Goal: Information Seeking & Learning: Check status

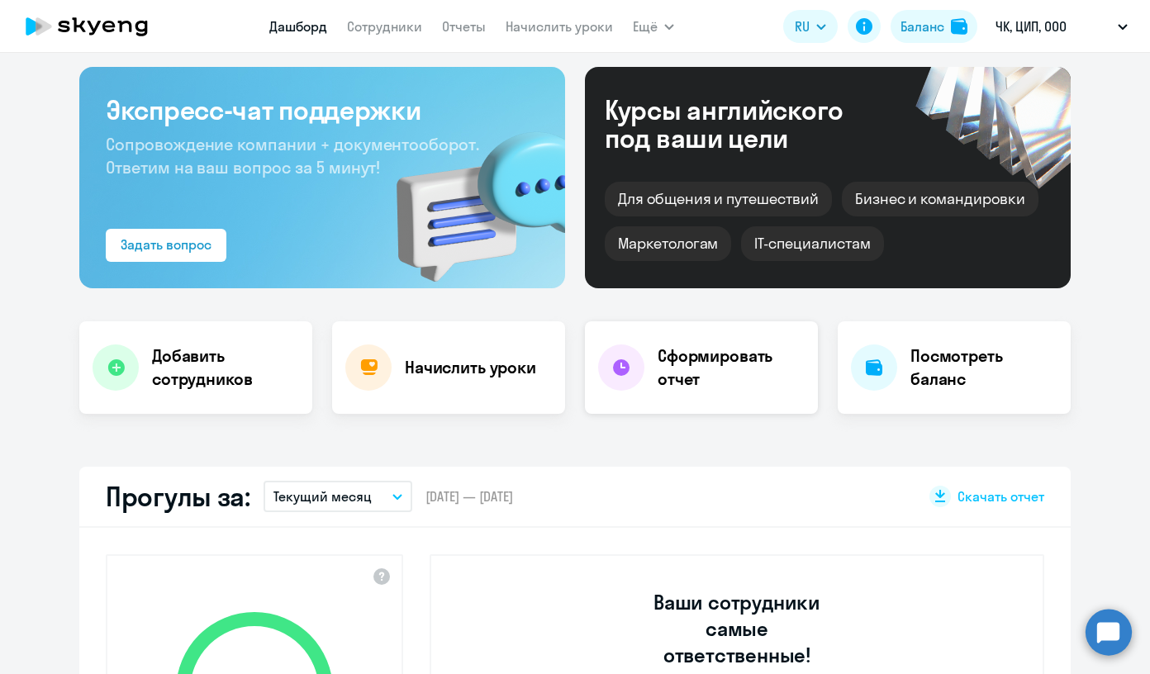
scroll to position [129, 0]
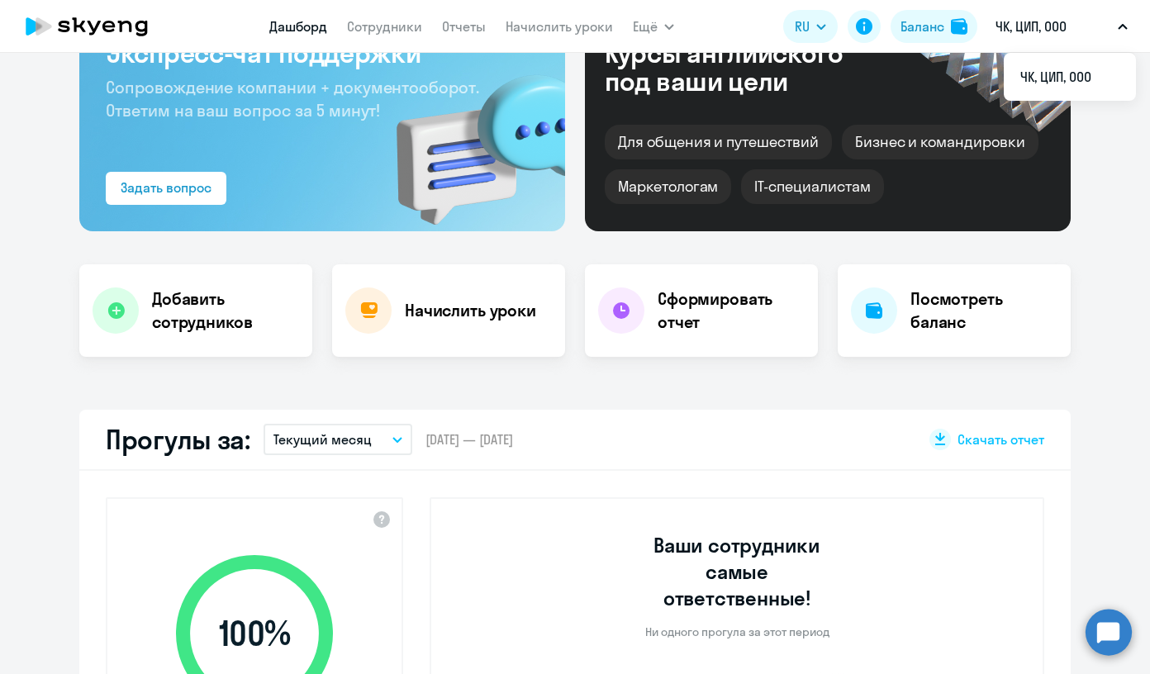
select select "30"
click at [497, 303] on h4 "Начислить уроки" at bounding box center [470, 310] width 131 height 23
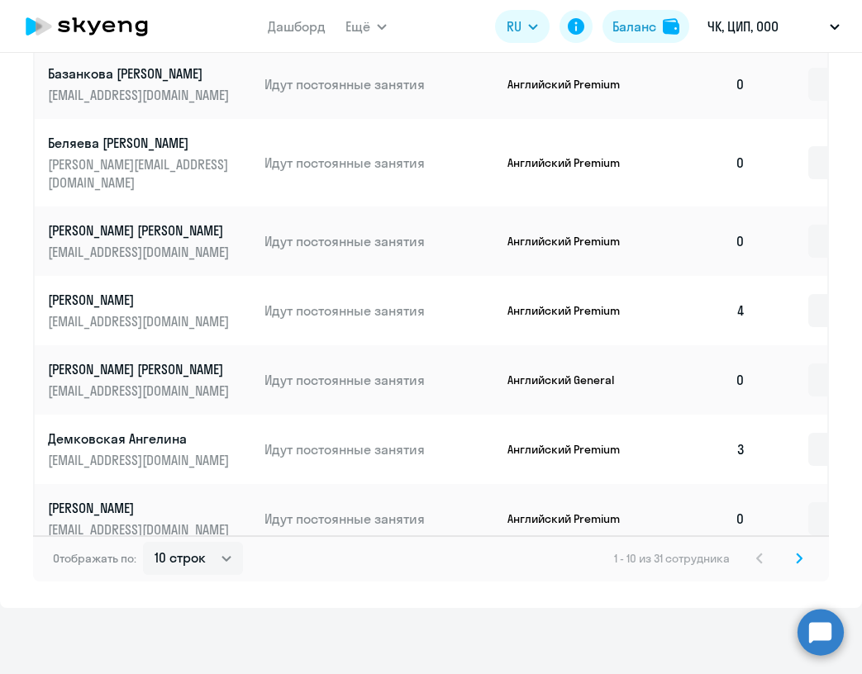
scroll to position [1046, 0]
select select "50"
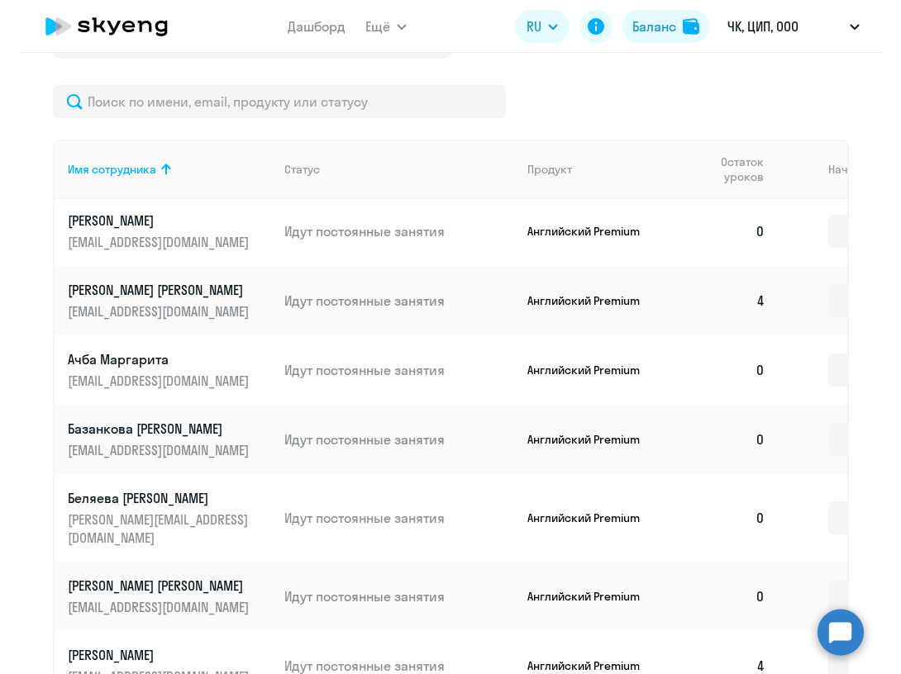
scroll to position [0, 0]
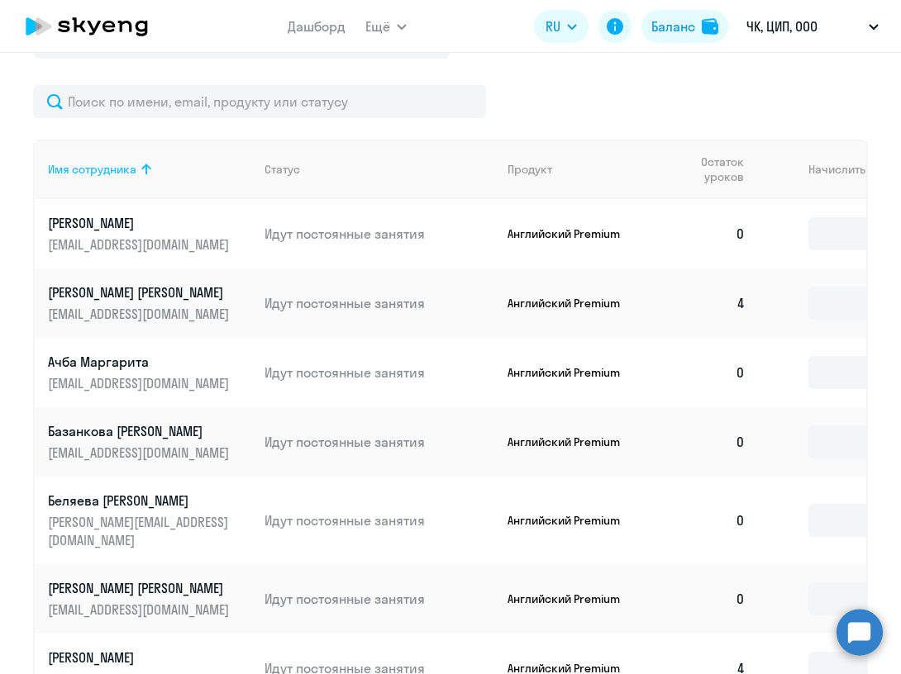
click at [136, 166] on div "Имя сотрудника" at bounding box center [92, 169] width 88 height 15
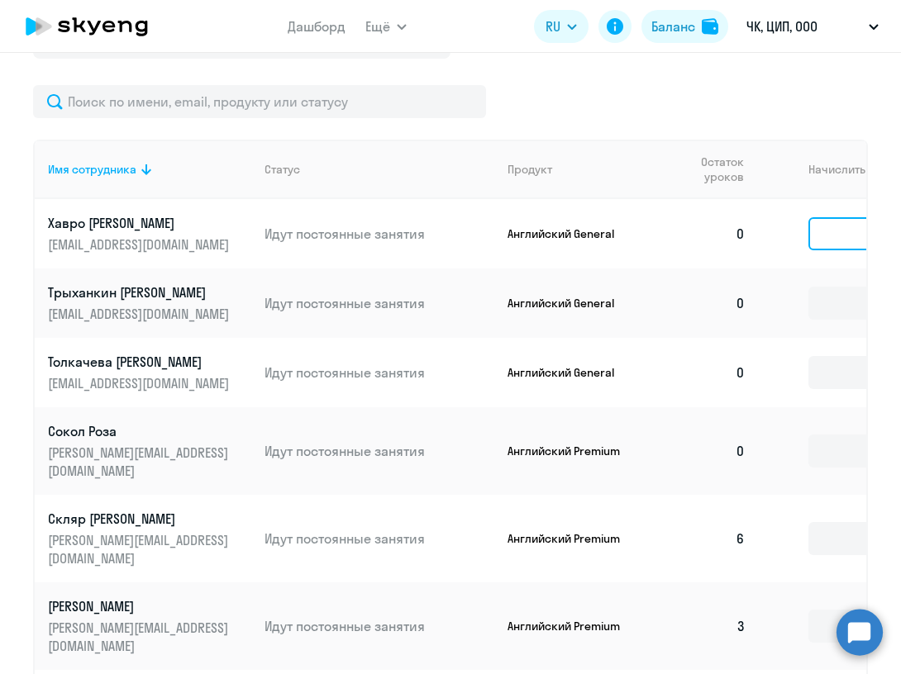
click at [845, 238] on input at bounding box center [857, 233] width 99 height 33
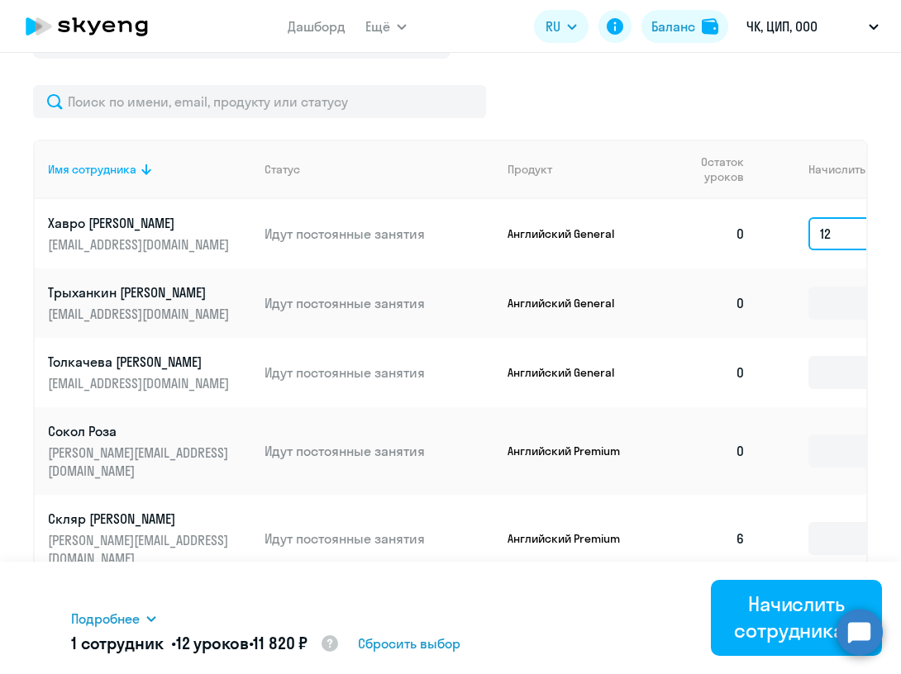
type input "12"
click at [692, 100] on div at bounding box center [450, 101] width 835 height 33
click at [824, 303] on input at bounding box center [857, 303] width 99 height 33
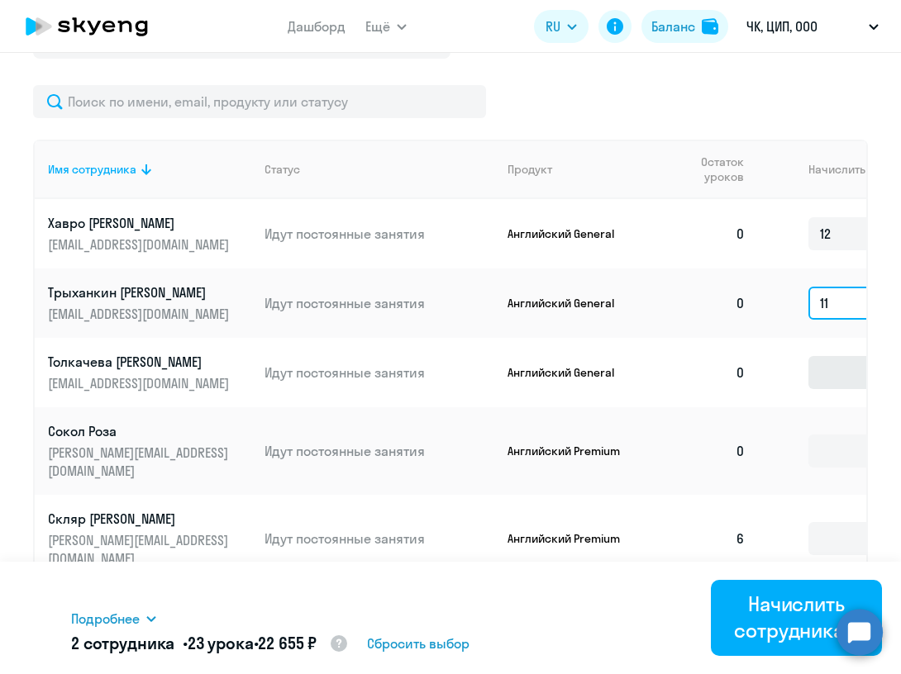
type input "11"
click at [817, 372] on input at bounding box center [857, 372] width 99 height 33
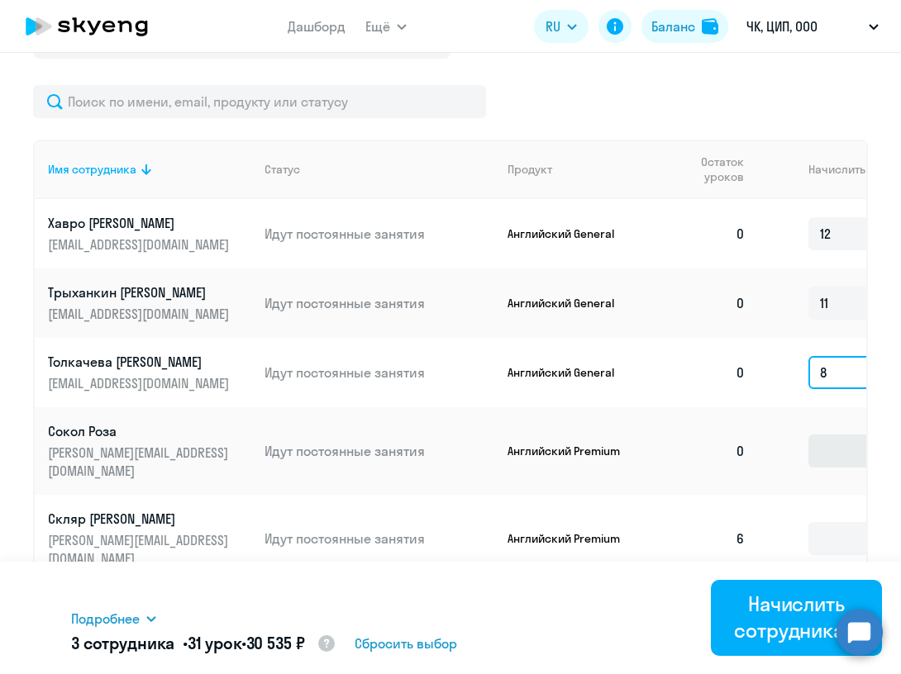
type input "8"
click at [837, 444] on input at bounding box center [857, 451] width 99 height 33
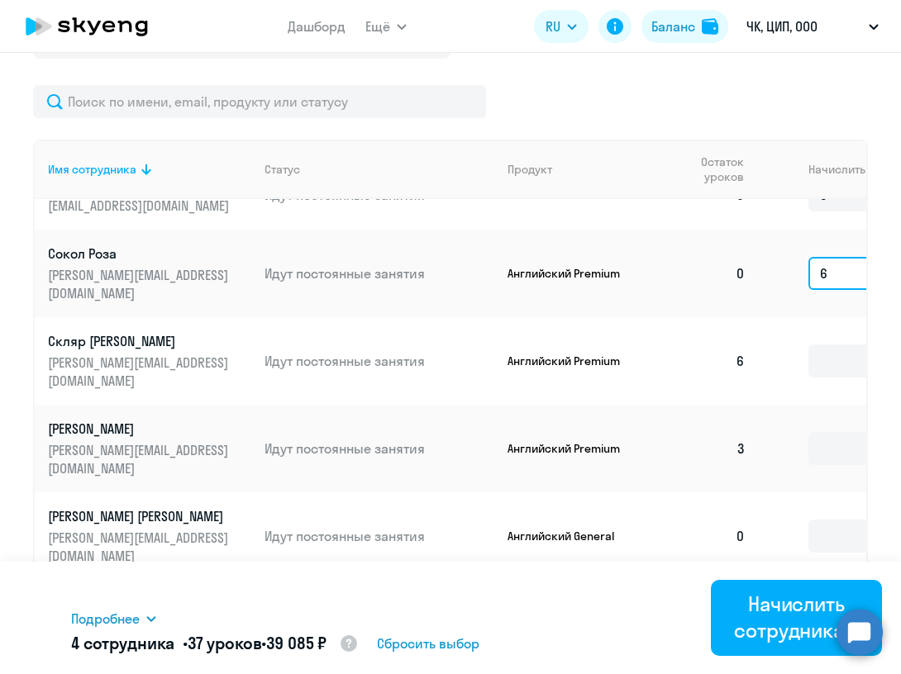
scroll to position [179, 0]
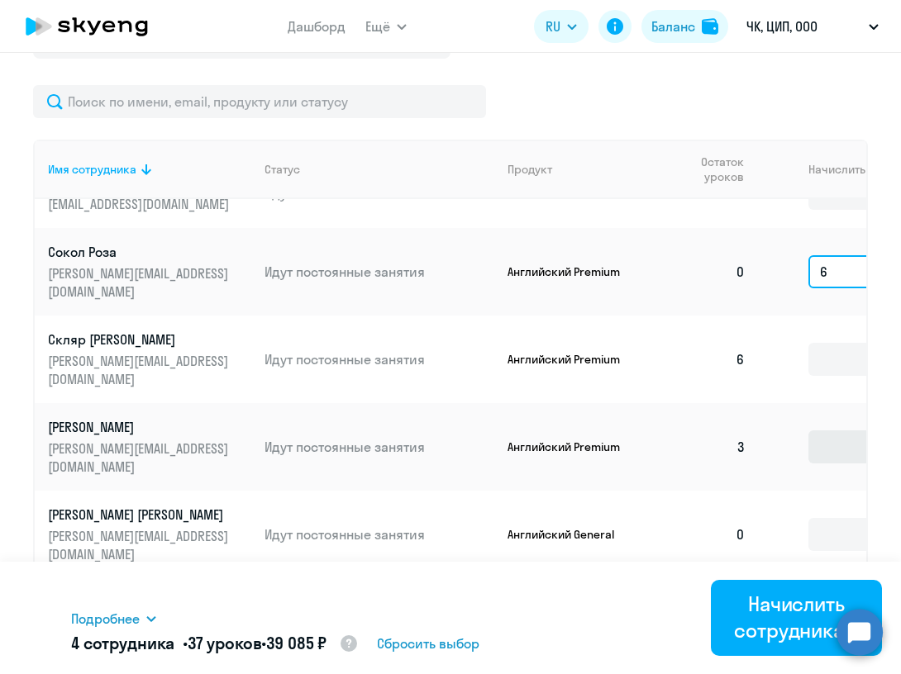
type input "6"
click at [814, 431] on input at bounding box center [857, 447] width 99 height 33
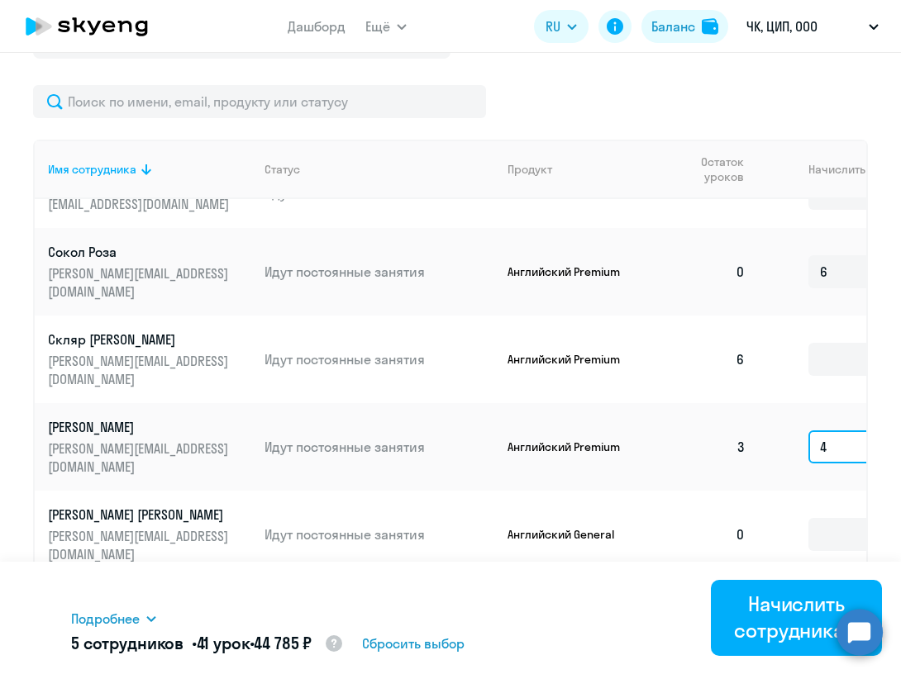
type input "4"
click at [774, 491] on td at bounding box center [840, 535] width 162 height 88
click at [840, 518] on input at bounding box center [857, 534] width 99 height 33
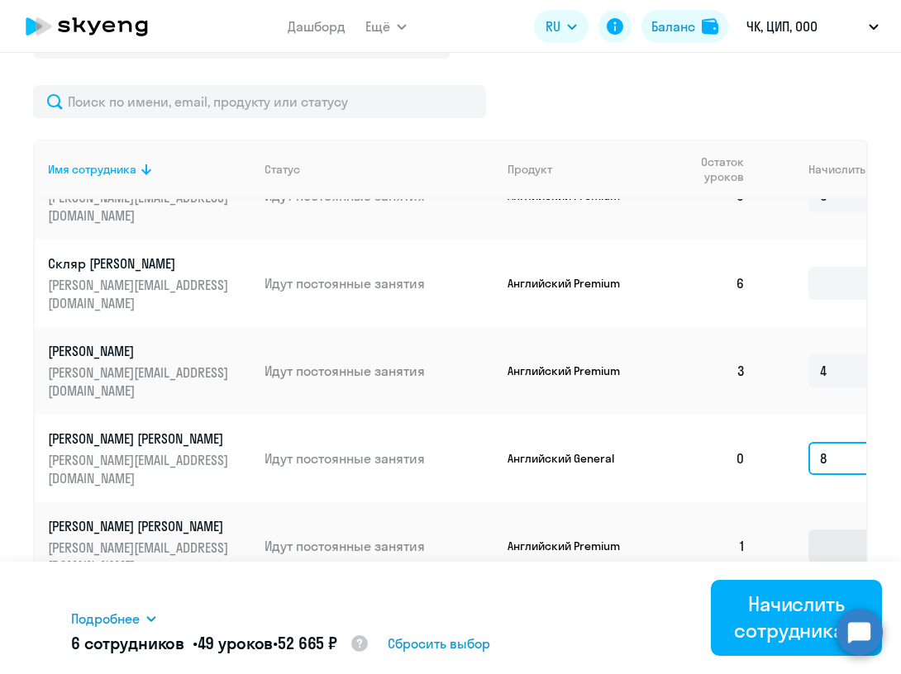
scroll to position [255, 0]
type input "8"
click at [817, 530] on input at bounding box center [857, 546] width 99 height 33
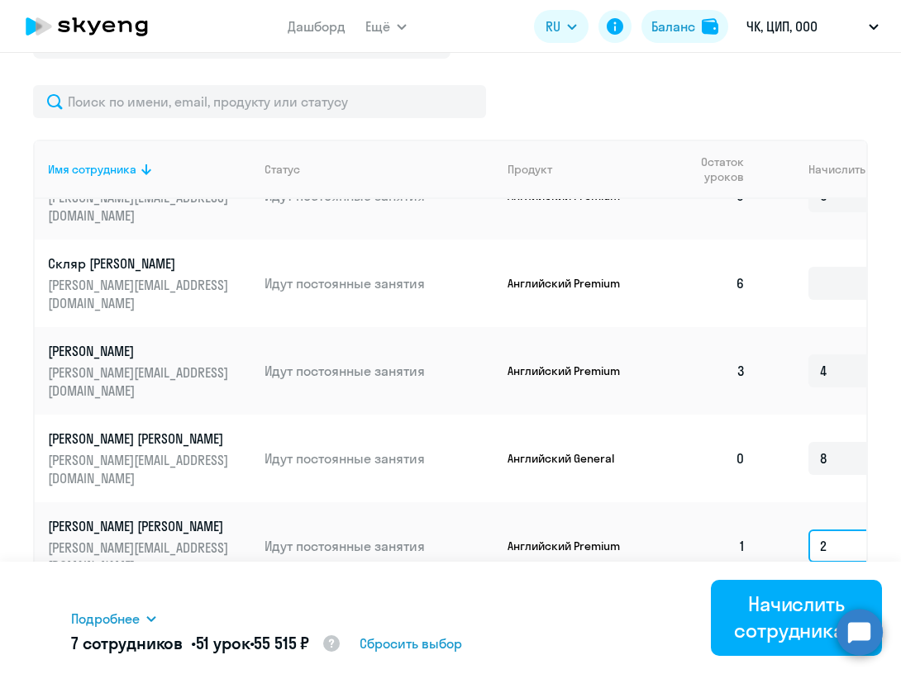
type input "2"
click at [767, 502] on td "2" at bounding box center [840, 546] width 162 height 88
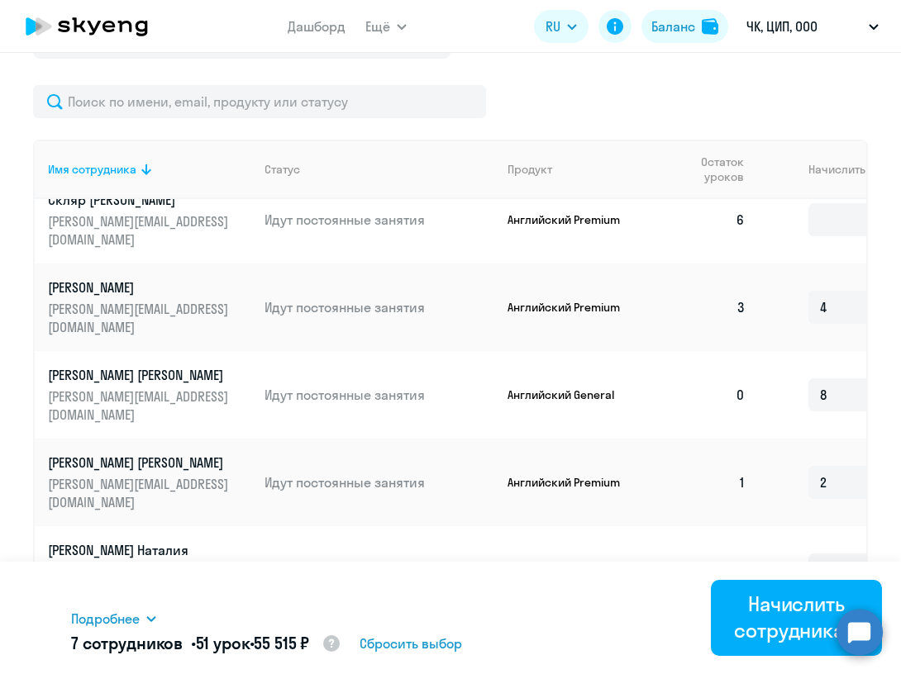
scroll to position [326, 0]
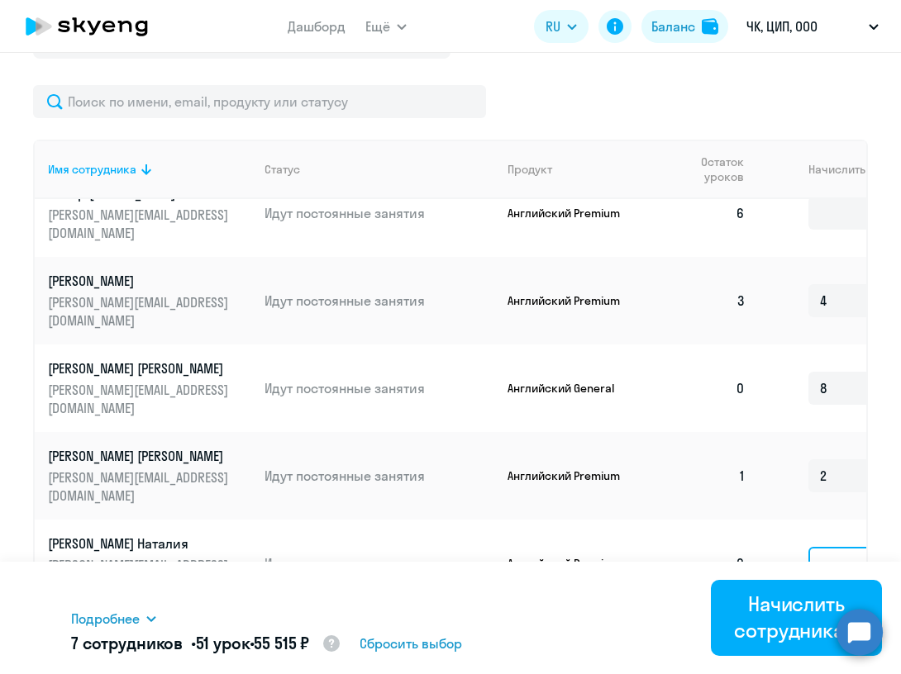
click at [826, 547] on input at bounding box center [857, 563] width 99 height 33
type input "4"
click at [778, 520] on td "4" at bounding box center [840, 564] width 162 height 88
click at [836, 626] on input at bounding box center [857, 642] width 99 height 33
type input "1"
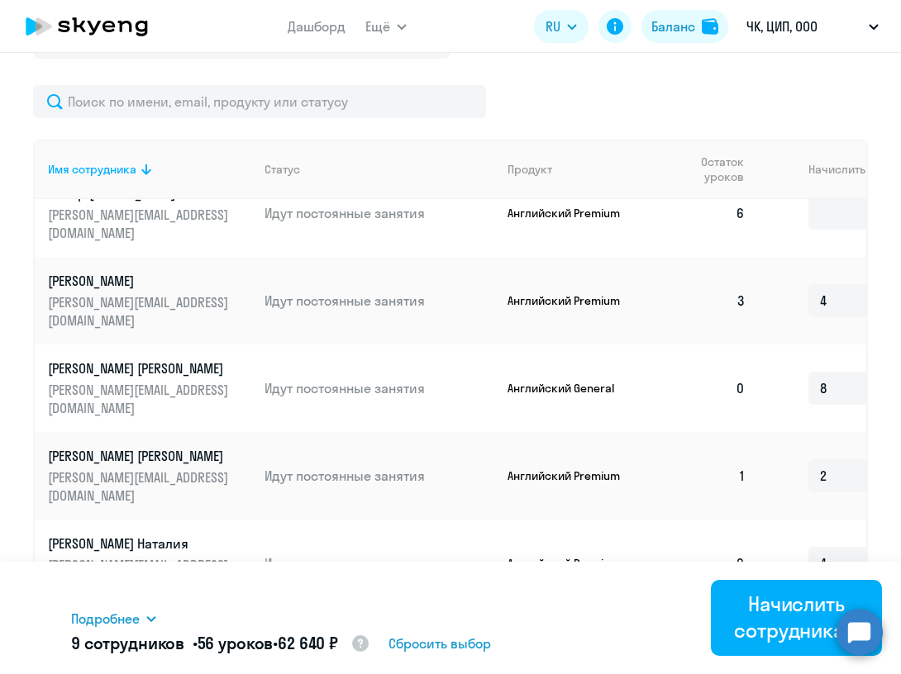
click at [769, 607] on td "1" at bounding box center [840, 641] width 162 height 69
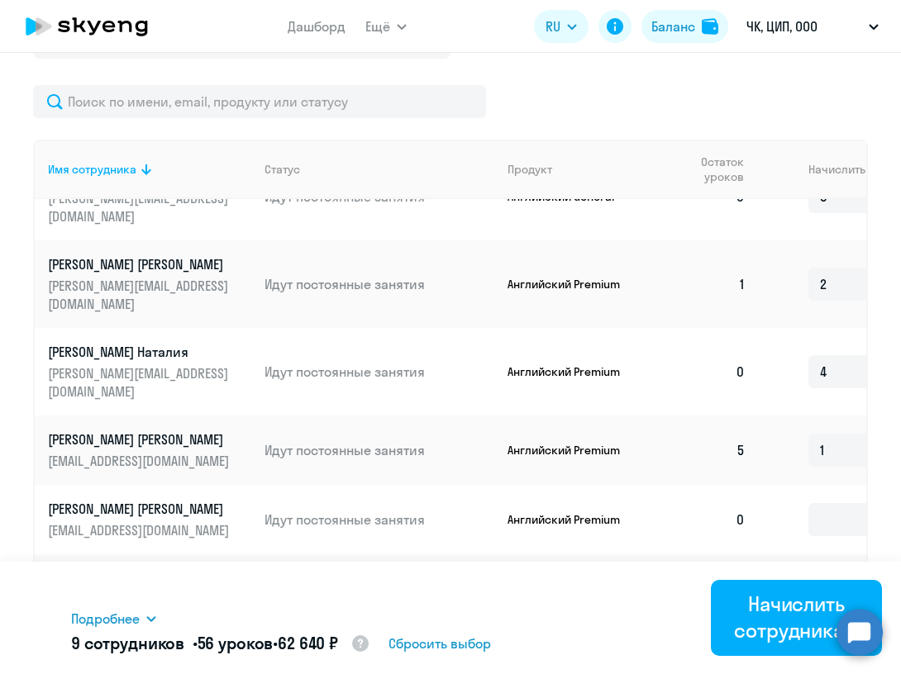
scroll to position [521, 0]
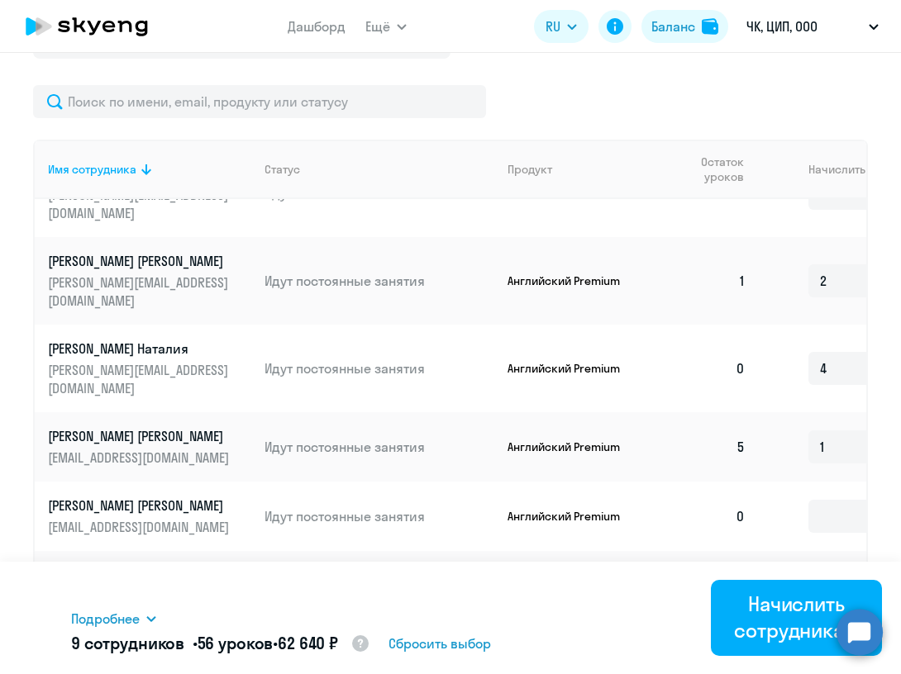
click at [819, 579] on input at bounding box center [857, 595] width 99 height 33
type input "11"
click at [789, 551] on td "11" at bounding box center [840, 595] width 162 height 88
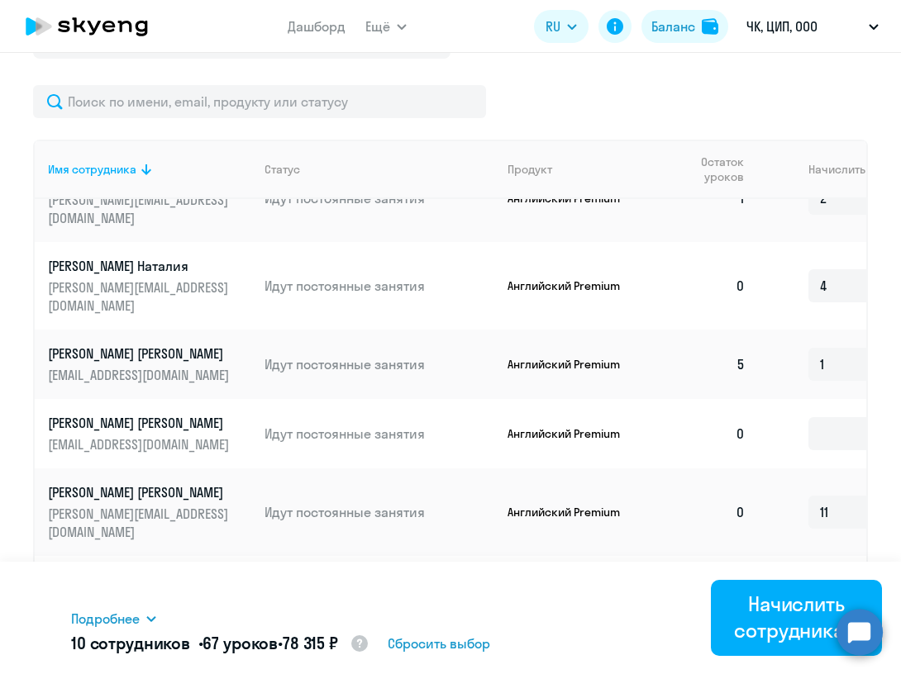
scroll to position [609, 0]
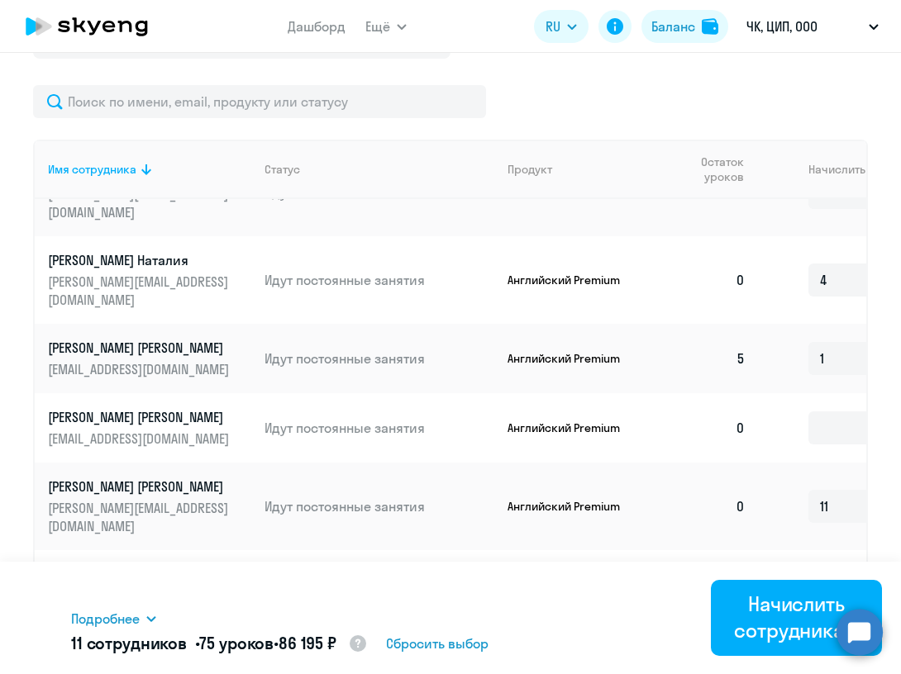
type input "8"
click at [776, 550] on td "8" at bounding box center [840, 584] width 162 height 69
click at [843, 638] on input at bounding box center [857, 654] width 99 height 33
type input "5"
click at [788, 620] on td "5" at bounding box center [840, 654] width 162 height 69
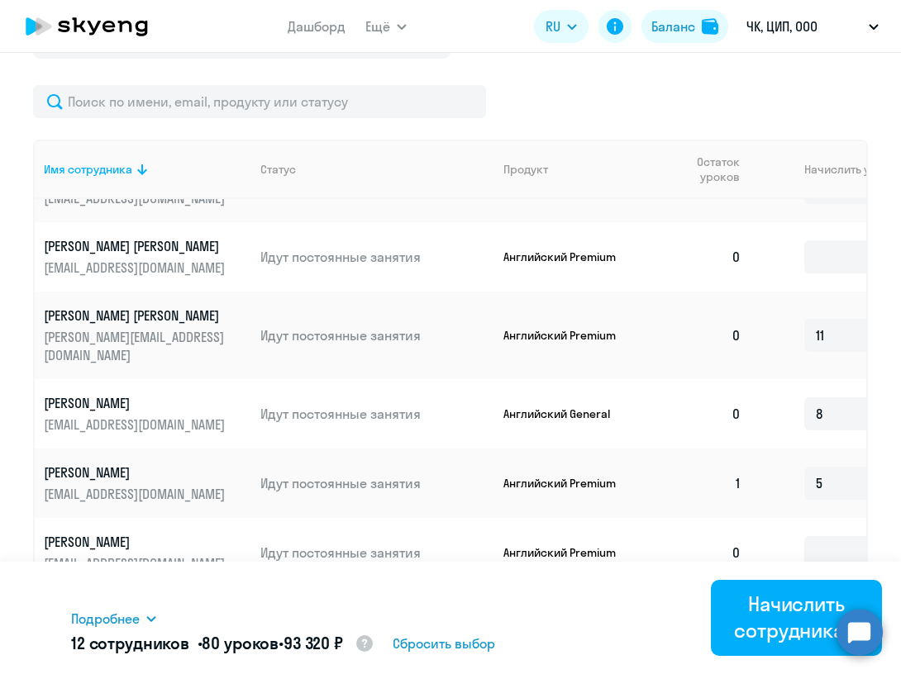
scroll to position [783, 4]
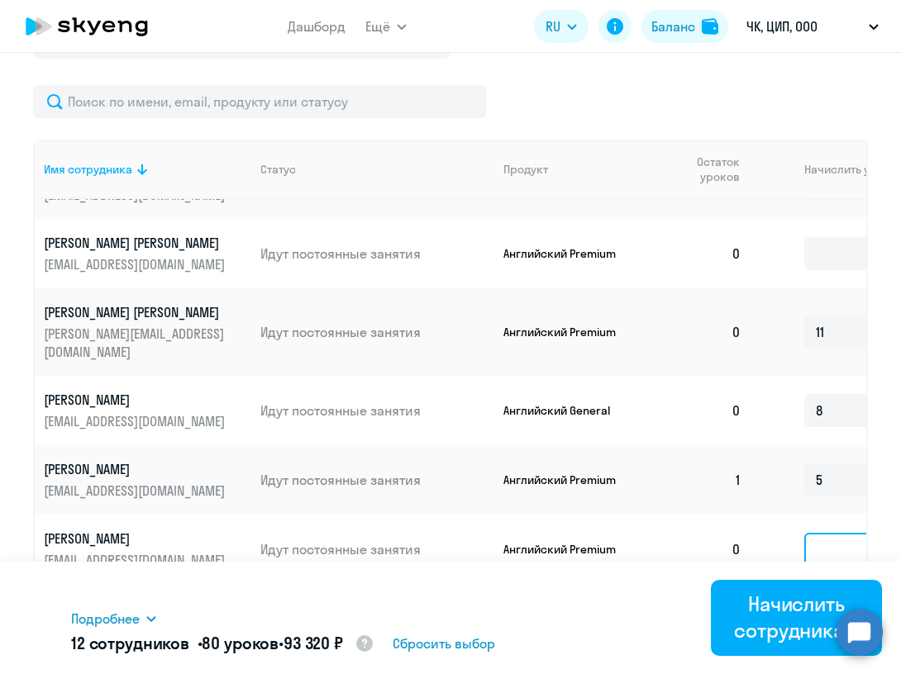
click at [823, 533] on input at bounding box center [853, 549] width 99 height 33
type input "6"
click at [757, 515] on td "6" at bounding box center [836, 549] width 162 height 69
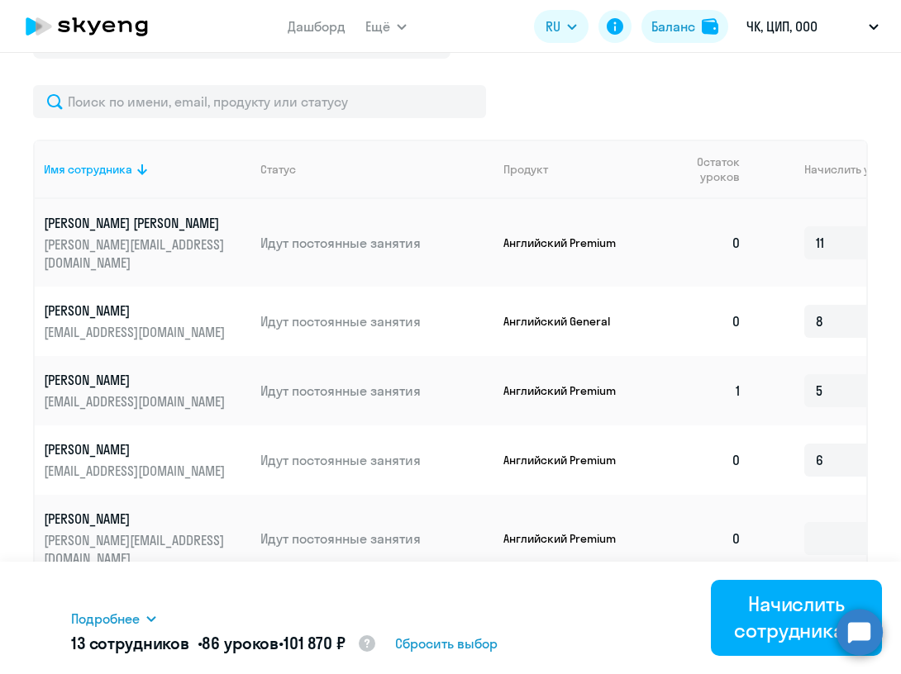
scroll to position [896, 6]
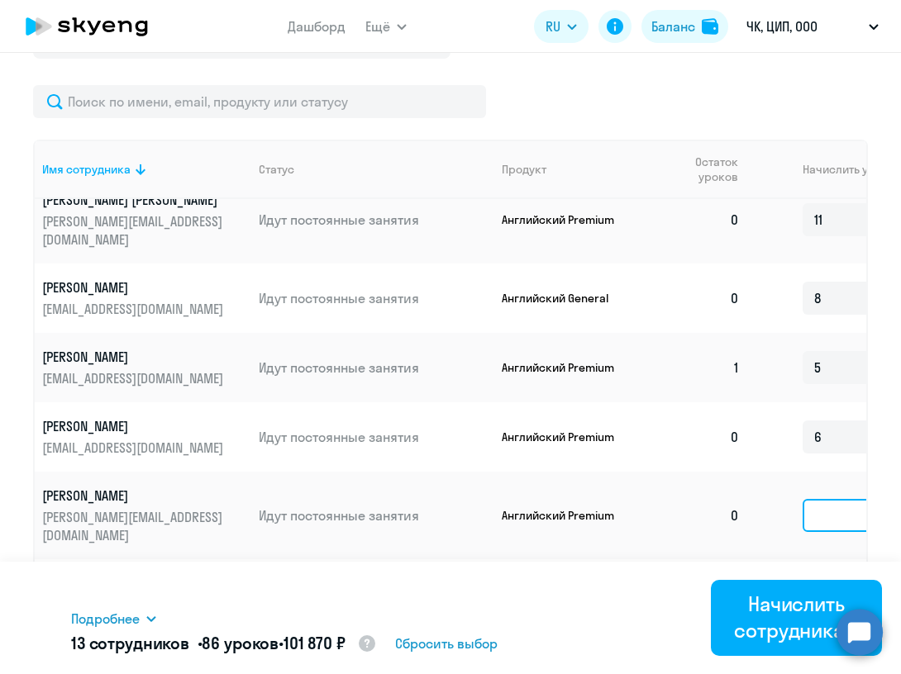
click at [815, 499] on input at bounding box center [851, 515] width 99 height 33
type input "4"
click at [814, 578] on input at bounding box center [851, 594] width 99 height 33
type input "5"
click at [730, 559] on td "0" at bounding box center [697, 593] width 111 height 69
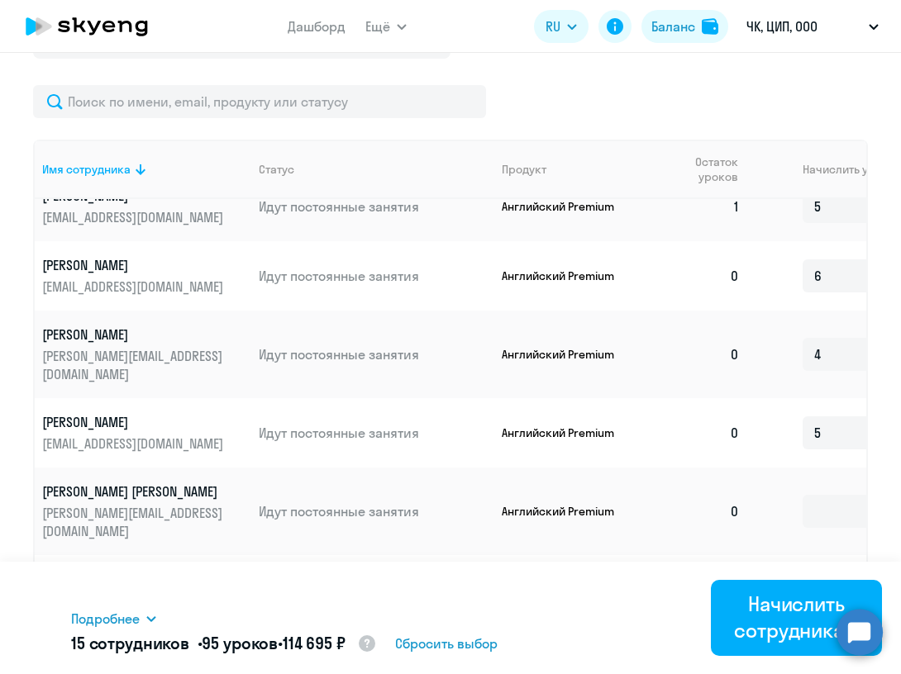
scroll to position [1078, 6]
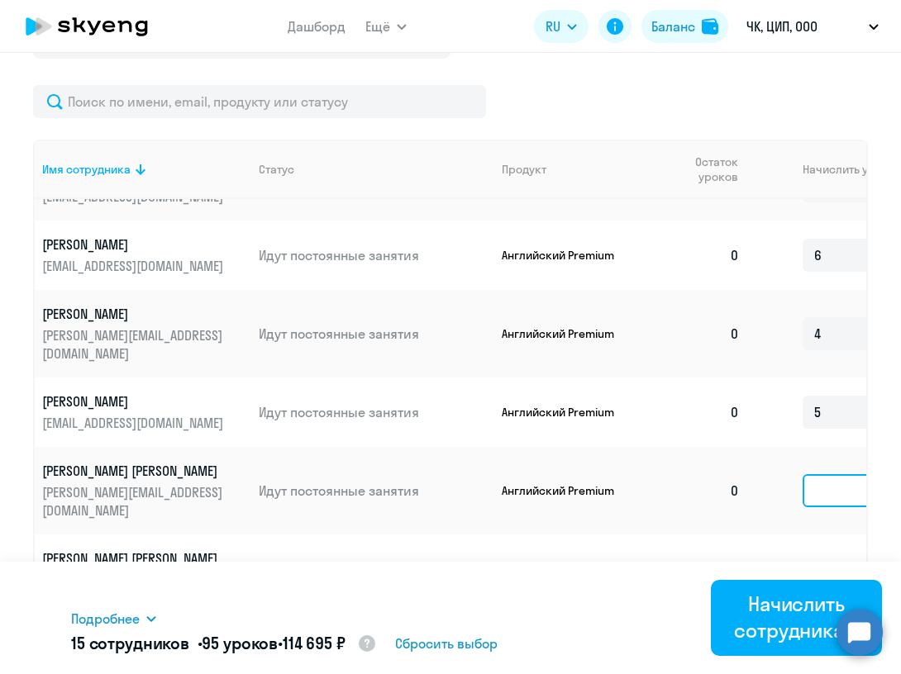
click at [816, 474] on input at bounding box center [851, 490] width 99 height 33
type input "6"
click at [756, 535] on td at bounding box center [834, 579] width 162 height 88
click at [823, 640] on input at bounding box center [851, 656] width 99 height 33
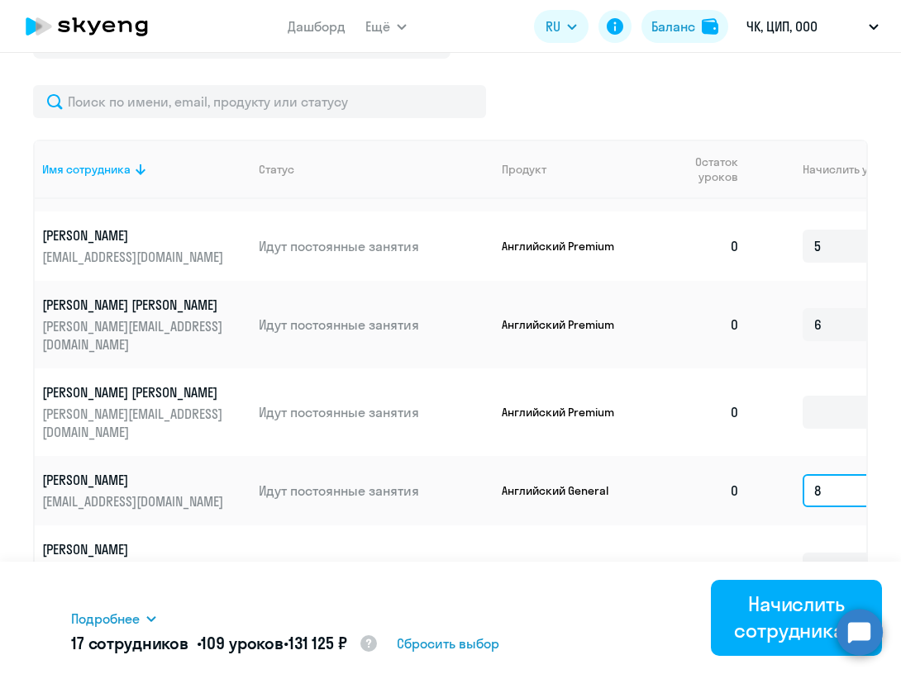
scroll to position [1245, 6]
type input "8"
click at [831, 552] on input at bounding box center [851, 568] width 99 height 33
type input "2"
click at [767, 612] on td at bounding box center [834, 646] width 162 height 69
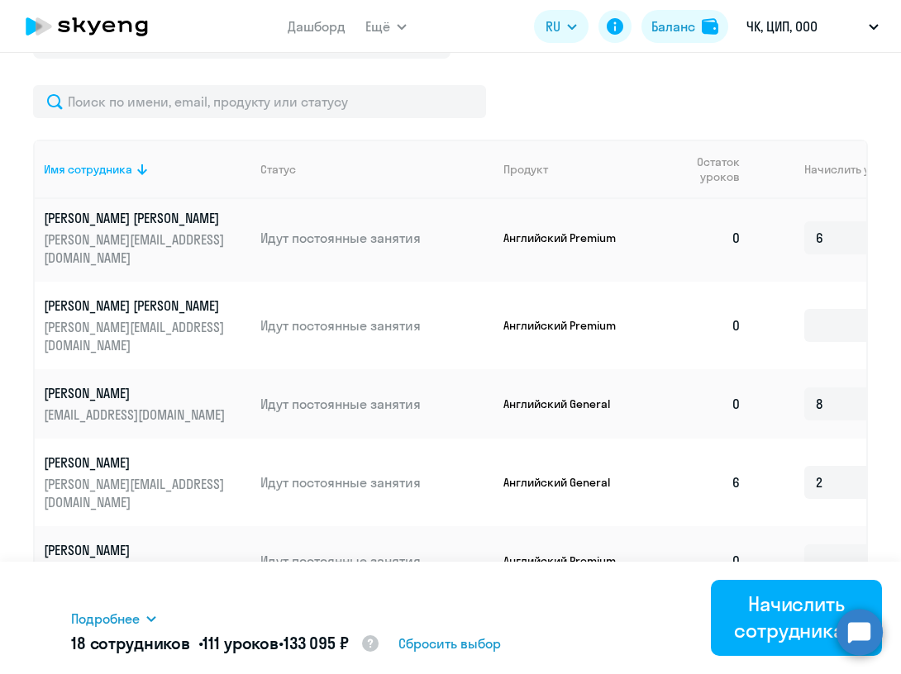
scroll to position [1331, 4]
click at [817, 613] on input at bounding box center [853, 629] width 99 height 33
type input "3"
click at [764, 595] on td "3" at bounding box center [836, 629] width 162 height 69
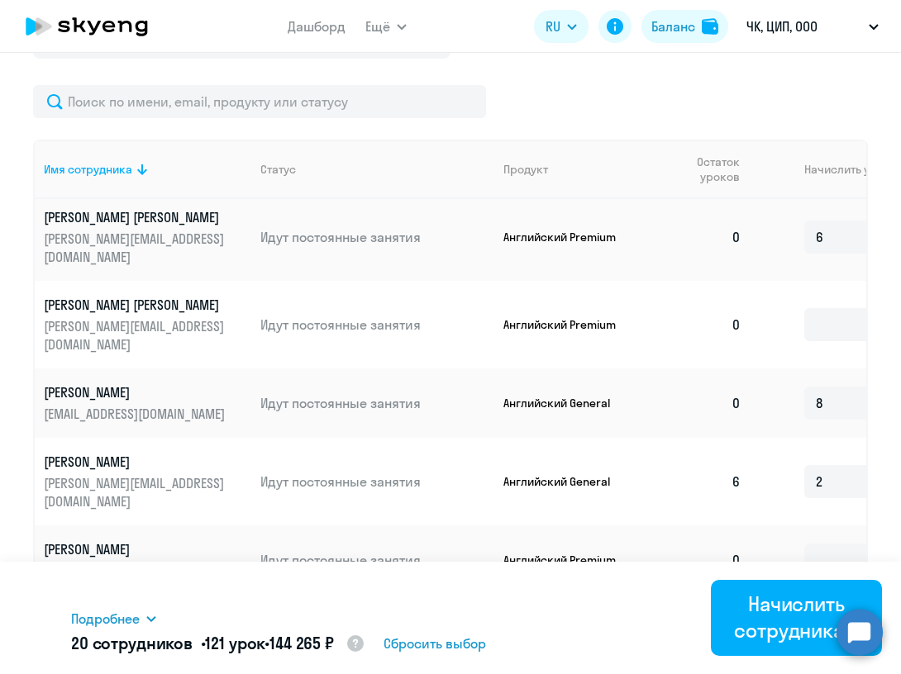
type input "7"
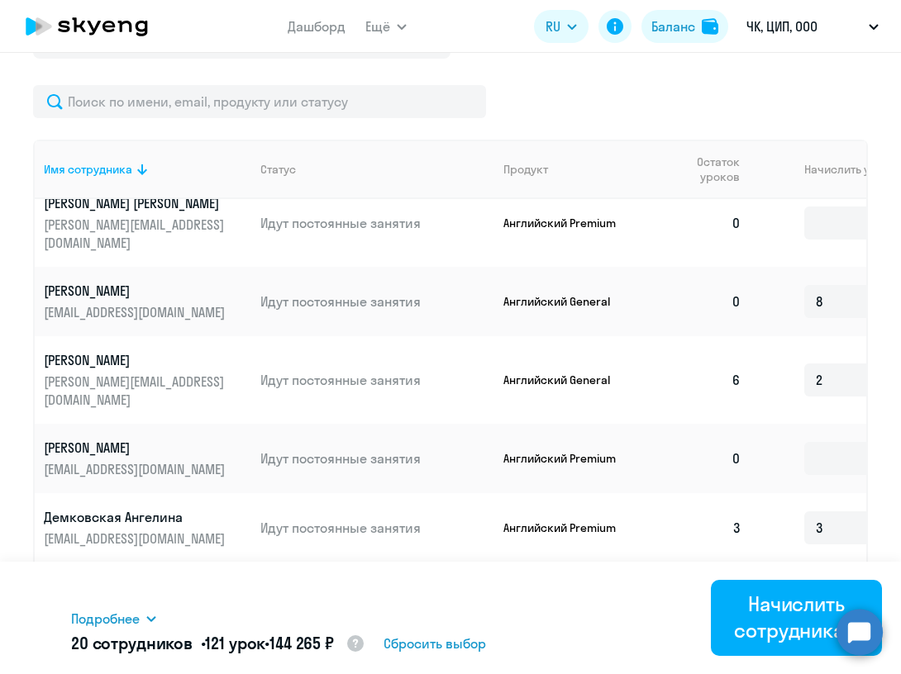
scroll to position [1436, 4]
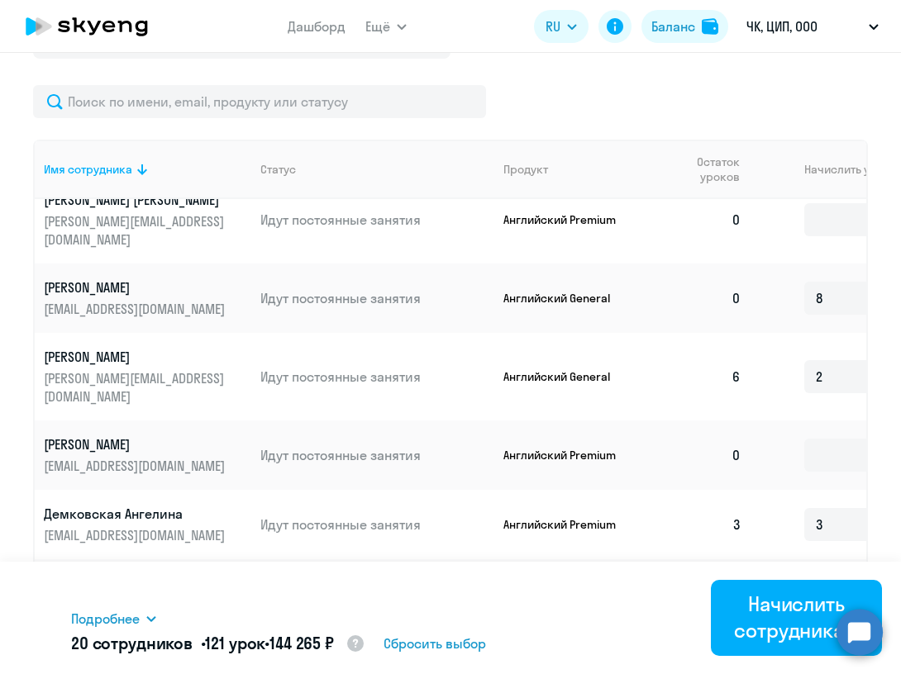
click at [834, 647] on input at bounding box center [853, 663] width 99 height 33
type input "2"
click at [764, 629] on td "2" at bounding box center [836, 663] width 162 height 69
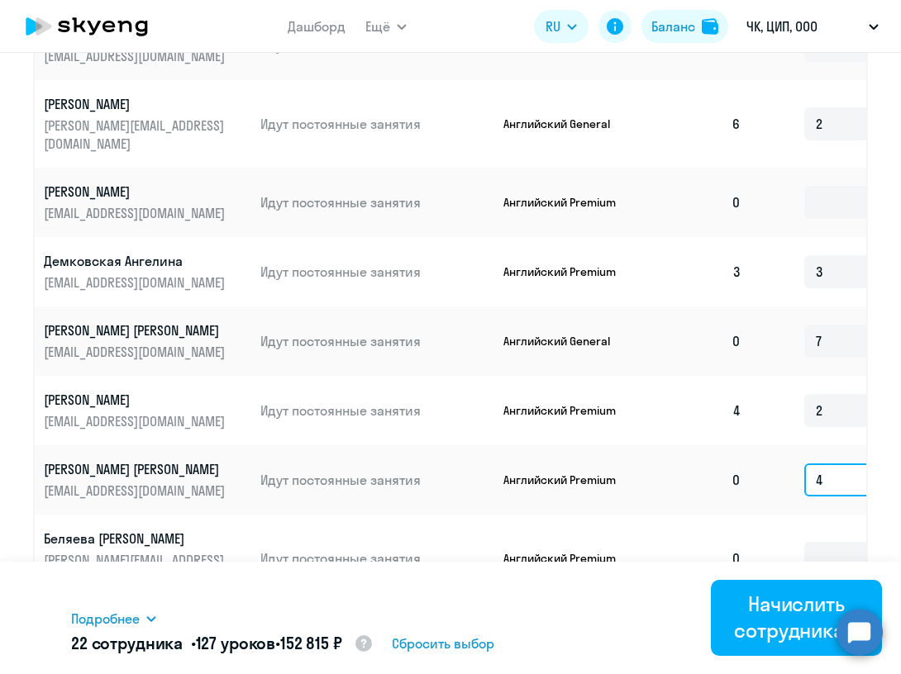
scroll to position [1046, 0]
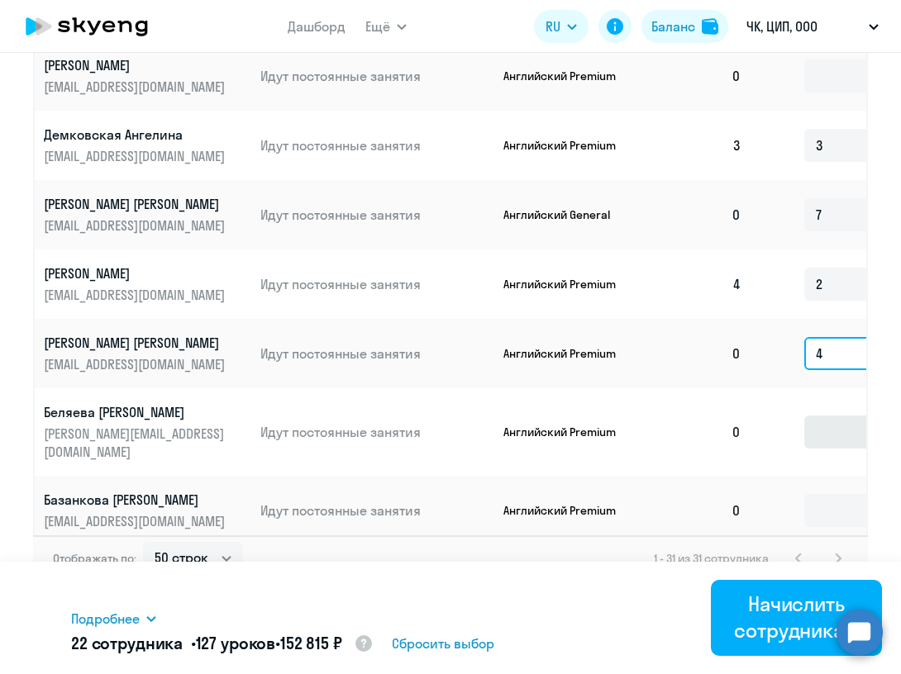
type input "4"
click at [825, 416] on input at bounding box center [853, 432] width 99 height 33
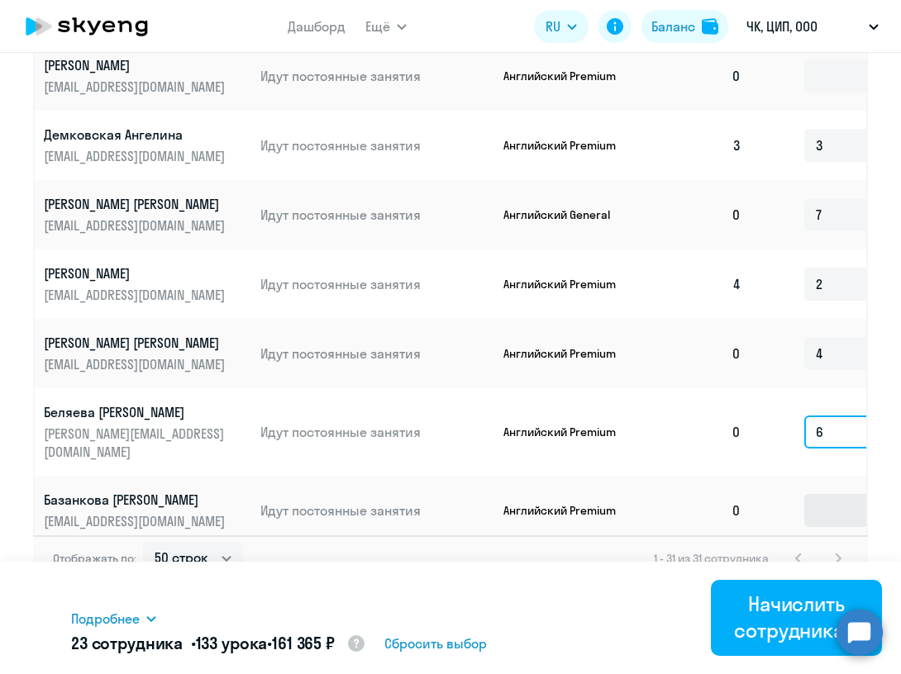
type input "6"
click at [822, 494] on input at bounding box center [853, 510] width 99 height 33
type input "4"
click at [824, 564] on input at bounding box center [853, 580] width 99 height 33
type input "4"
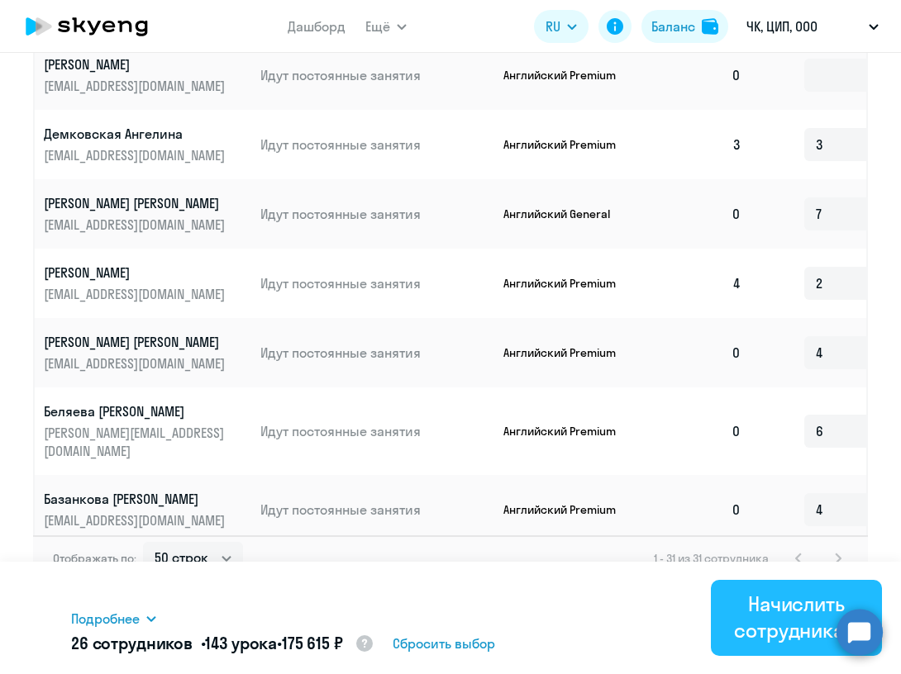
scroll to position [1458, 4]
type input "2"
click at [752, 621] on div "Начислить сотрудникам" at bounding box center [796, 617] width 125 height 53
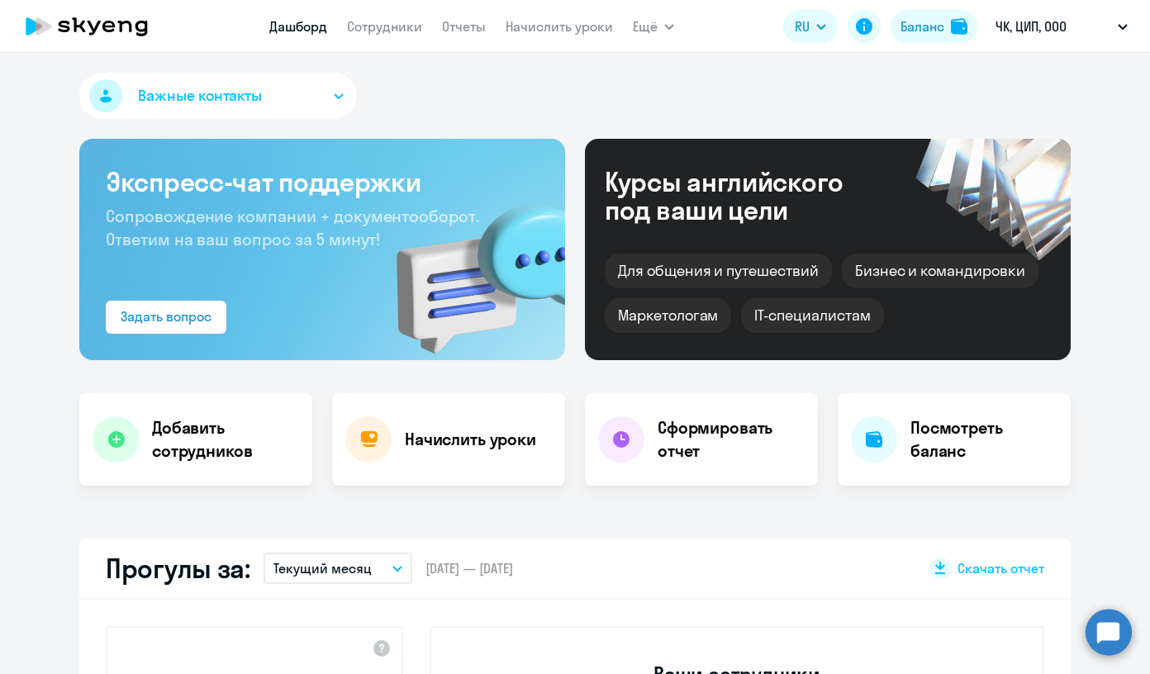
select select "30"
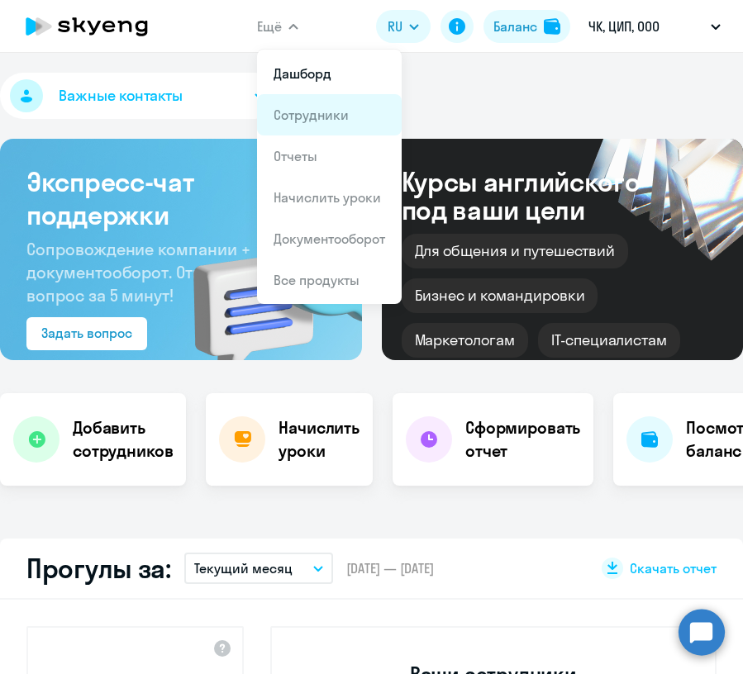
click at [317, 108] on link "Сотрудники" at bounding box center [311, 115] width 75 height 17
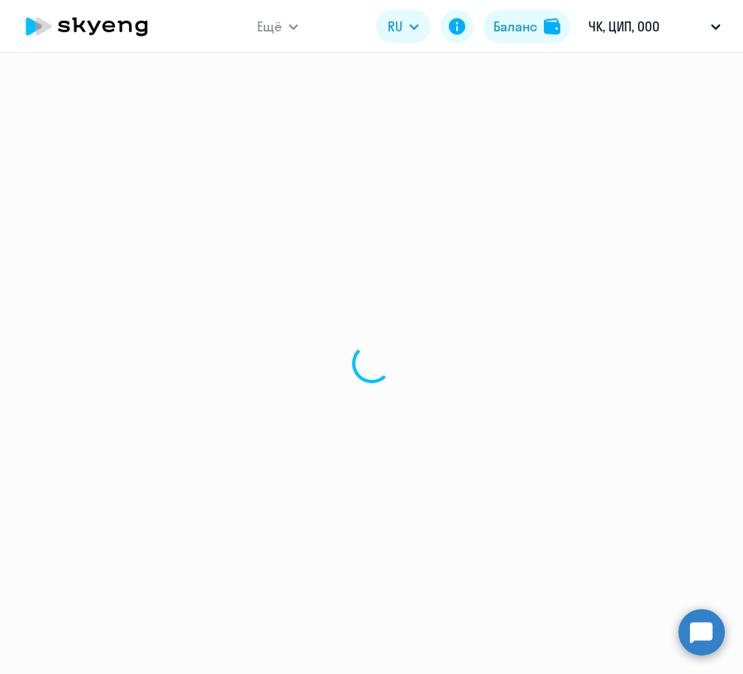
select select "30"
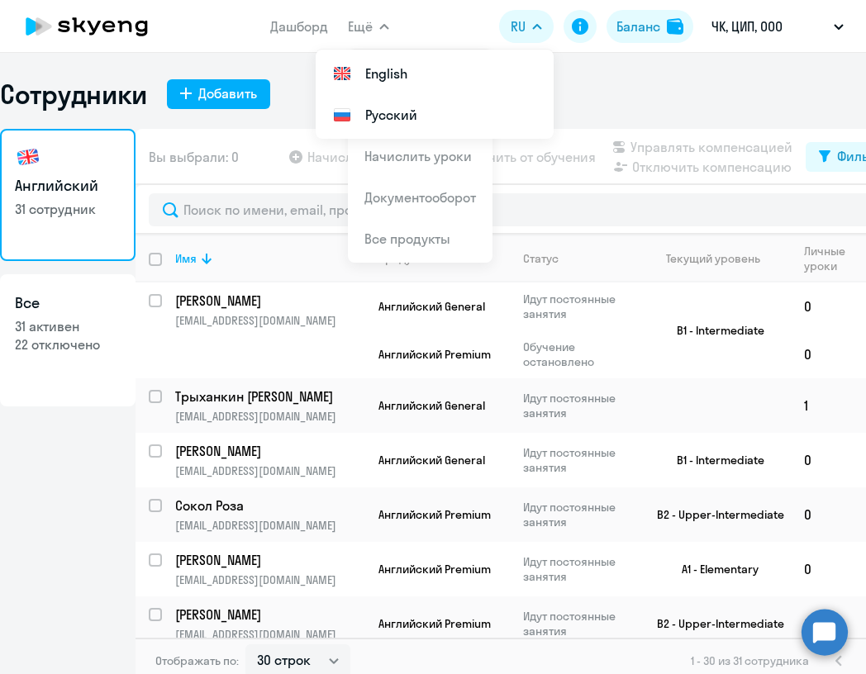
click at [754, 96] on div "Сотрудники Добавить" at bounding box center [433, 94] width 866 height 33
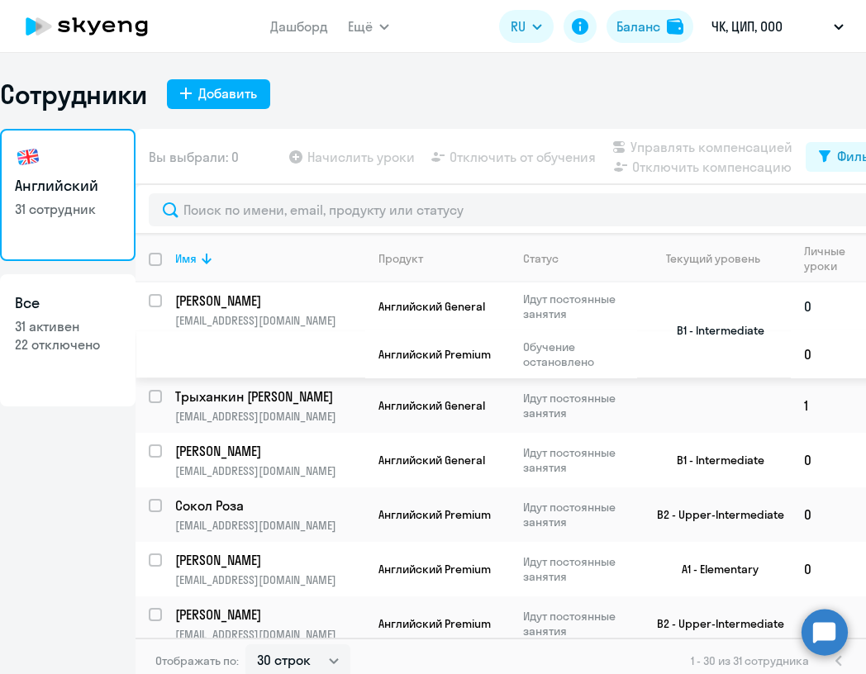
click at [238, 296] on p "[PERSON_NAME]" at bounding box center [268, 301] width 187 height 18
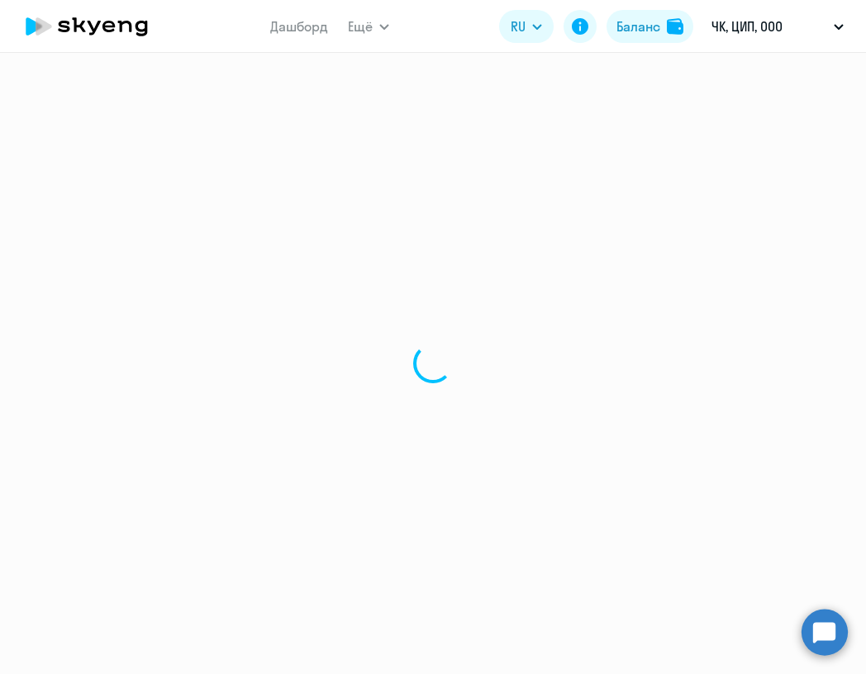
select select "english"
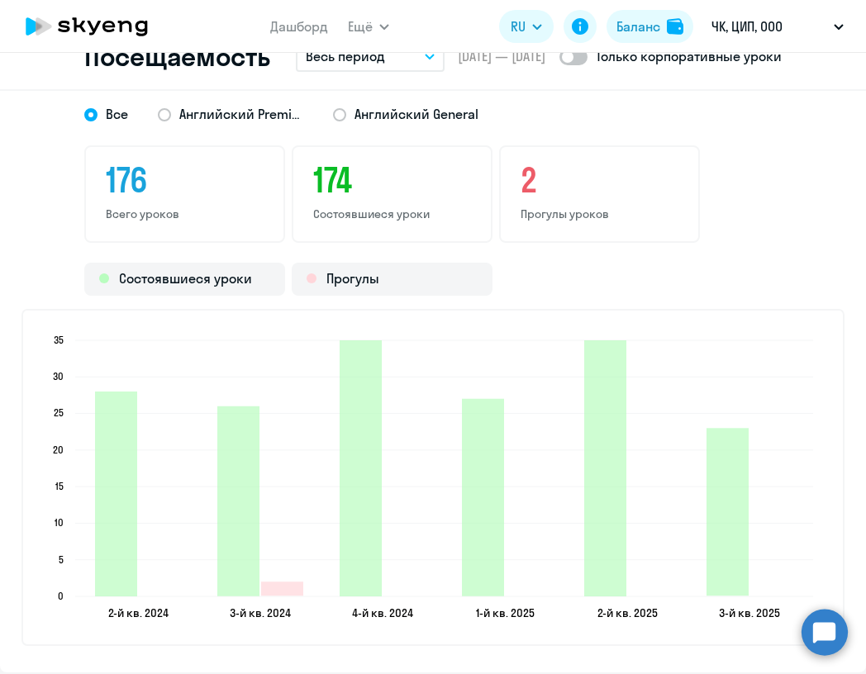
scroll to position [2174, 0]
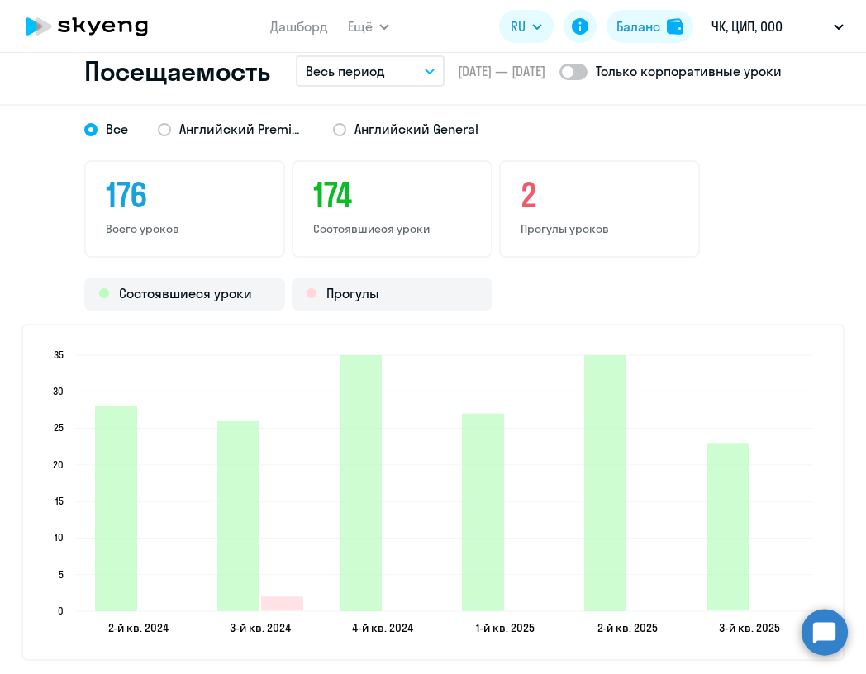
click at [403, 75] on button "Весь период" at bounding box center [370, 70] width 149 height 31
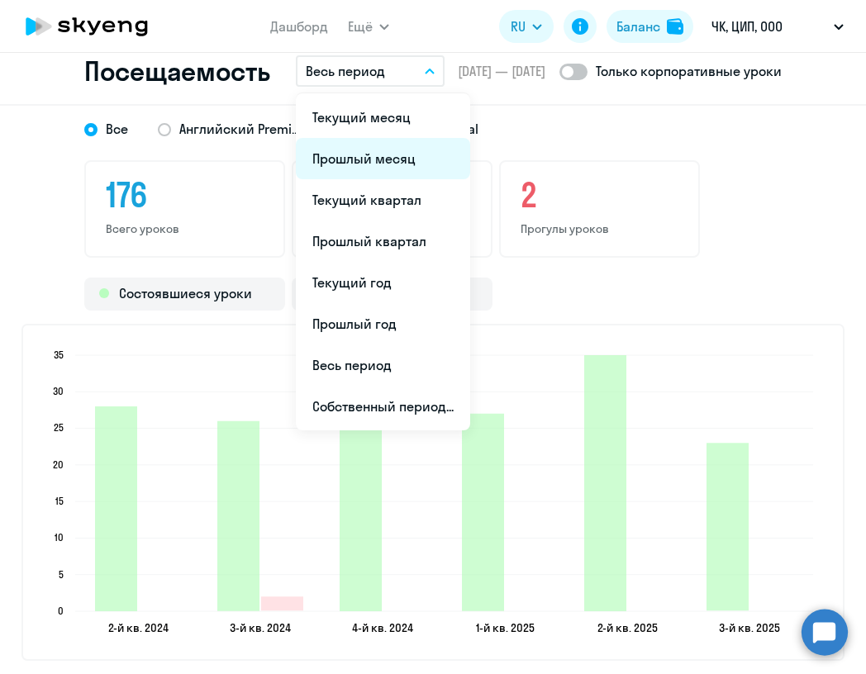
click at [381, 159] on li "Прошлый месяц" at bounding box center [383, 158] width 174 height 41
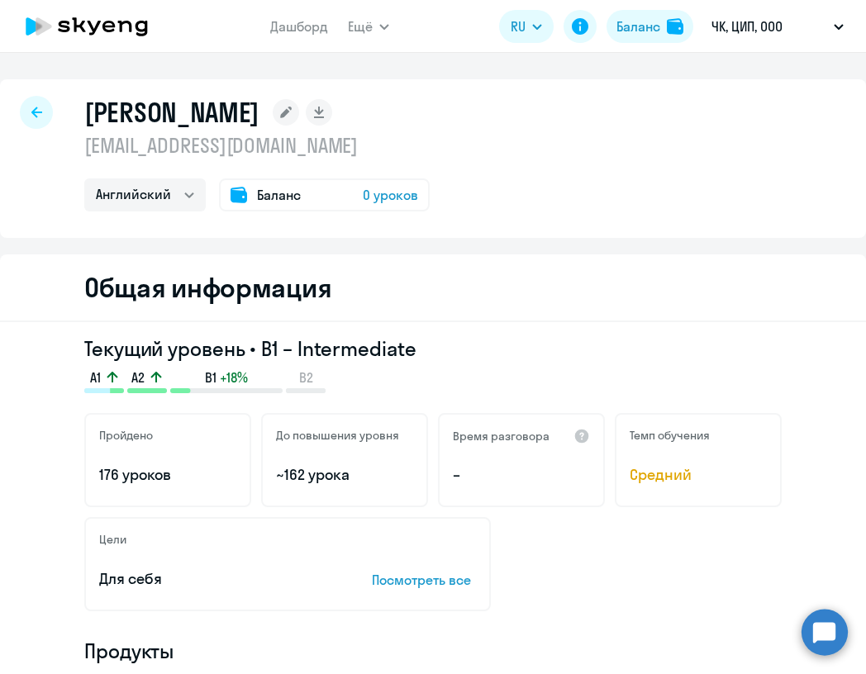
select select "30"
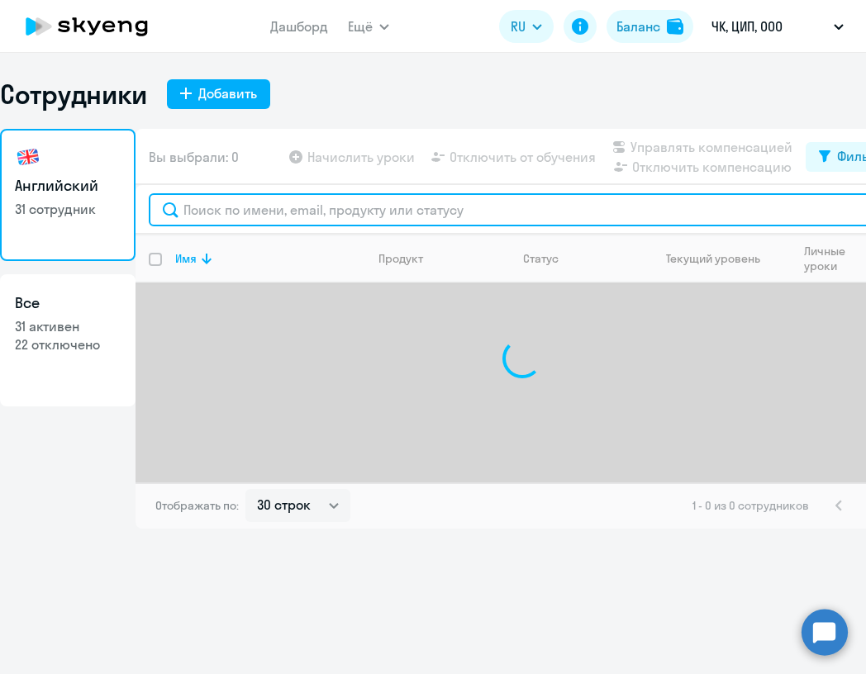
click at [254, 217] on input "text" at bounding box center [522, 209] width 746 height 33
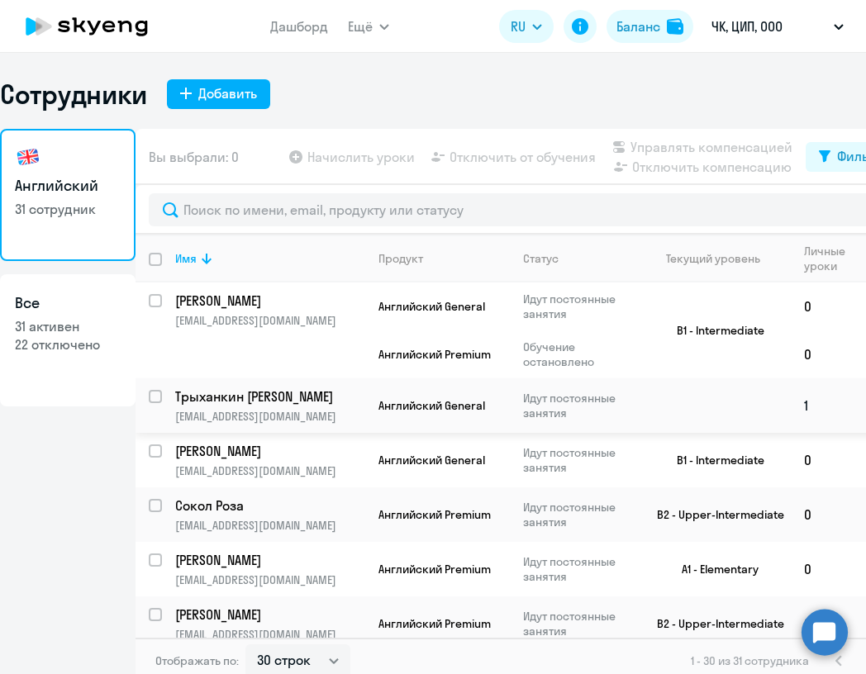
click at [262, 403] on p "Трыханкин [PERSON_NAME]" at bounding box center [268, 397] width 187 height 18
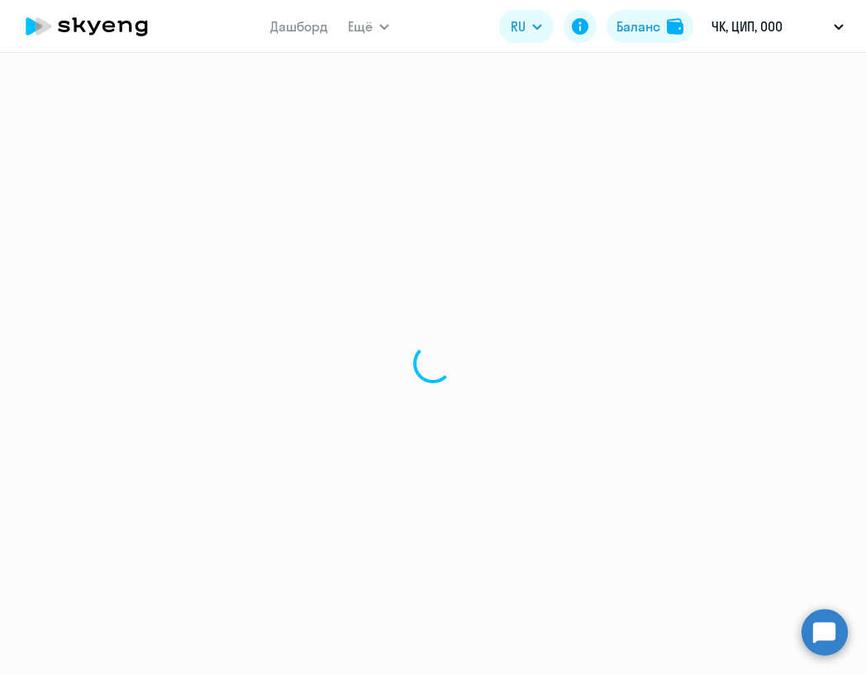
select select "english"
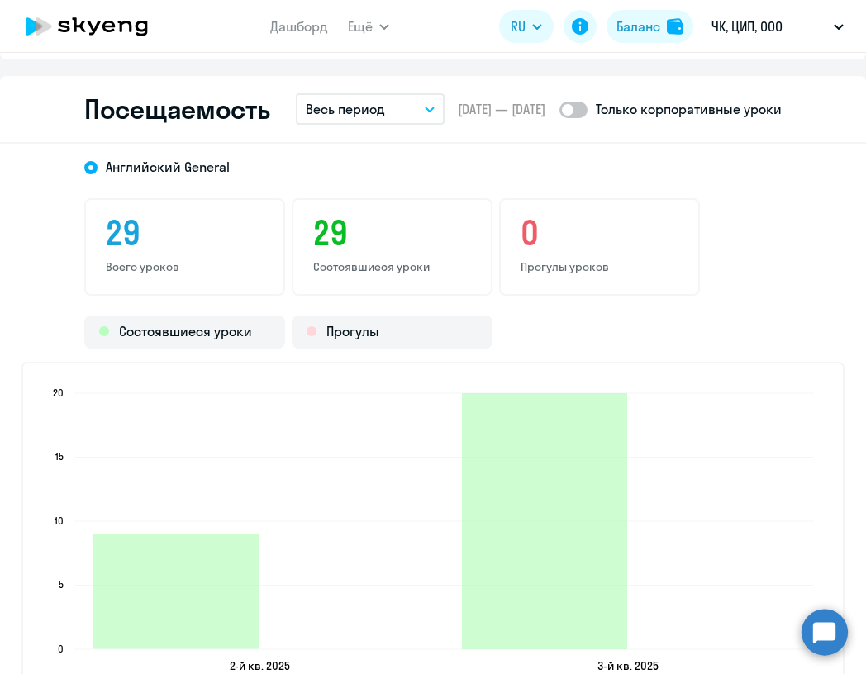
scroll to position [1955, 0]
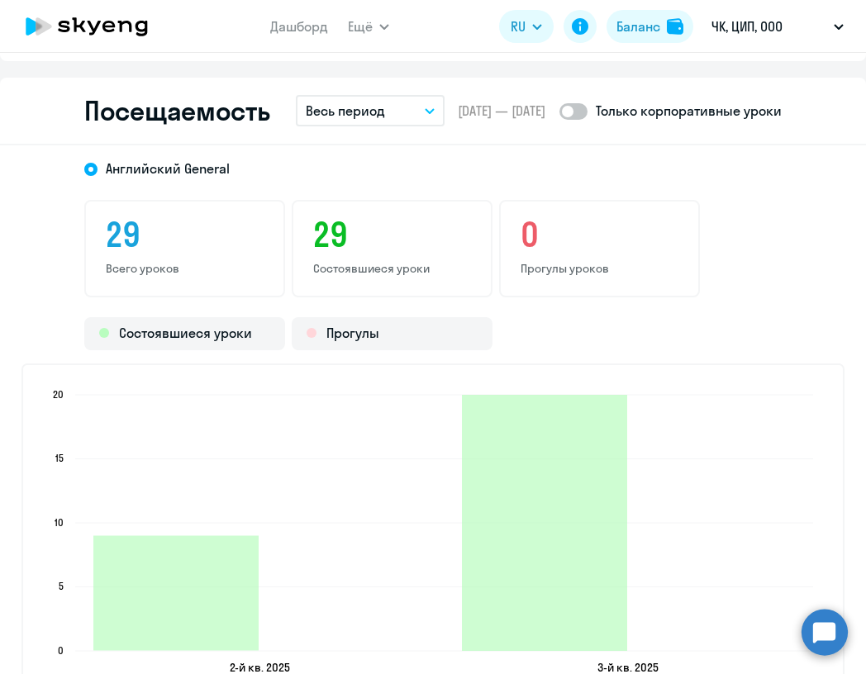
click at [400, 114] on button "Весь период" at bounding box center [370, 110] width 149 height 31
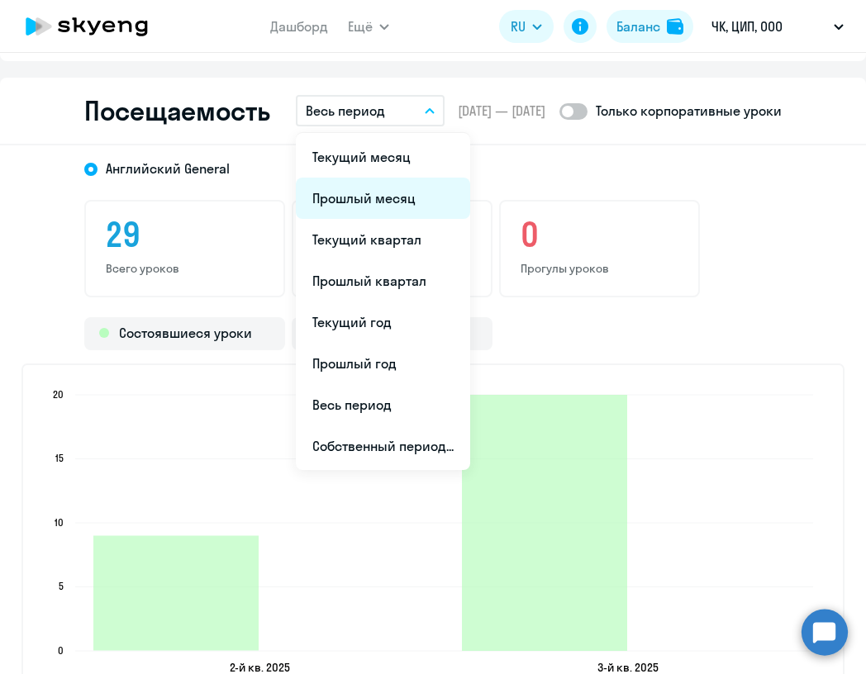
click at [388, 202] on li "Прошлый месяц" at bounding box center [383, 198] width 174 height 41
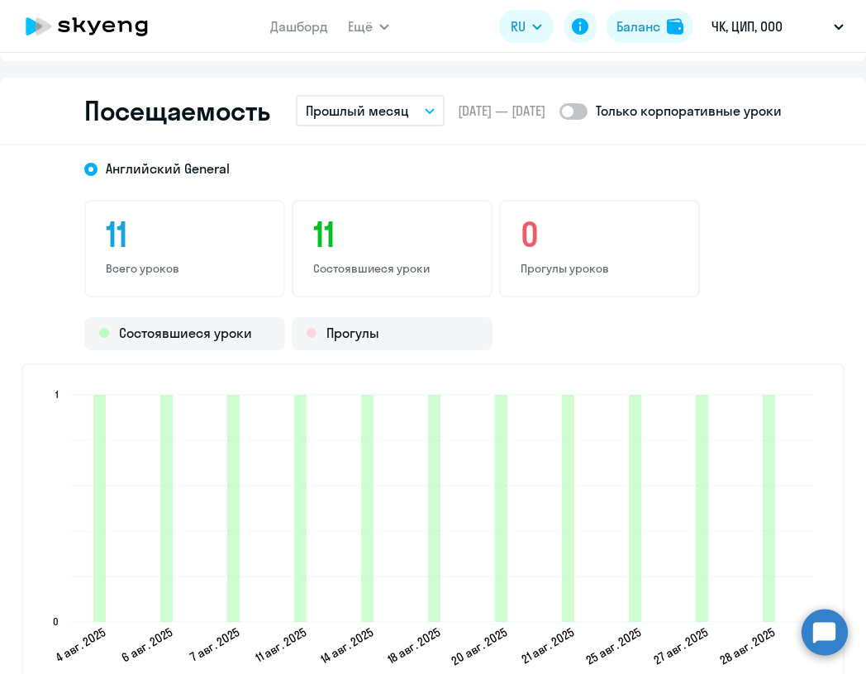
click at [412, 114] on button "Прошлый месяц" at bounding box center [370, 110] width 149 height 31
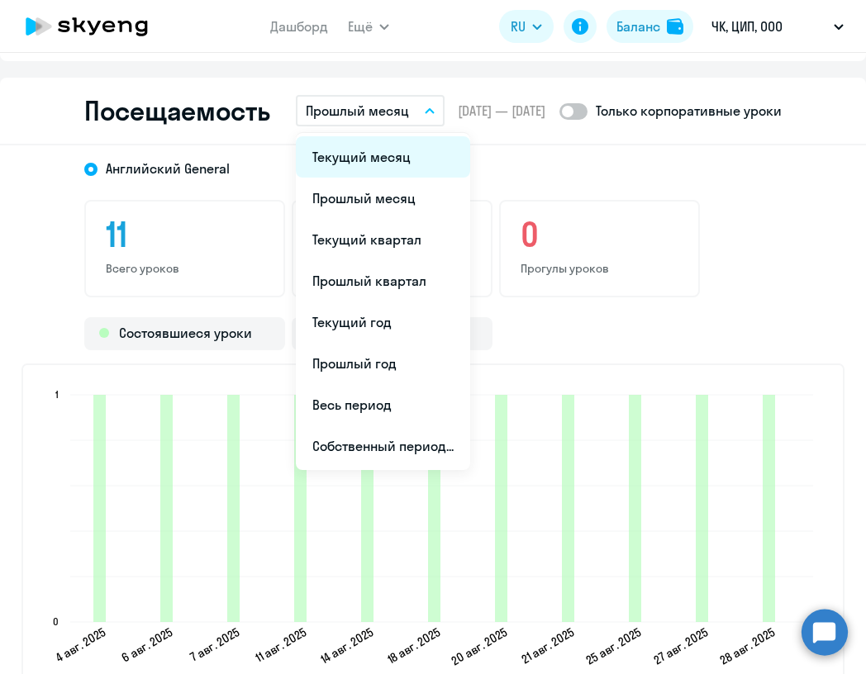
click at [403, 148] on li "Текущий месяц" at bounding box center [383, 156] width 174 height 41
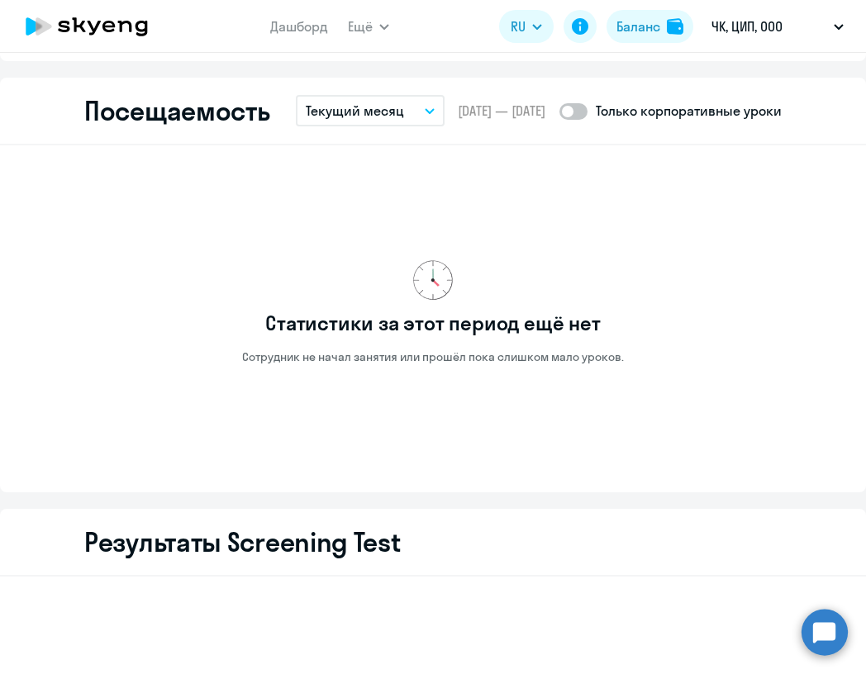
click at [398, 112] on p "Текущий месяц" at bounding box center [355, 111] width 98 height 20
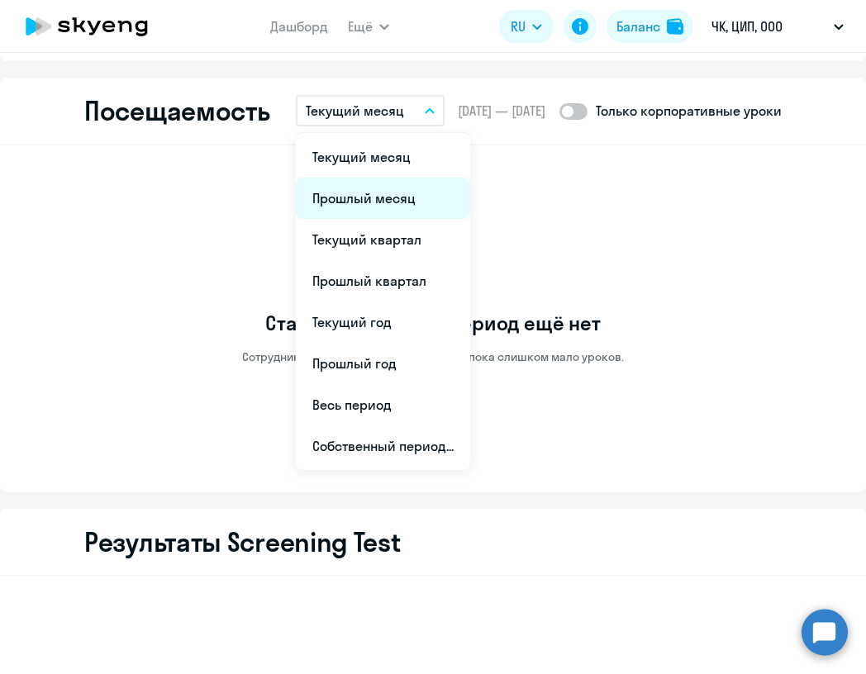
click at [386, 200] on li "Прошлый месяц" at bounding box center [383, 198] width 174 height 41
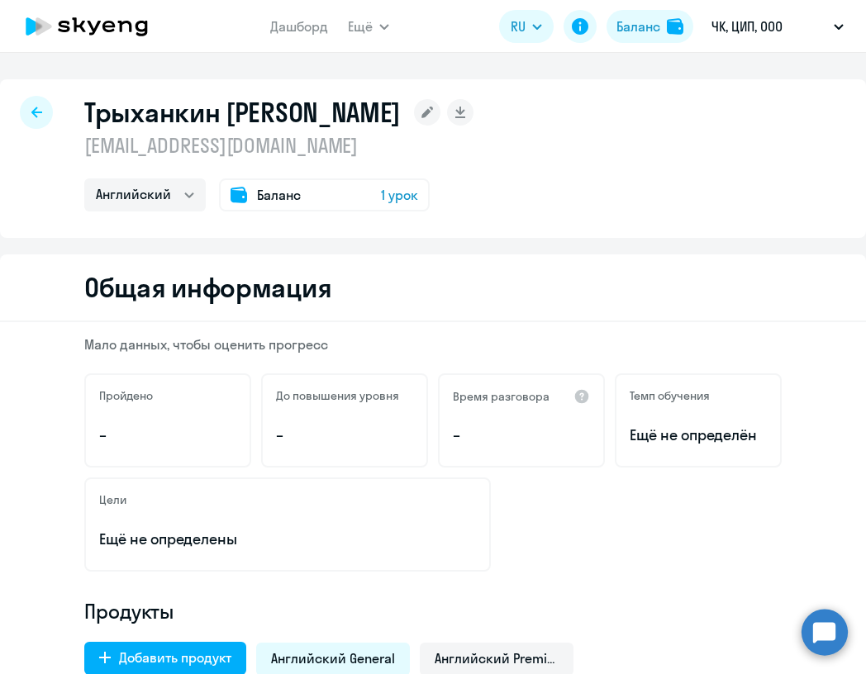
scroll to position [0, 0]
click at [44, 120] on div at bounding box center [36, 112] width 33 height 33
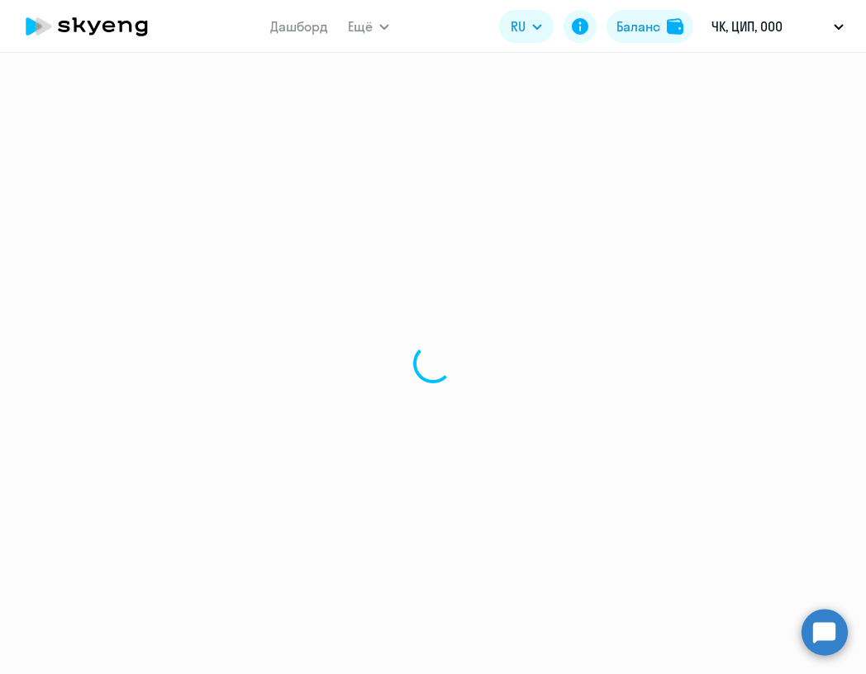
select select "30"
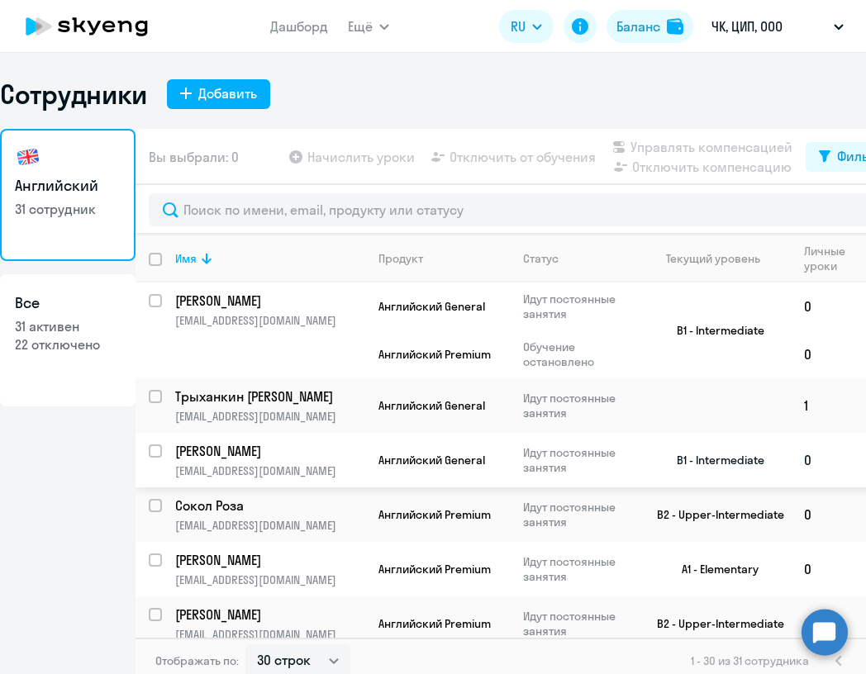
click at [550, 453] on p "Идут постоянные занятия" at bounding box center [579, 460] width 113 height 30
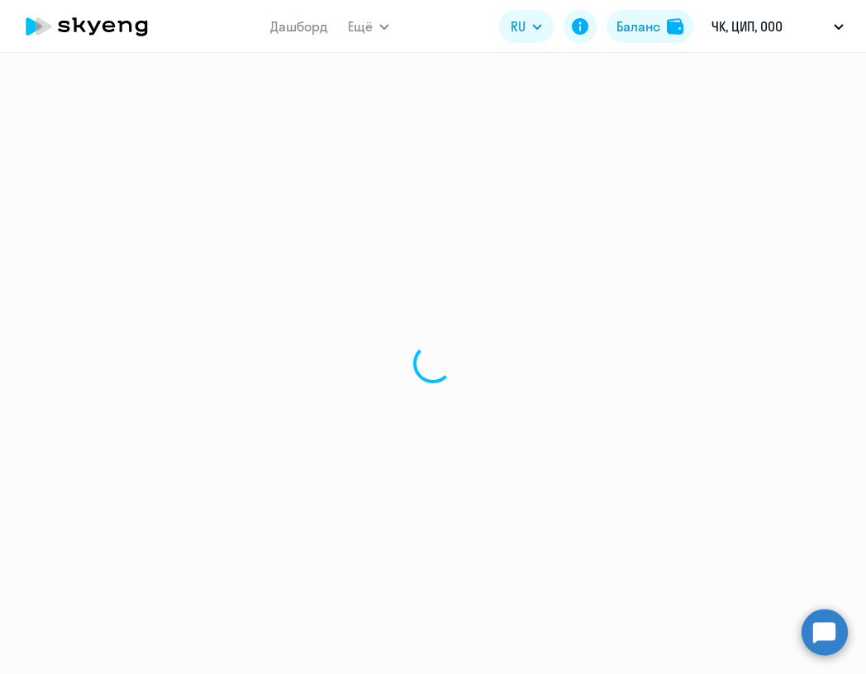
select select "english"
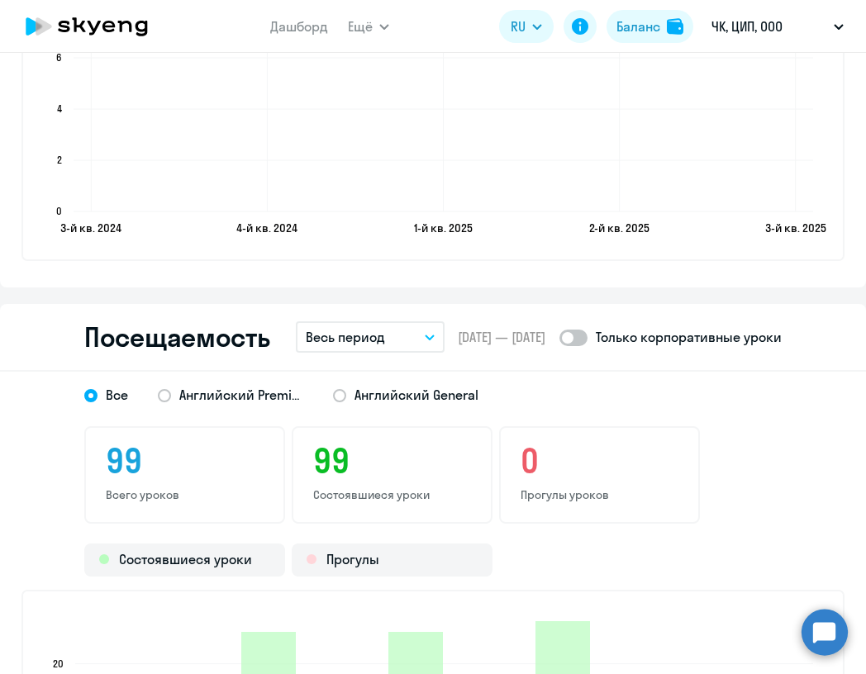
scroll to position [1893, 0]
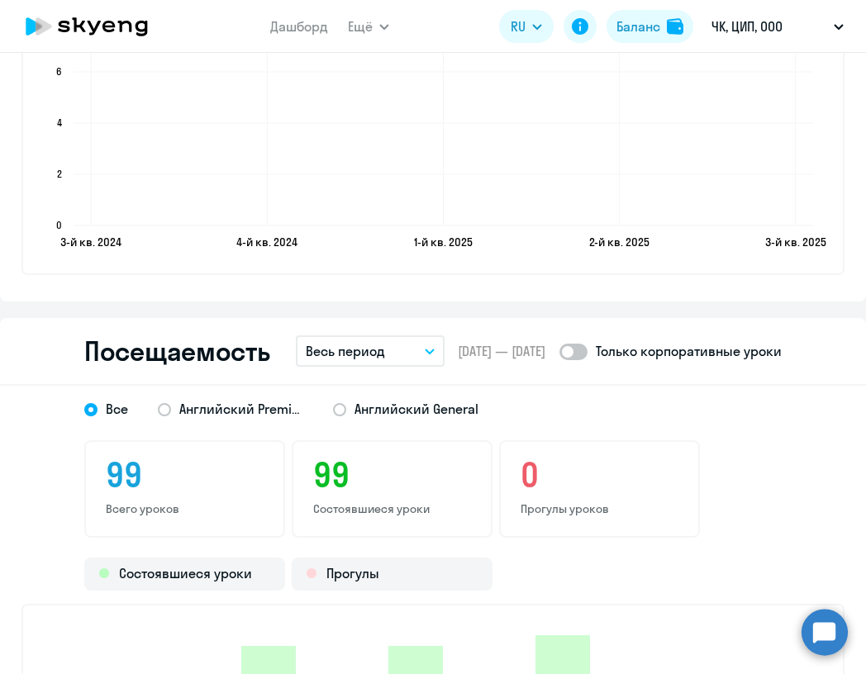
click at [383, 342] on button "Весь период" at bounding box center [370, 351] width 149 height 31
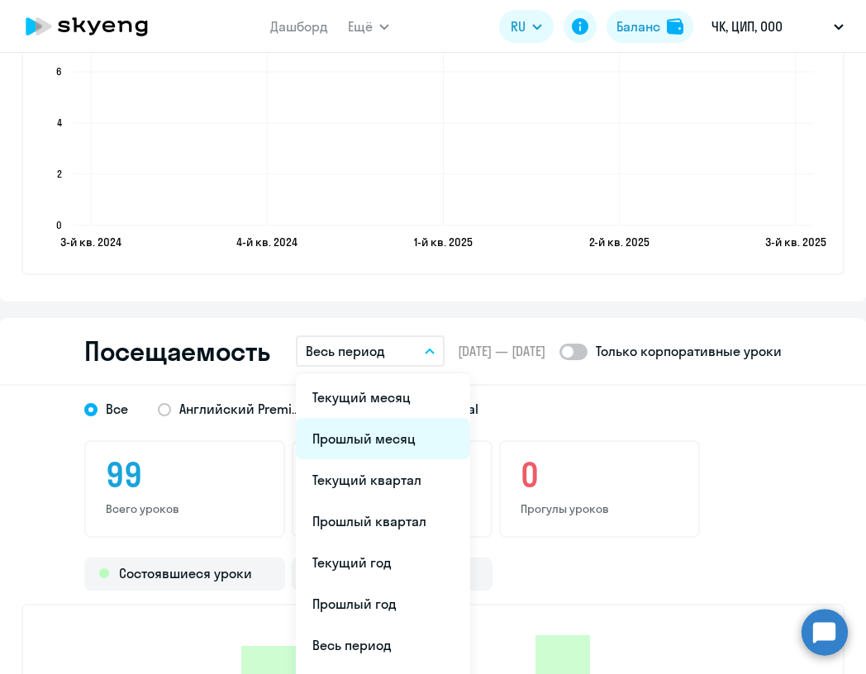
click at [407, 440] on li "Прошлый месяц" at bounding box center [383, 438] width 174 height 41
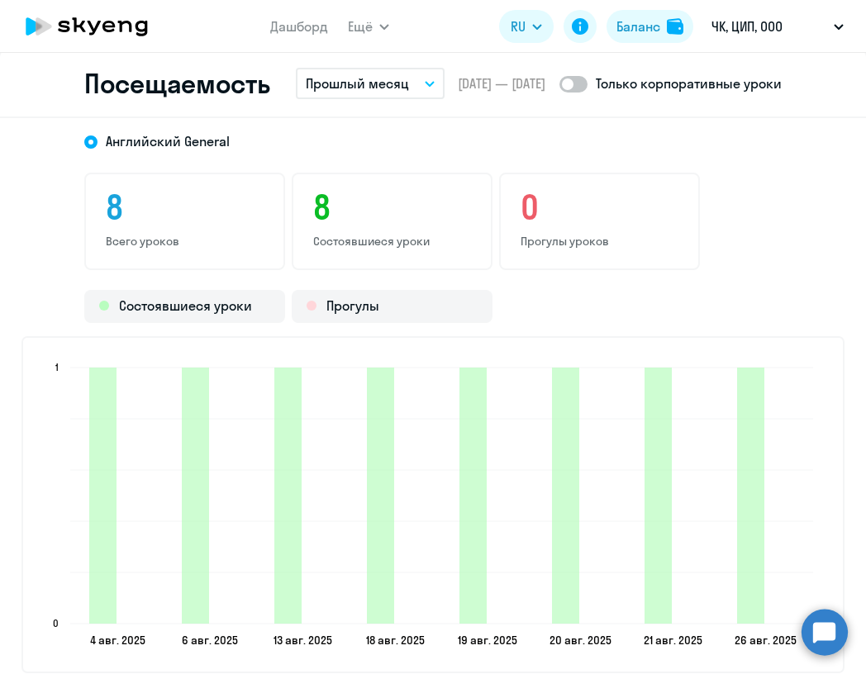
scroll to position [2171, 0]
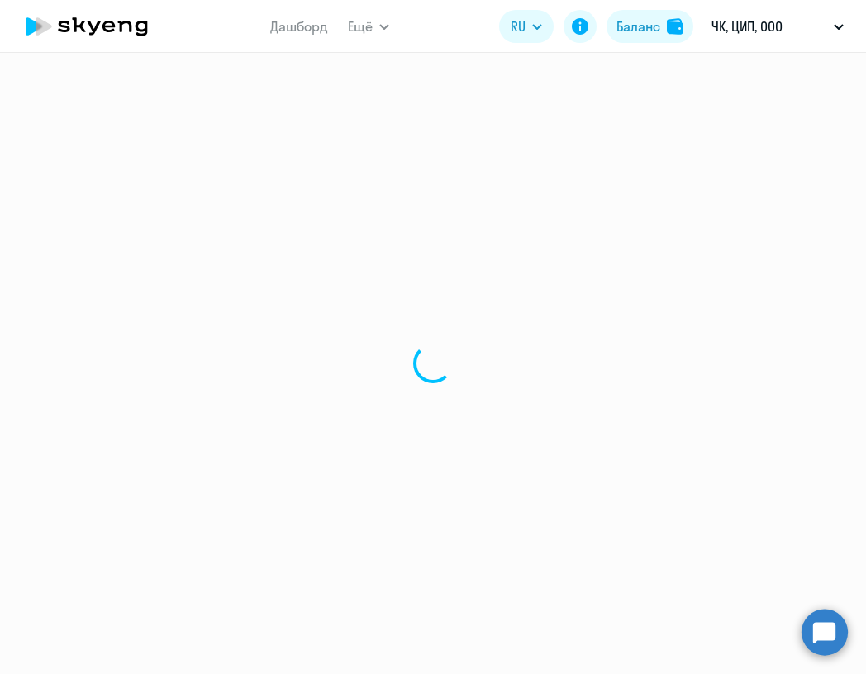
select select "30"
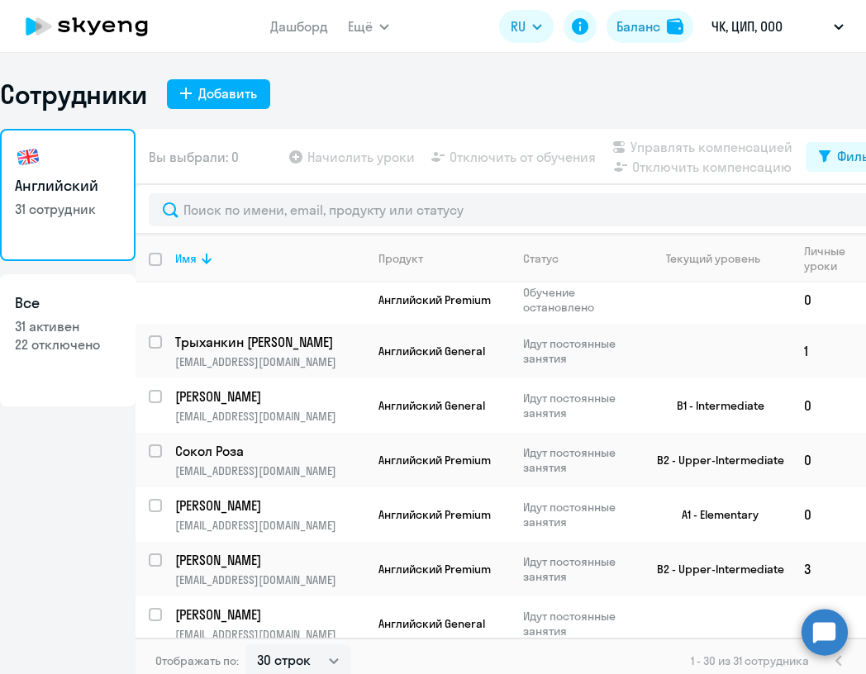
scroll to position [56, 0]
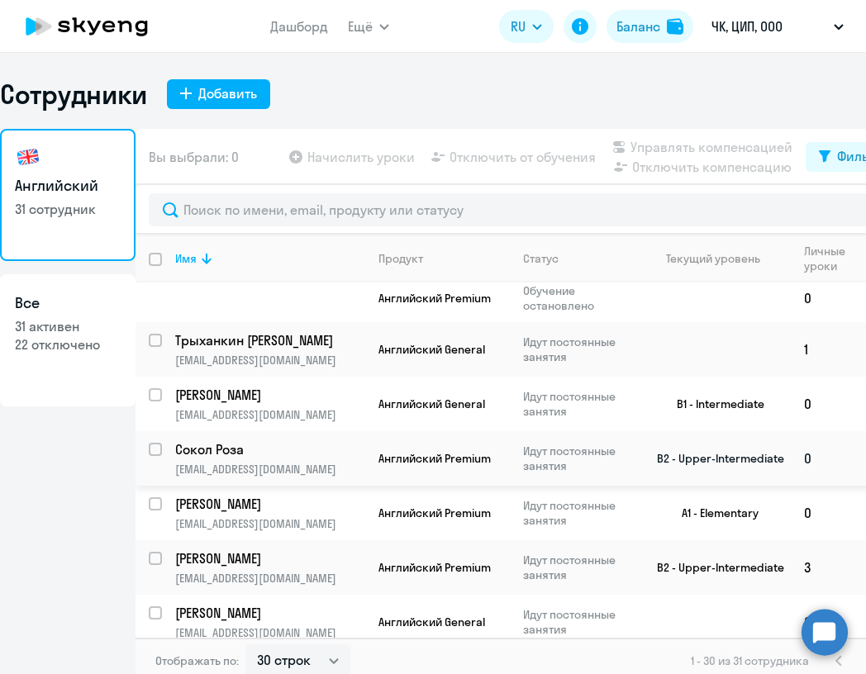
click at [302, 450] on p "Сокол Роза" at bounding box center [268, 449] width 187 height 18
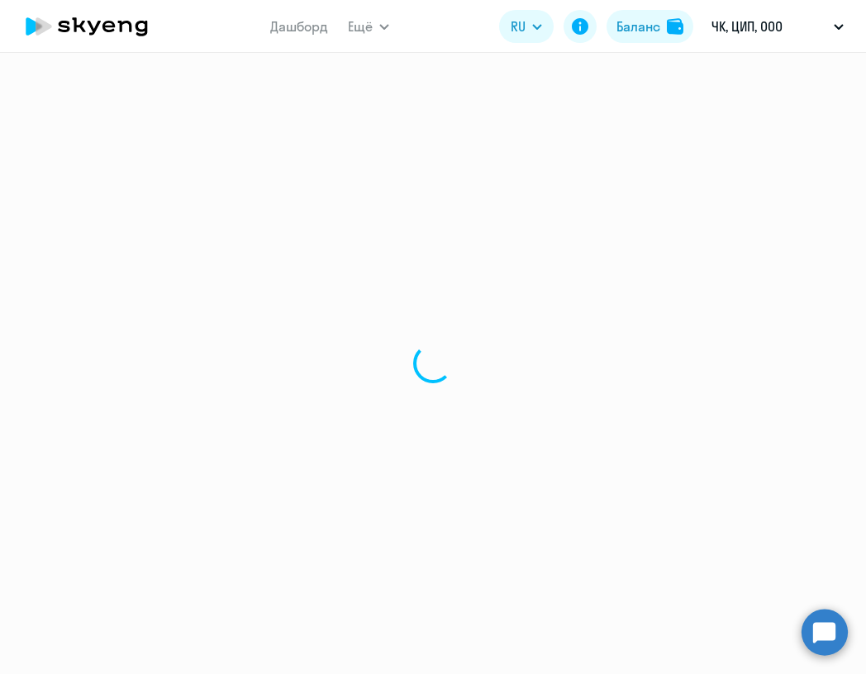
select select "english"
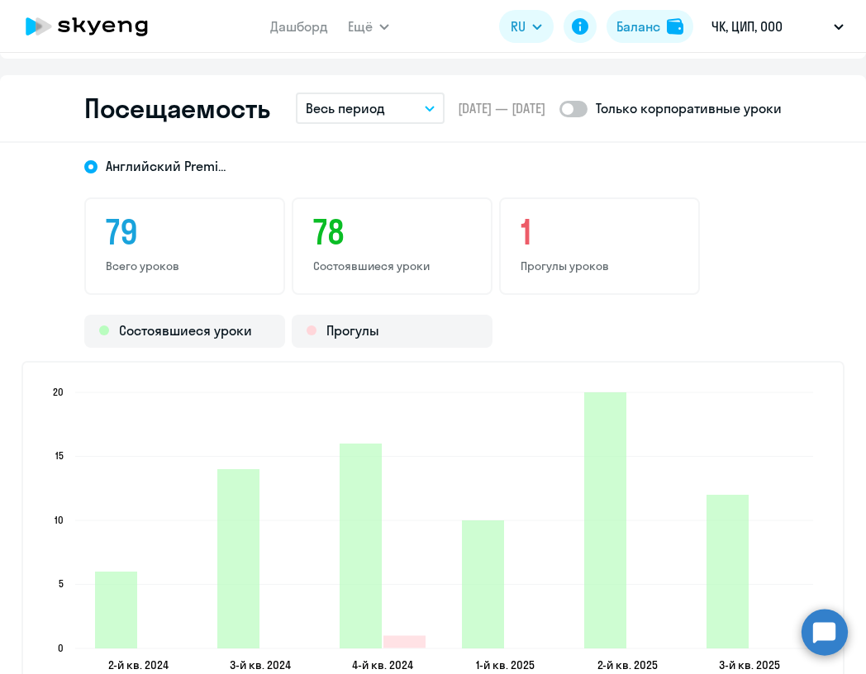
scroll to position [2133, 0]
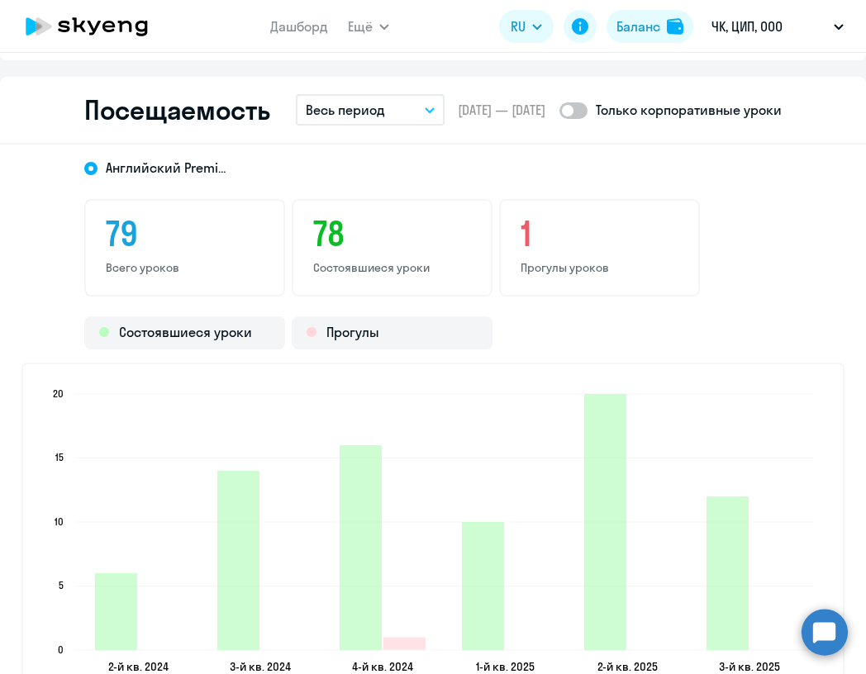
click at [400, 110] on button "Весь период" at bounding box center [370, 109] width 149 height 31
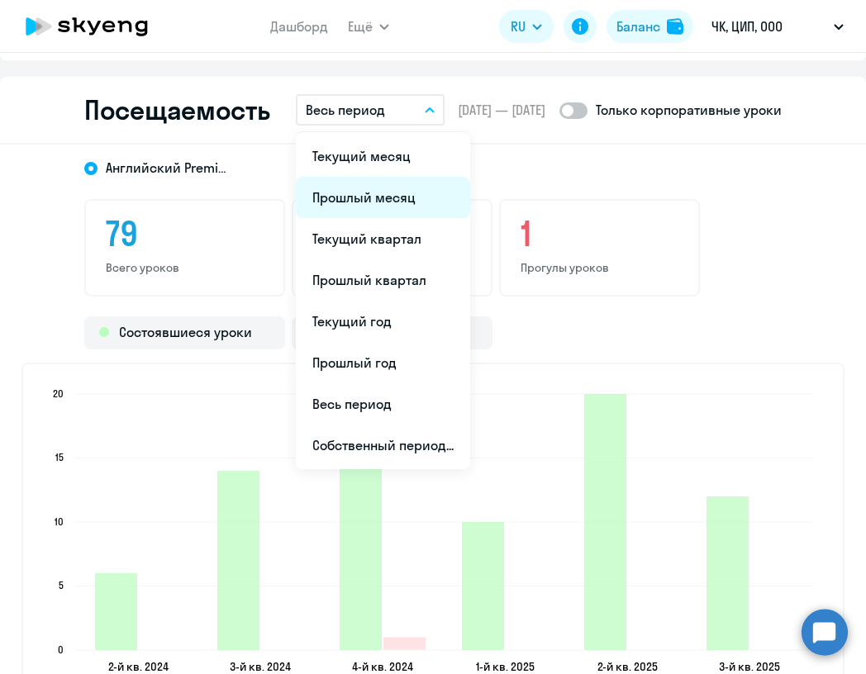
click at [375, 208] on li "Прошлый месяц" at bounding box center [383, 197] width 174 height 41
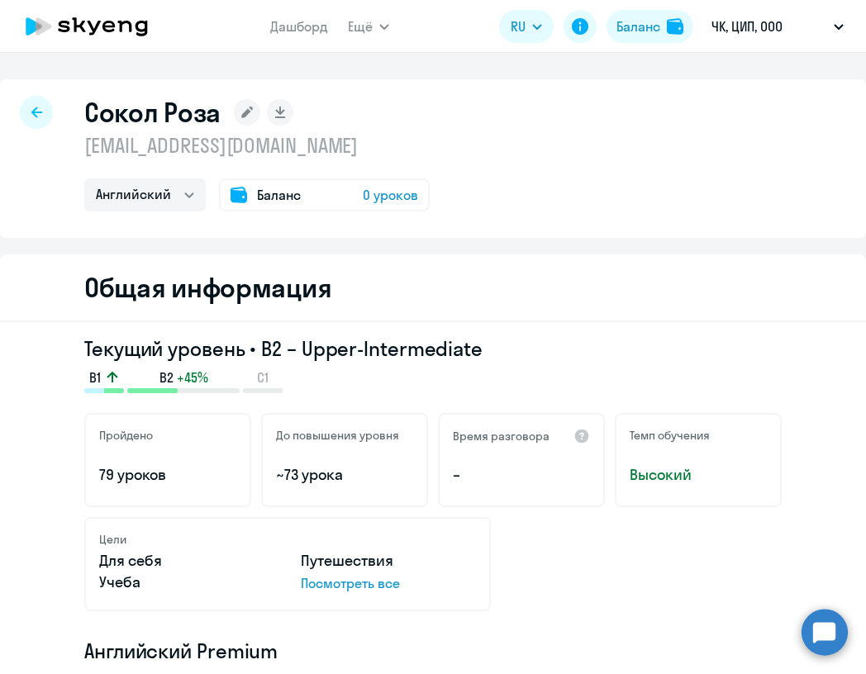
select select "30"
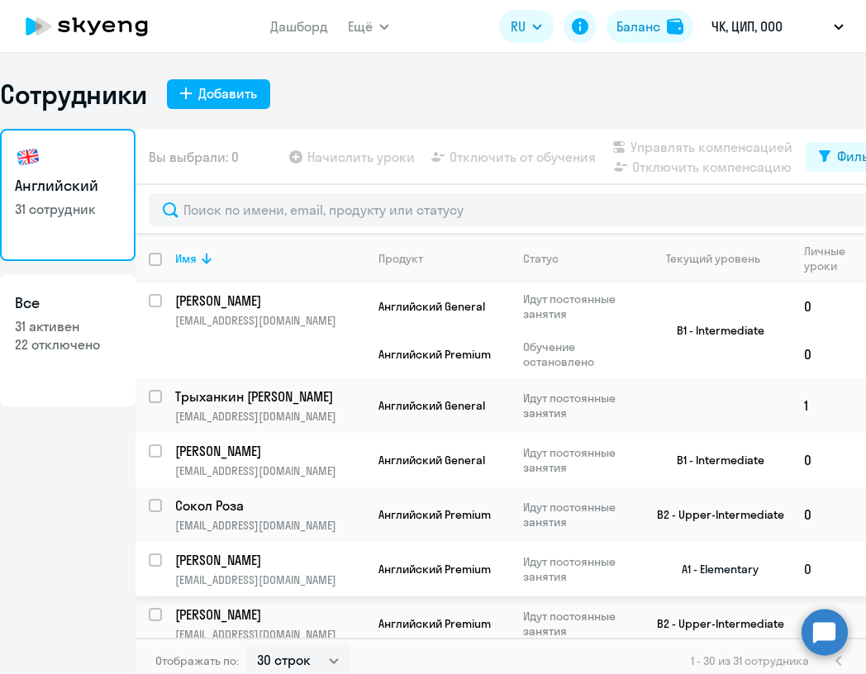
click at [322, 551] on p "[PERSON_NAME]" at bounding box center [268, 560] width 187 height 18
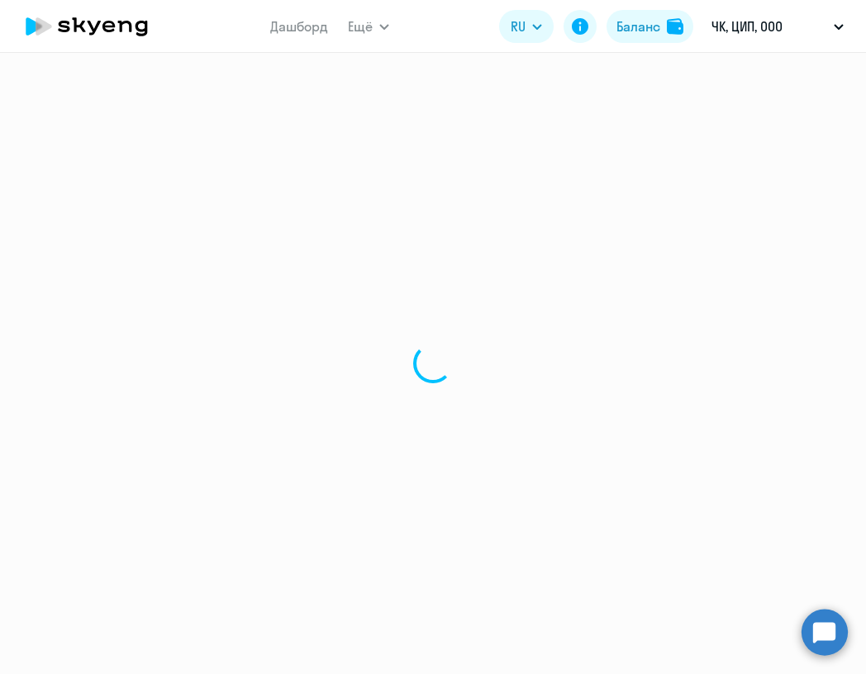
select select "english"
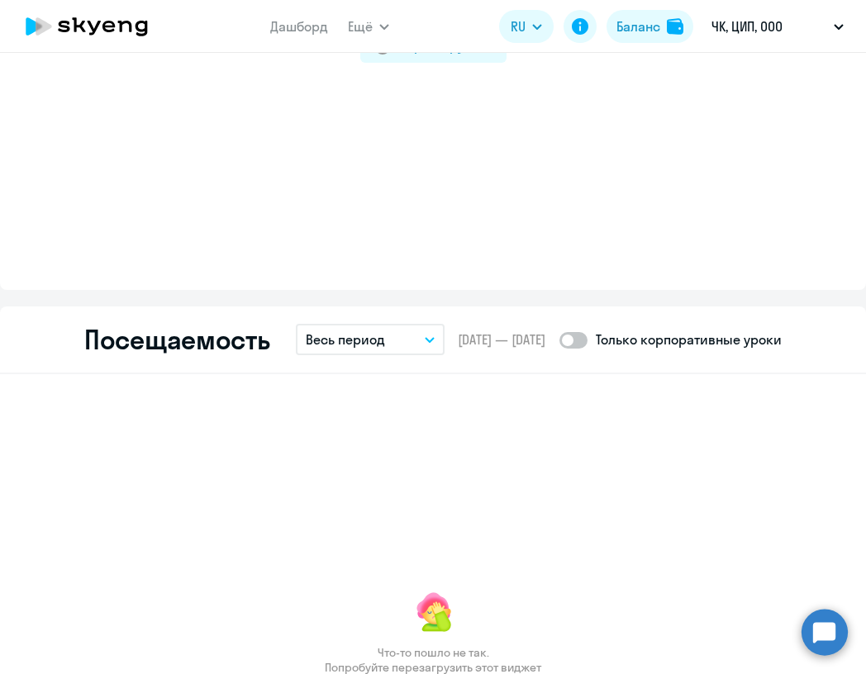
scroll to position [1900, 0]
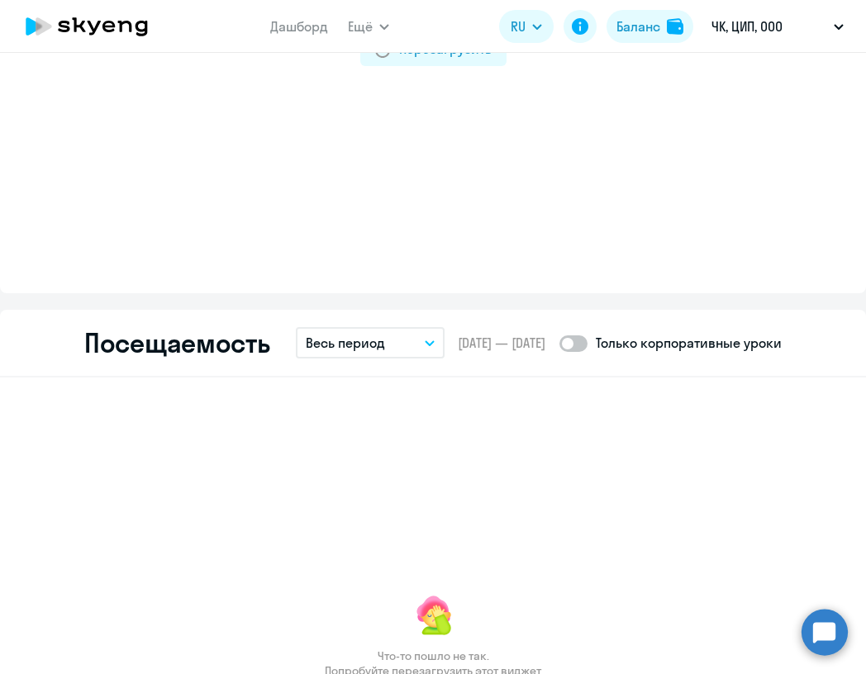
click at [394, 345] on button "Весь период" at bounding box center [370, 342] width 149 height 31
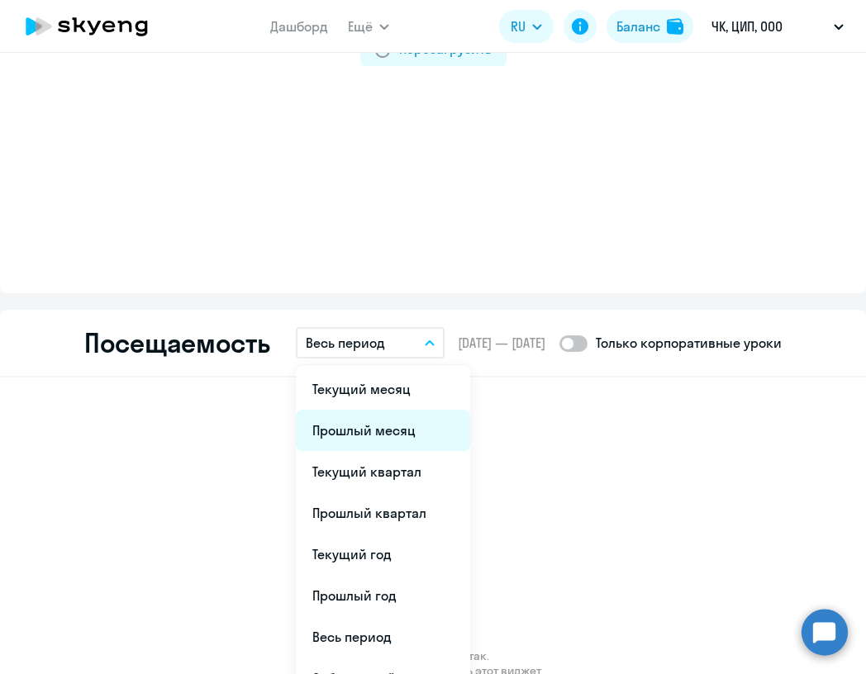
click at [396, 440] on li "Прошлый месяц" at bounding box center [383, 430] width 174 height 41
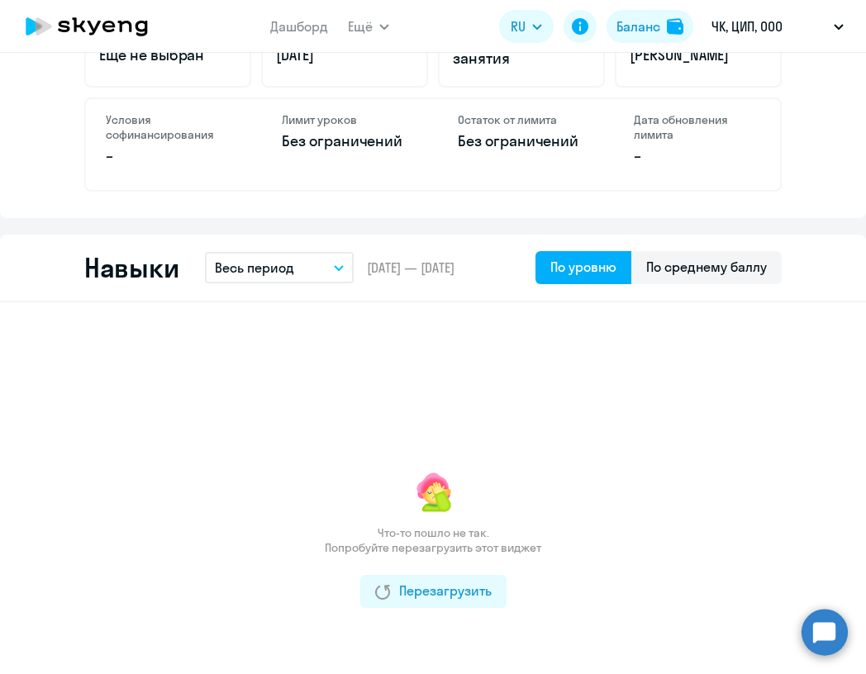
scroll to position [753, 0]
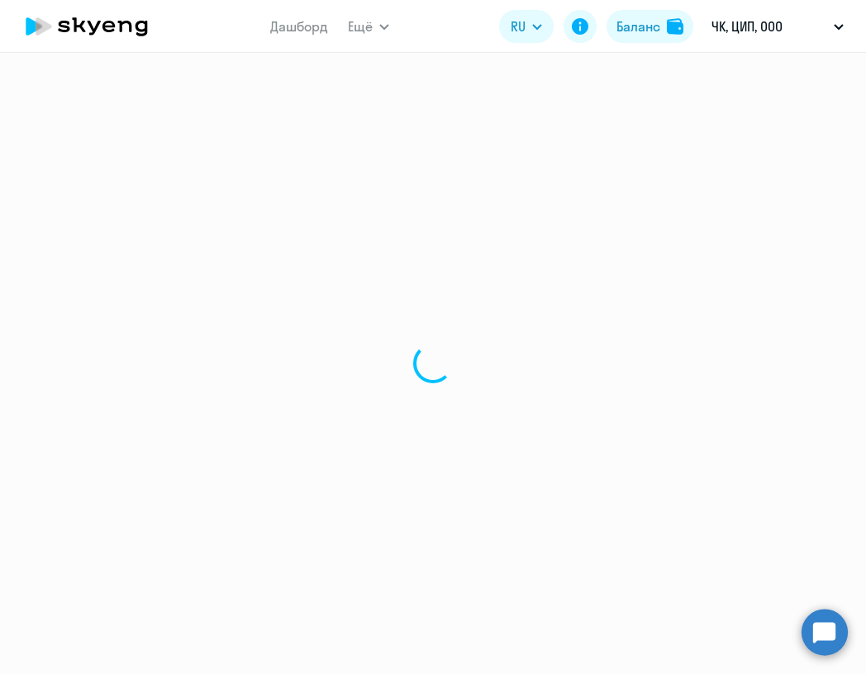
select select "30"
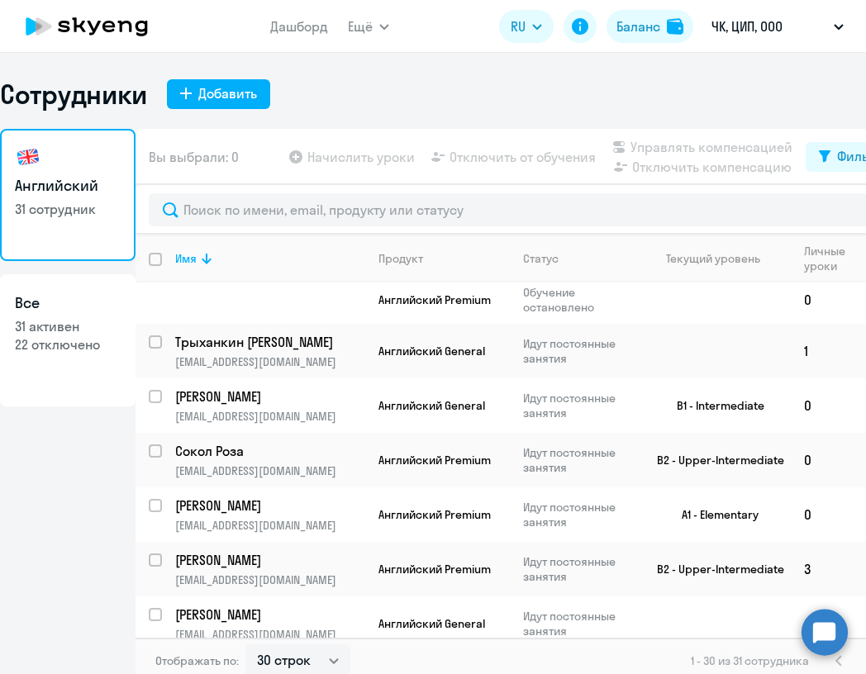
scroll to position [84, 0]
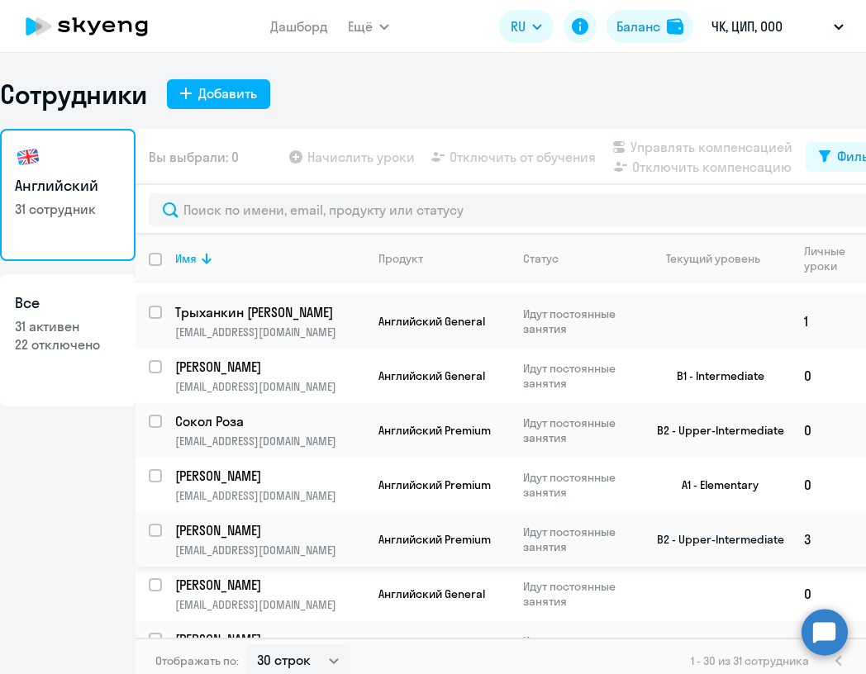
click at [317, 538] on p "[PERSON_NAME]" at bounding box center [268, 530] width 187 height 18
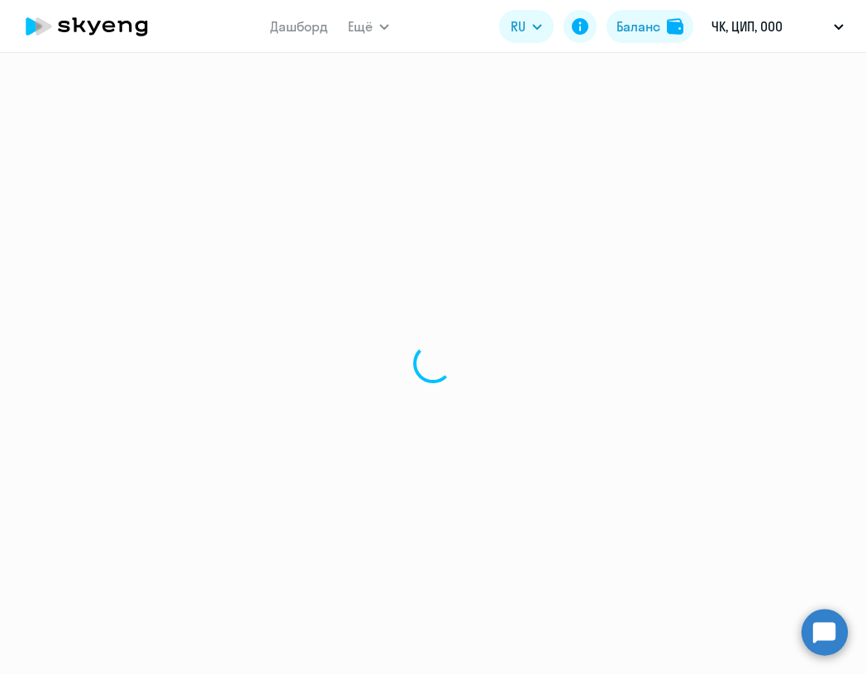
select select "english"
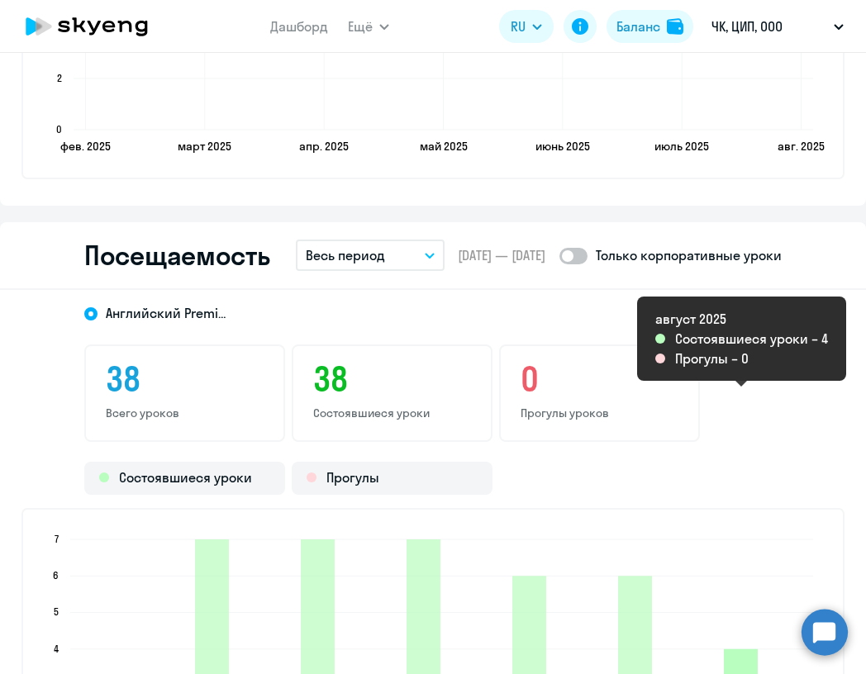
scroll to position [1987, 0]
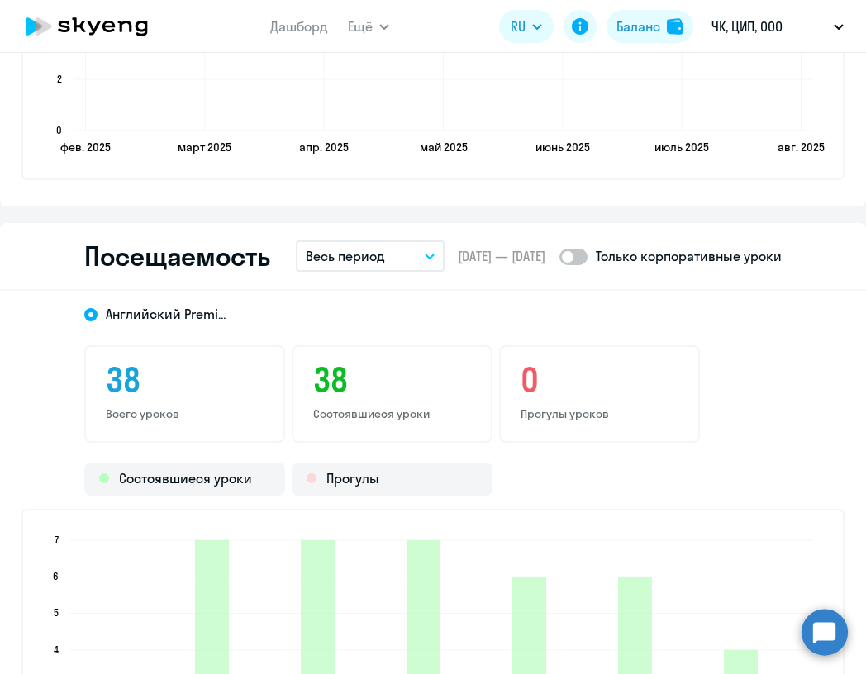
click at [404, 261] on button "Весь период" at bounding box center [370, 255] width 149 height 31
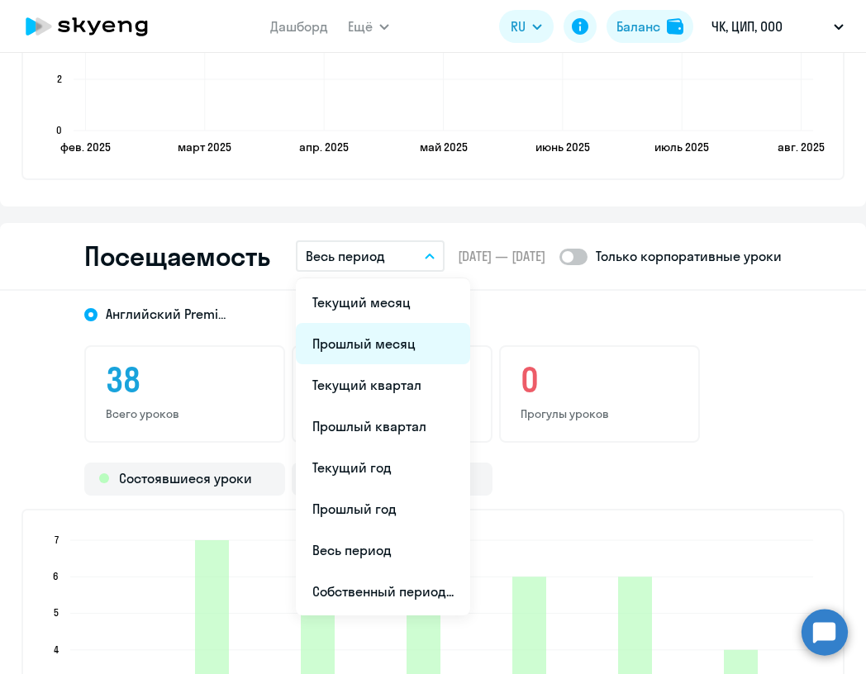
click at [405, 341] on li "Прошлый месяц" at bounding box center [383, 343] width 174 height 41
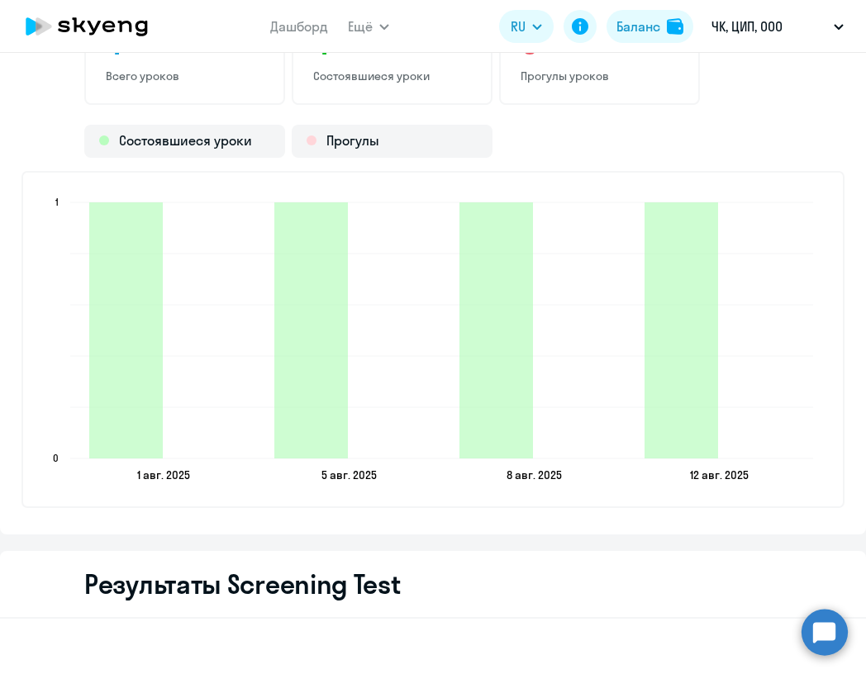
scroll to position [2326, 0]
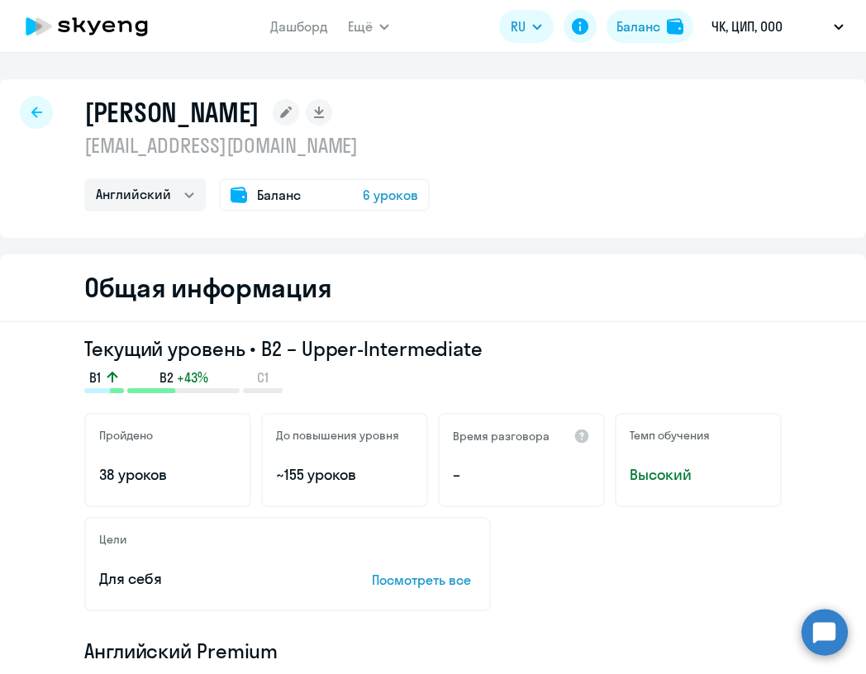
select select "30"
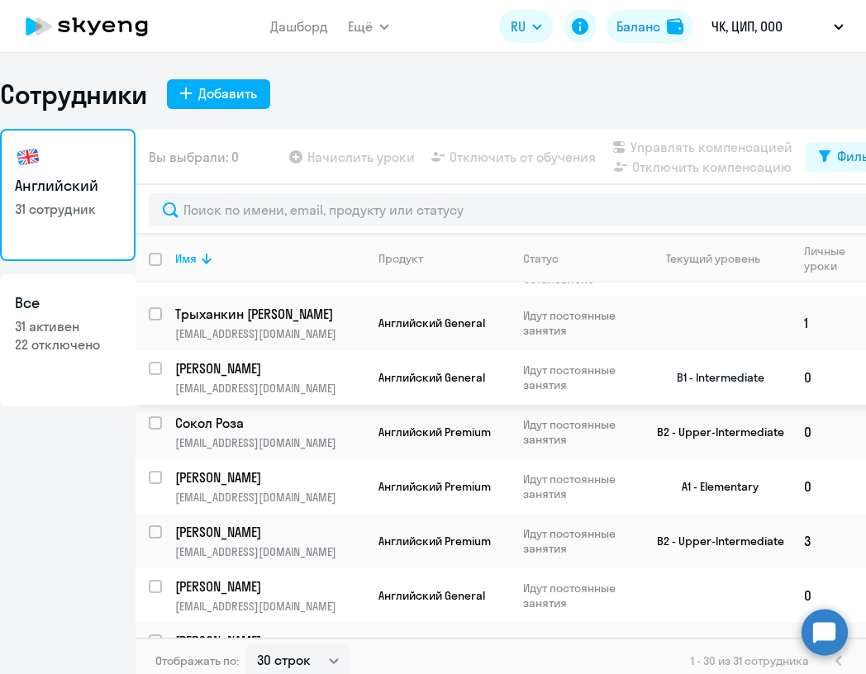
scroll to position [83, 0]
click at [308, 593] on p "[PERSON_NAME]" at bounding box center [268, 586] width 187 height 18
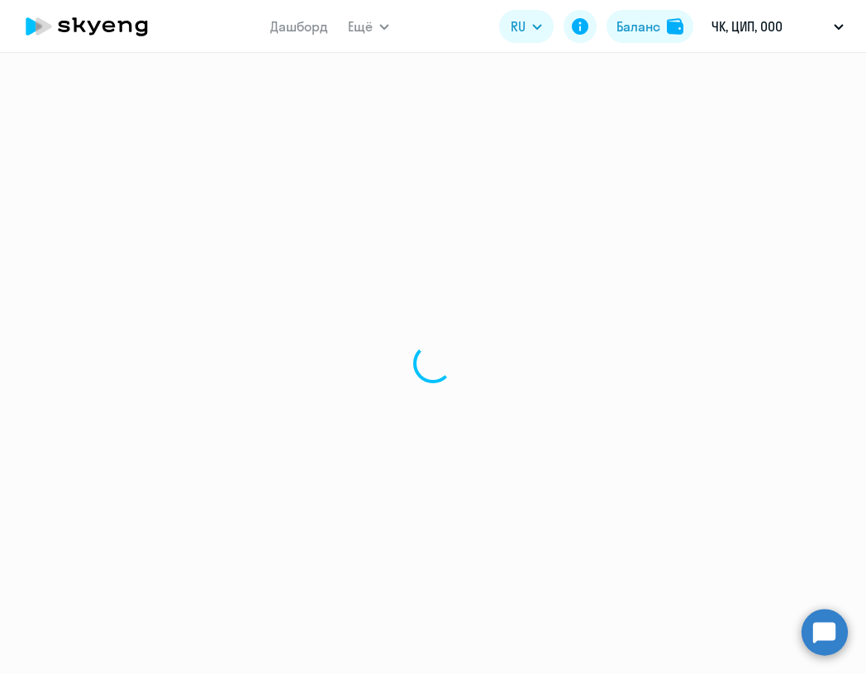
select select "english"
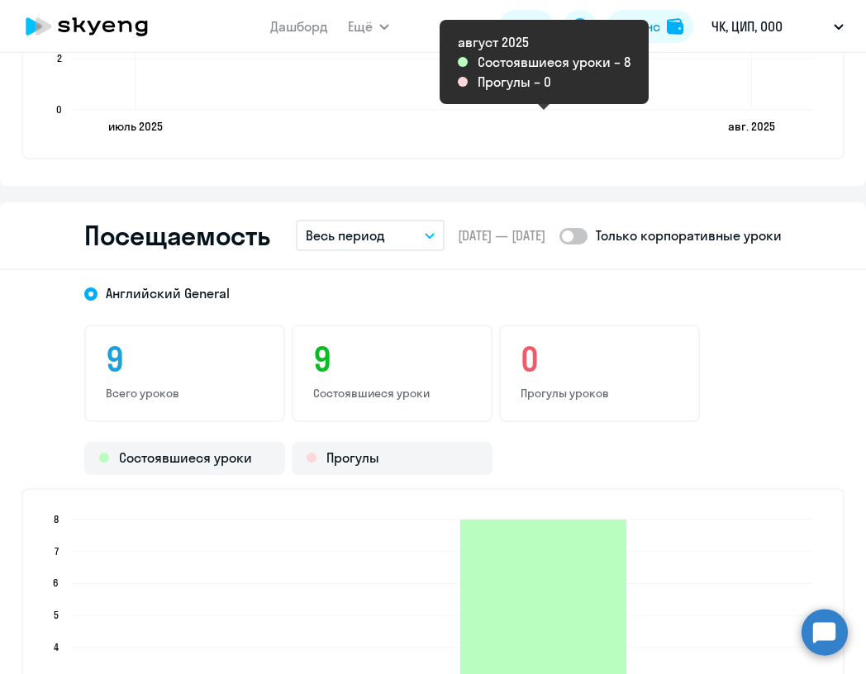
scroll to position [1827, 0]
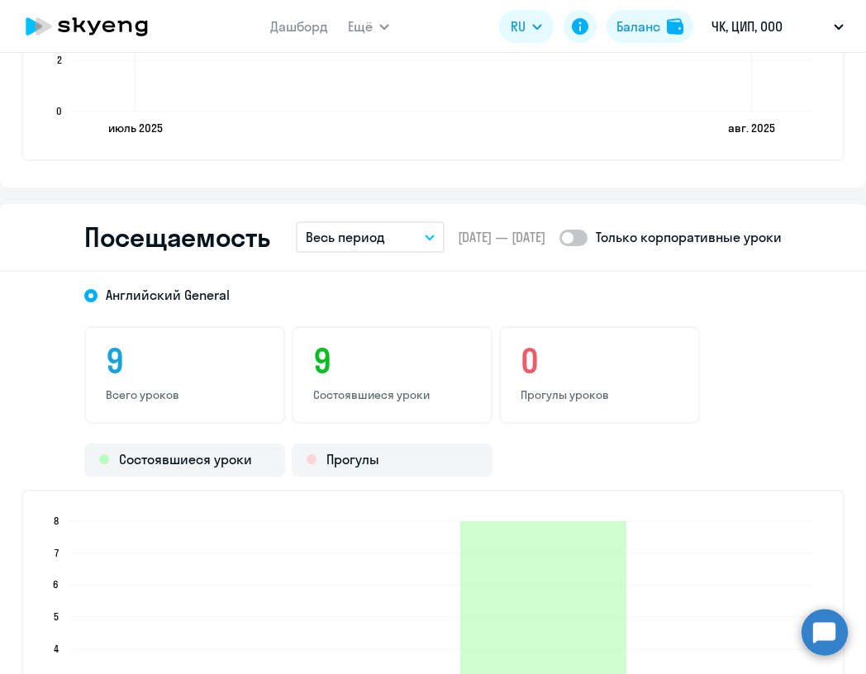
click at [388, 226] on button "Весь период" at bounding box center [370, 236] width 149 height 31
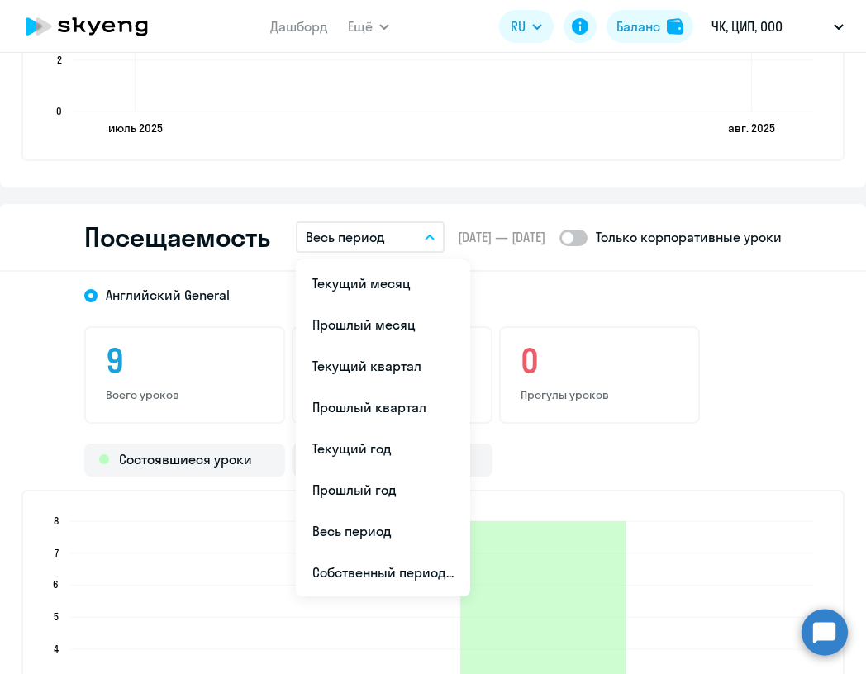
click at [539, 283] on div "Английский General" at bounding box center [418, 290] width 727 height 30
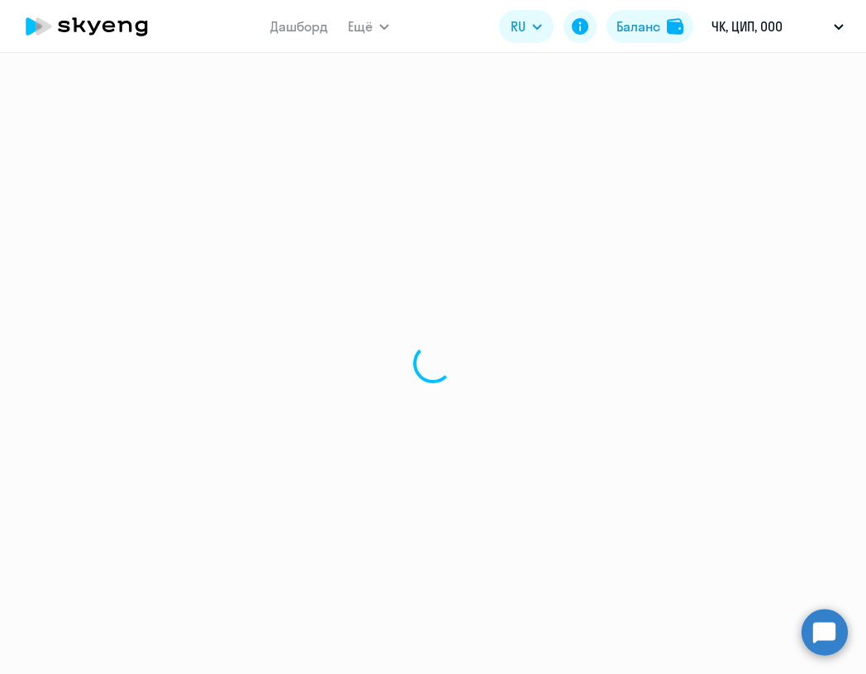
select select "30"
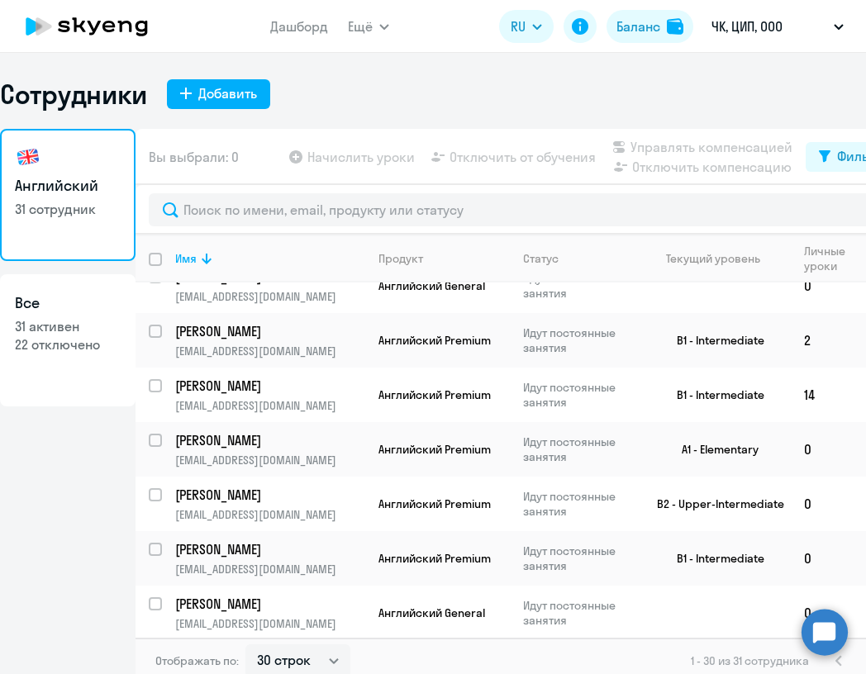
scroll to position [392, 0]
click at [266, 326] on p "[PERSON_NAME]" at bounding box center [268, 332] width 187 height 18
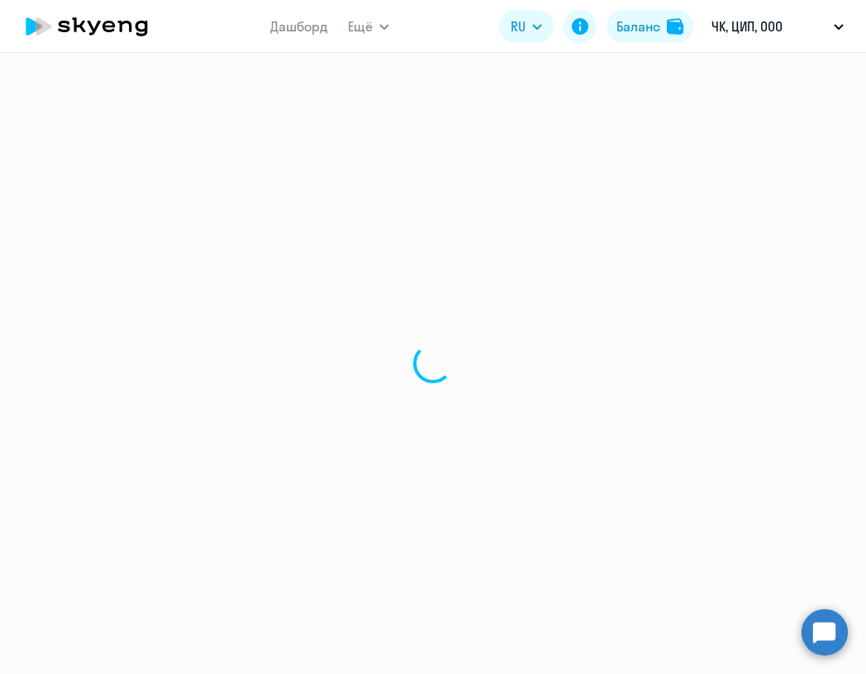
select select "english"
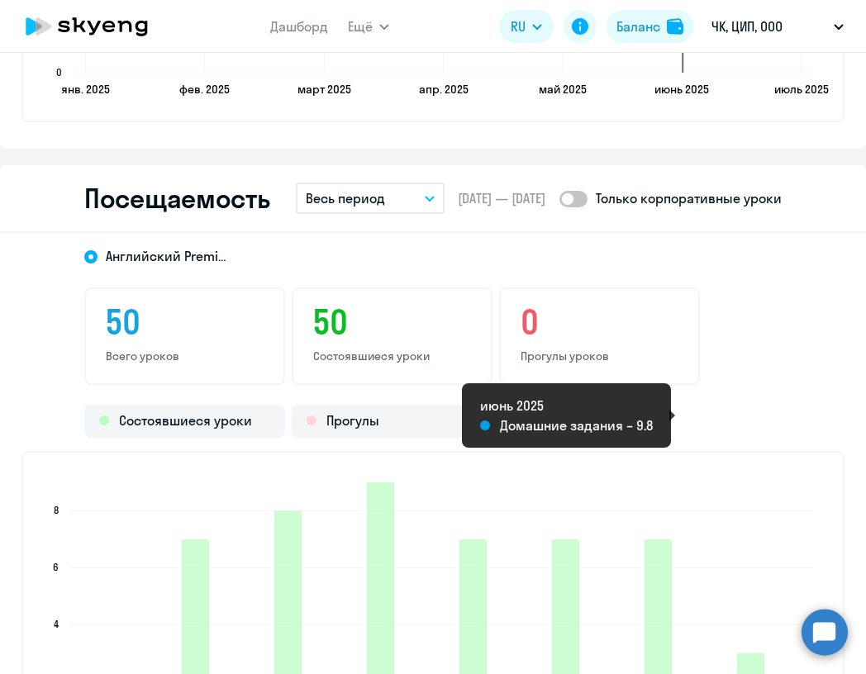
scroll to position [2026, 0]
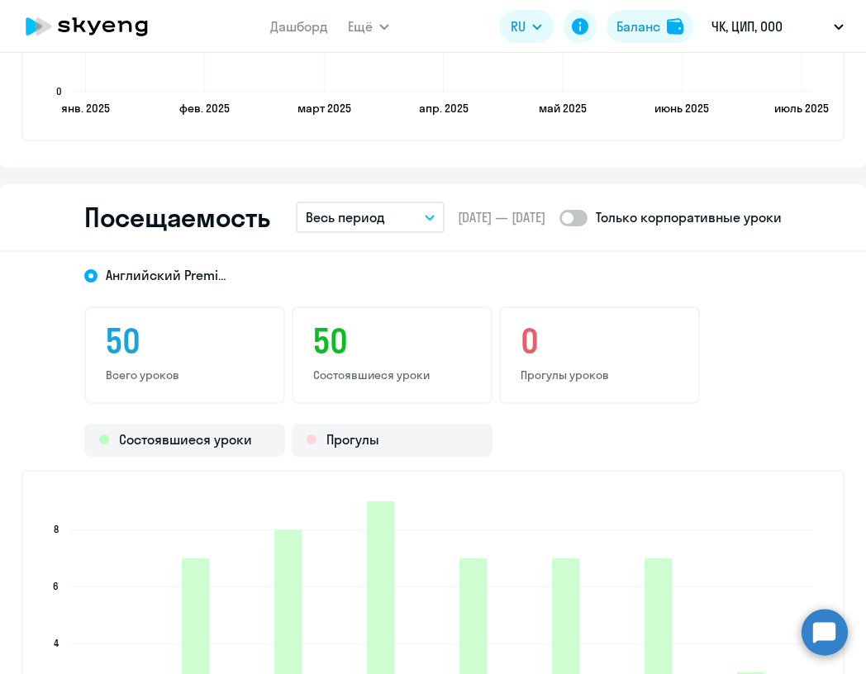
click at [414, 221] on button "Весь период" at bounding box center [370, 217] width 149 height 31
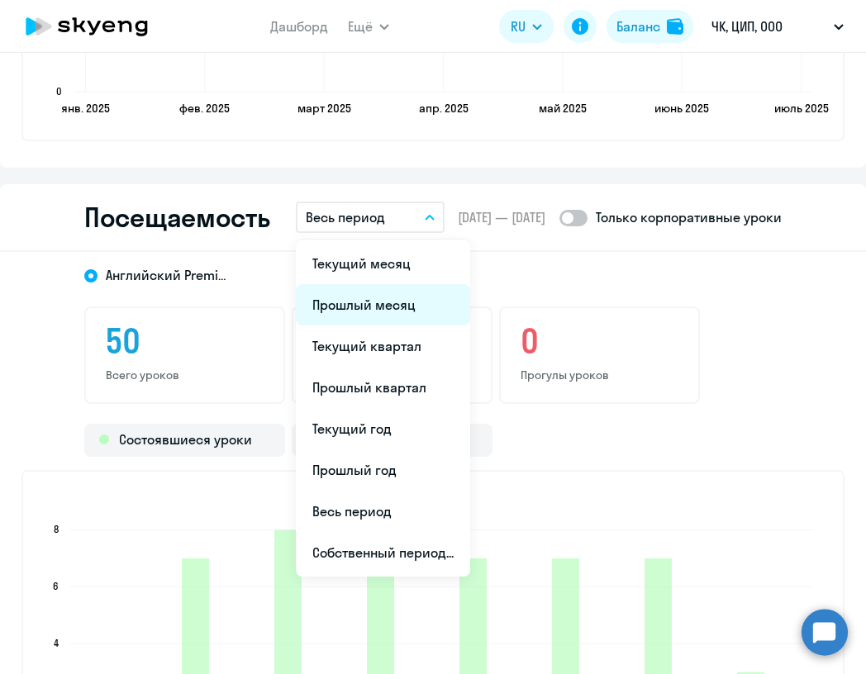
click at [384, 307] on li "Прошлый месяц" at bounding box center [383, 304] width 174 height 41
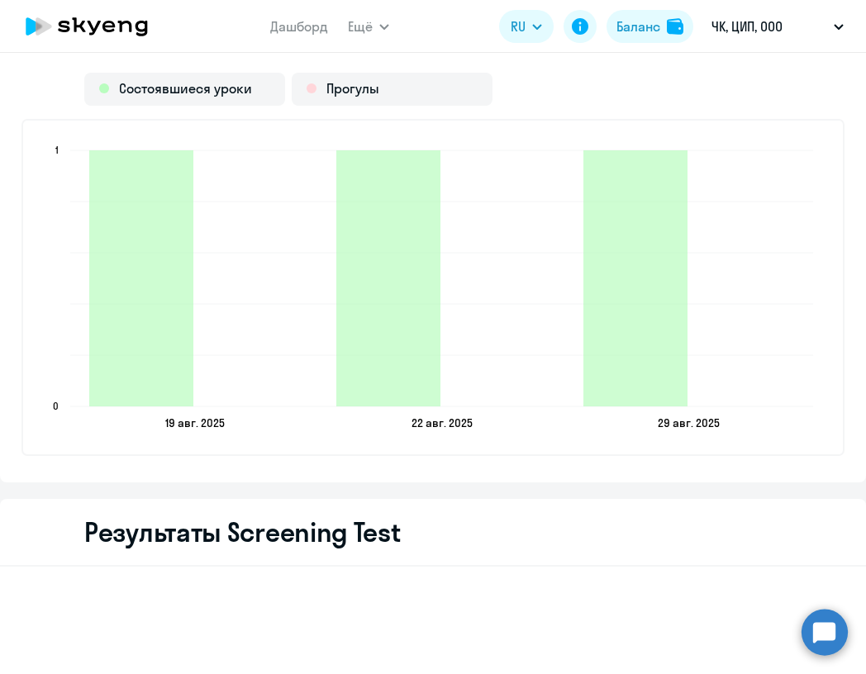
scroll to position [2428, 0]
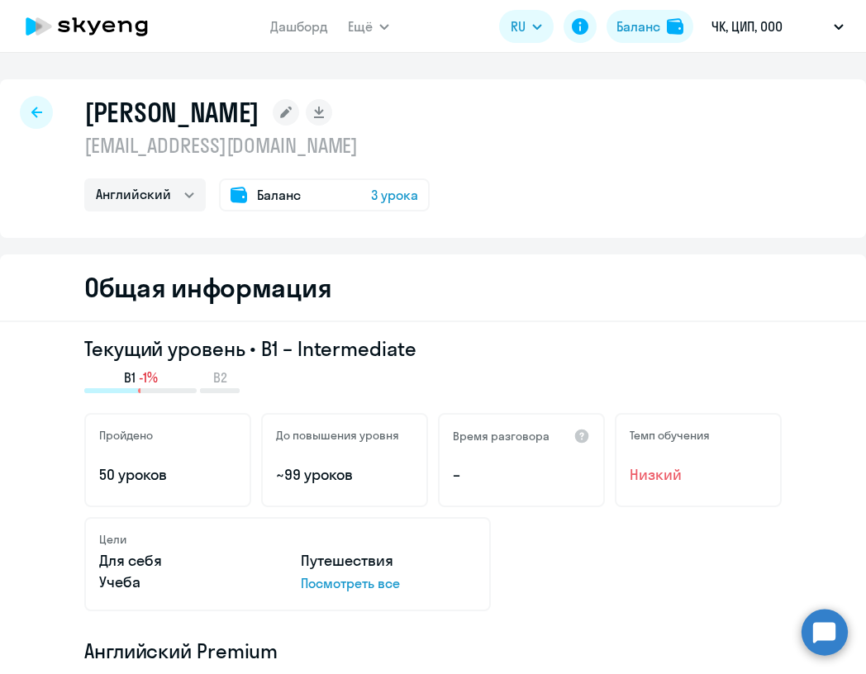
select select "30"
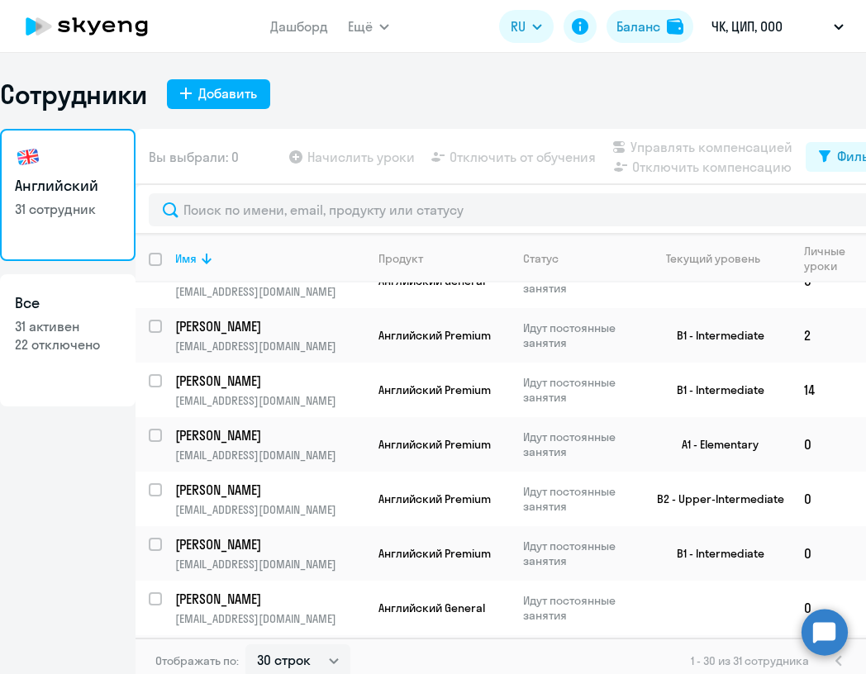
scroll to position [399, 0]
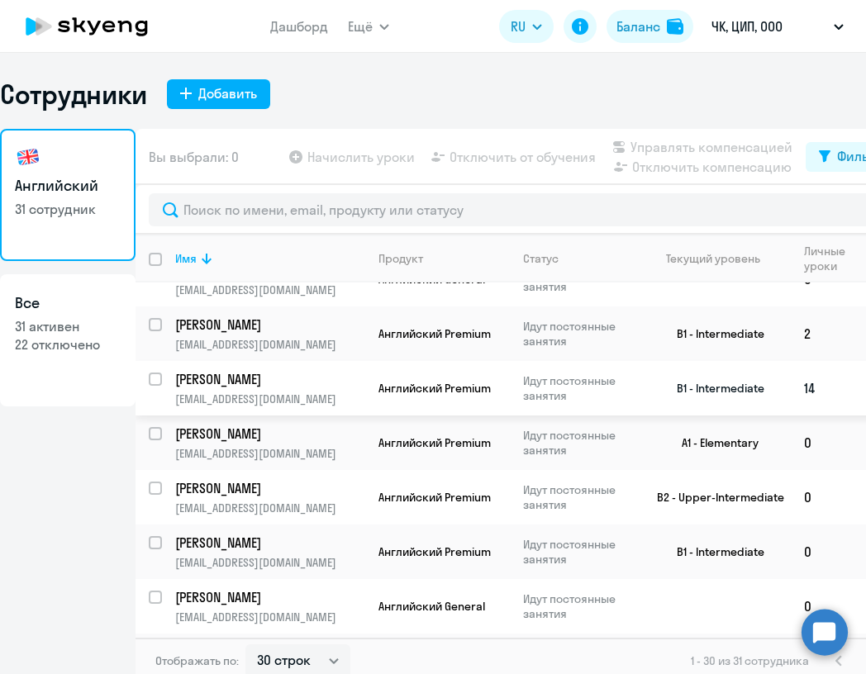
click at [288, 390] on td "[PERSON_NAME] [EMAIL_ADDRESS][DOMAIN_NAME]" at bounding box center [263, 388] width 203 height 55
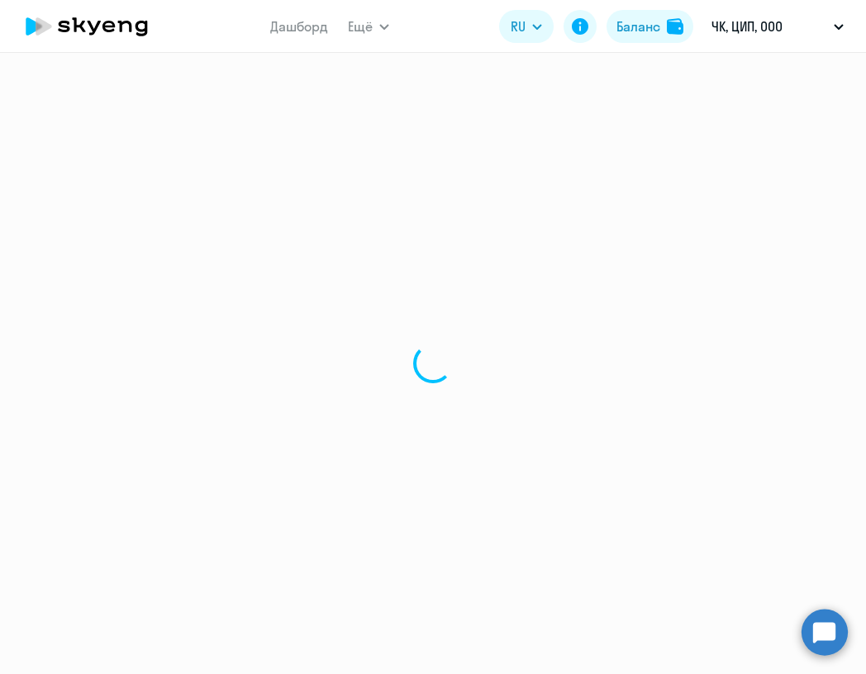
select select "english"
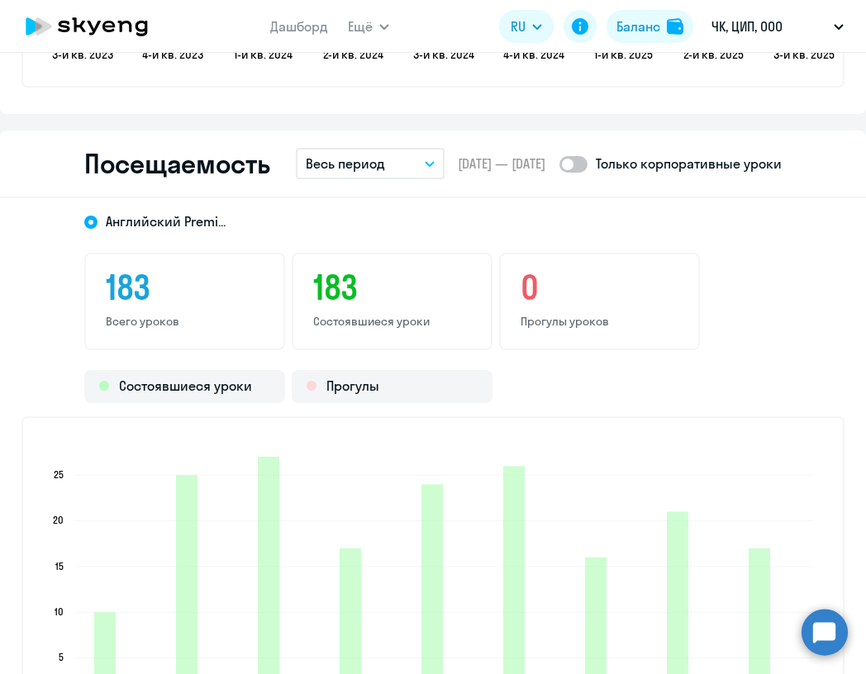
scroll to position [2074, 0]
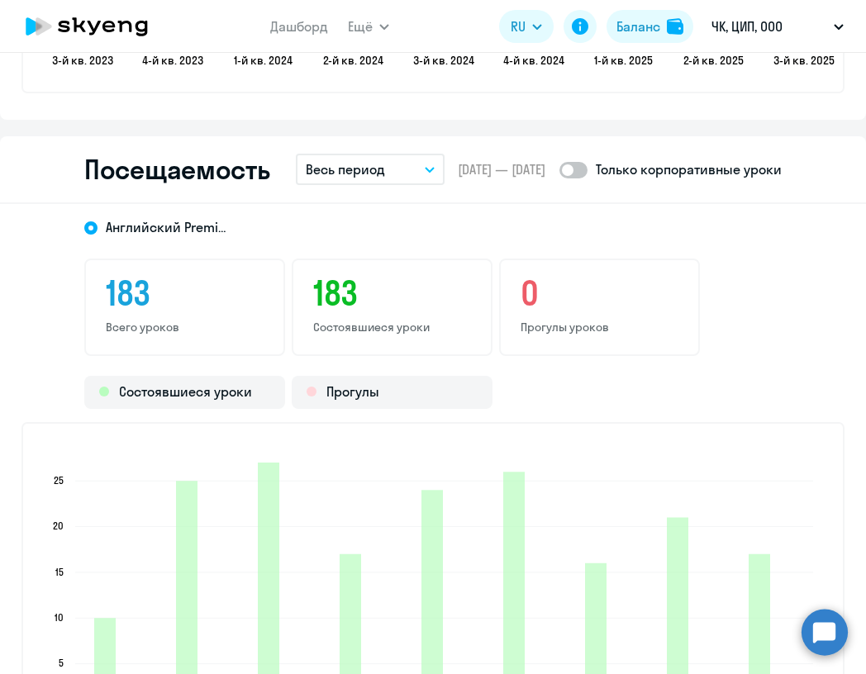
click at [373, 175] on p "Весь период" at bounding box center [345, 170] width 79 height 20
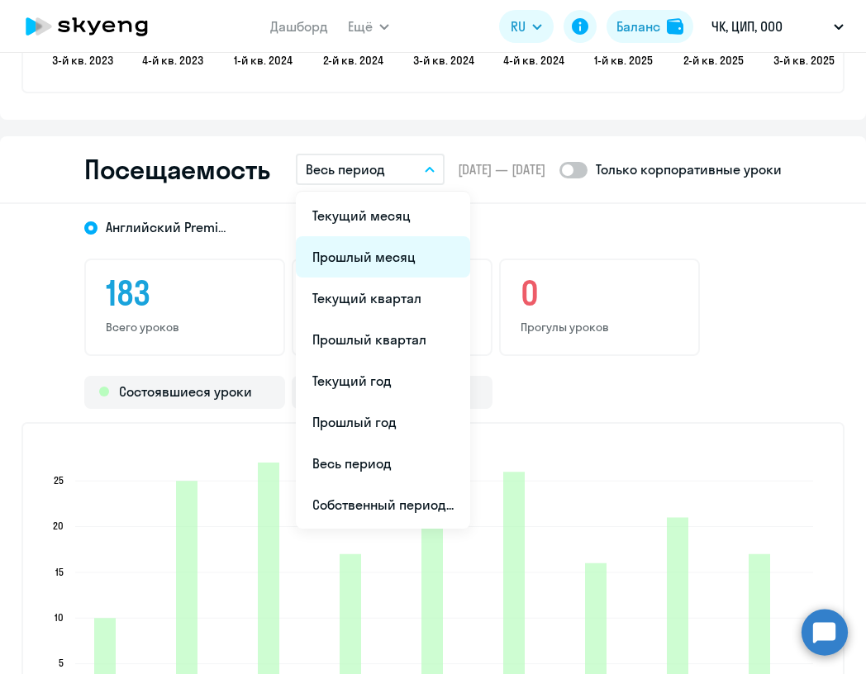
click at [381, 259] on li "Прошлый месяц" at bounding box center [383, 256] width 174 height 41
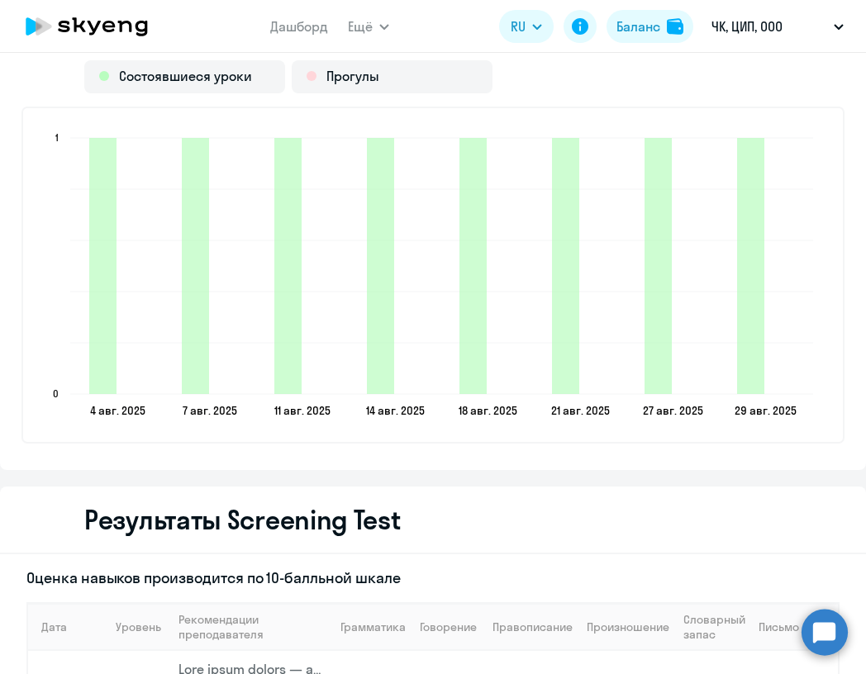
scroll to position [2398, 0]
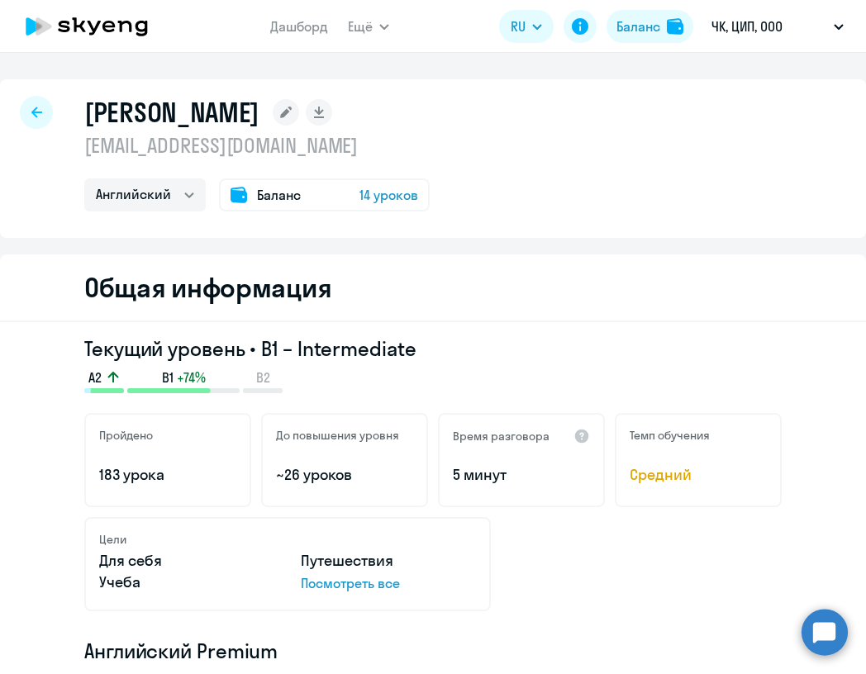
select select "30"
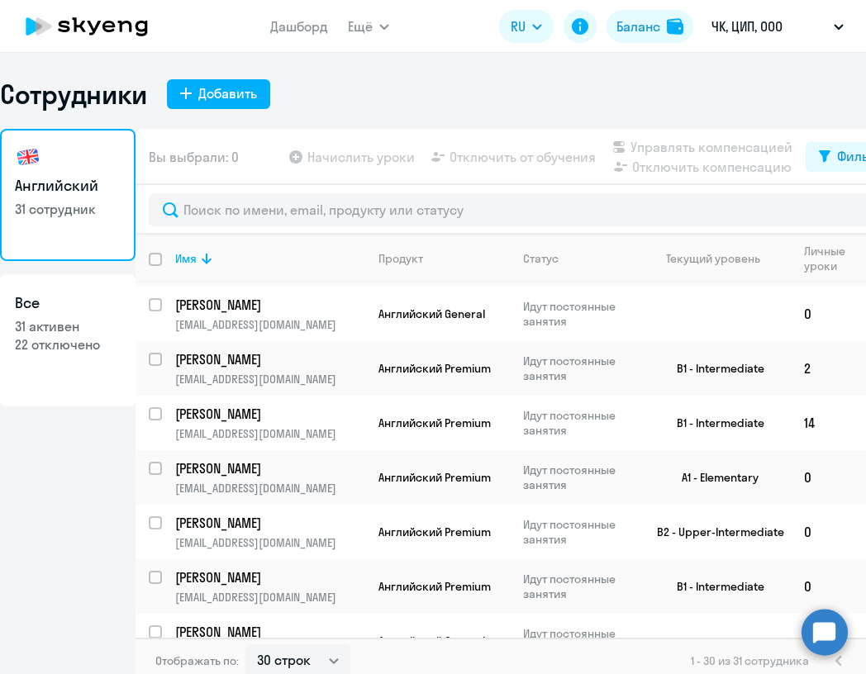
scroll to position [364, 0]
click at [336, 478] on p "[PERSON_NAME]" at bounding box center [268, 469] width 187 height 18
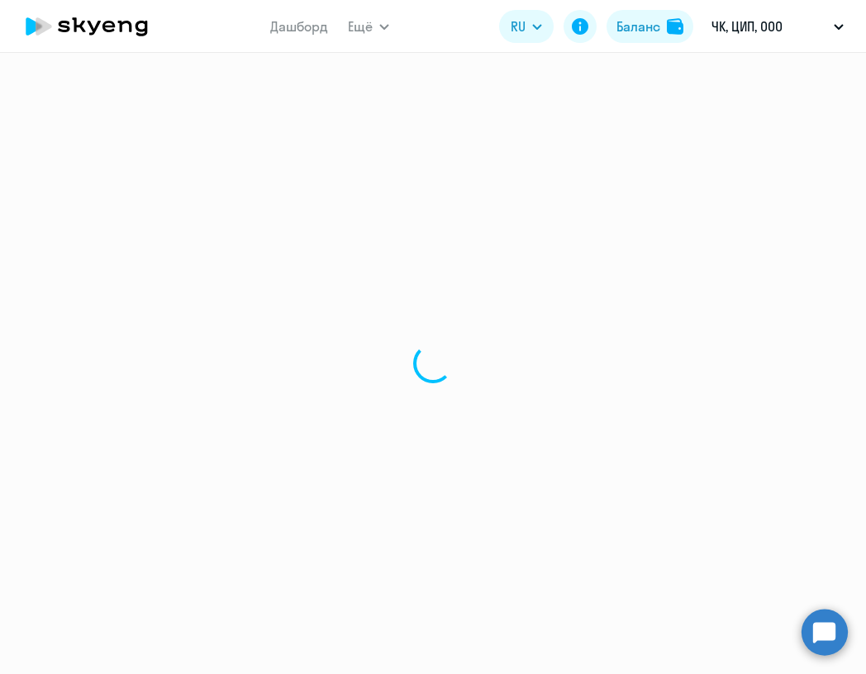
select select "english"
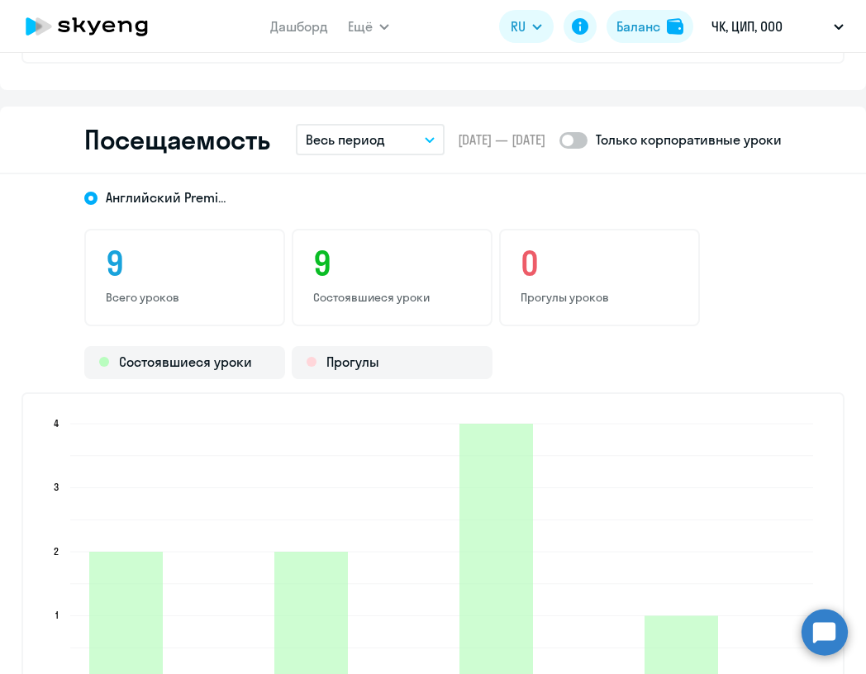
scroll to position [2118, 0]
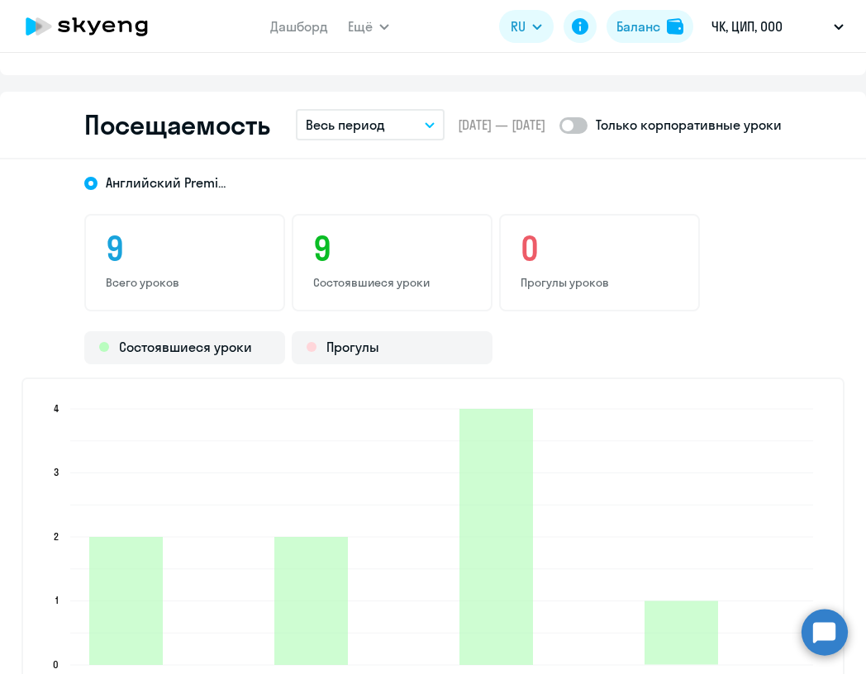
click at [402, 129] on button "Весь период" at bounding box center [370, 124] width 149 height 31
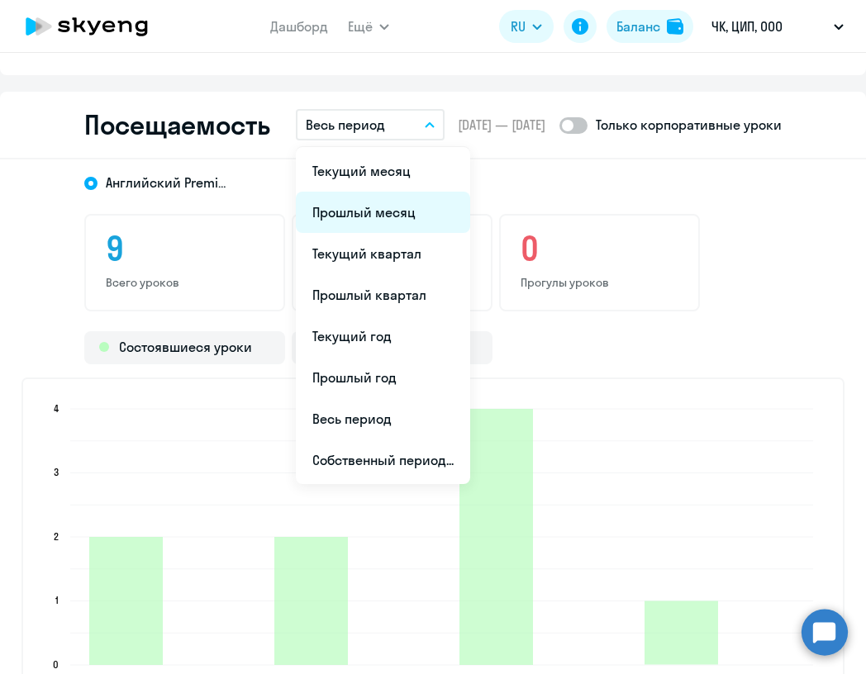
click at [381, 209] on li "Прошлый месяц" at bounding box center [383, 212] width 174 height 41
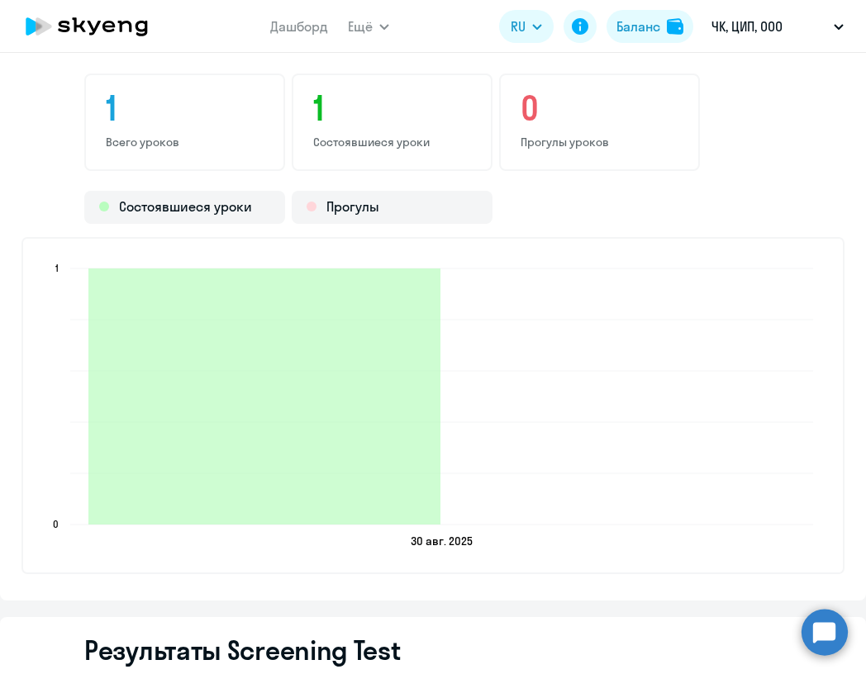
scroll to position [2249, 0]
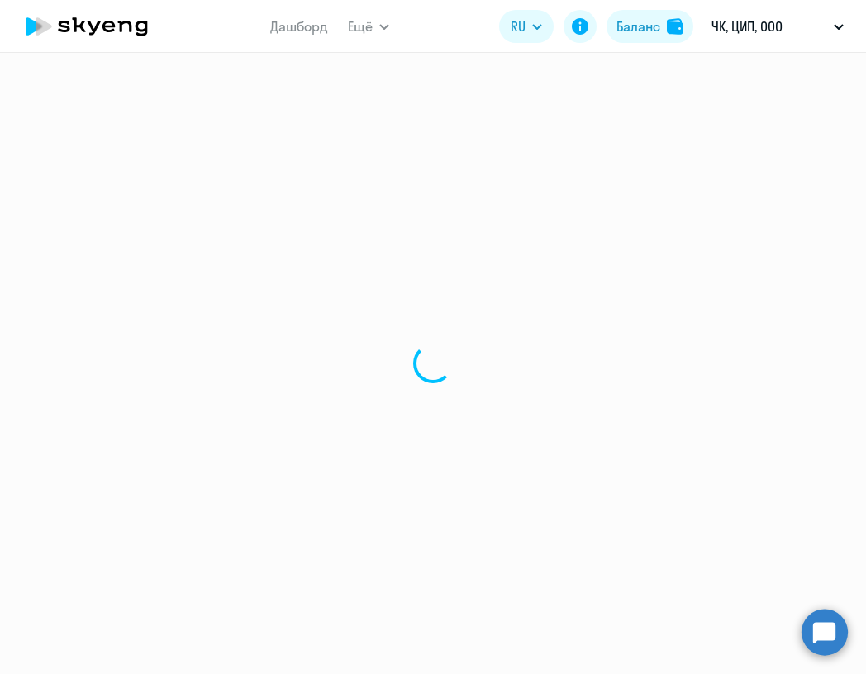
select select "30"
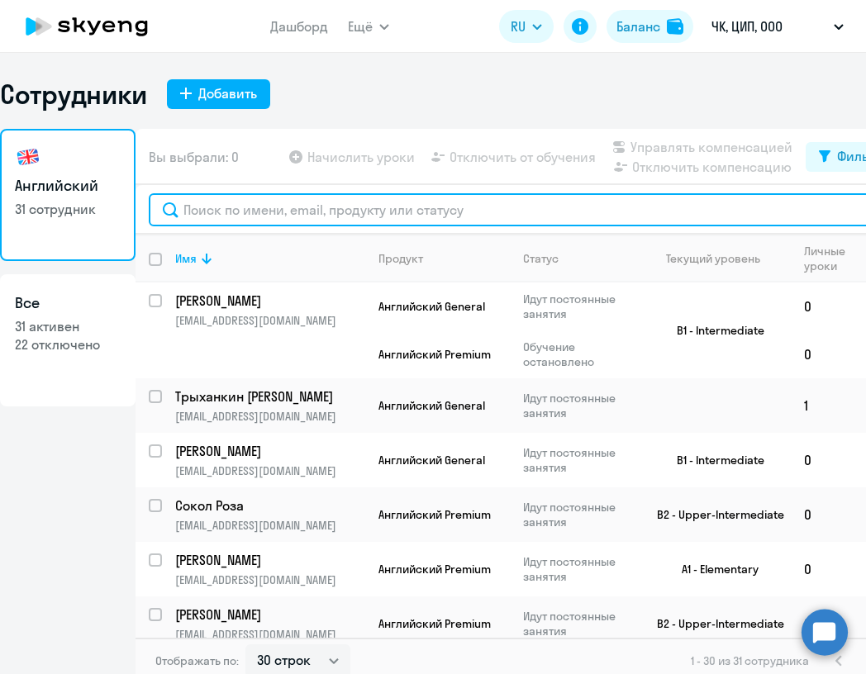
click at [211, 211] on input "text" at bounding box center [522, 209] width 746 height 33
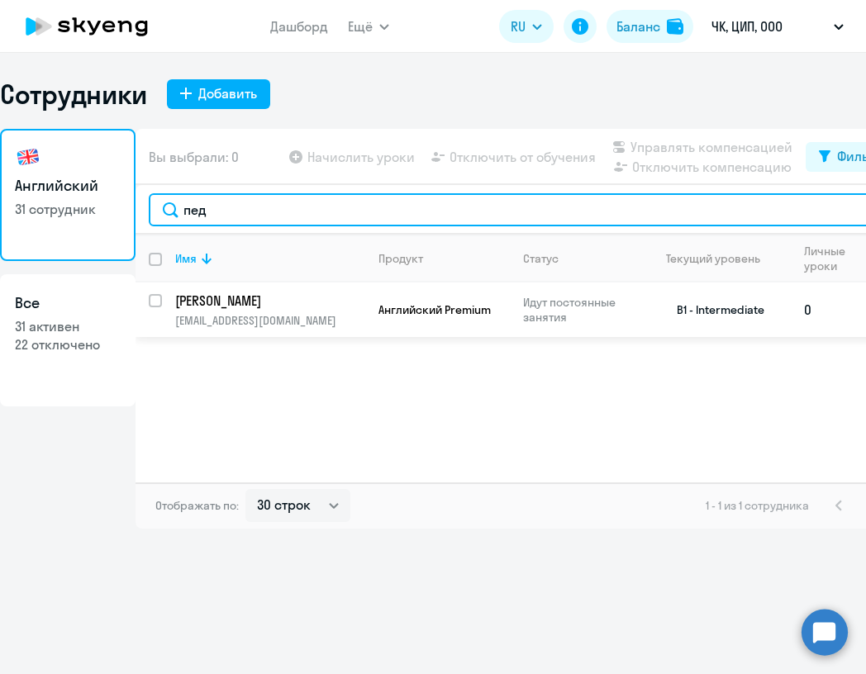
type input "пед"
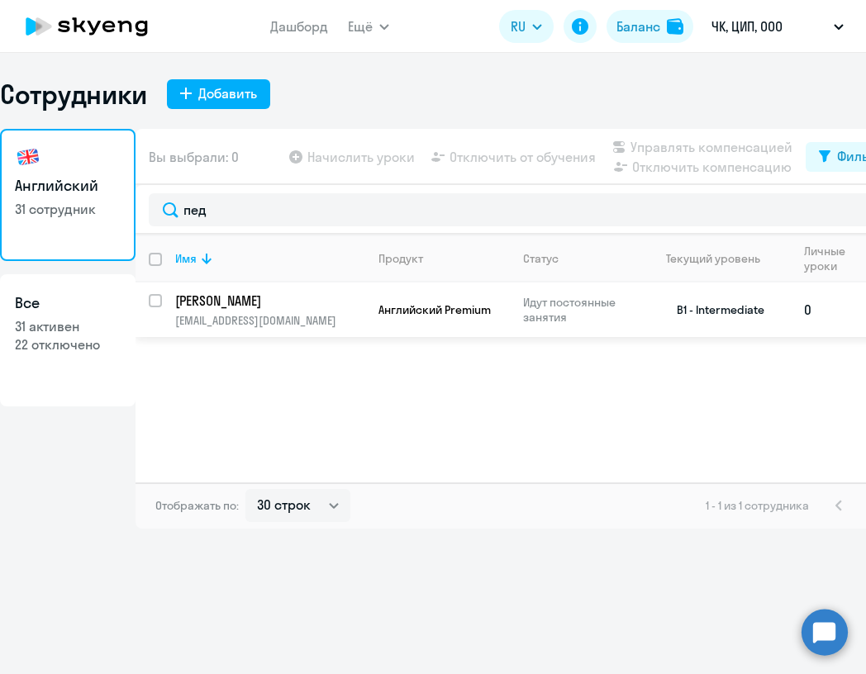
click at [257, 326] on p "[EMAIL_ADDRESS][DOMAIN_NAME]" at bounding box center [269, 320] width 189 height 15
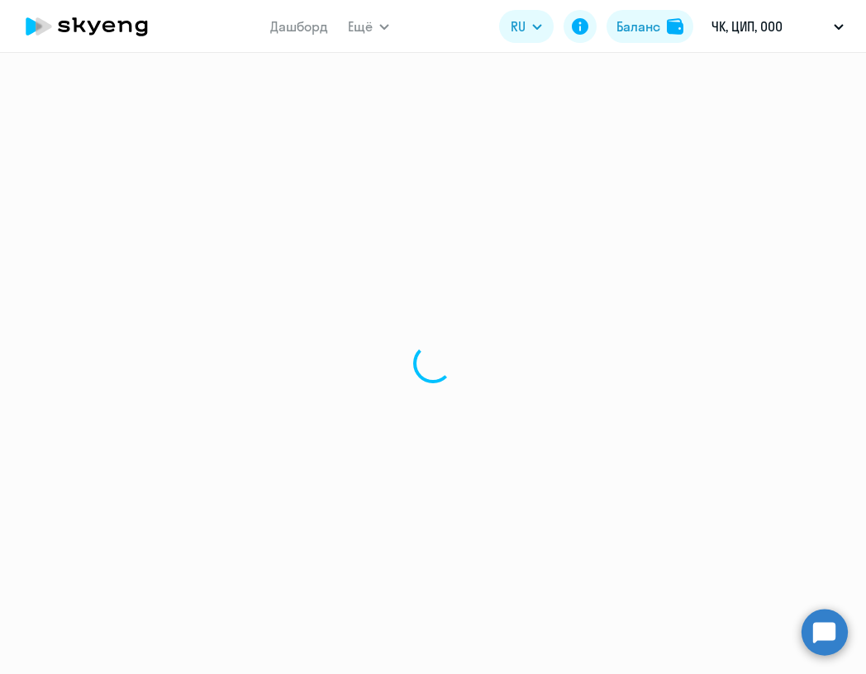
select select "english"
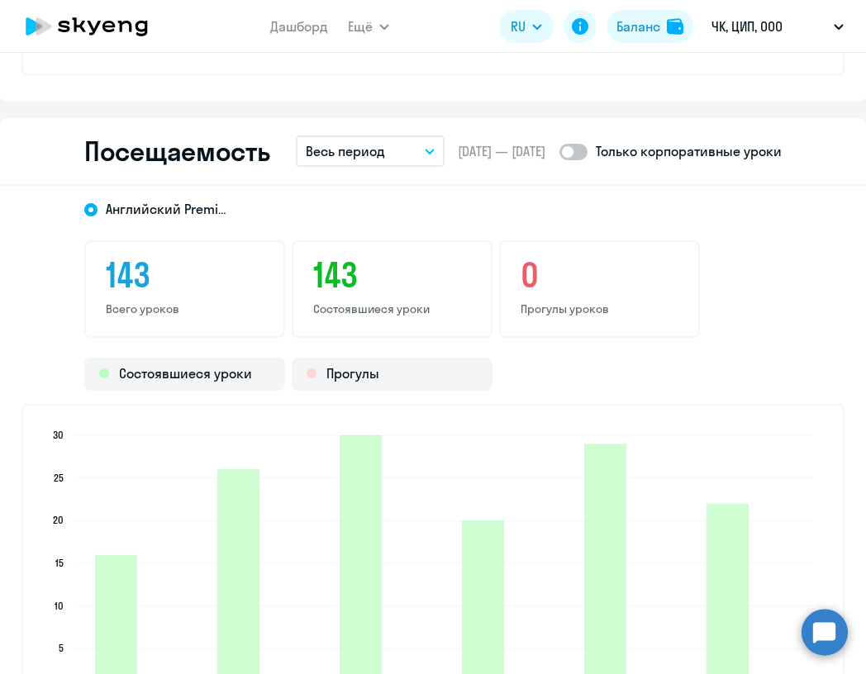
scroll to position [2076, 0]
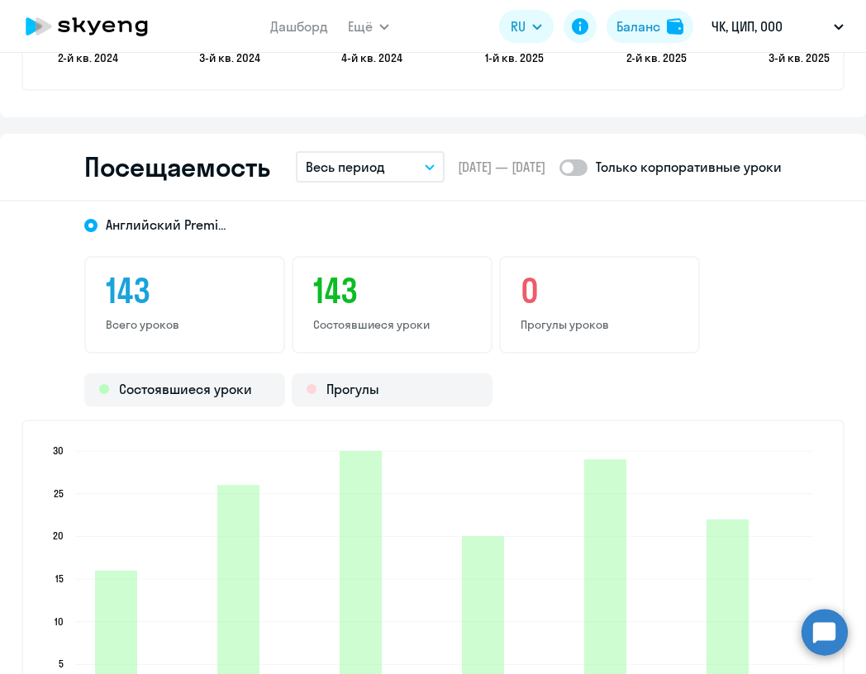
click at [414, 175] on button "Весь период" at bounding box center [370, 166] width 149 height 31
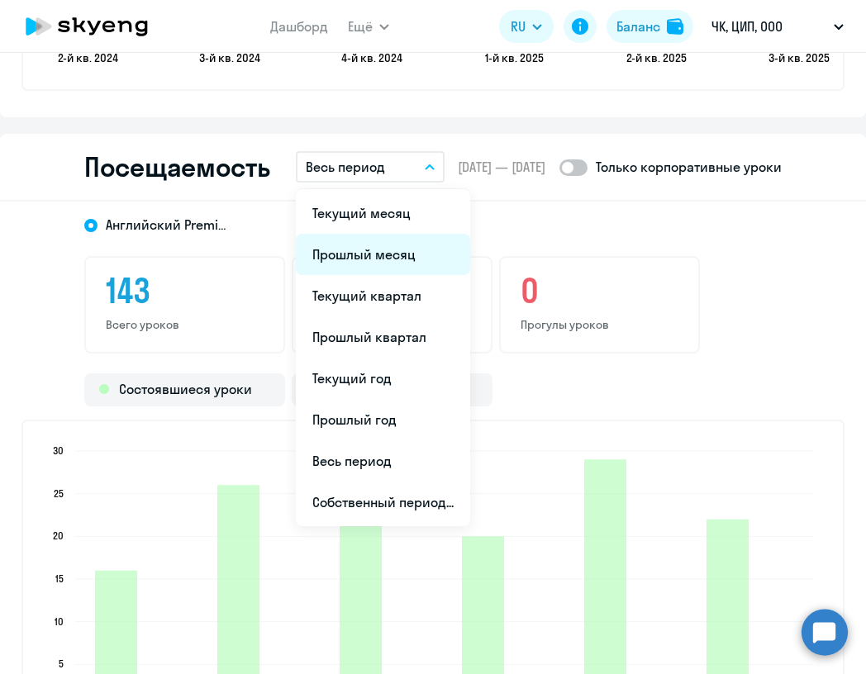
click at [408, 250] on li "Прошлый месяц" at bounding box center [383, 254] width 174 height 41
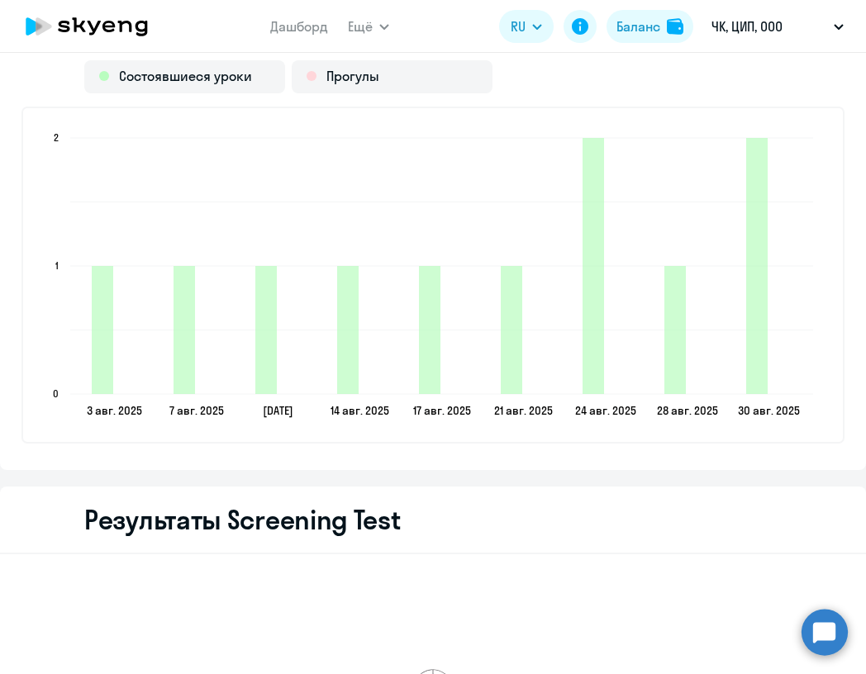
scroll to position [2372, 0]
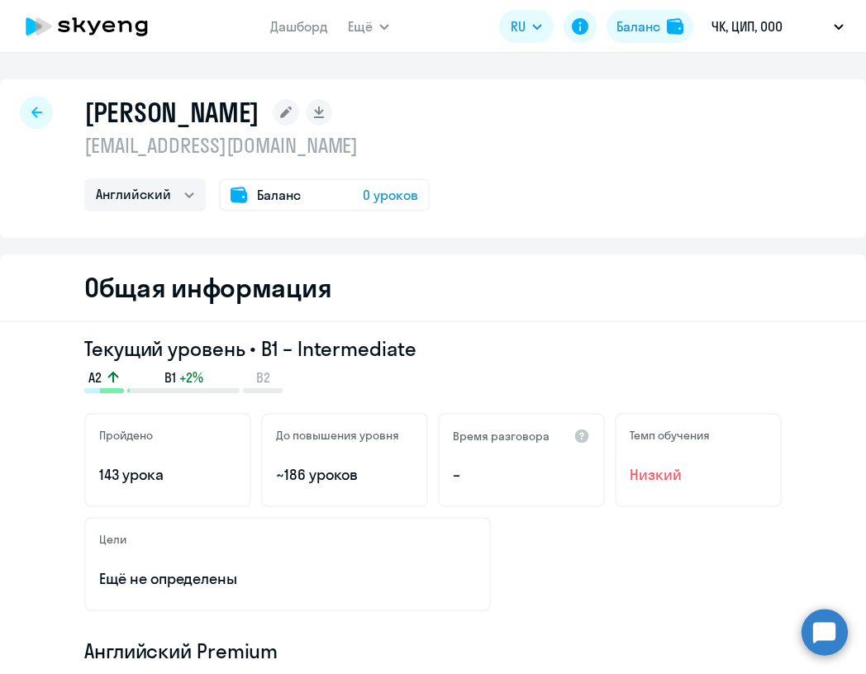
select select "30"
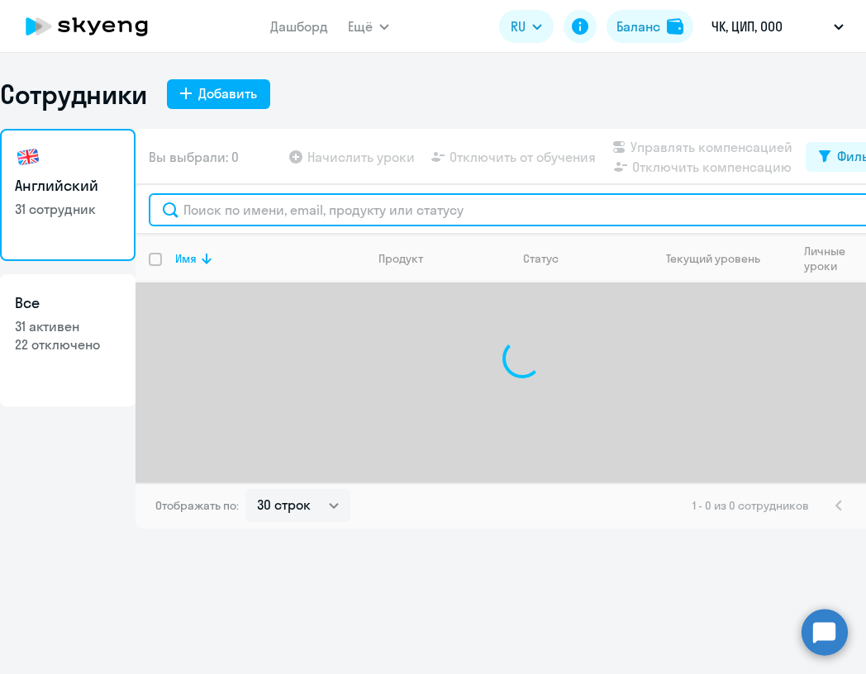
click at [248, 198] on input "text" at bounding box center [522, 209] width 746 height 33
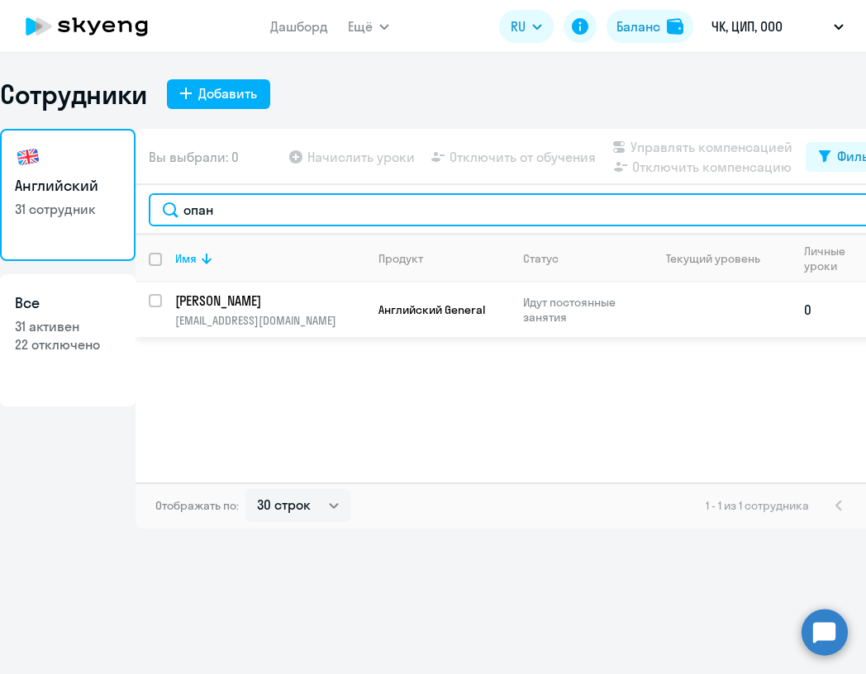
type input "опан"
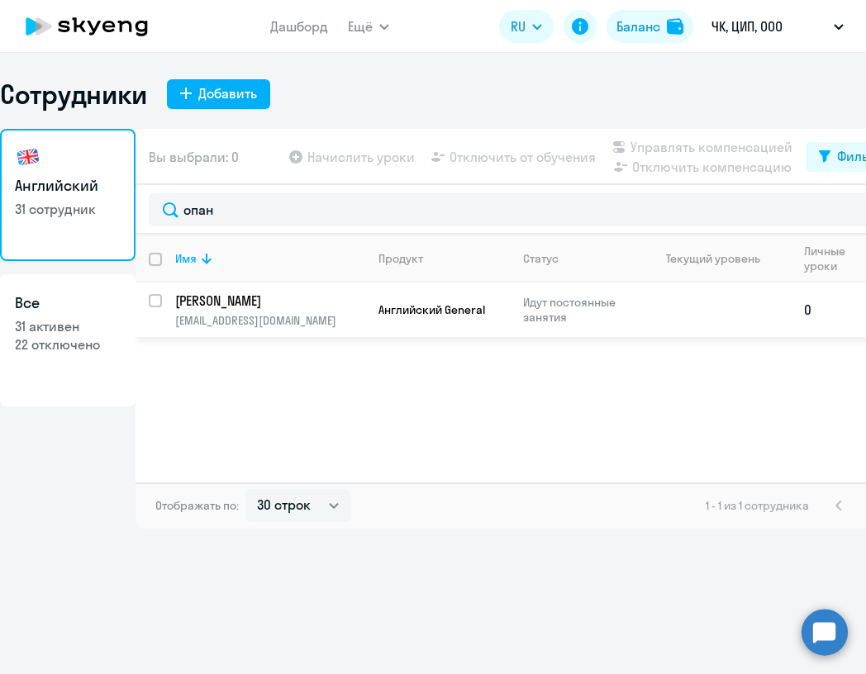
click at [368, 298] on td "Английский General" at bounding box center [437, 310] width 145 height 55
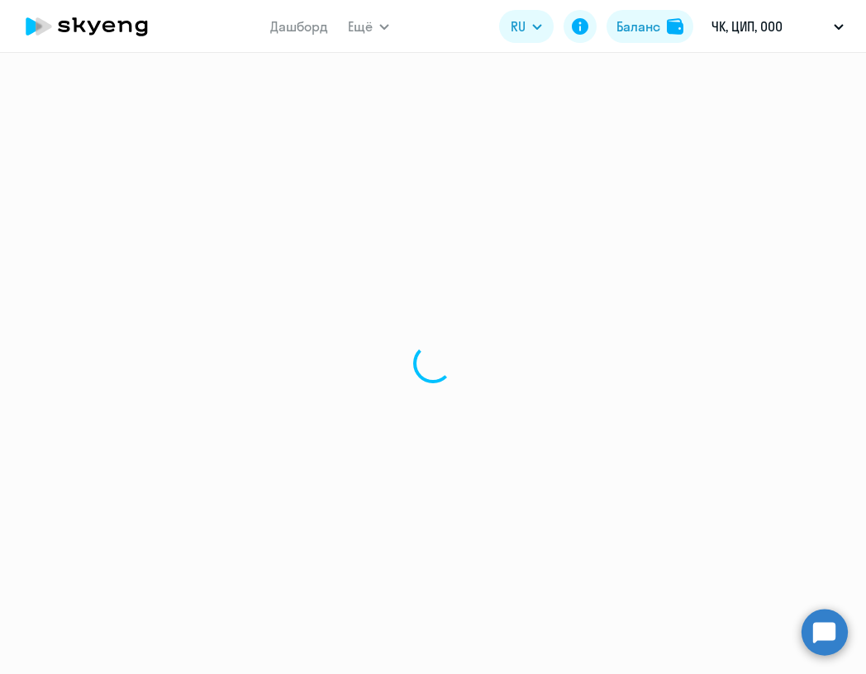
select select "english"
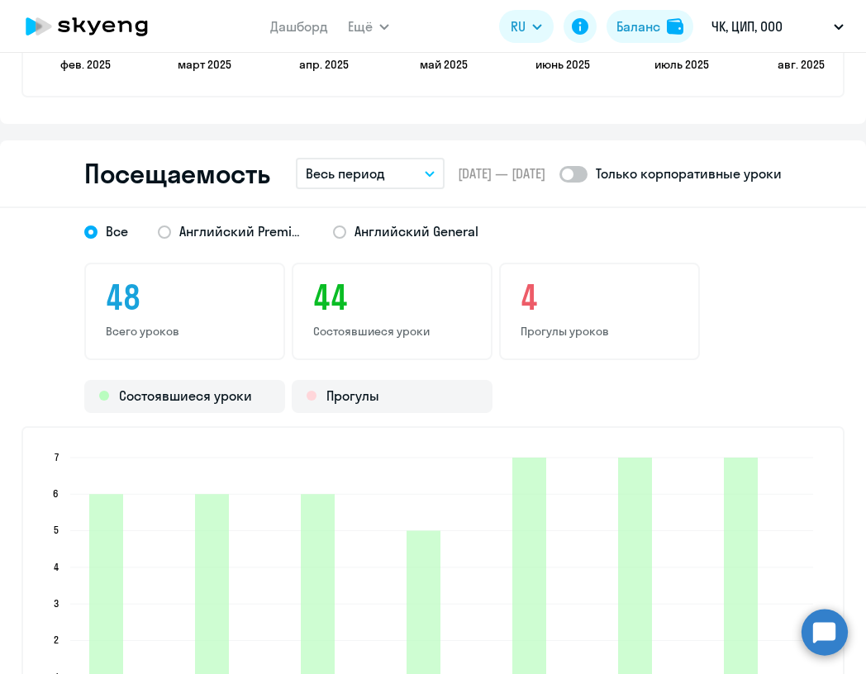
scroll to position [1892, 0]
click at [403, 176] on button "Весь период" at bounding box center [370, 174] width 149 height 31
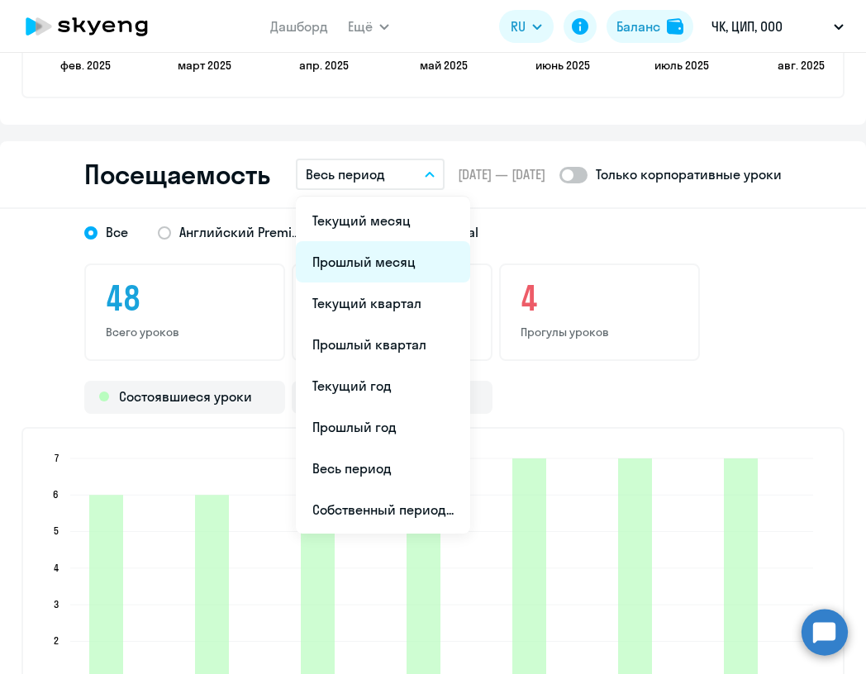
click at [385, 259] on li "Прошлый месяц" at bounding box center [383, 261] width 174 height 41
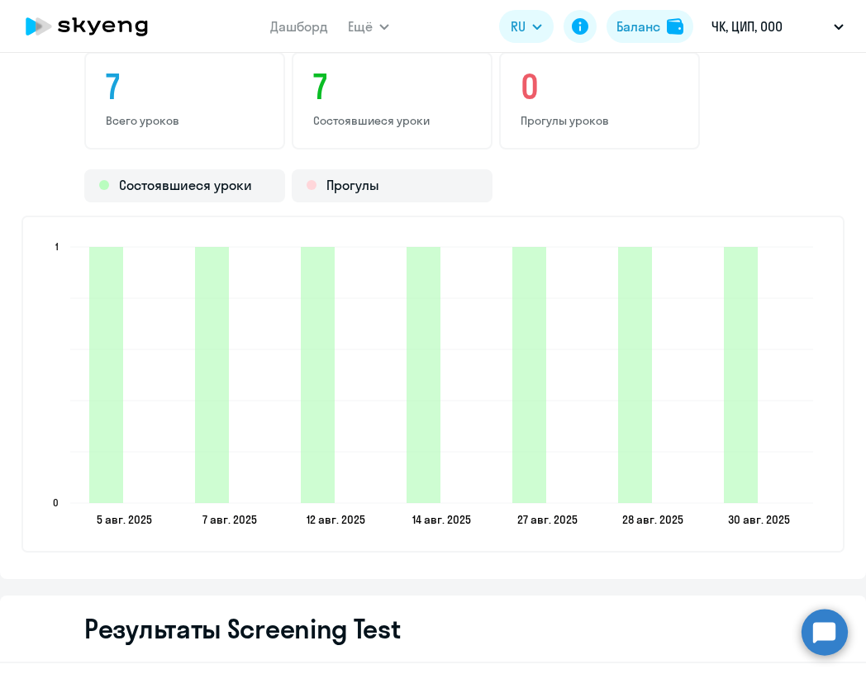
scroll to position [2102, 0]
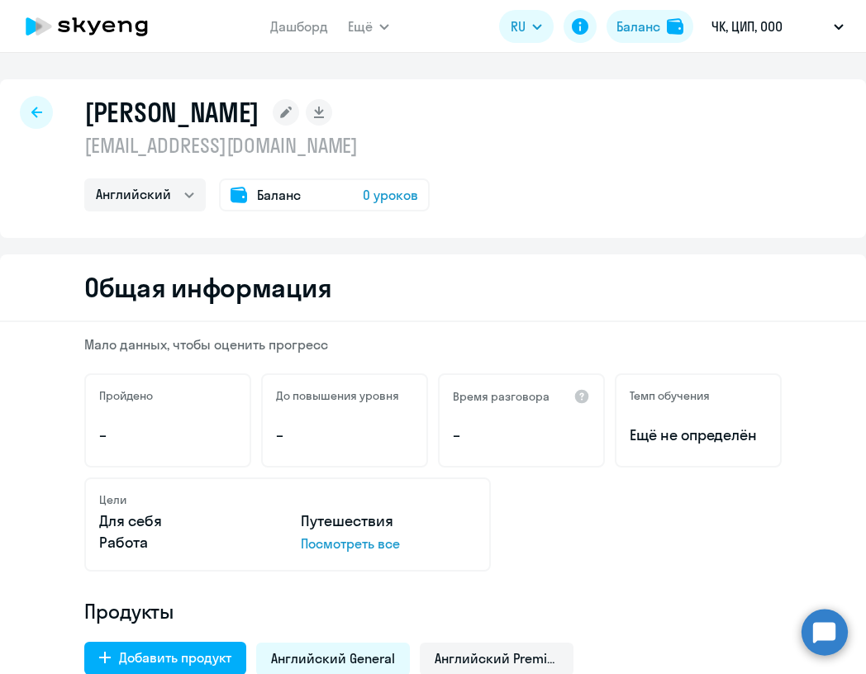
select select "30"
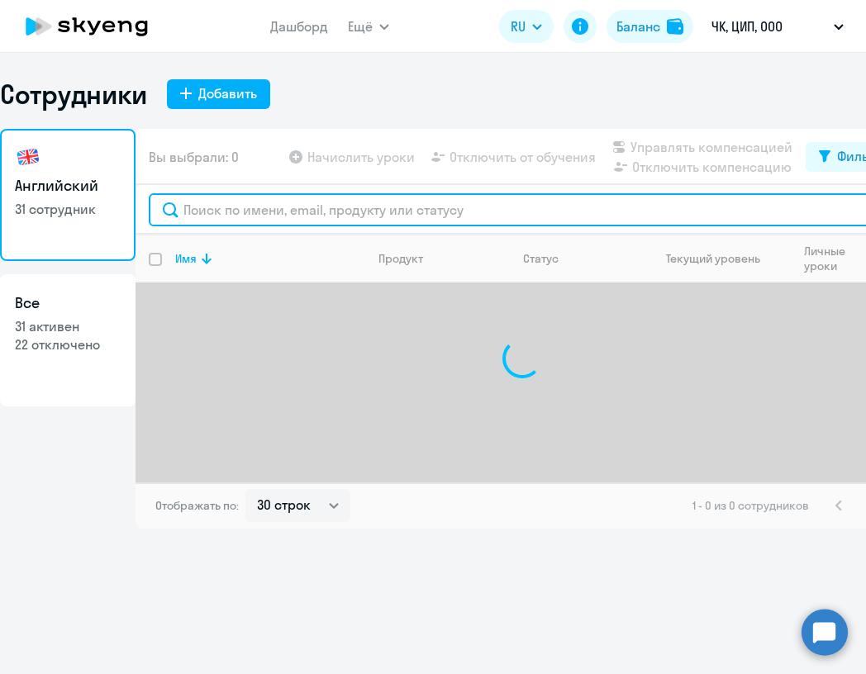
click at [255, 214] on input "text" at bounding box center [522, 209] width 746 height 33
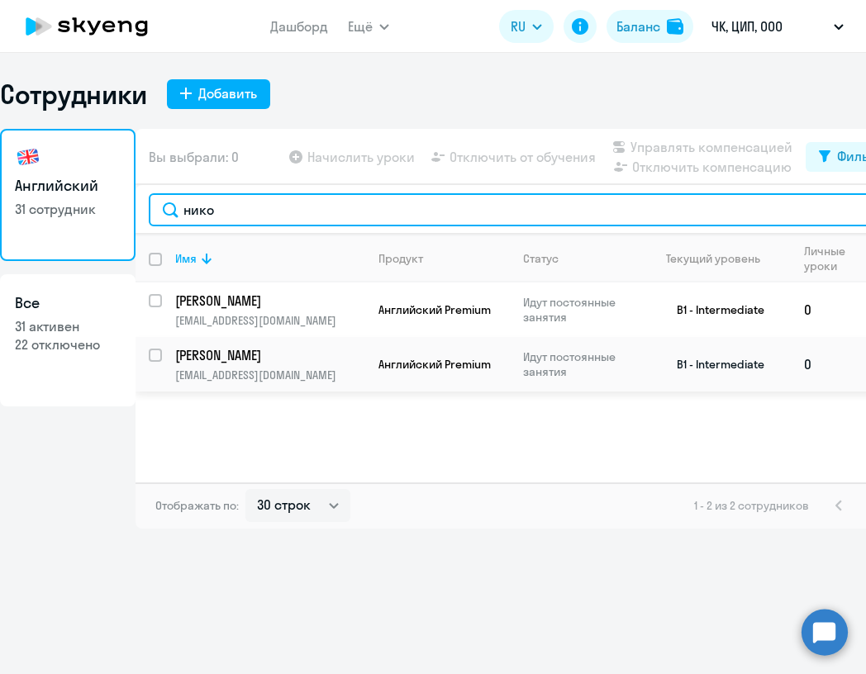
type input "нико"
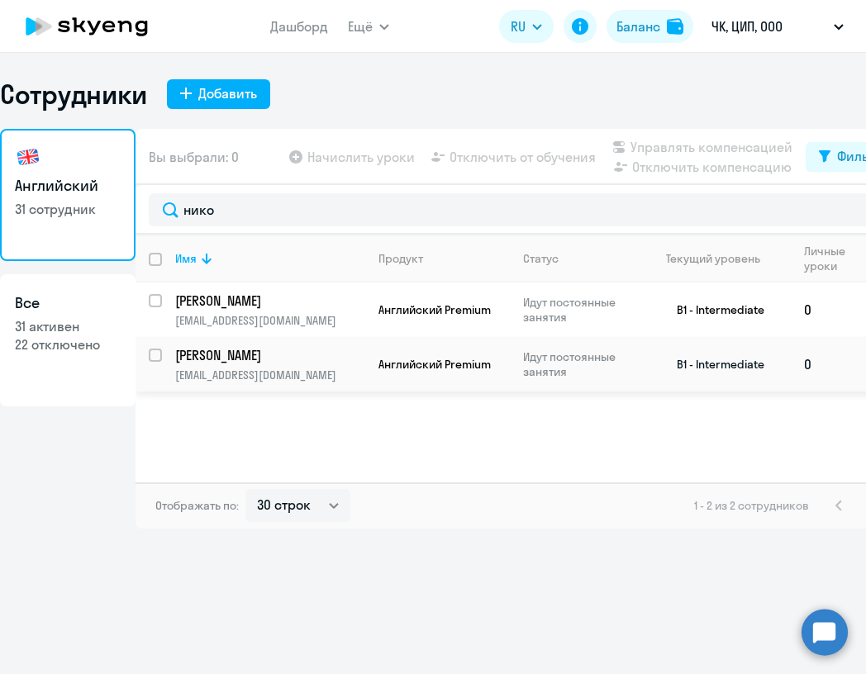
click at [315, 359] on p "[PERSON_NAME]" at bounding box center [268, 355] width 187 height 18
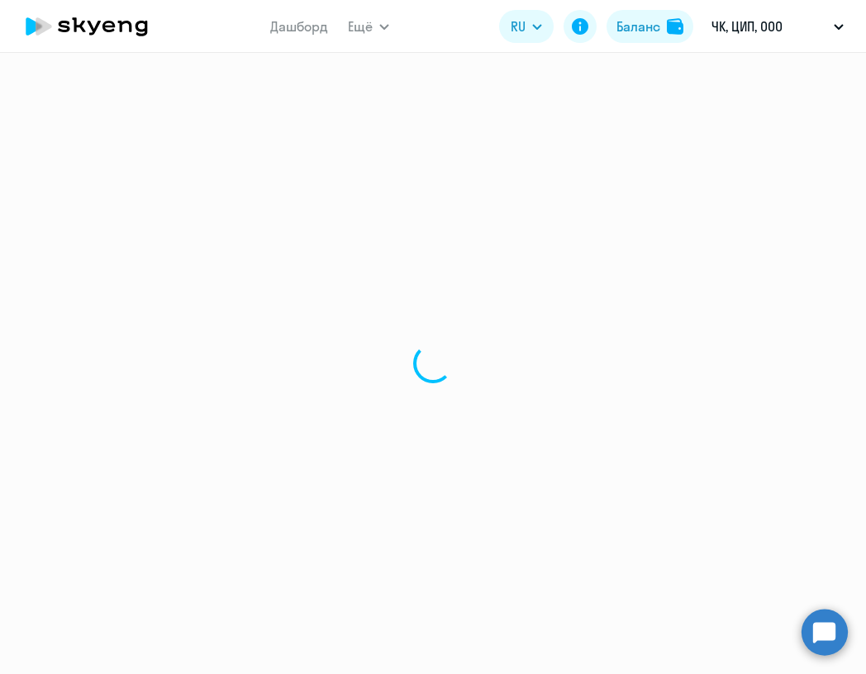
select select "english"
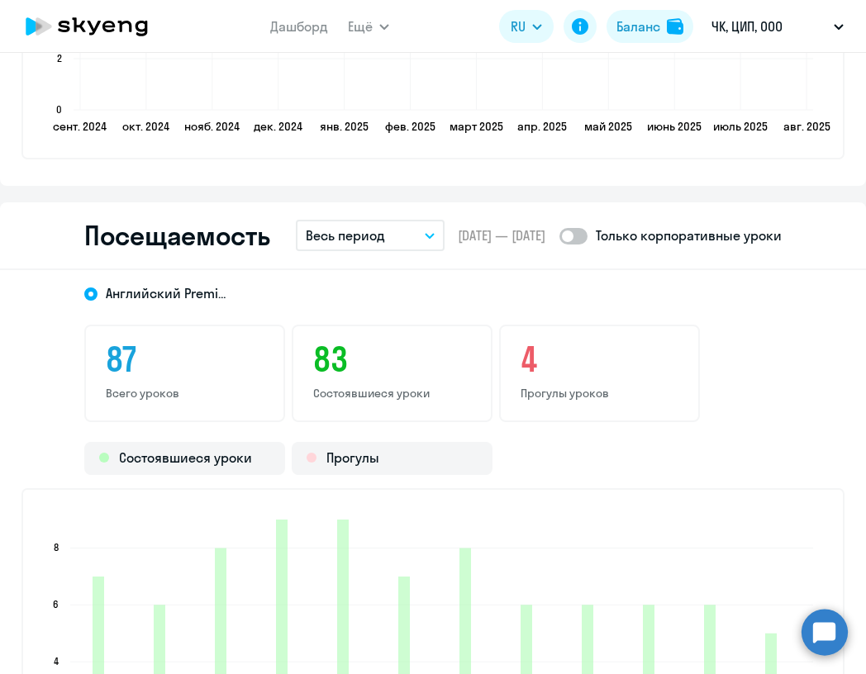
scroll to position [1988, 0]
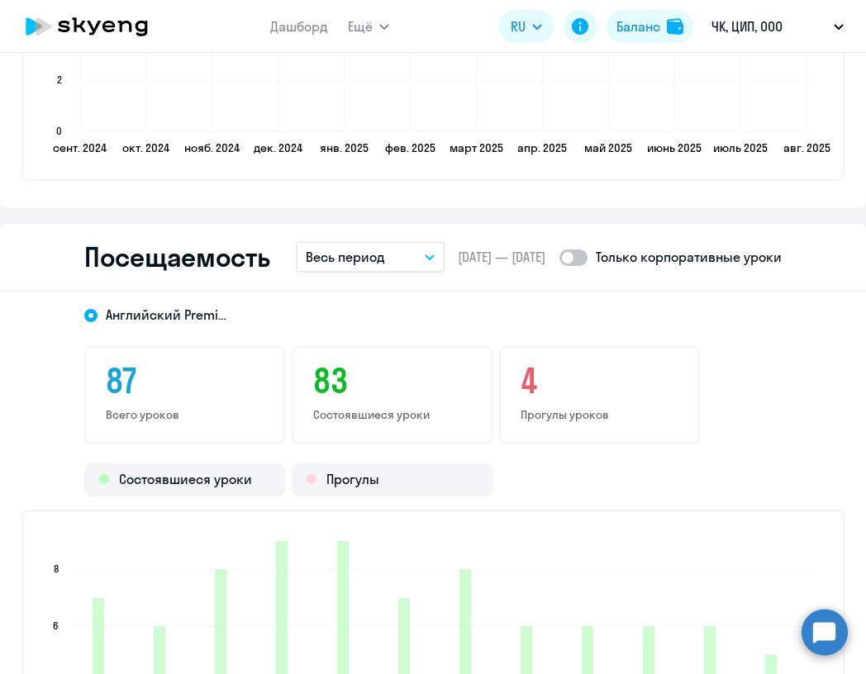
click at [381, 259] on p "Весь период" at bounding box center [345, 257] width 79 height 20
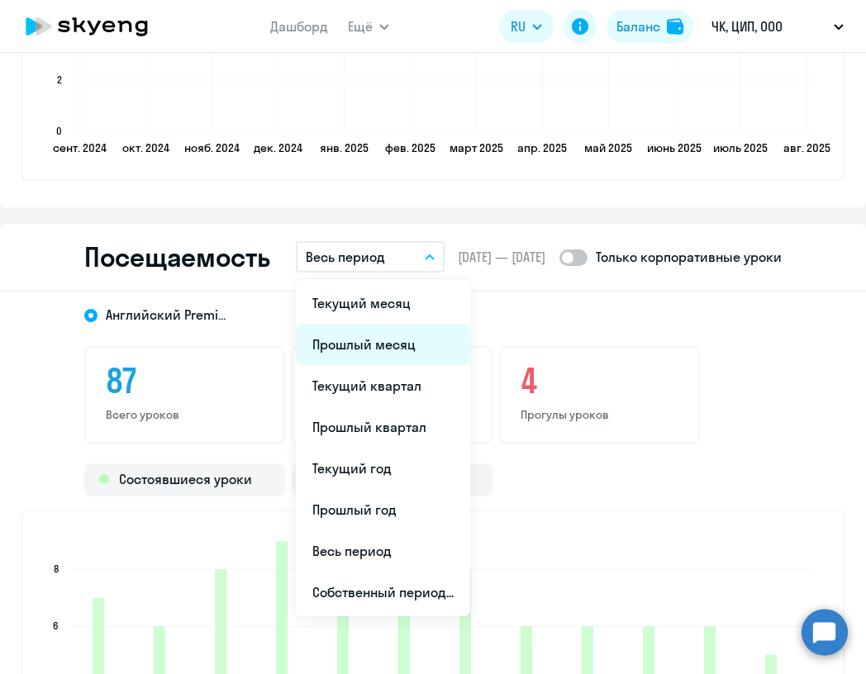
click at [374, 350] on li "Прошлый месяц" at bounding box center [383, 344] width 174 height 41
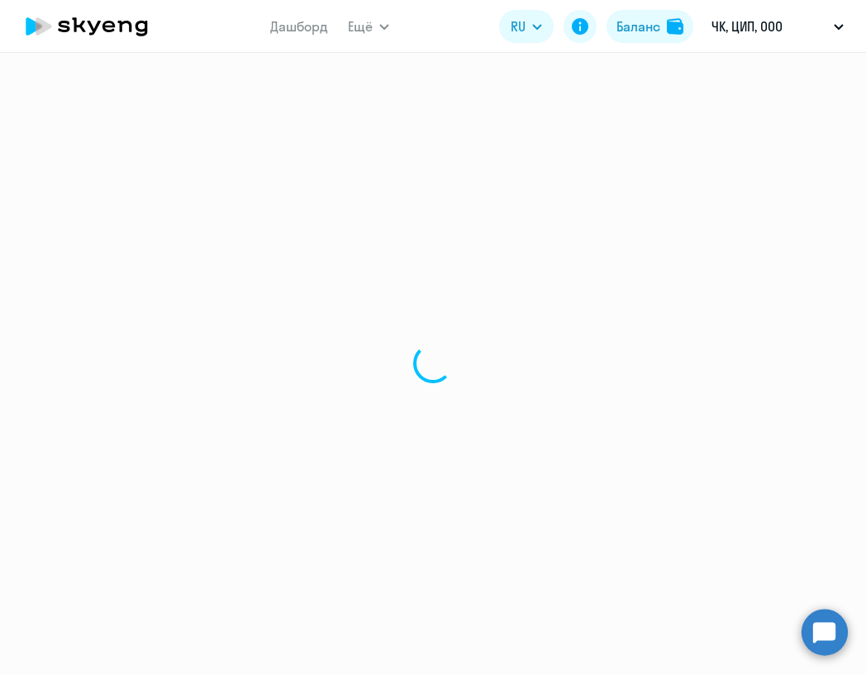
select select "30"
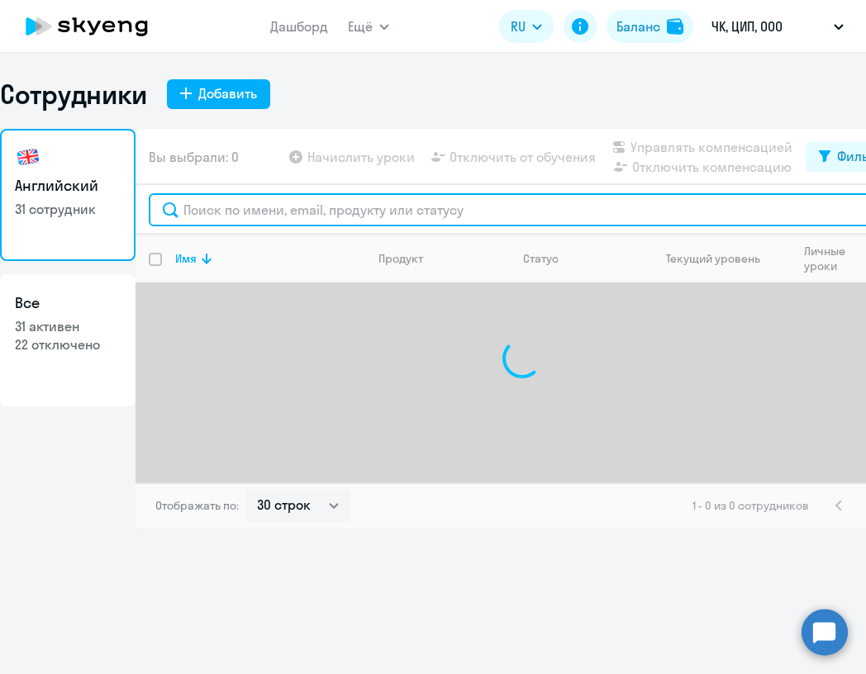
click at [269, 221] on input "text" at bounding box center [522, 209] width 746 height 33
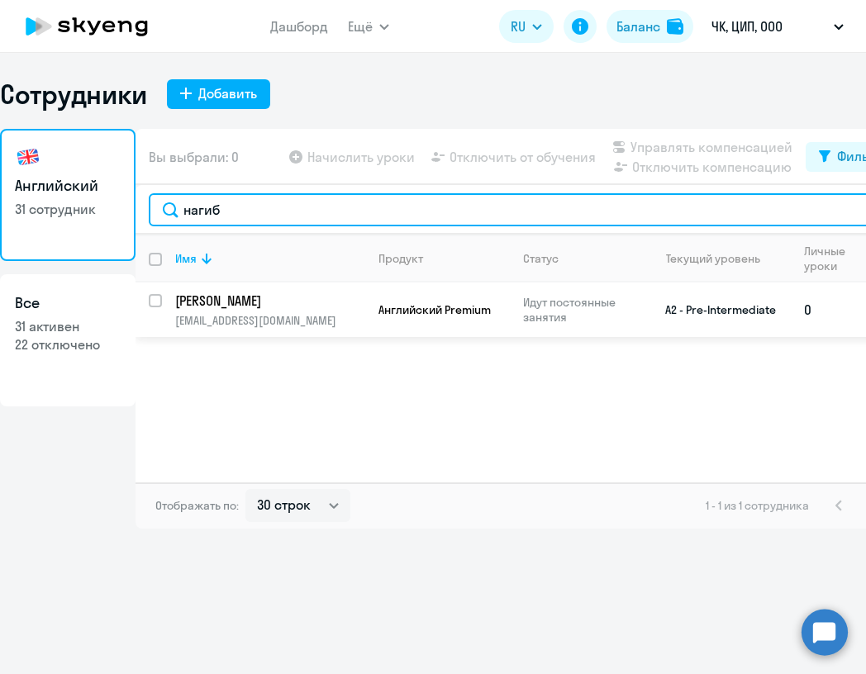
type input "нагиб"
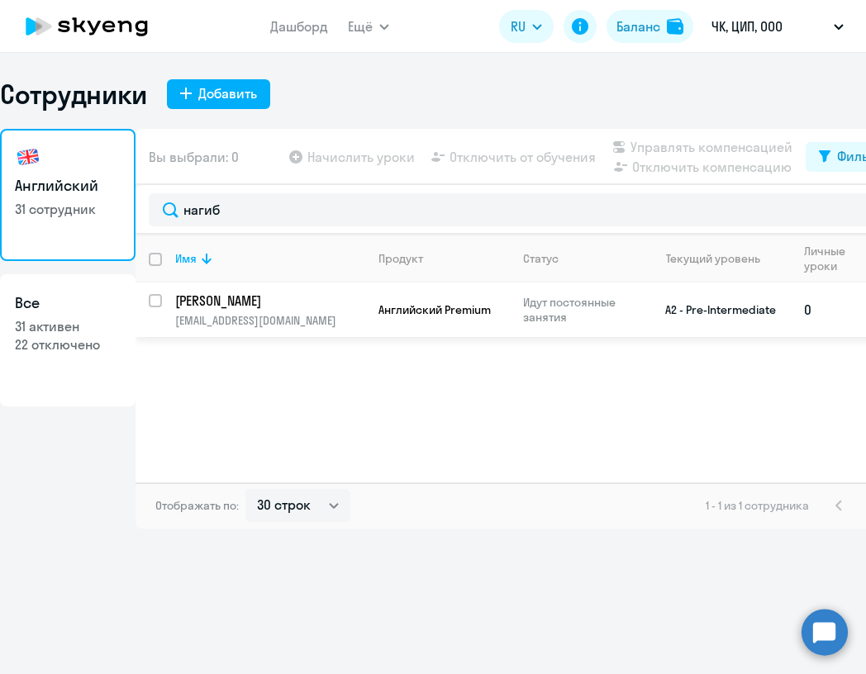
click at [314, 307] on p "[PERSON_NAME]" at bounding box center [268, 301] width 187 height 18
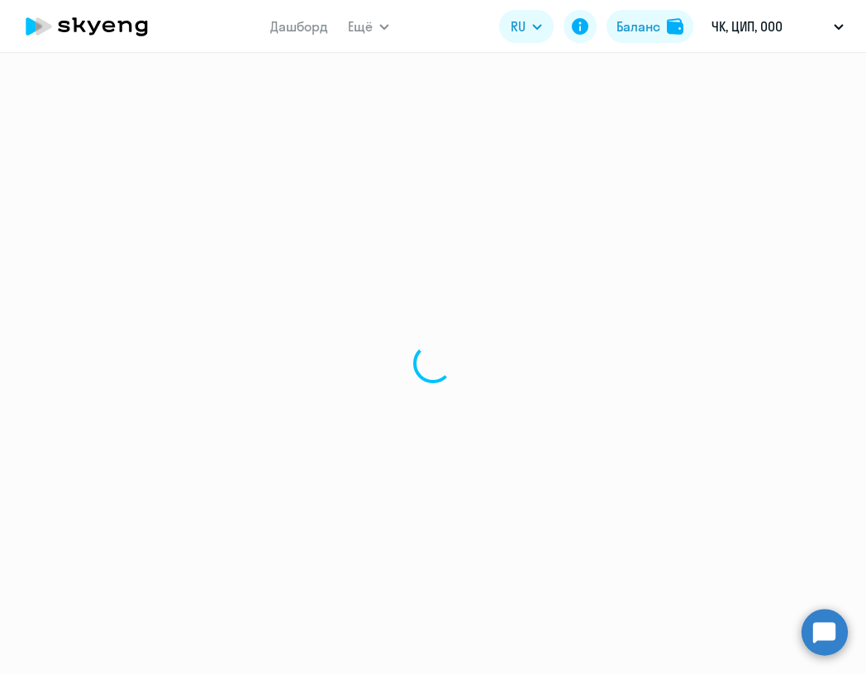
select select "english"
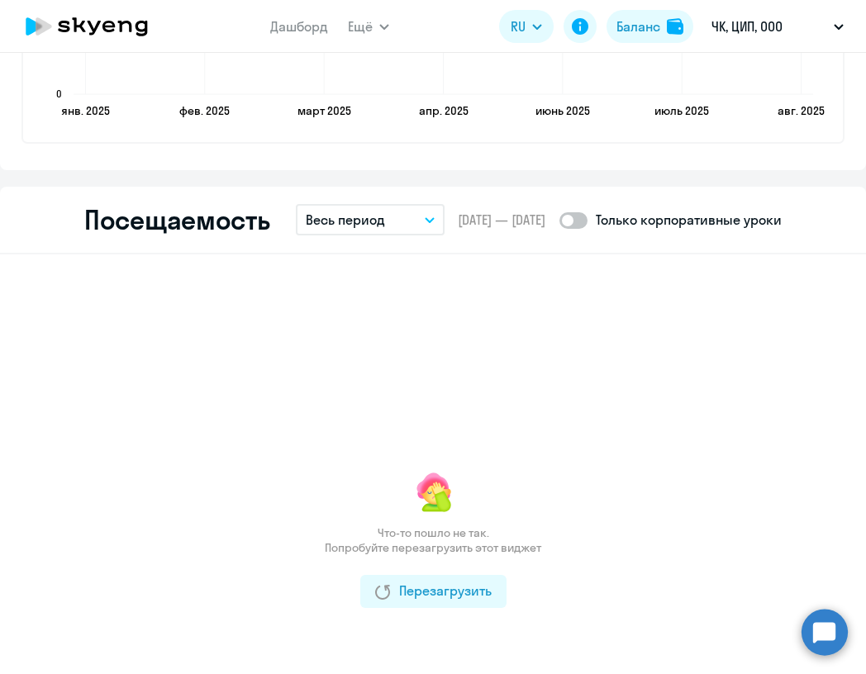
scroll to position [1998, 0]
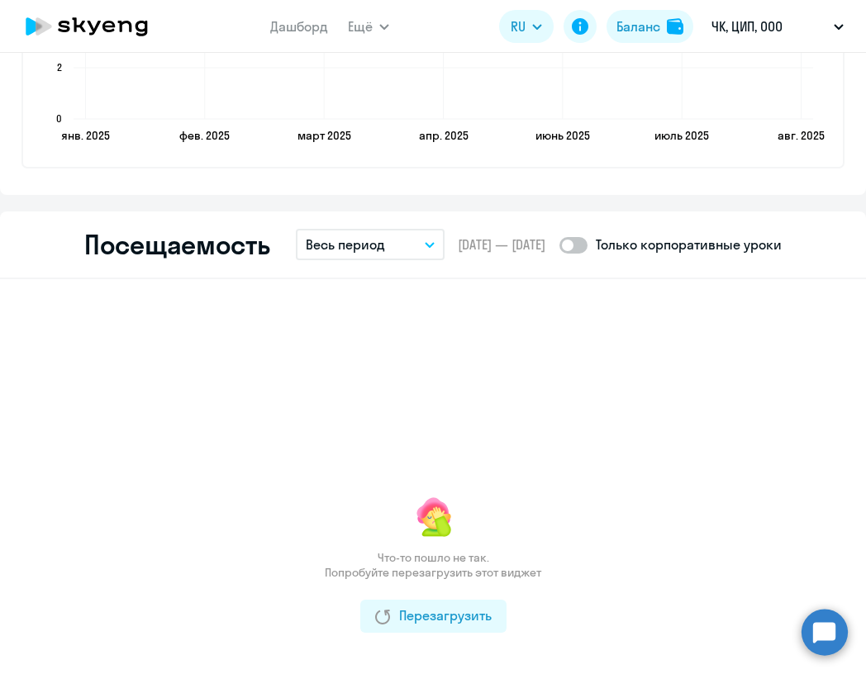
click at [381, 249] on p "Весь период" at bounding box center [345, 245] width 79 height 20
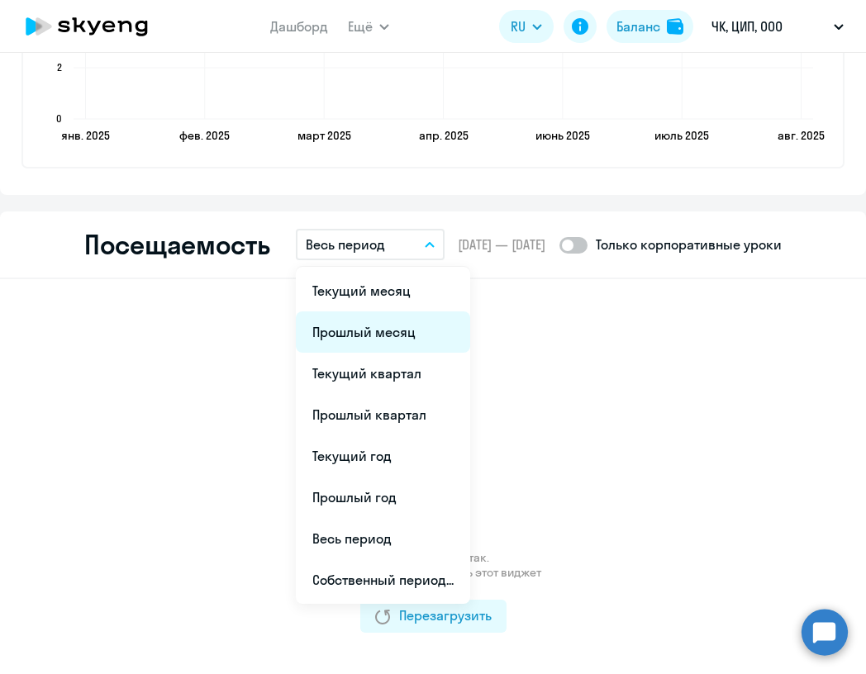
click at [388, 340] on li "Прошлый месяц" at bounding box center [383, 332] width 174 height 41
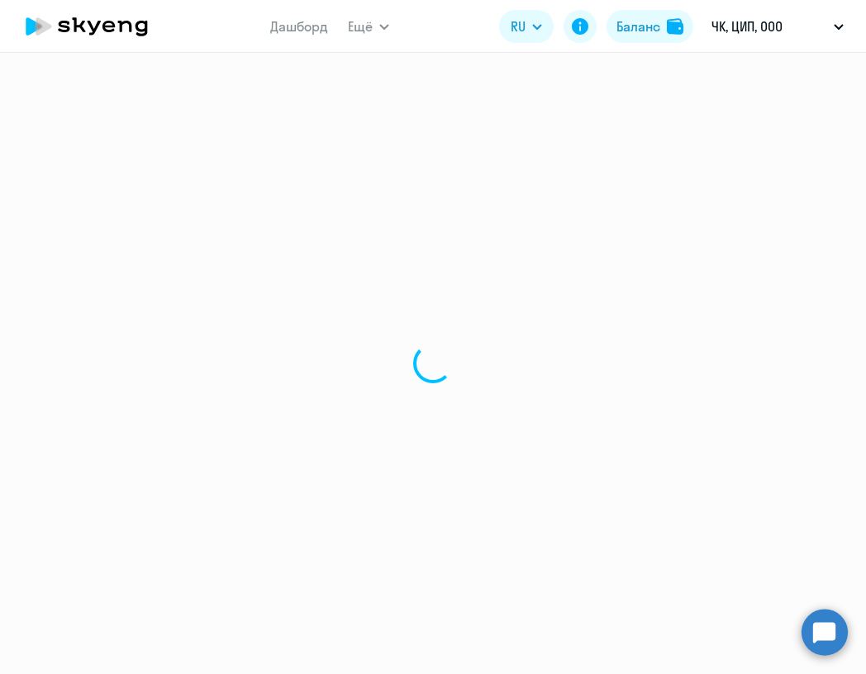
select select "30"
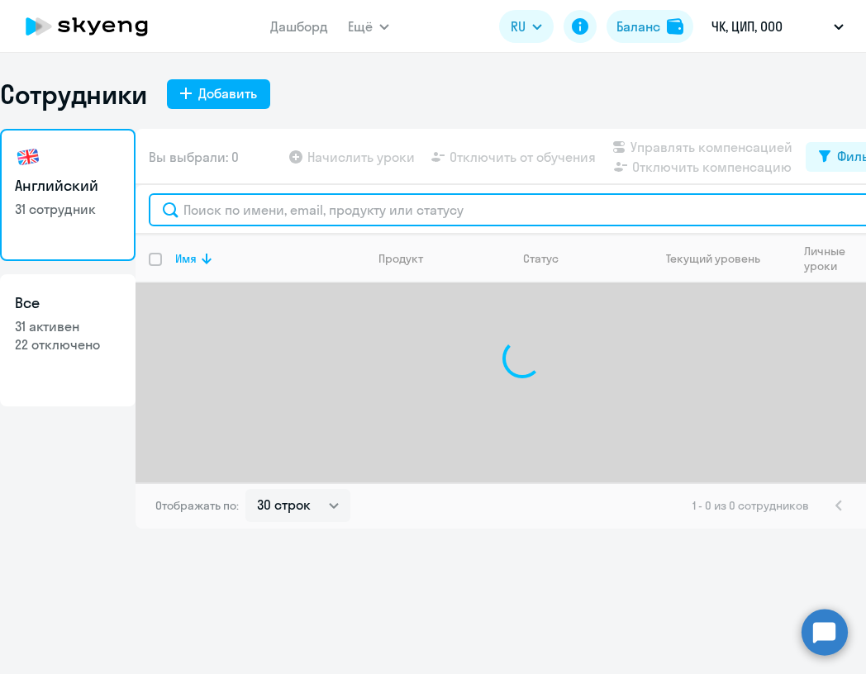
click at [215, 212] on input "text" at bounding box center [522, 209] width 746 height 33
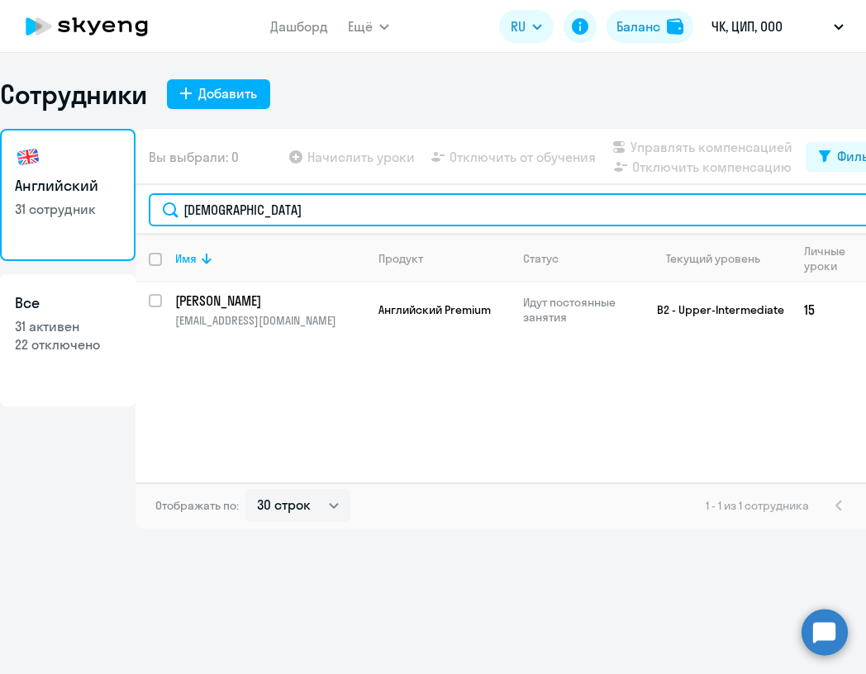
type input "[DEMOGRAPHIC_DATA]"
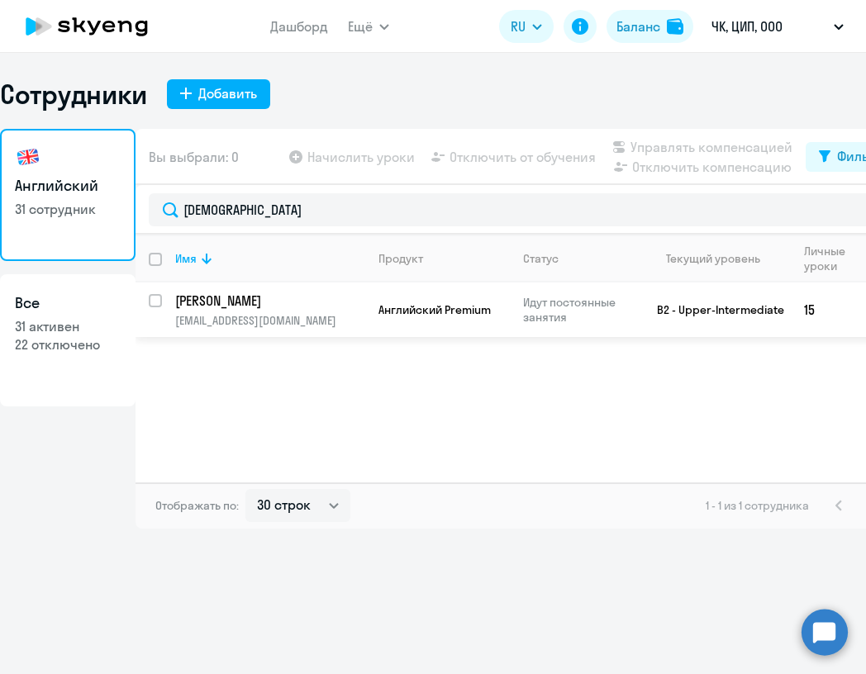
click at [275, 317] on p "[EMAIL_ADDRESS][DOMAIN_NAME]" at bounding box center [269, 320] width 189 height 15
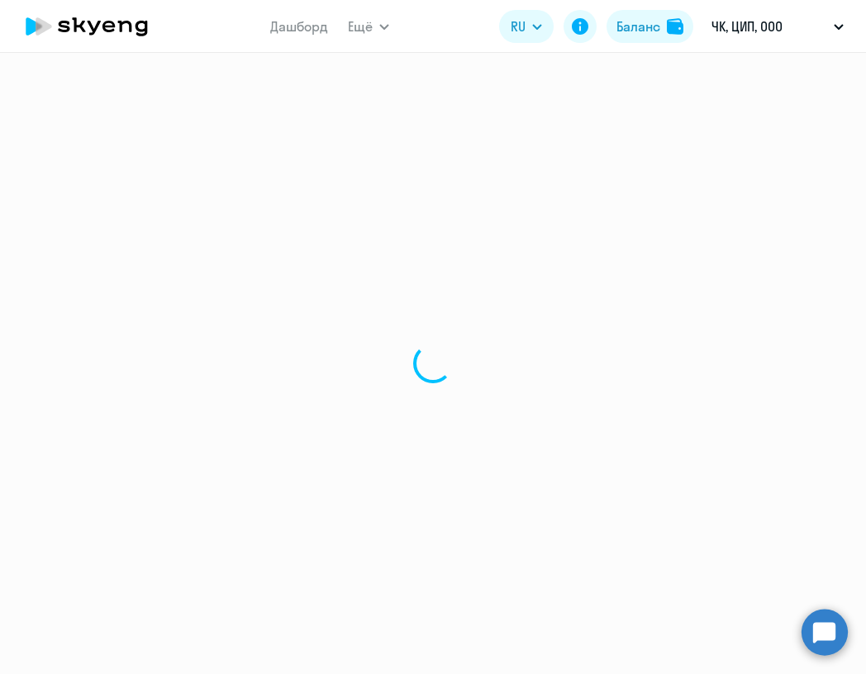
select select "english"
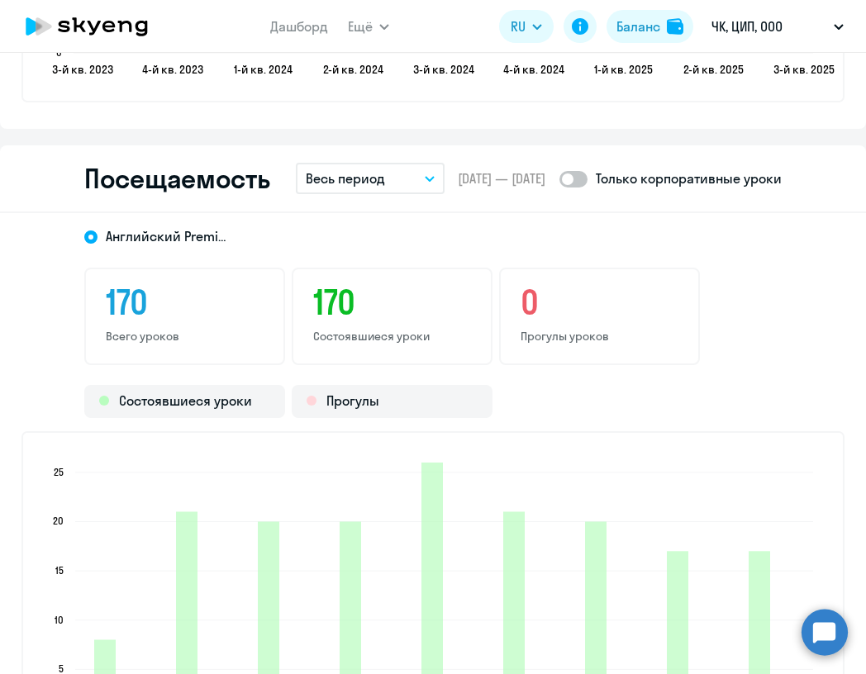
scroll to position [2062, 0]
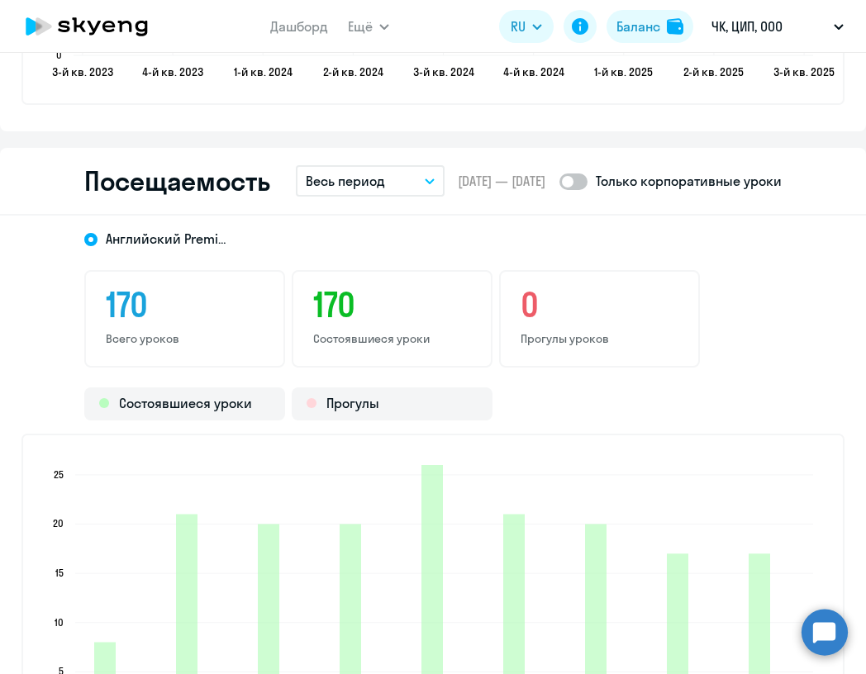
click at [391, 181] on button "Весь период" at bounding box center [370, 180] width 149 height 31
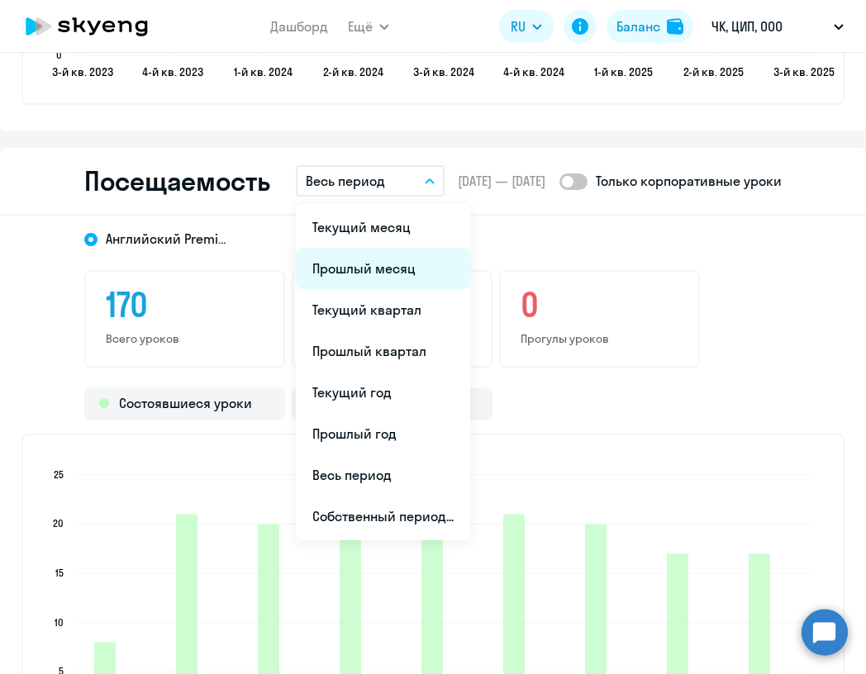
click at [389, 263] on li "Прошлый месяц" at bounding box center [383, 268] width 174 height 41
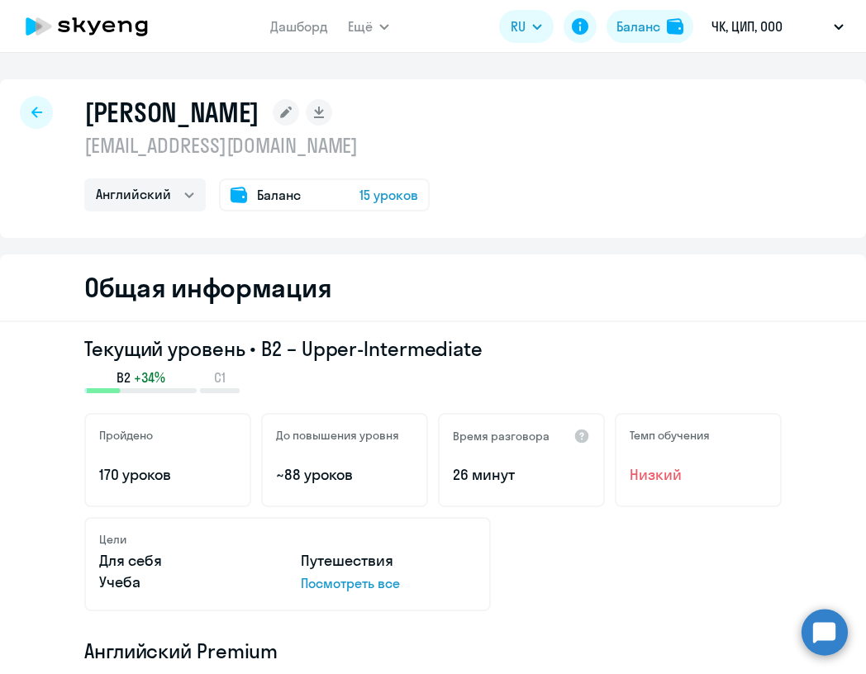
select select "30"
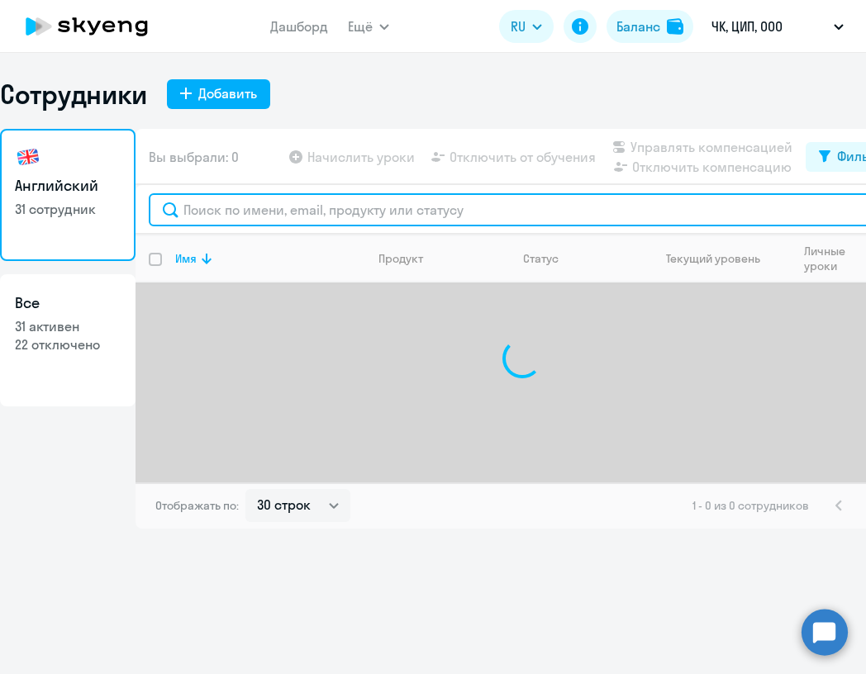
click at [250, 216] on input "text" at bounding box center [522, 209] width 746 height 33
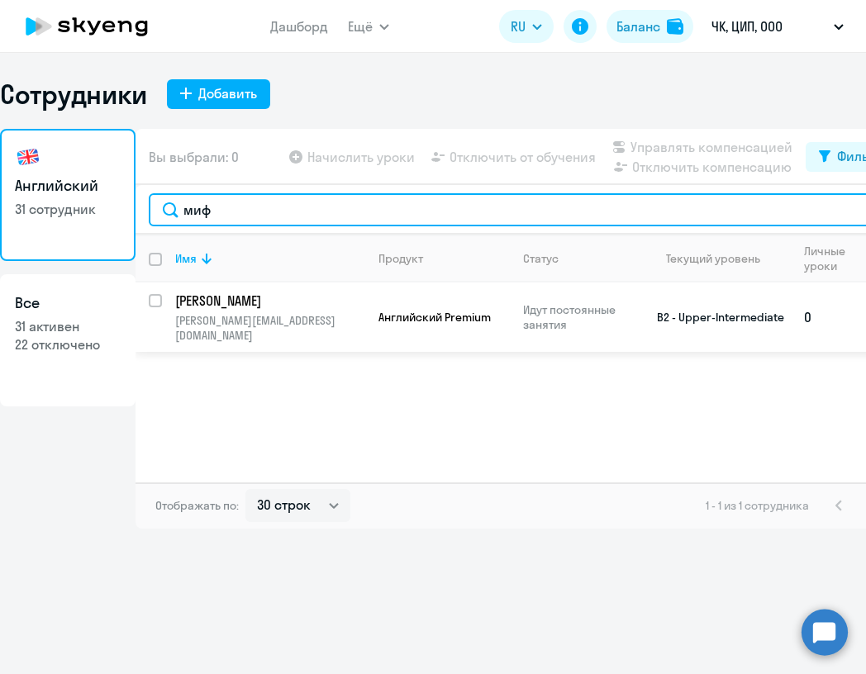
type input "миф"
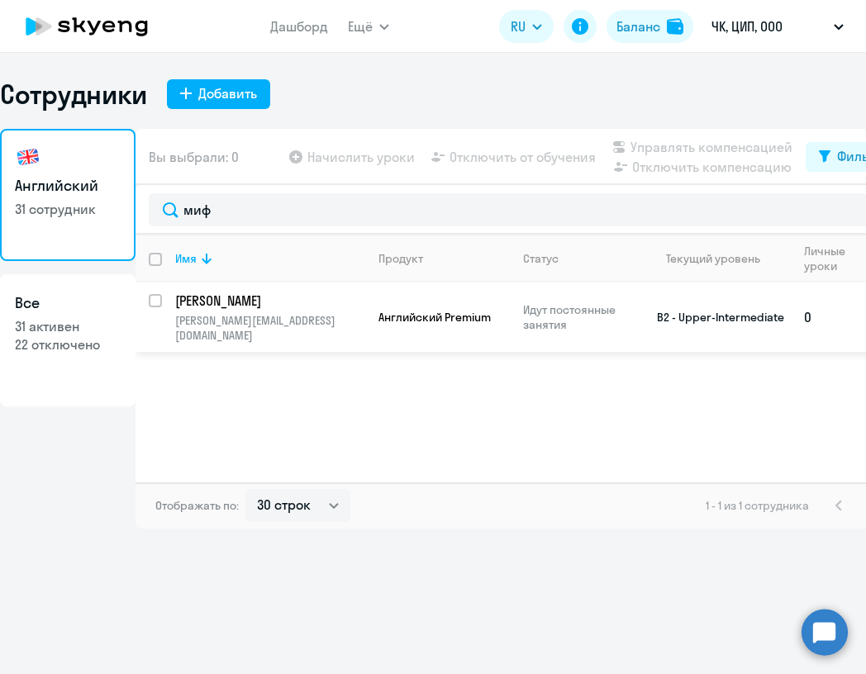
click at [307, 306] on p "[PERSON_NAME]" at bounding box center [268, 301] width 187 height 18
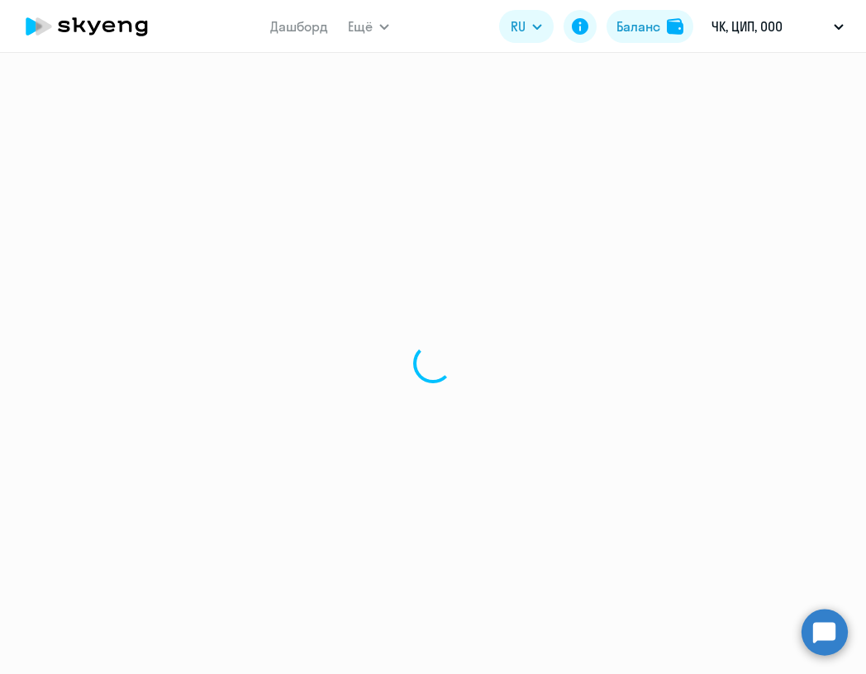
select select "english"
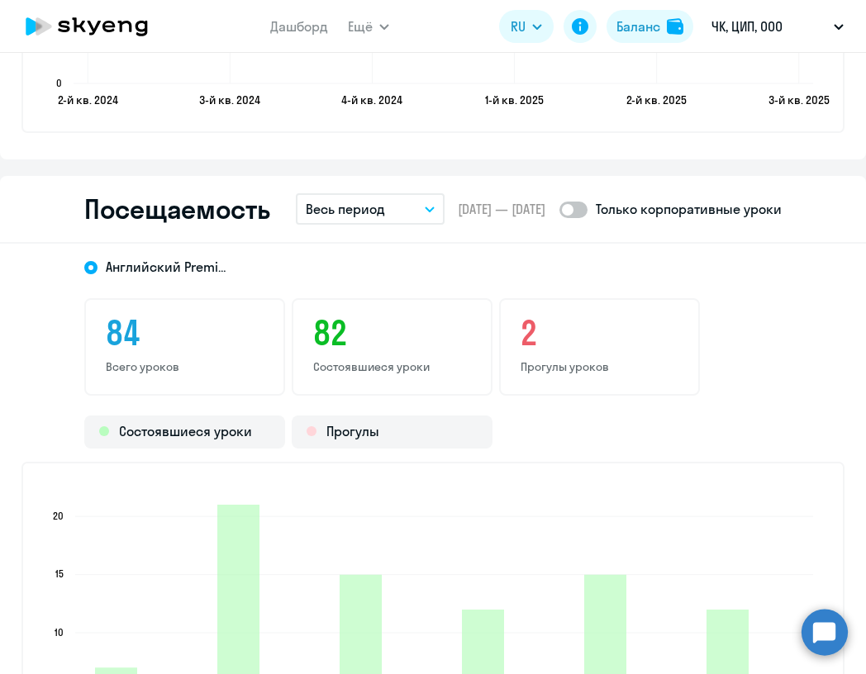
scroll to position [2016, 0]
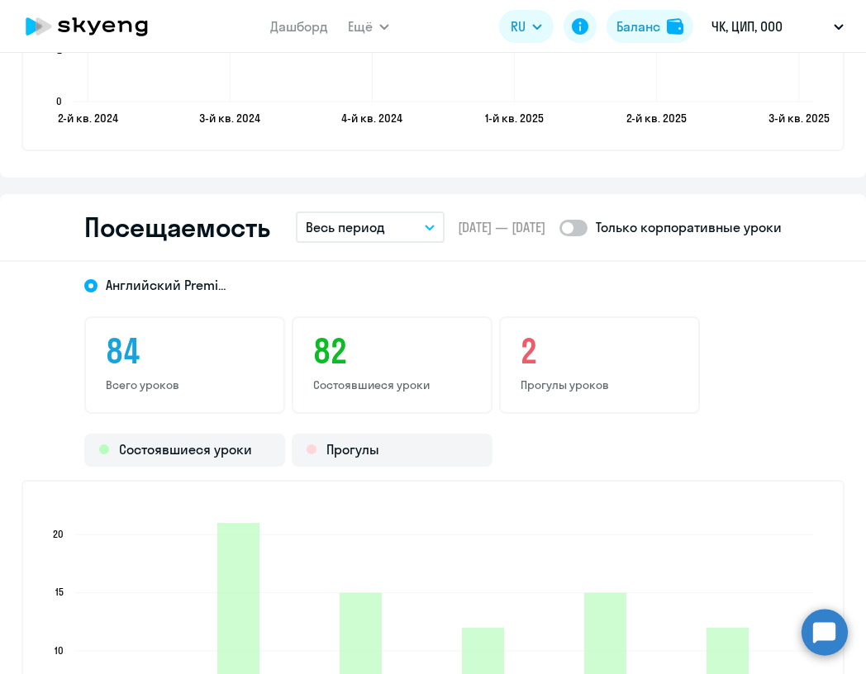
click at [402, 234] on button "Весь период" at bounding box center [370, 227] width 149 height 31
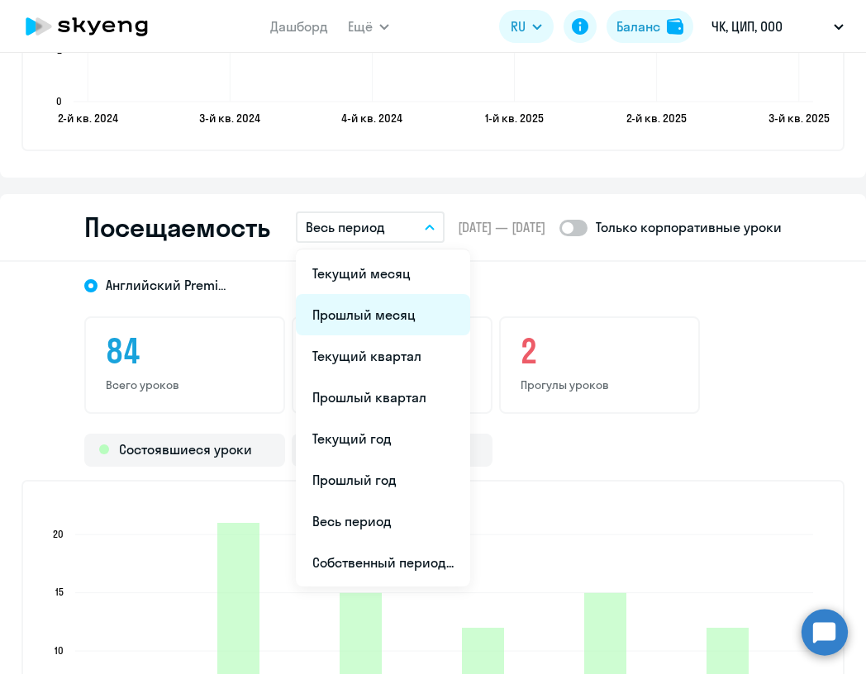
click at [384, 311] on li "Прошлый месяц" at bounding box center [383, 314] width 174 height 41
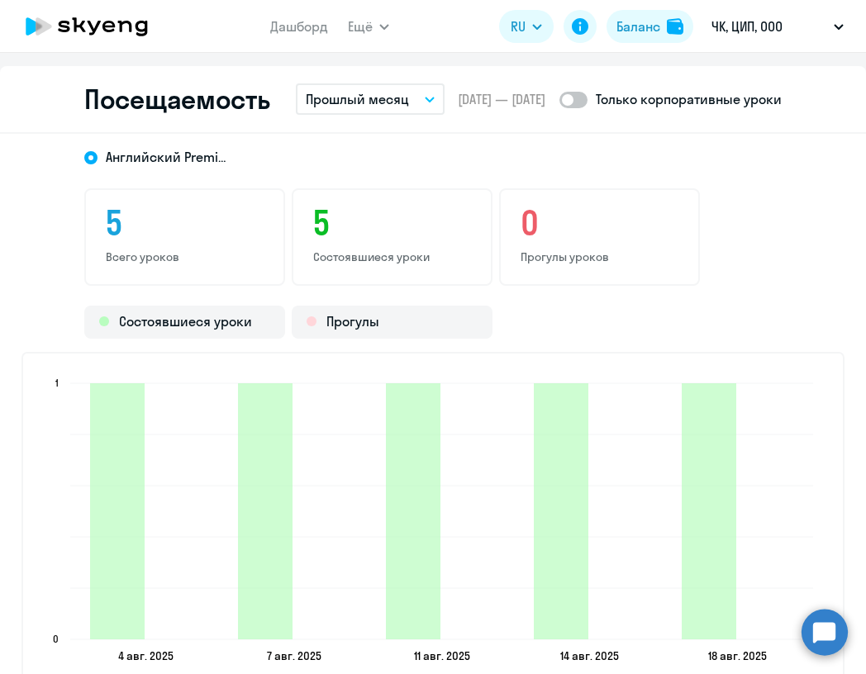
scroll to position [2148, 0]
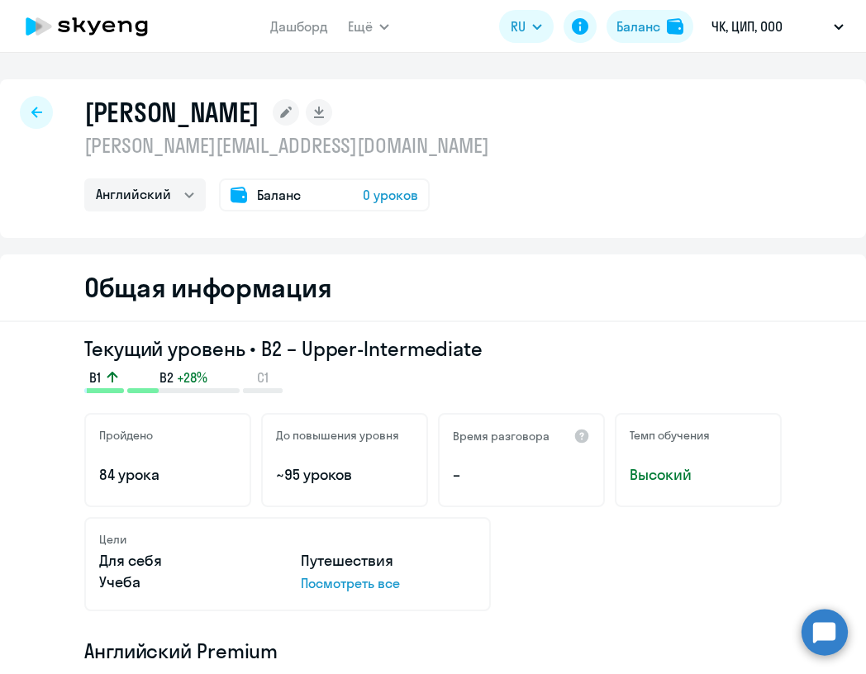
select select "30"
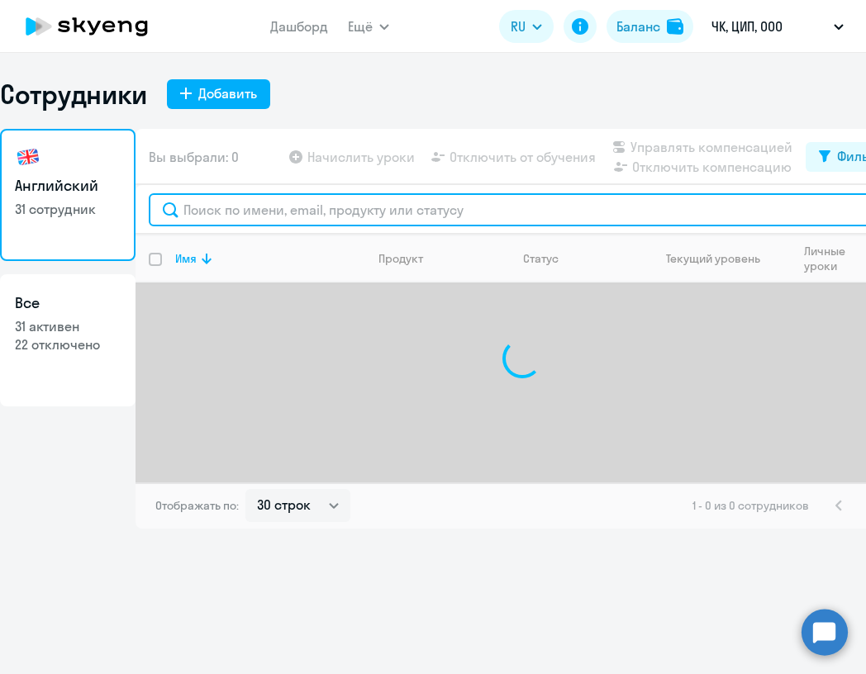
click at [237, 213] on input "text" at bounding box center [522, 209] width 746 height 33
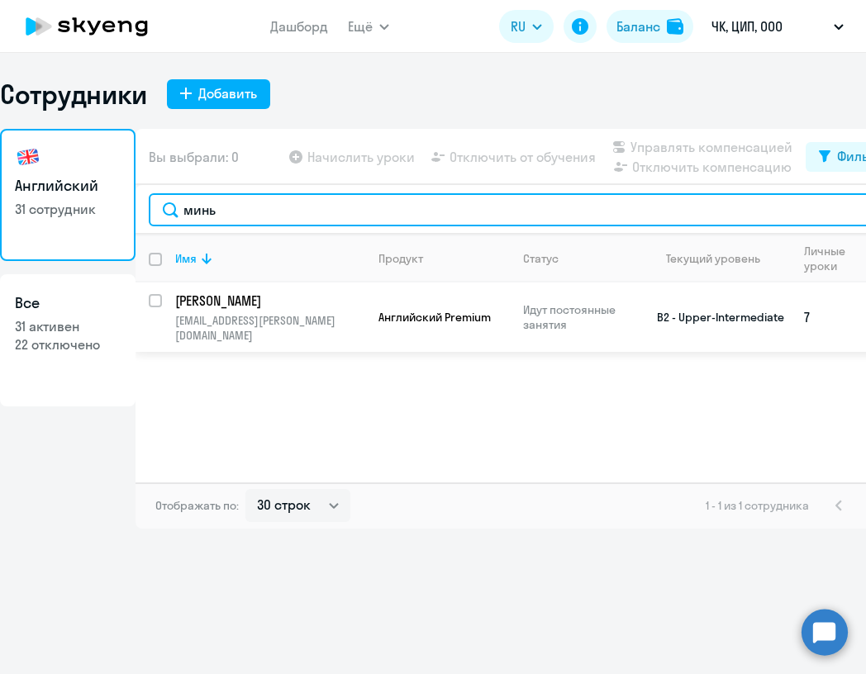
type input "минь"
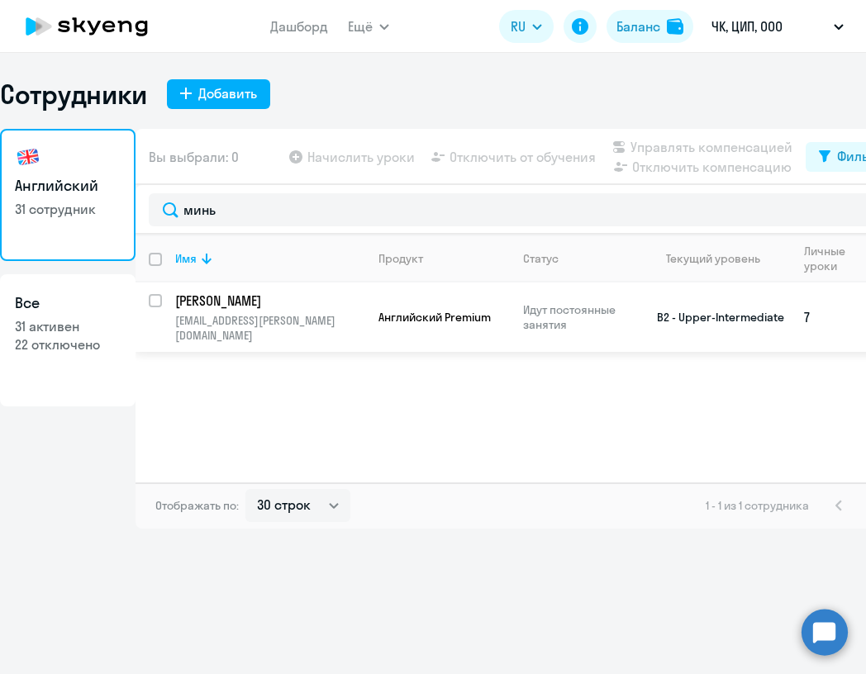
click at [309, 307] on p "[PERSON_NAME]" at bounding box center [268, 301] width 187 height 18
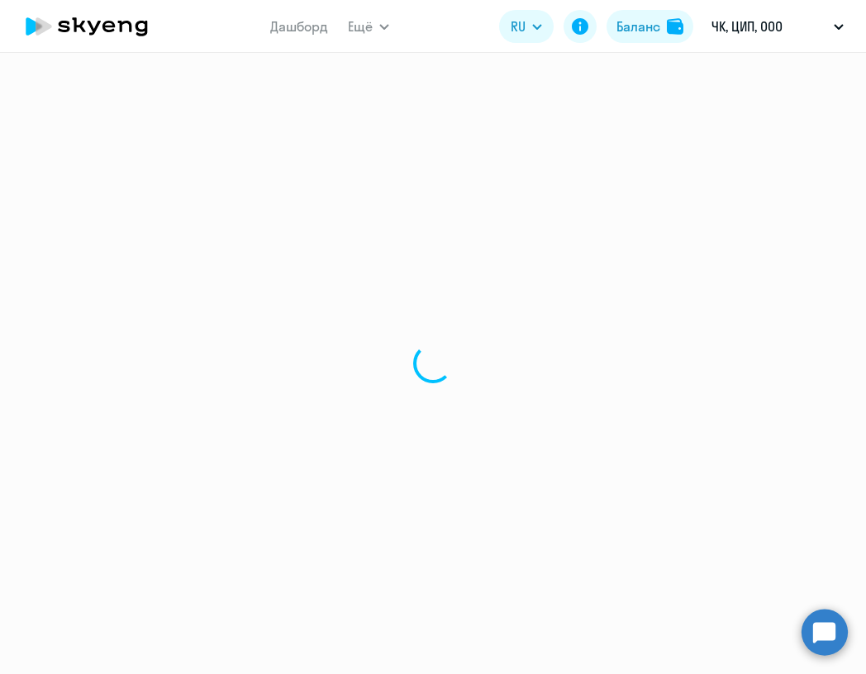
select select "english"
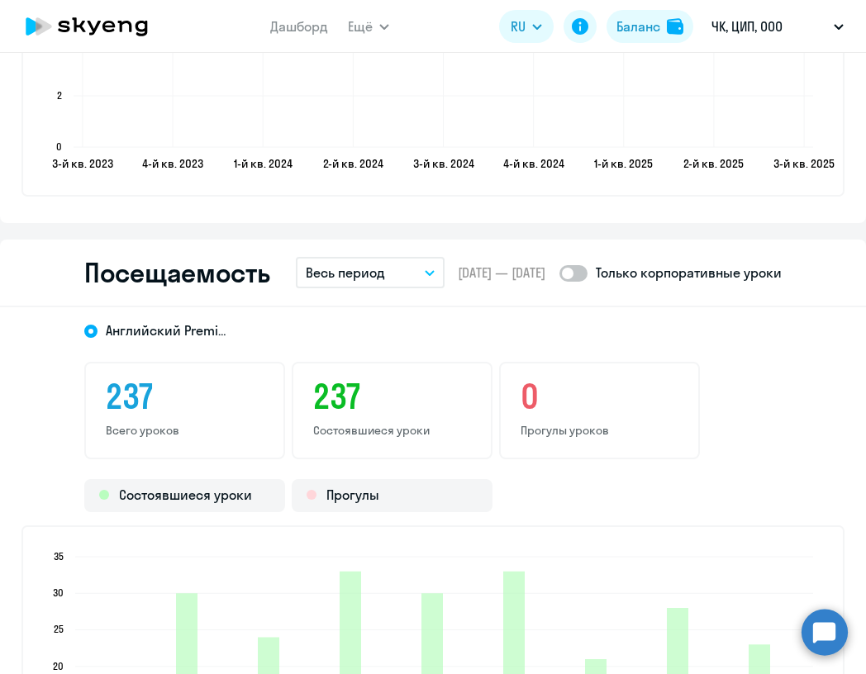
scroll to position [1969, 0]
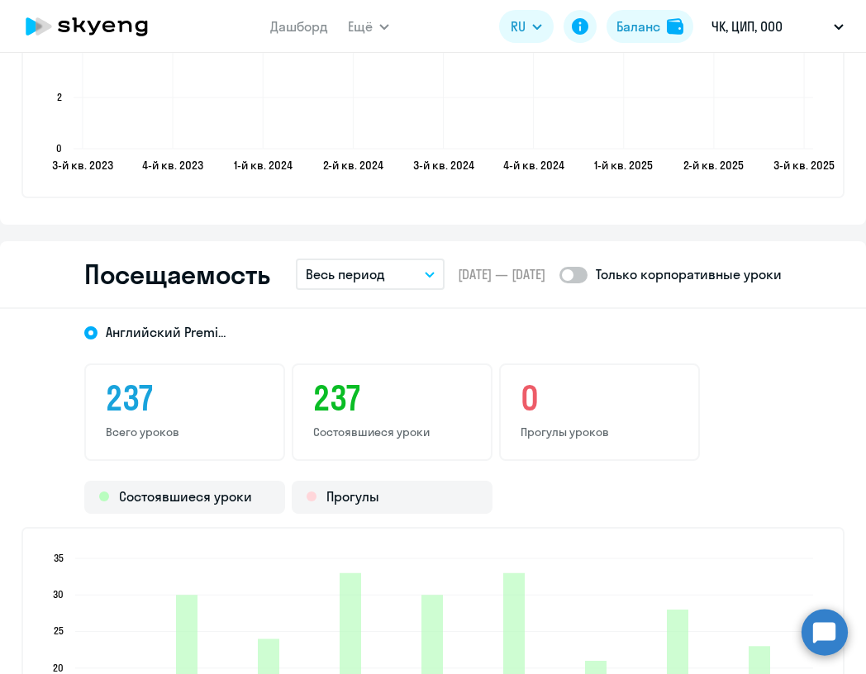
click at [382, 273] on p "Весь период" at bounding box center [345, 274] width 79 height 20
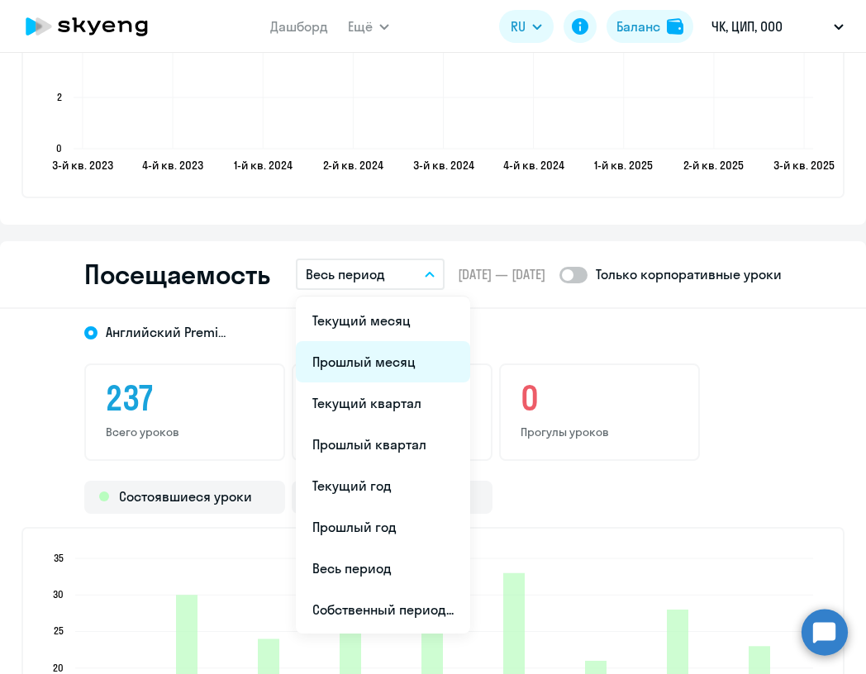
click at [373, 359] on li "Прошлый месяц" at bounding box center [383, 361] width 174 height 41
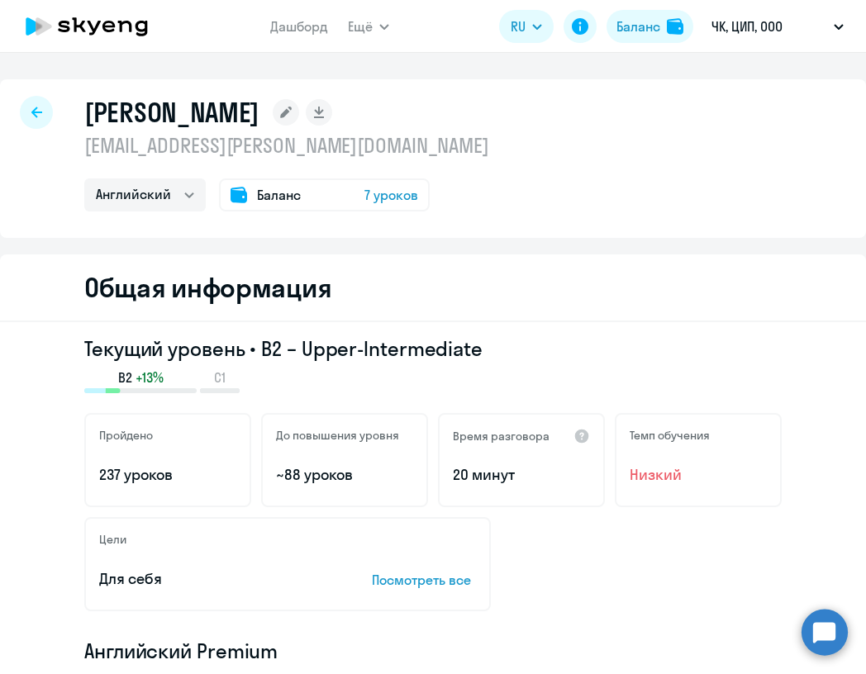
scroll to position [0, 0]
select select "30"
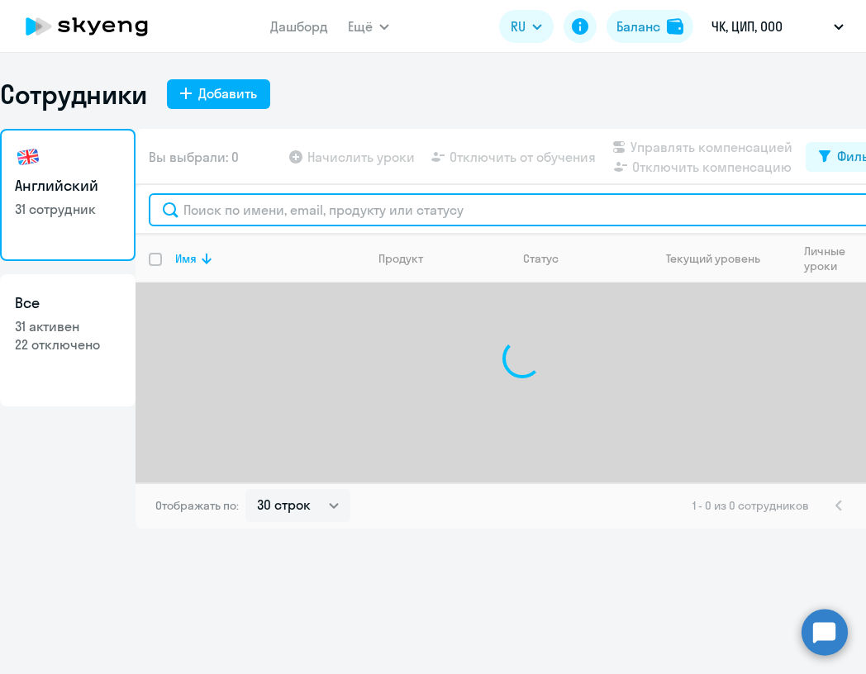
click at [229, 206] on input "text" at bounding box center [522, 209] width 746 height 33
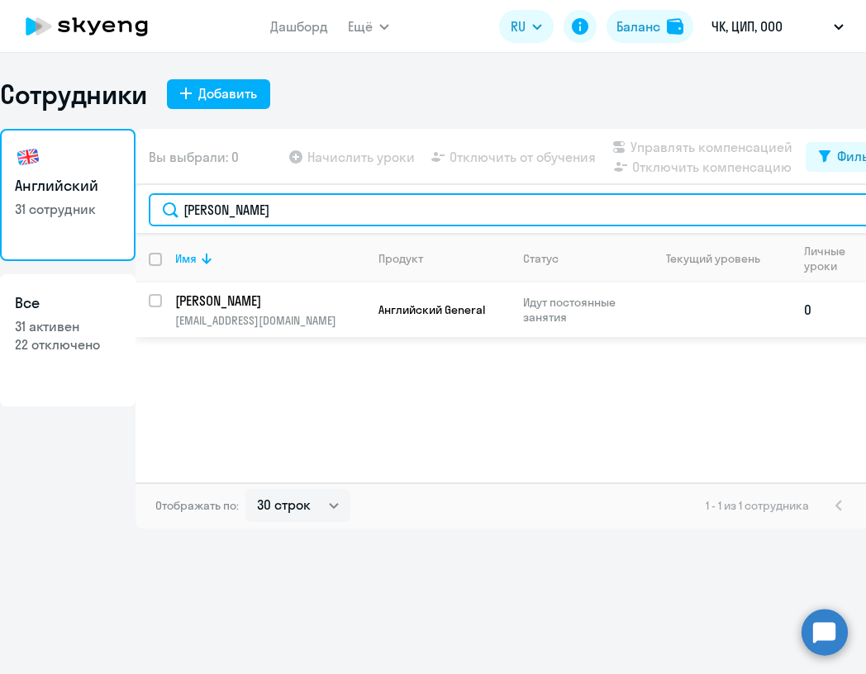
type input "[PERSON_NAME]"
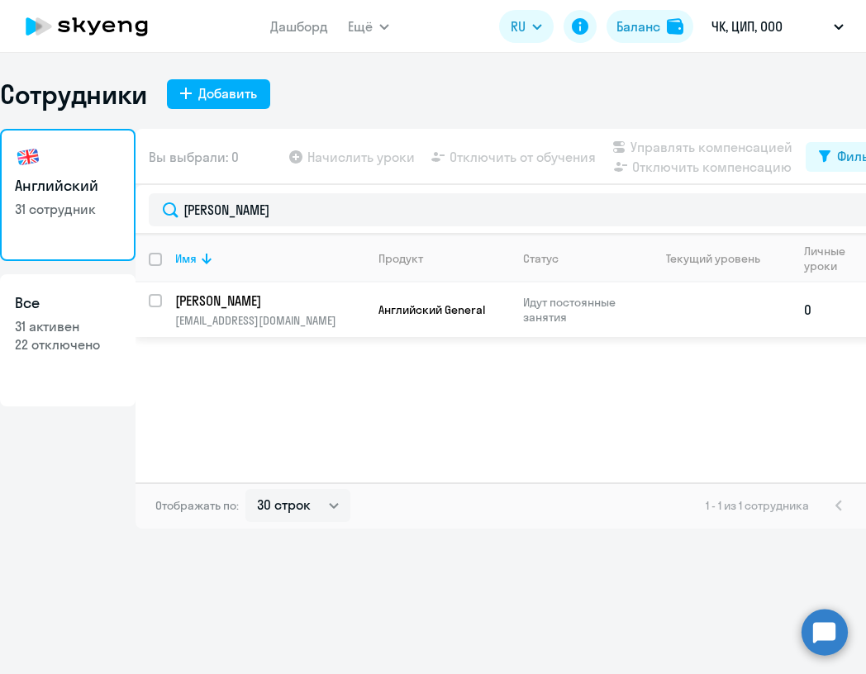
click at [300, 299] on p "[PERSON_NAME]" at bounding box center [268, 301] width 187 height 18
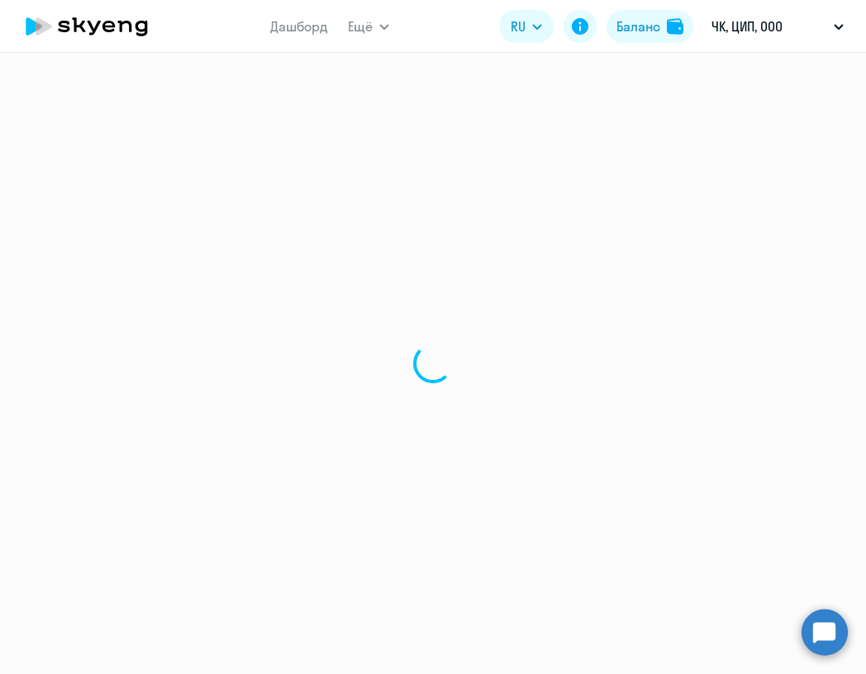
select select "english"
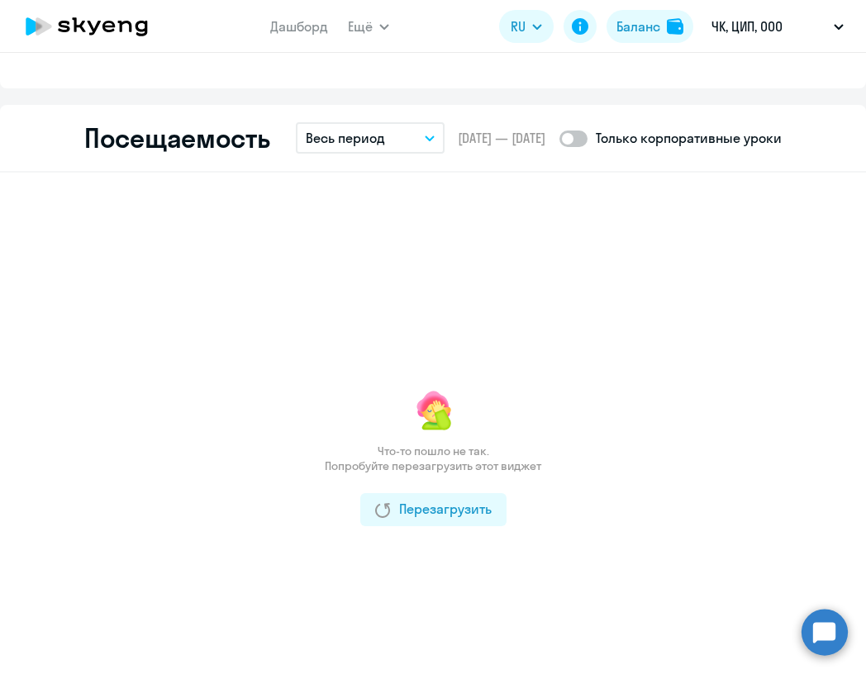
scroll to position [2104, 0]
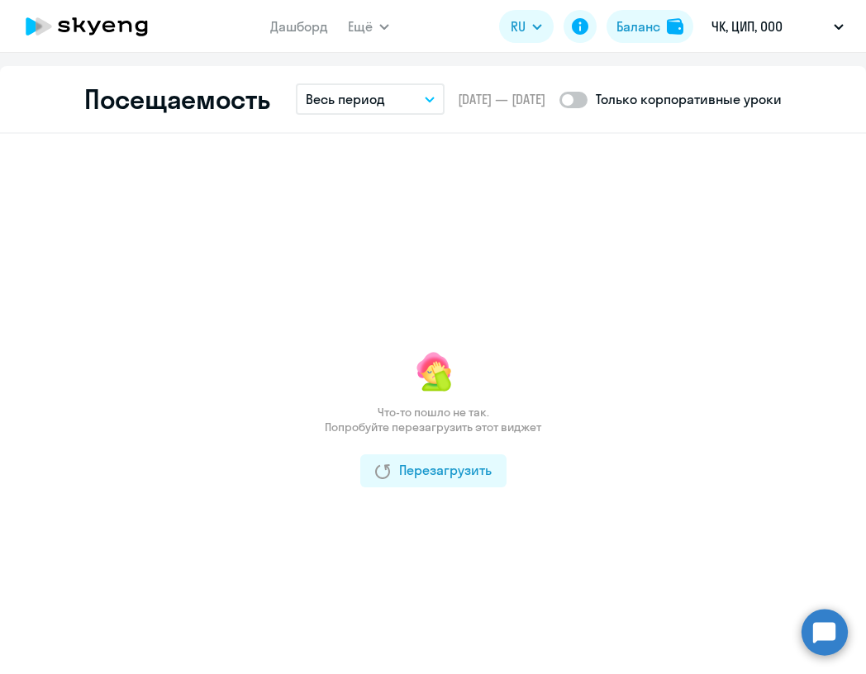
click at [388, 98] on button "Весь период" at bounding box center [370, 98] width 149 height 31
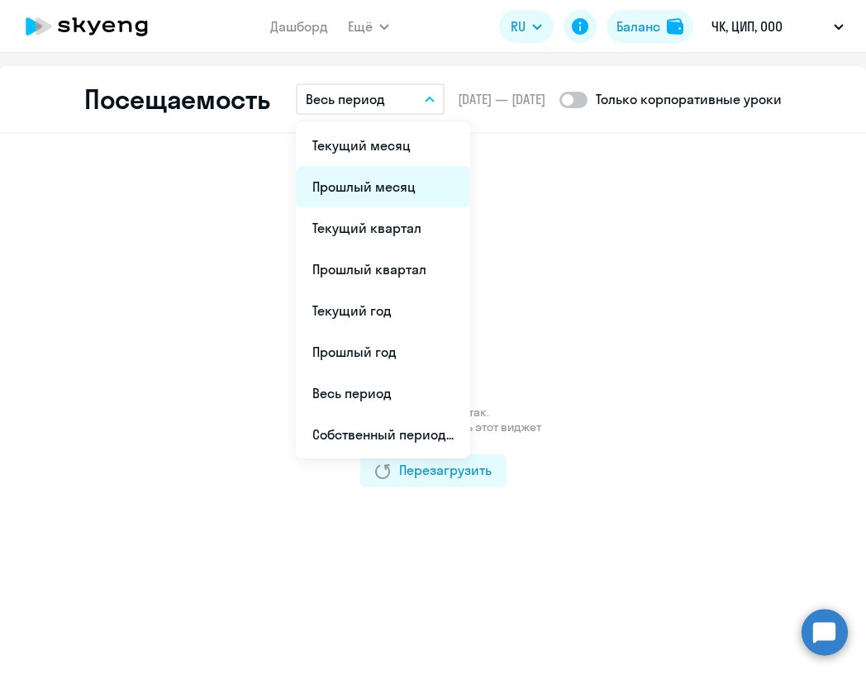
click at [380, 183] on li "Прошлый месяц" at bounding box center [383, 186] width 174 height 41
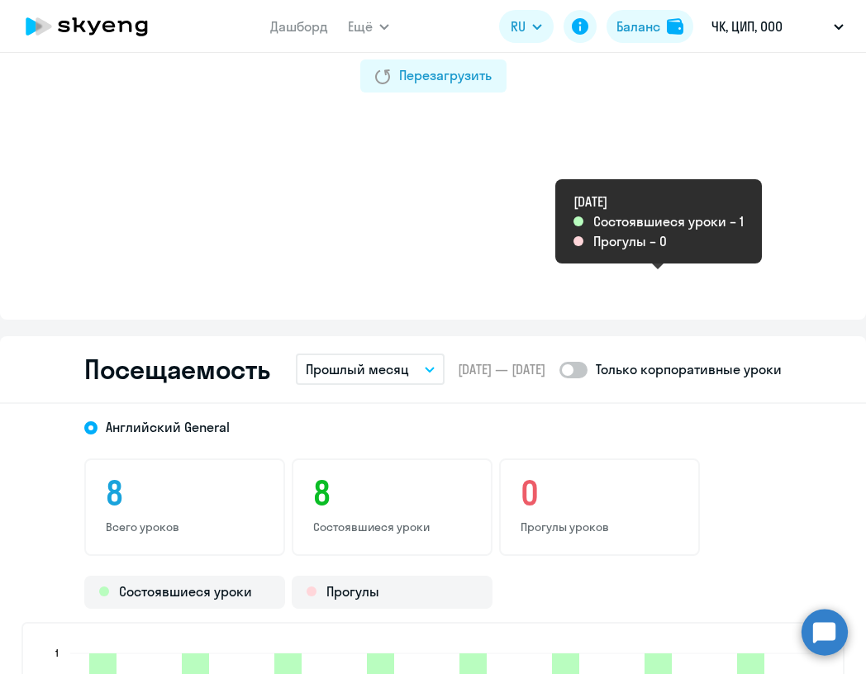
scroll to position [1840, 0]
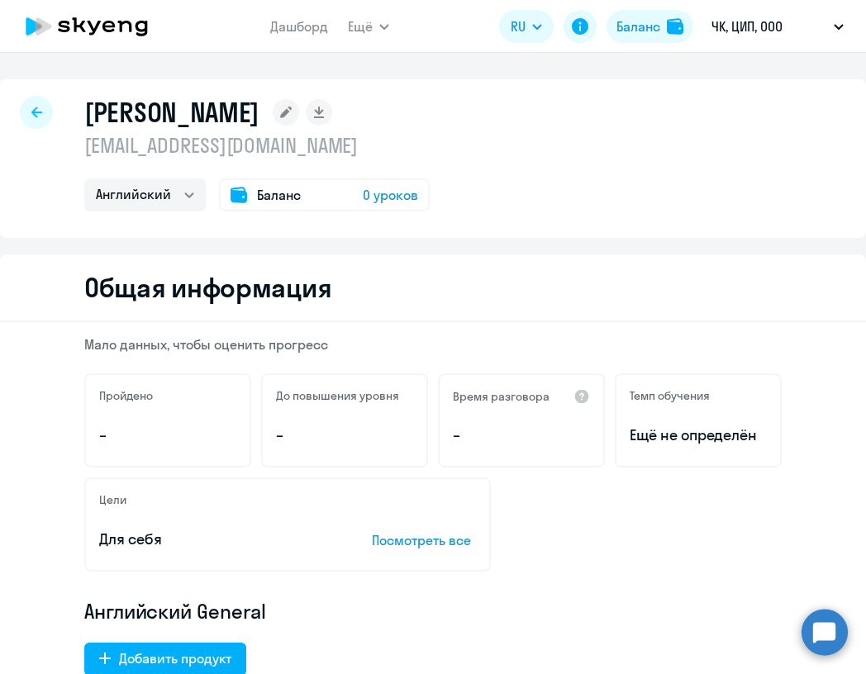
select select "30"
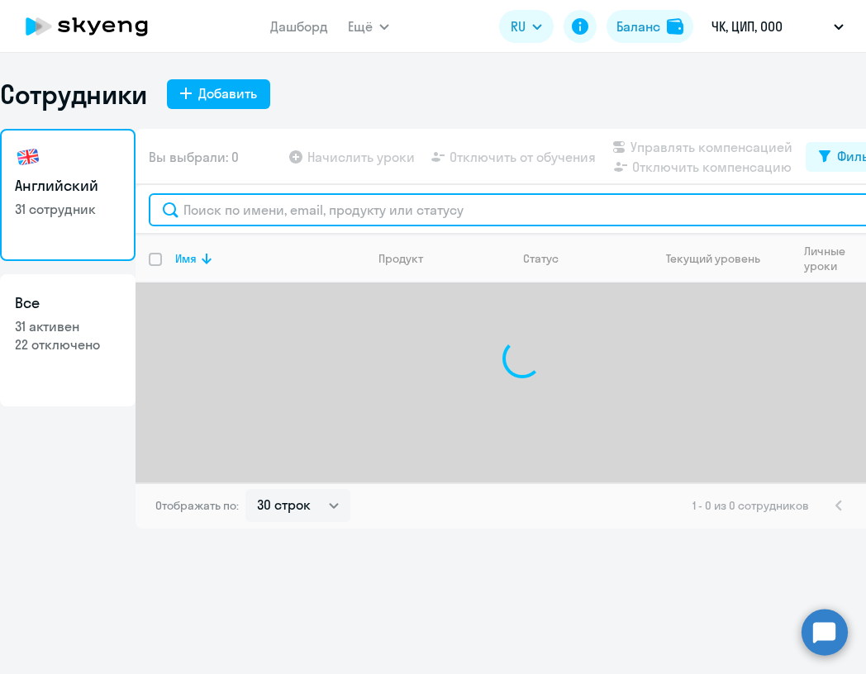
click at [219, 213] on input "text" at bounding box center [522, 209] width 746 height 33
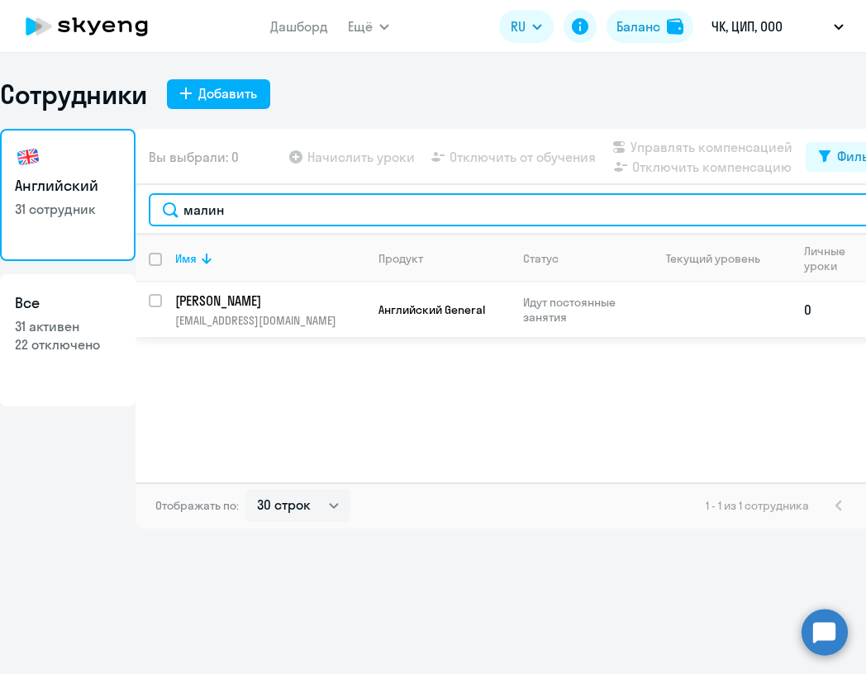
type input "малин"
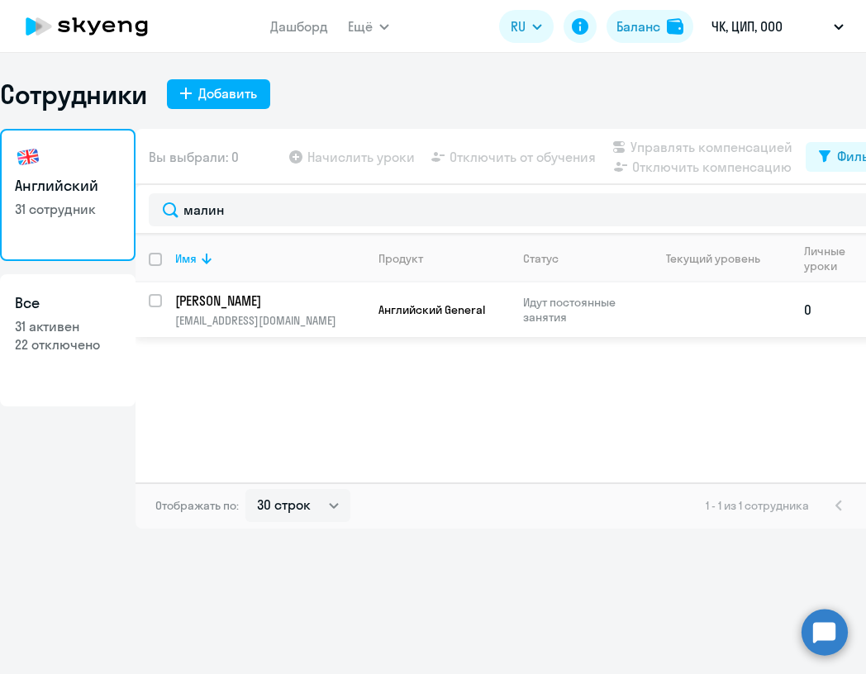
click at [267, 309] on p "[PERSON_NAME]" at bounding box center [268, 301] width 187 height 18
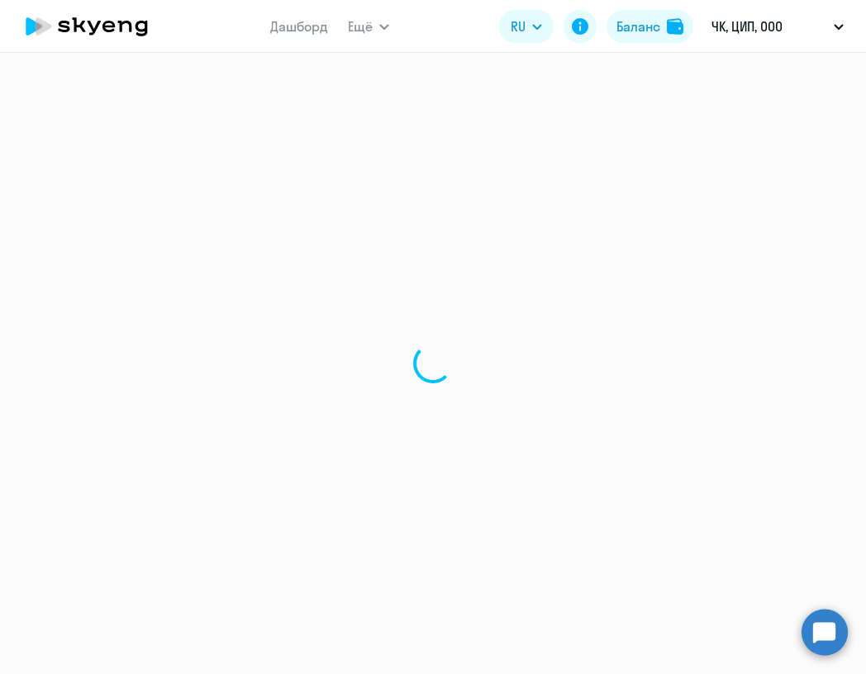
select select "english"
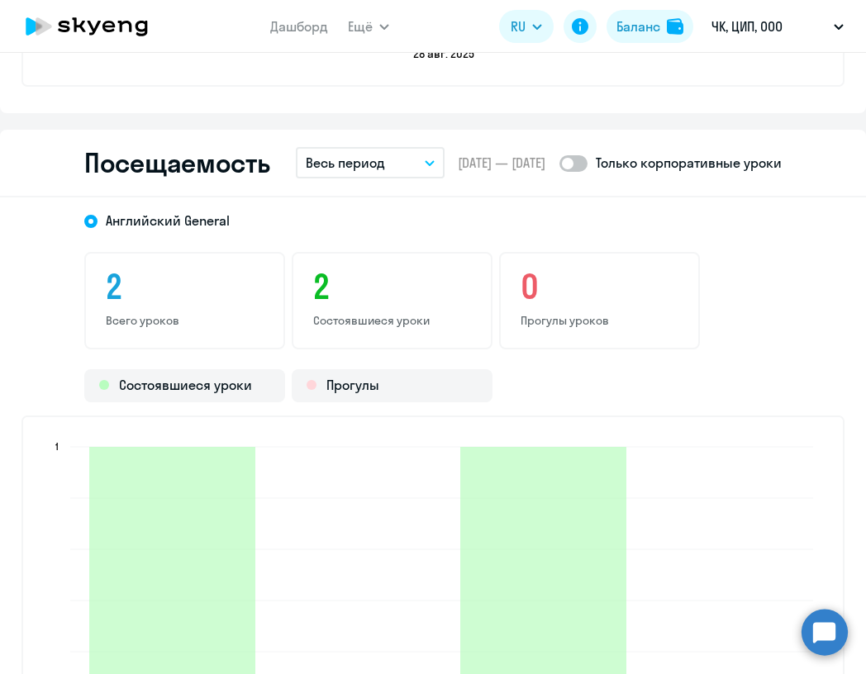
scroll to position [1900, 0]
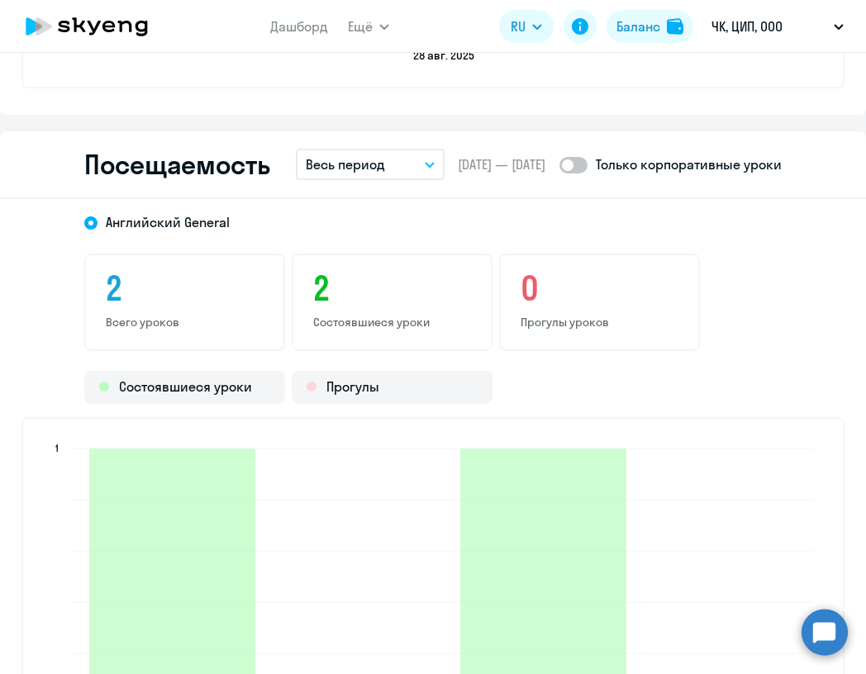
click at [394, 173] on button "Весь период" at bounding box center [370, 164] width 149 height 31
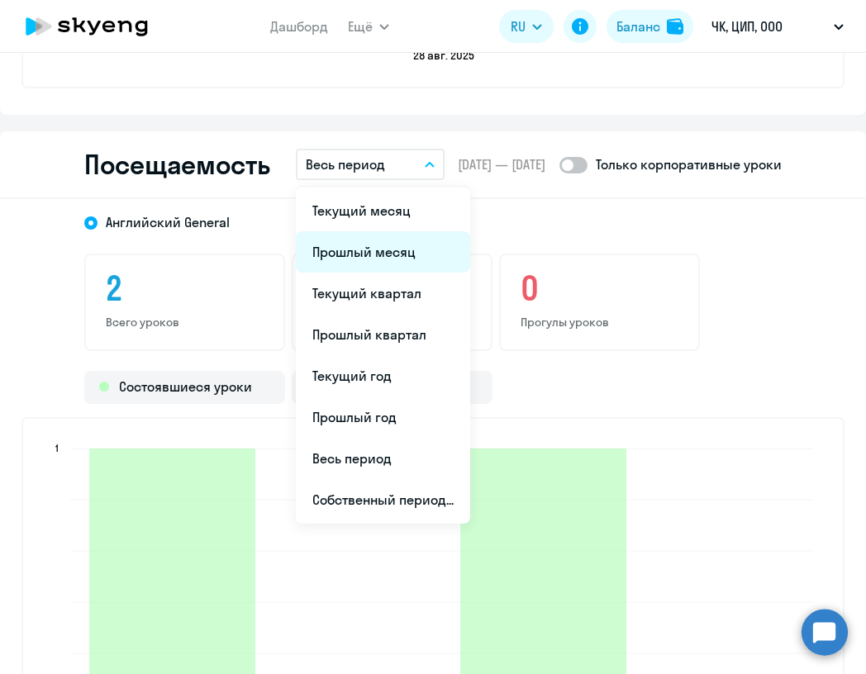
click at [389, 255] on li "Прошлый месяц" at bounding box center [383, 251] width 174 height 41
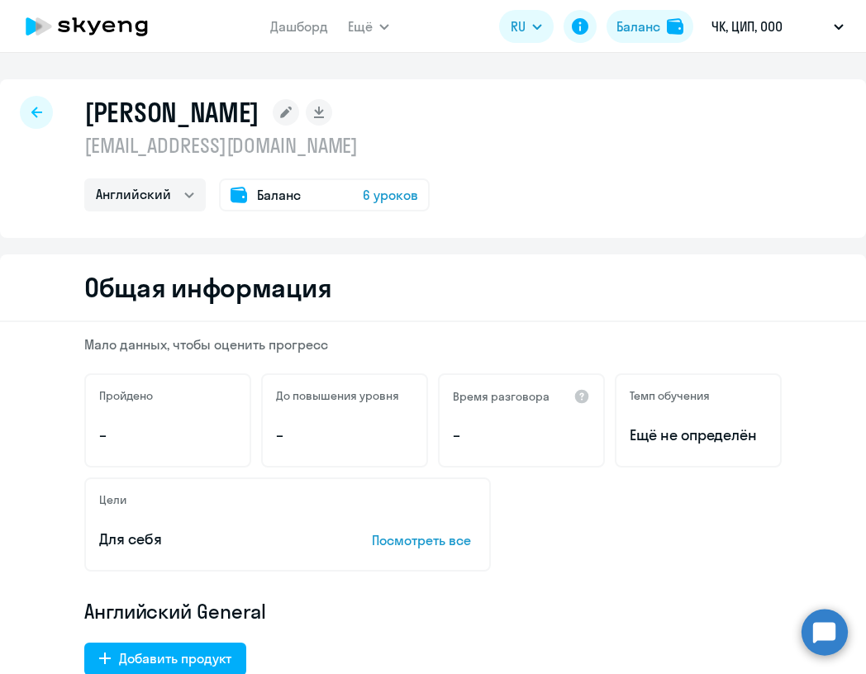
select select "30"
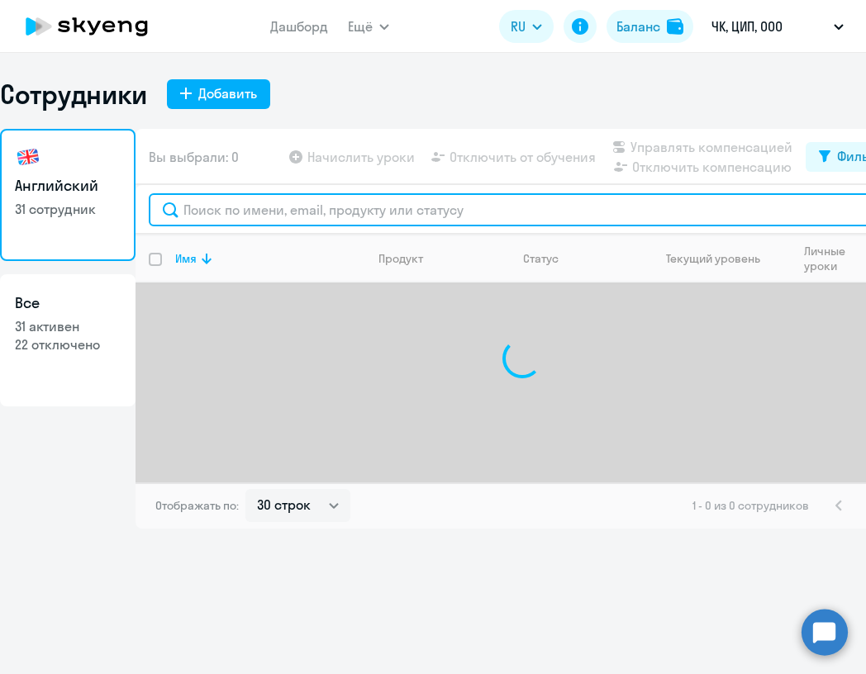
click at [222, 220] on input "text" at bounding box center [522, 209] width 746 height 33
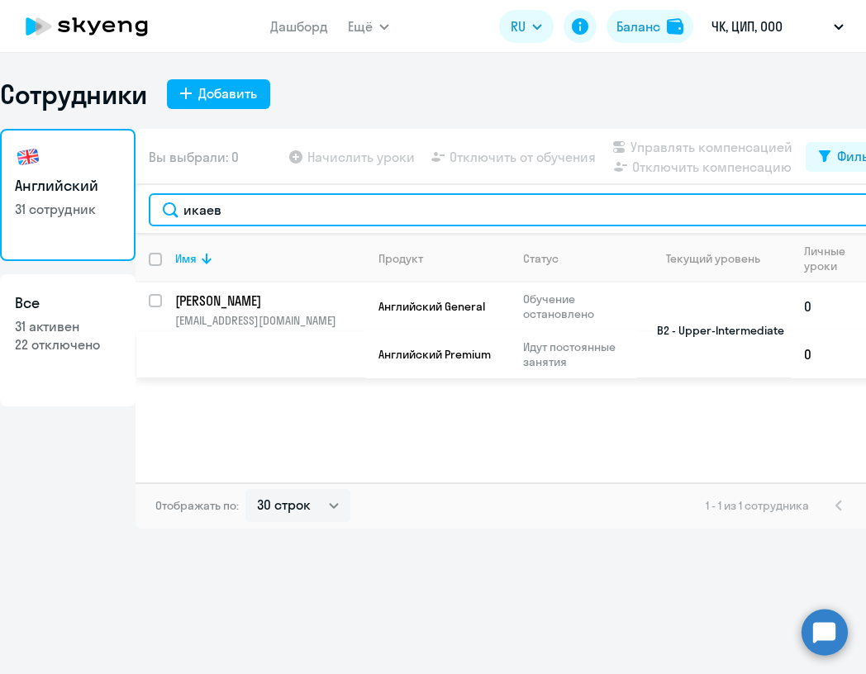
type input "икаев"
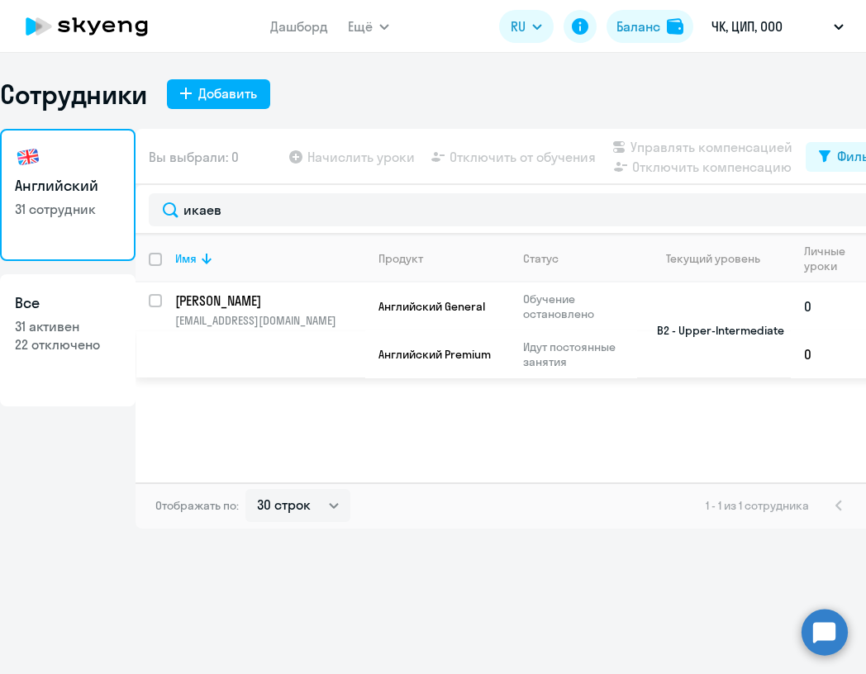
click at [296, 312] on td "[PERSON_NAME] [PERSON_NAME][EMAIL_ADDRESS][DOMAIN_NAME]" at bounding box center [263, 331] width 203 height 96
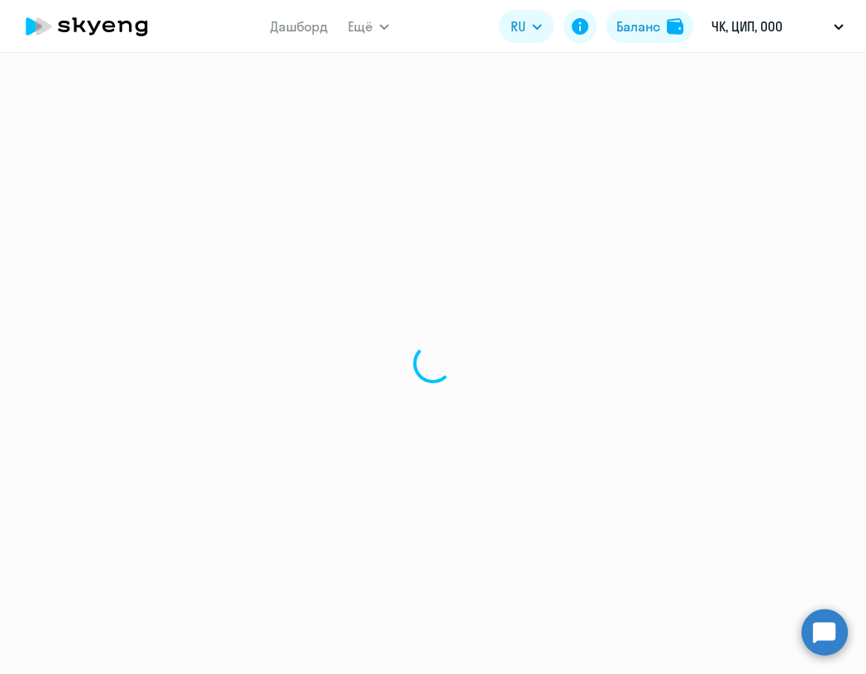
select select "english"
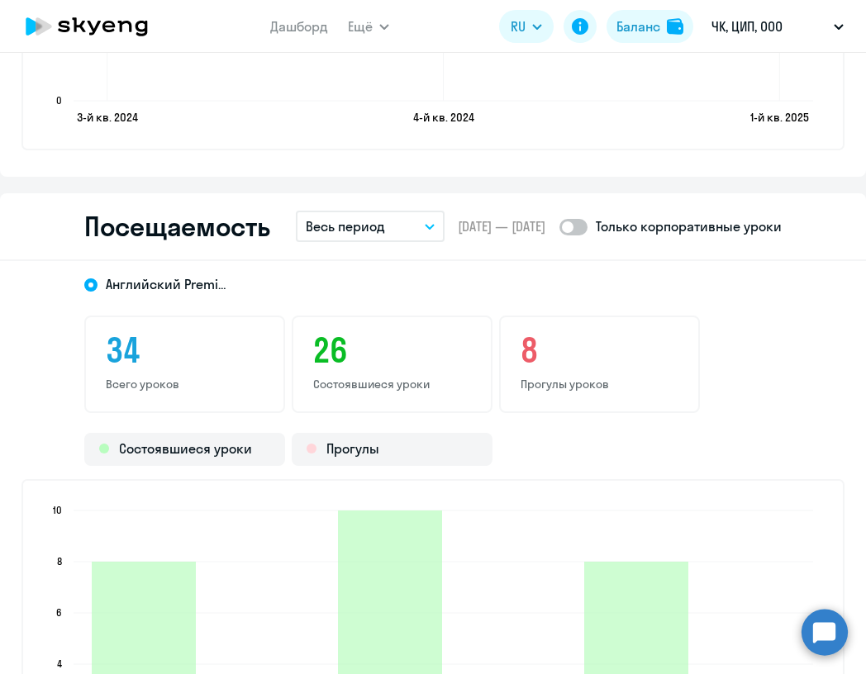
scroll to position [2024, 0]
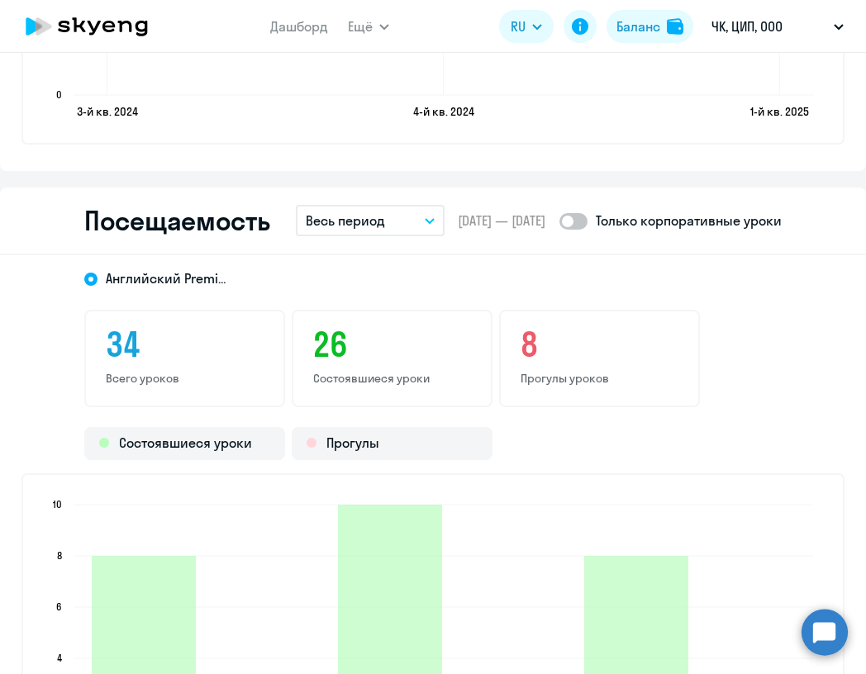
click at [408, 223] on button "Весь период" at bounding box center [370, 220] width 149 height 31
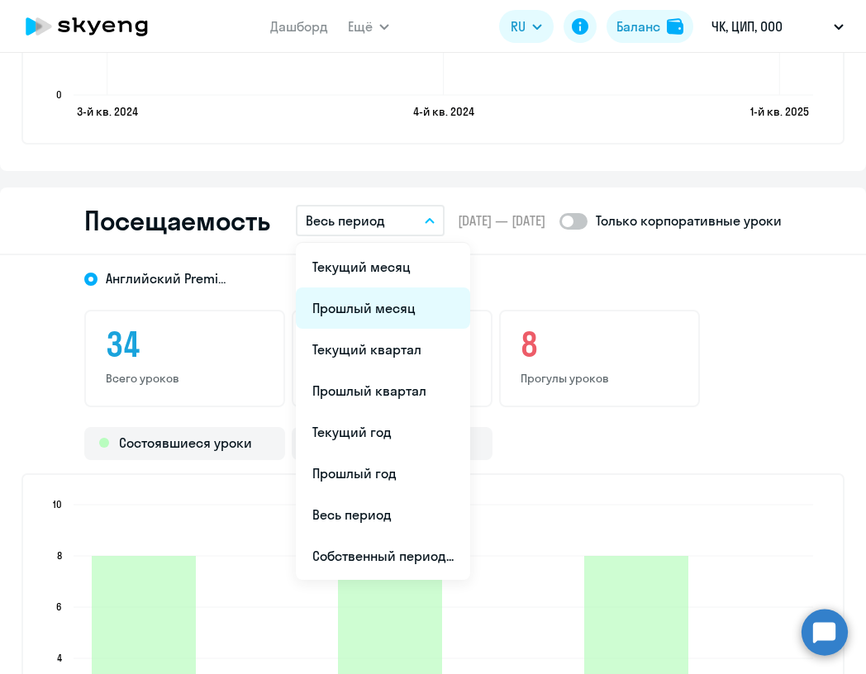
click at [375, 307] on li "Прошлый месяц" at bounding box center [383, 308] width 174 height 41
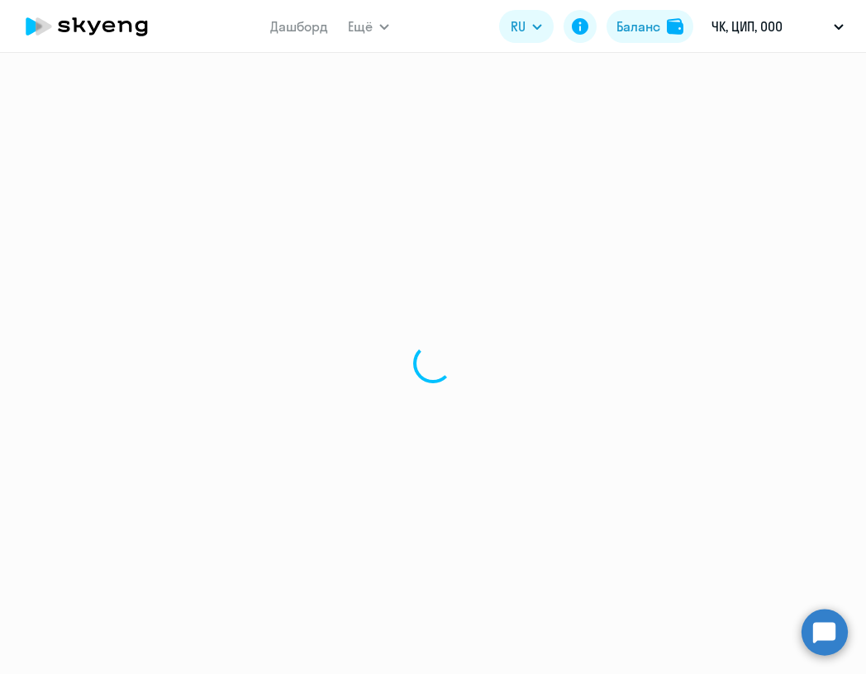
select select "30"
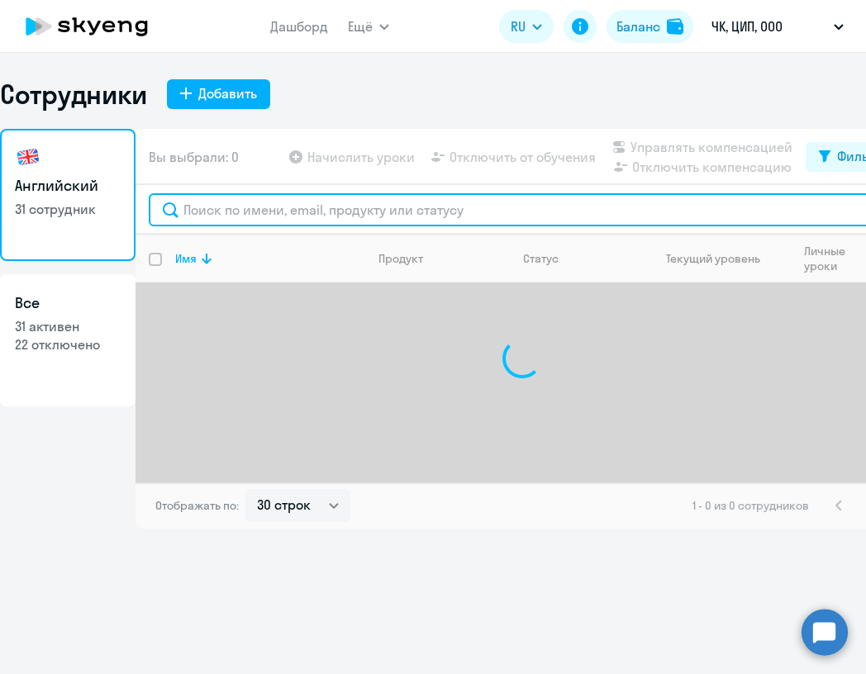
click at [226, 202] on input "text" at bounding box center [522, 209] width 746 height 33
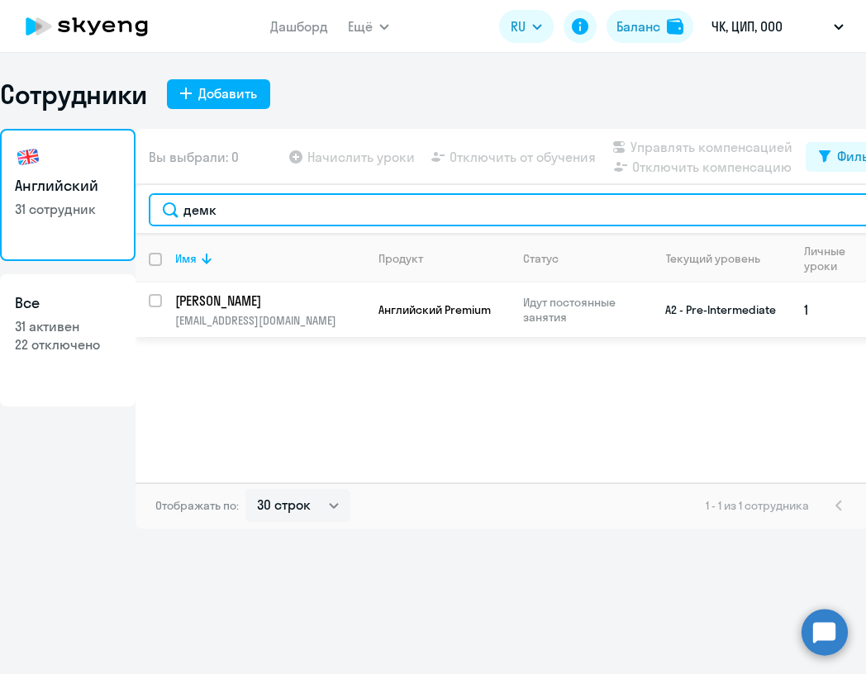
type input "демк"
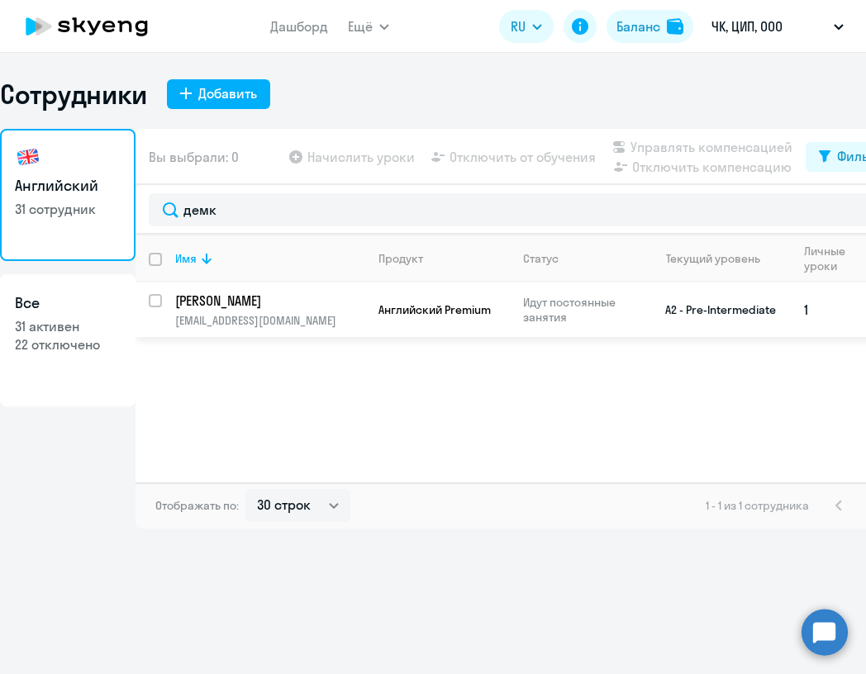
click at [223, 304] on p "[PERSON_NAME]" at bounding box center [268, 301] width 187 height 18
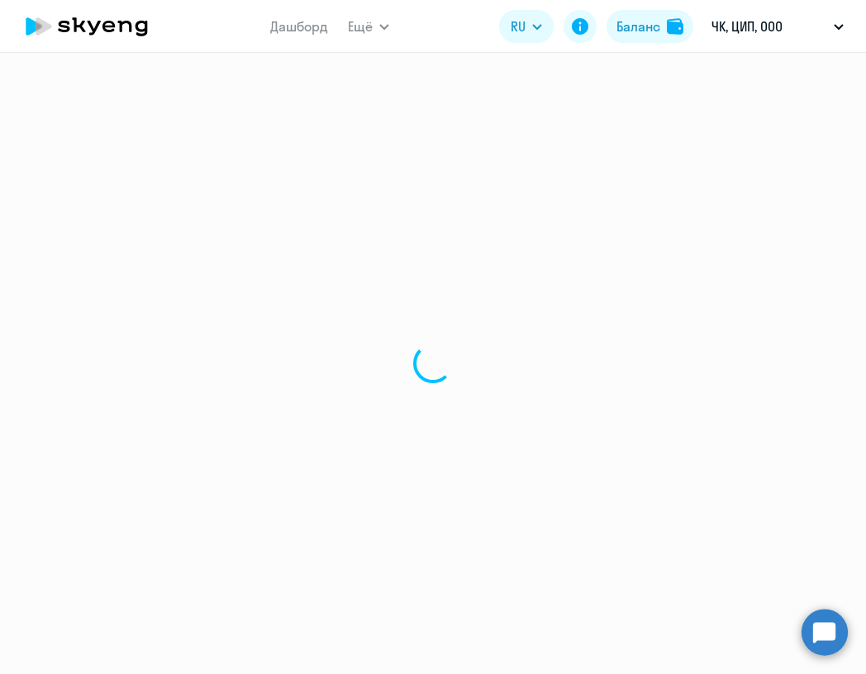
select select "english"
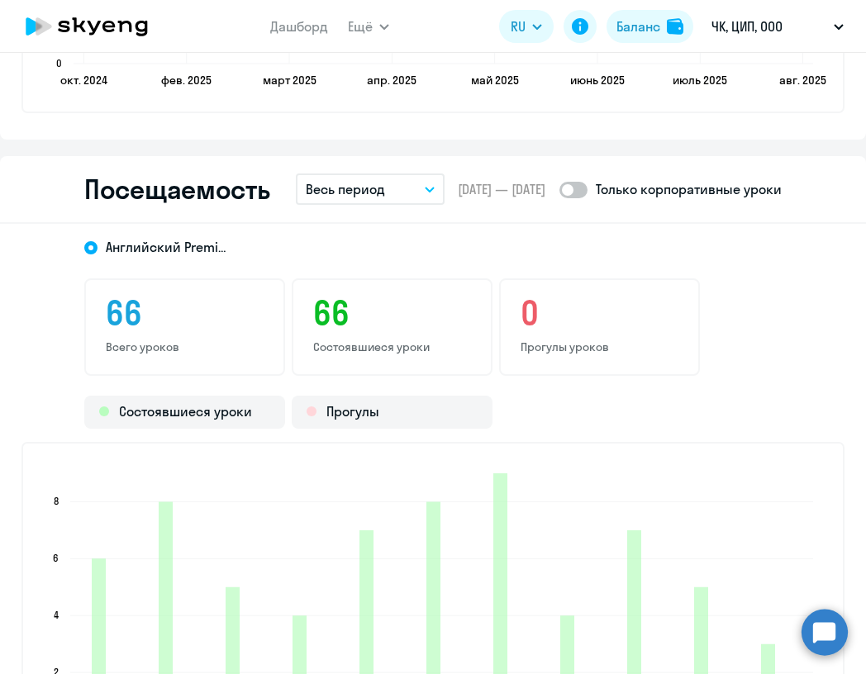
scroll to position [2050, 0]
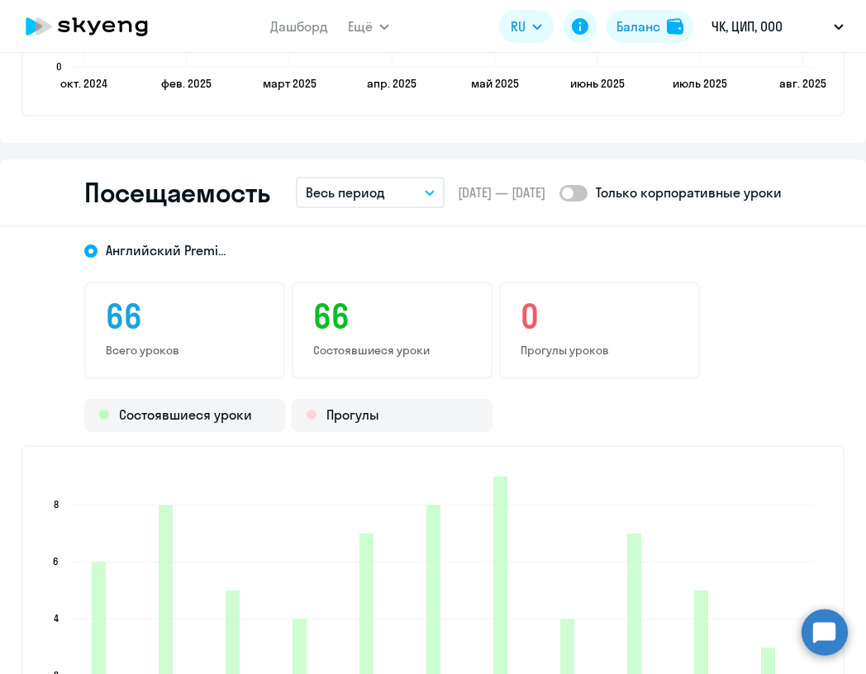
click at [393, 189] on button "Весь период" at bounding box center [370, 192] width 149 height 31
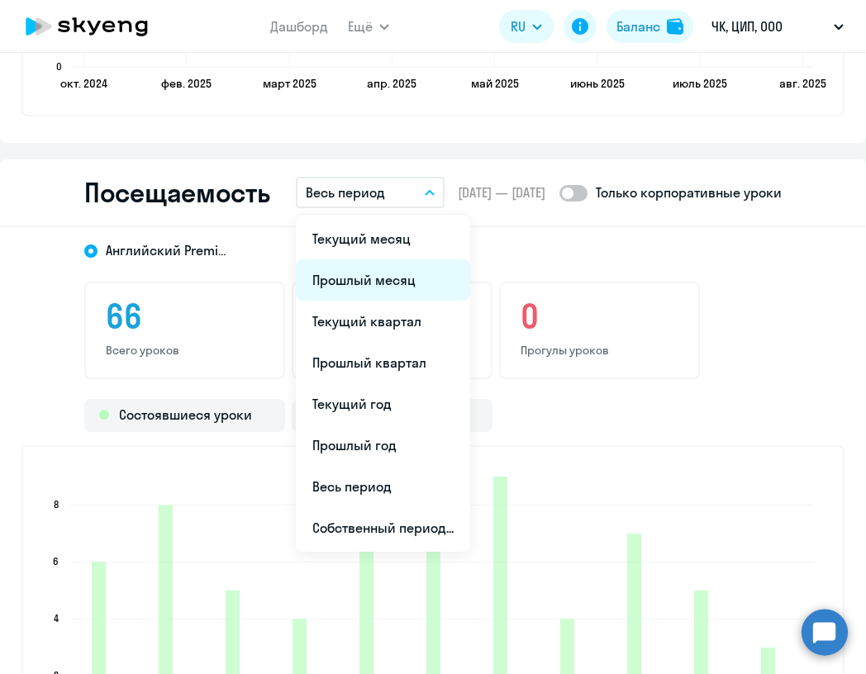
click at [388, 280] on li "Прошлый месяц" at bounding box center [383, 279] width 174 height 41
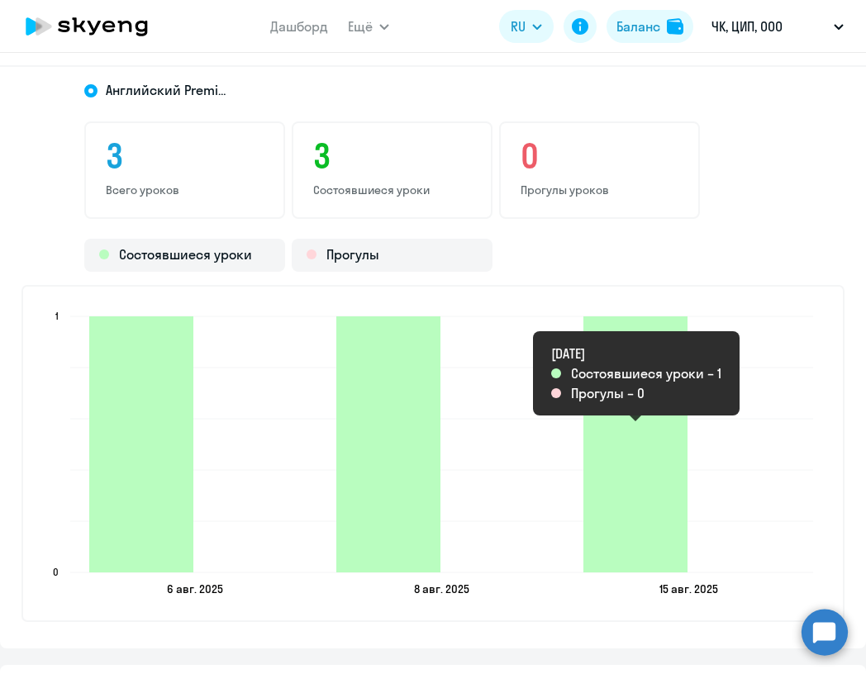
scroll to position [2214, 0]
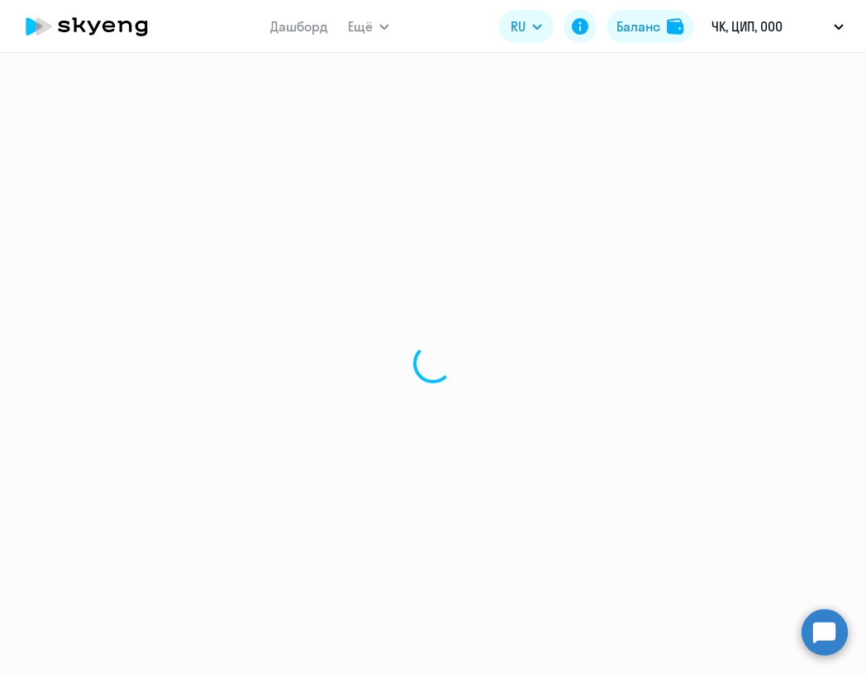
select select "30"
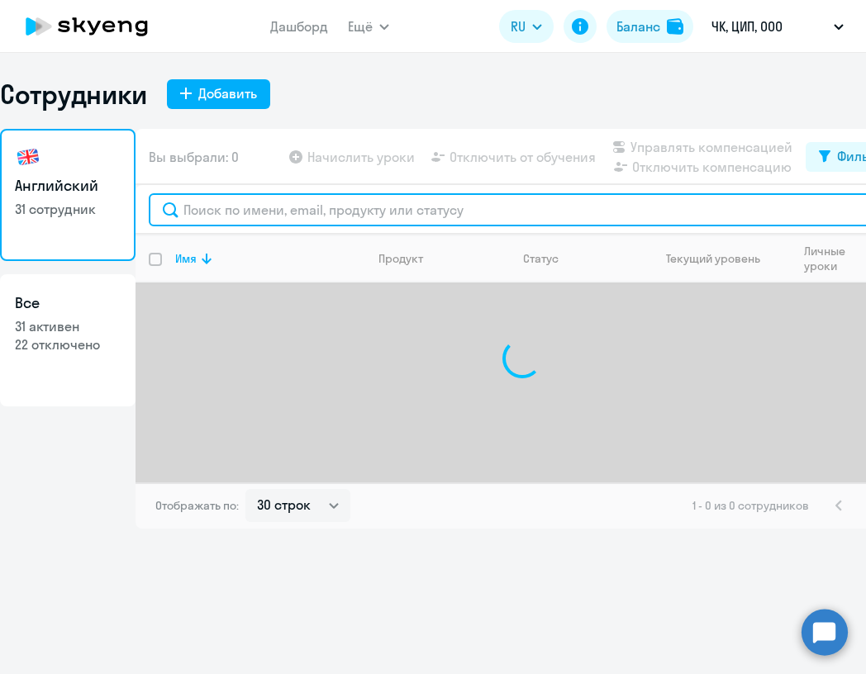
click at [239, 209] on input "text" at bounding box center [522, 209] width 746 height 33
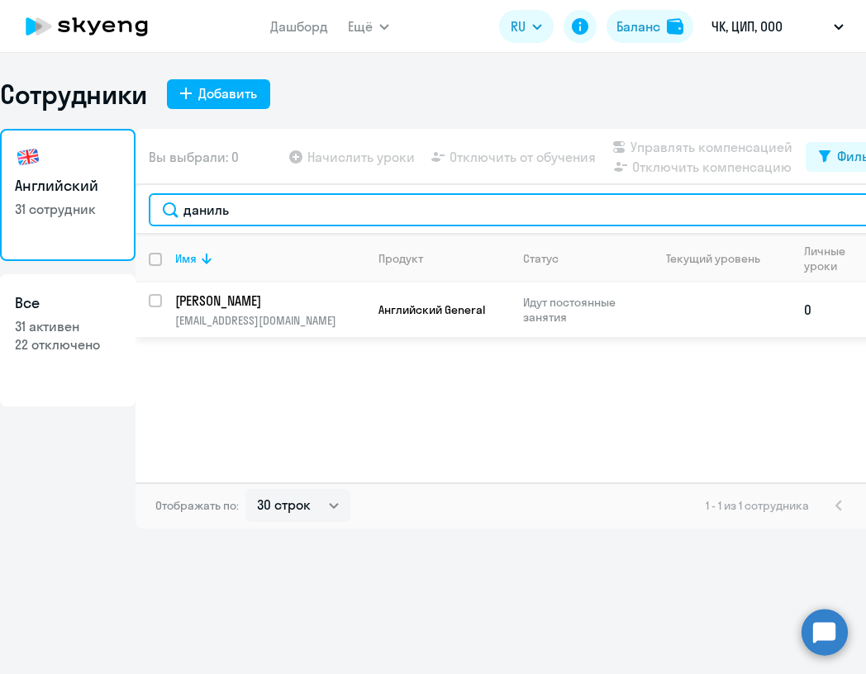
type input "даниль"
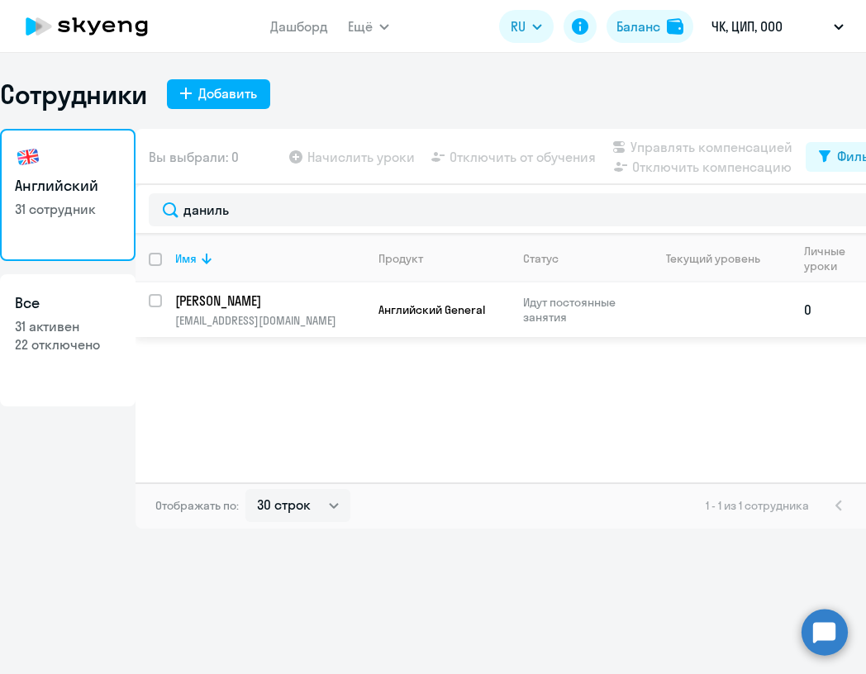
click at [282, 310] on td "[PERSON_NAME] [PERSON_NAME][EMAIL_ADDRESS][DOMAIN_NAME]" at bounding box center [263, 310] width 203 height 55
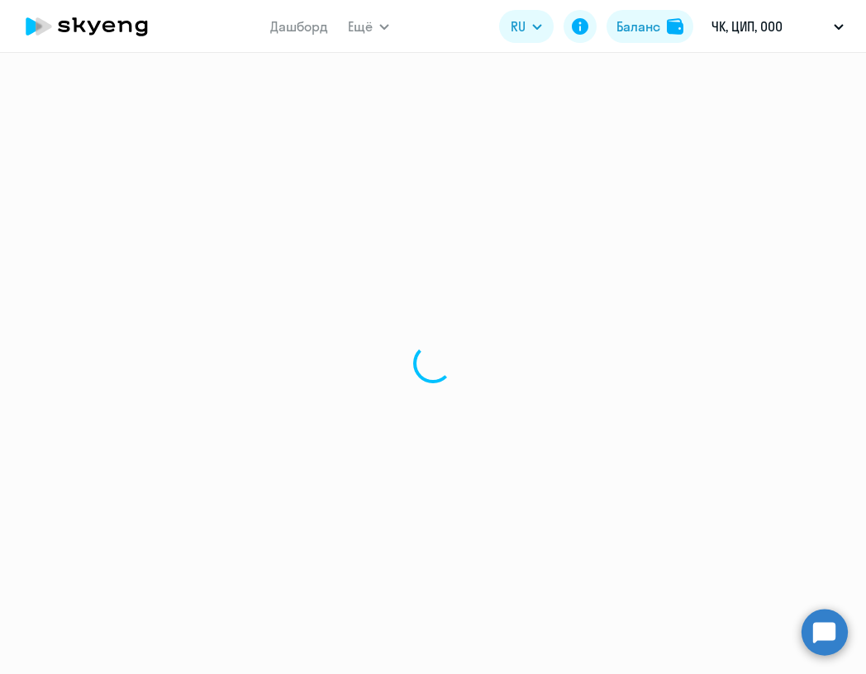
select select "english"
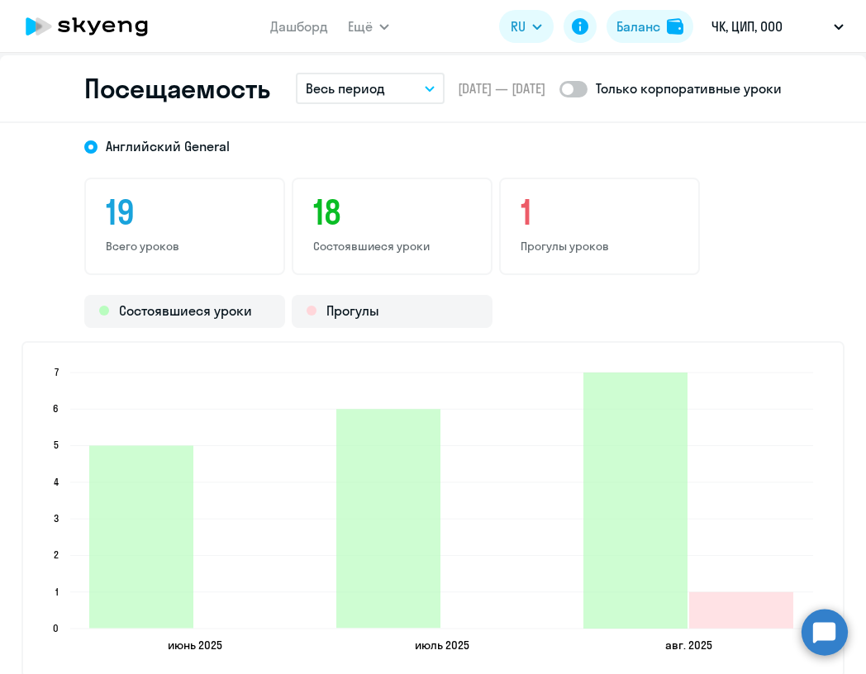
scroll to position [1974, 0]
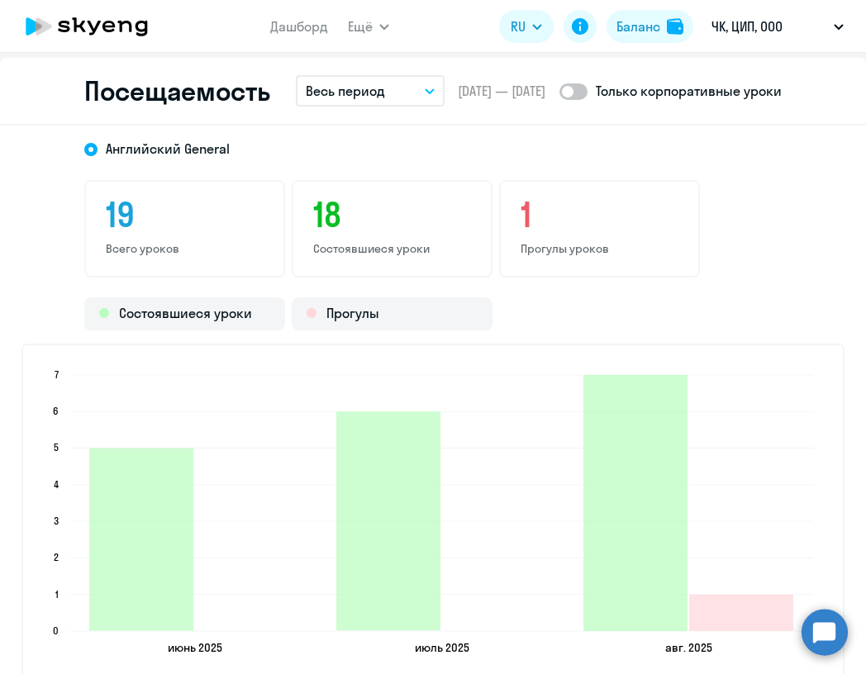
click at [395, 91] on button "Весь период" at bounding box center [370, 90] width 149 height 31
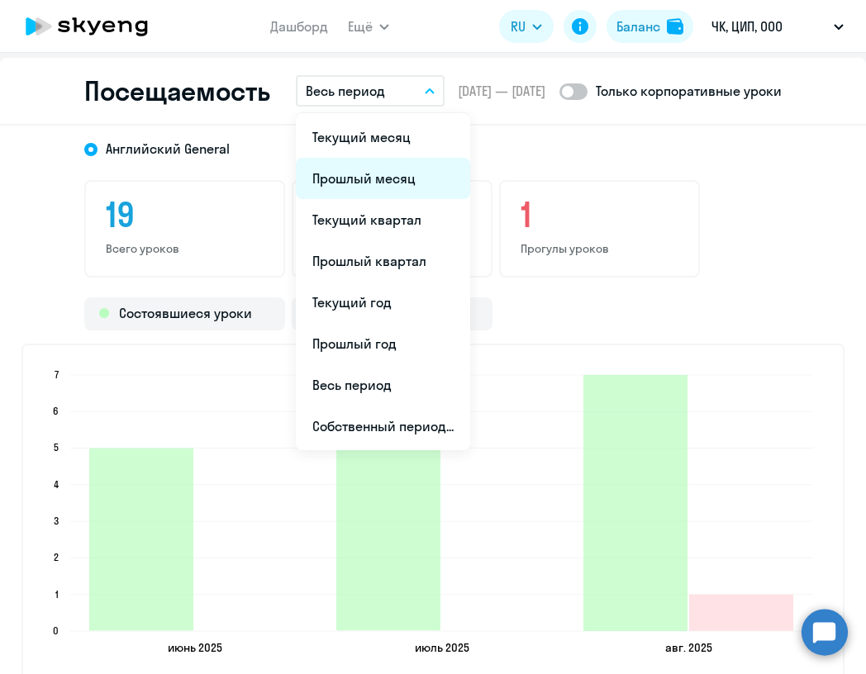
click at [381, 184] on li "Прошлый месяц" at bounding box center [383, 178] width 174 height 41
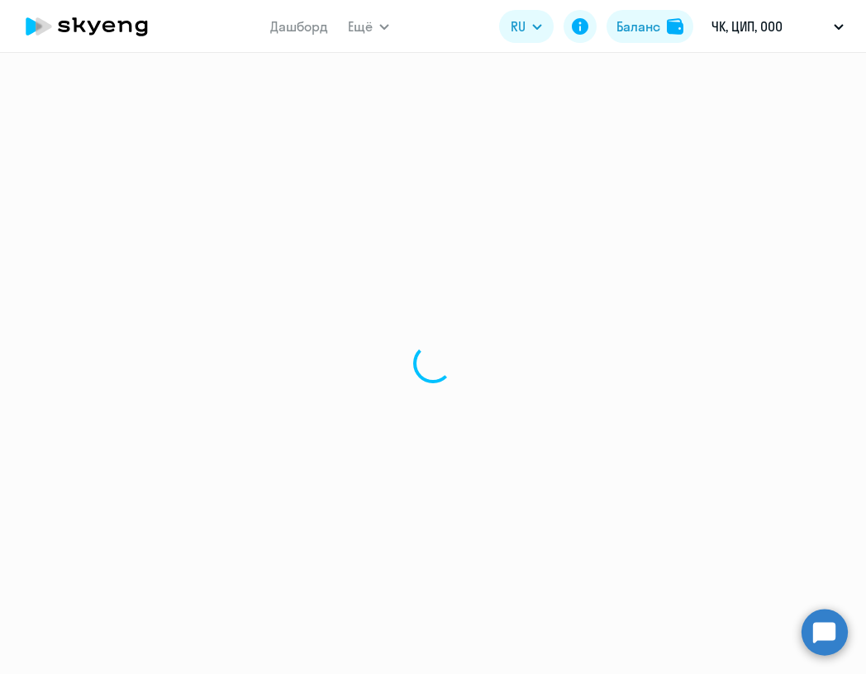
select select "30"
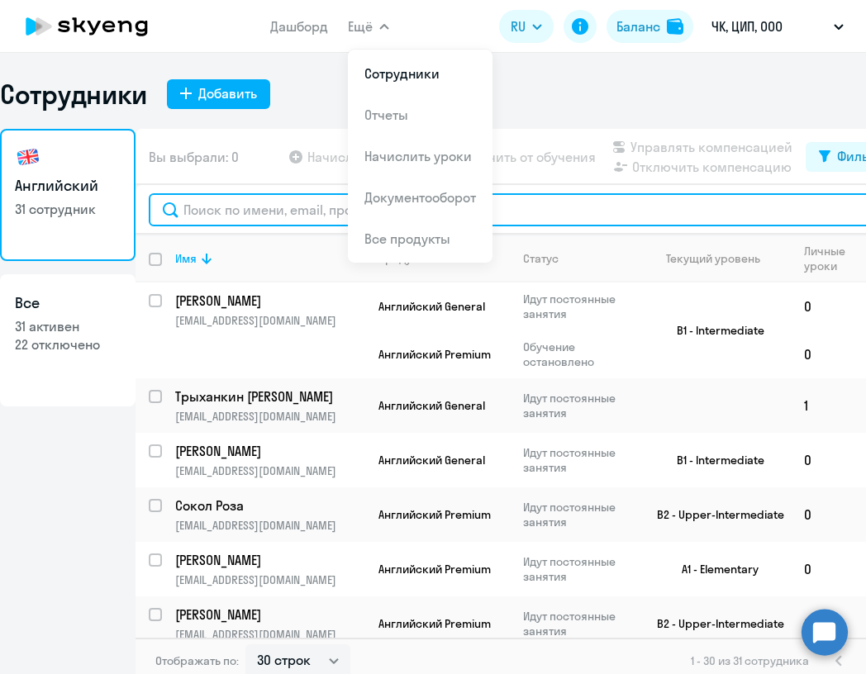
click at [249, 210] on input "text" at bounding box center [522, 209] width 746 height 33
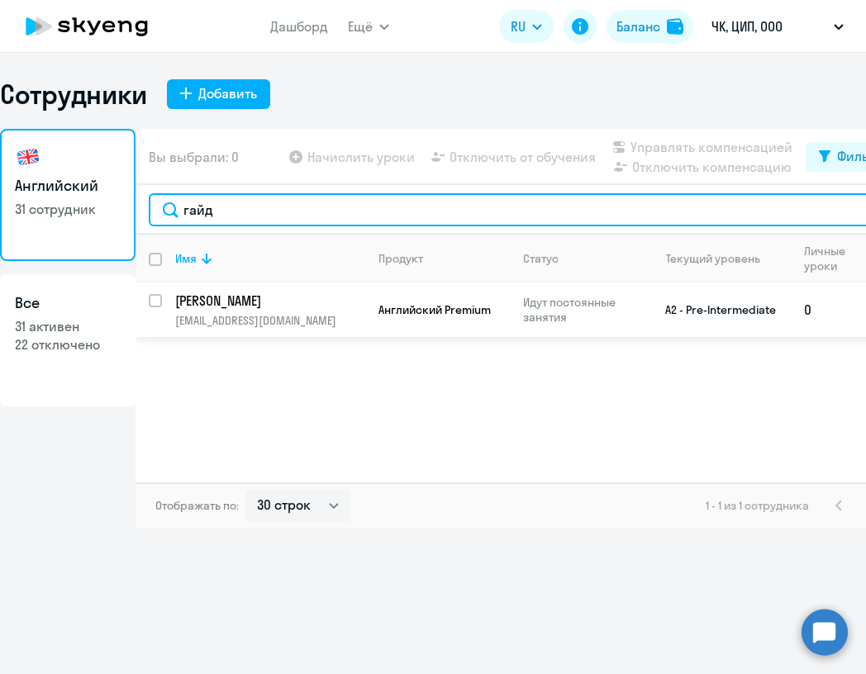
type input "гайд"
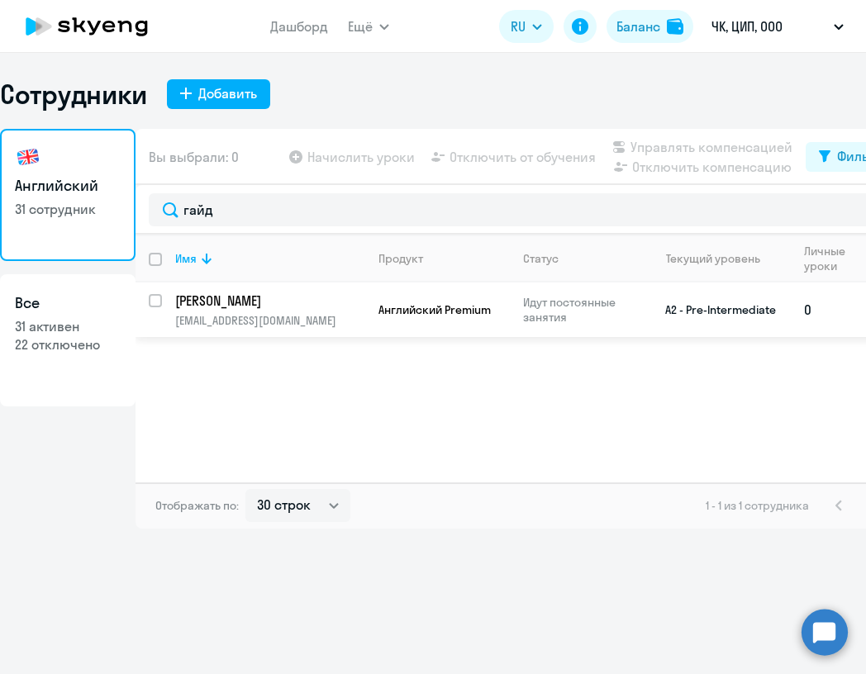
click at [327, 312] on td "[PERSON_NAME] [EMAIL_ADDRESS][DOMAIN_NAME]" at bounding box center [263, 310] width 203 height 55
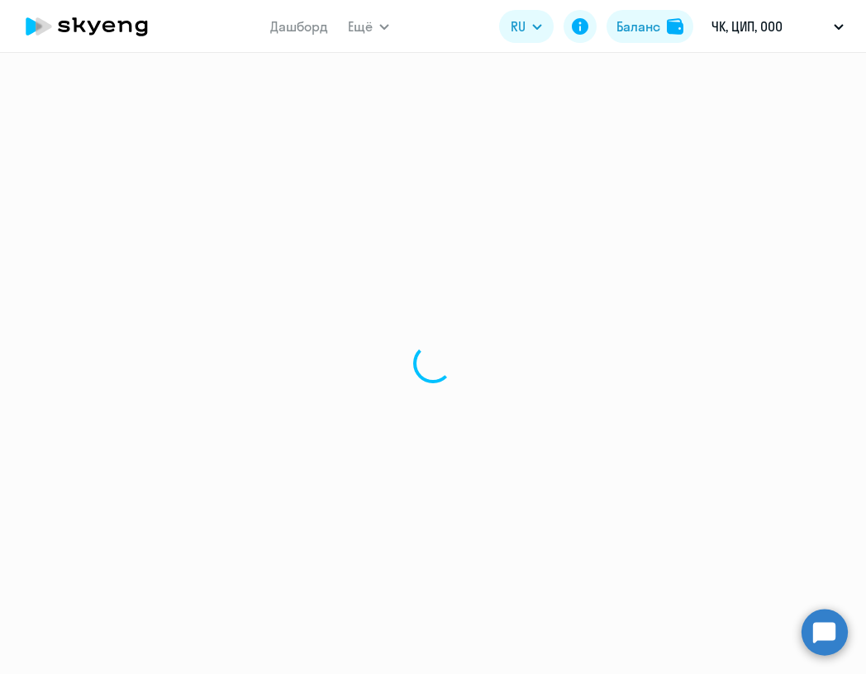
select select "english"
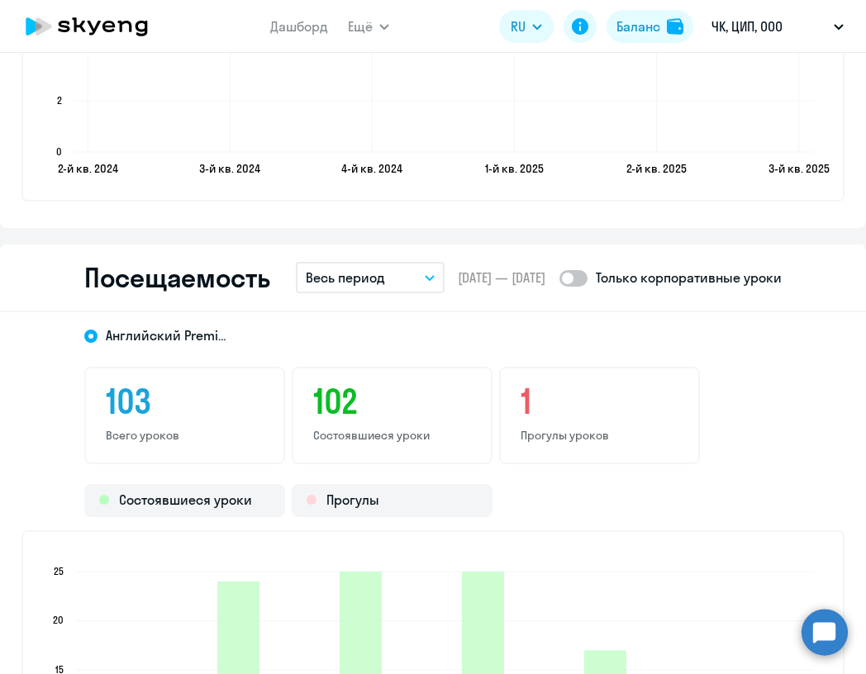
scroll to position [1950, 0]
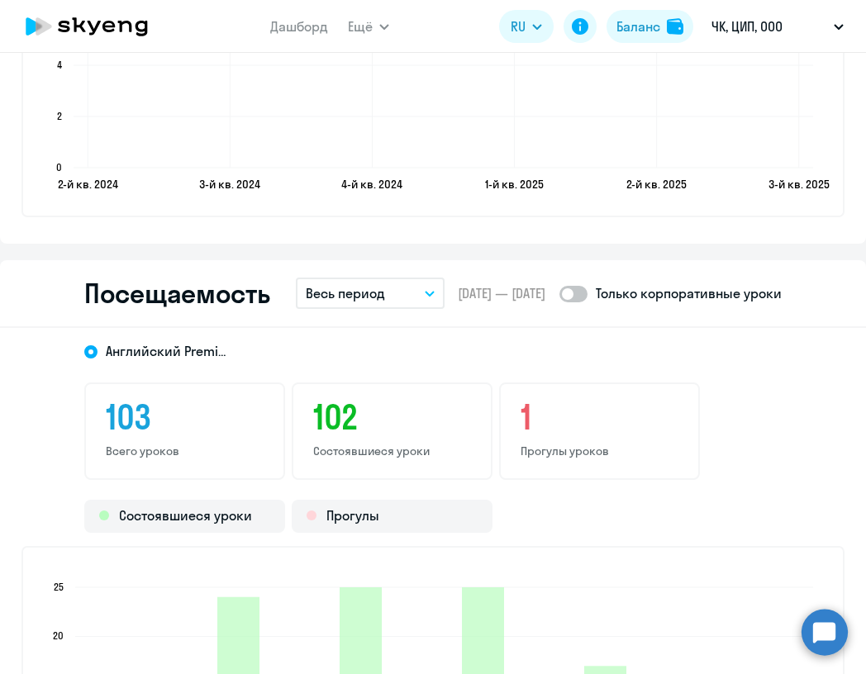
click at [392, 293] on button "Весь период" at bounding box center [370, 293] width 149 height 31
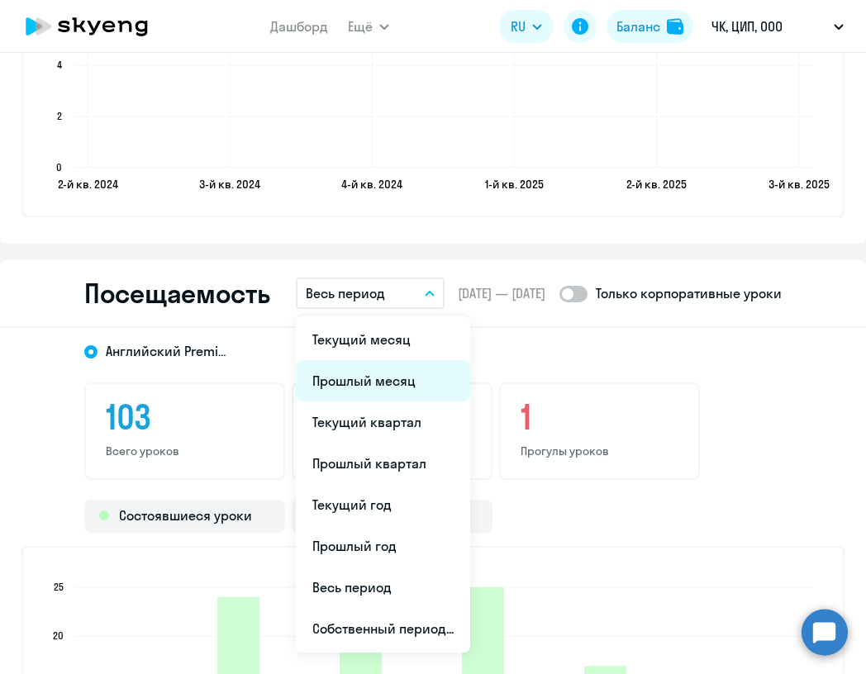
click at [404, 379] on li "Прошлый месяц" at bounding box center [383, 380] width 174 height 41
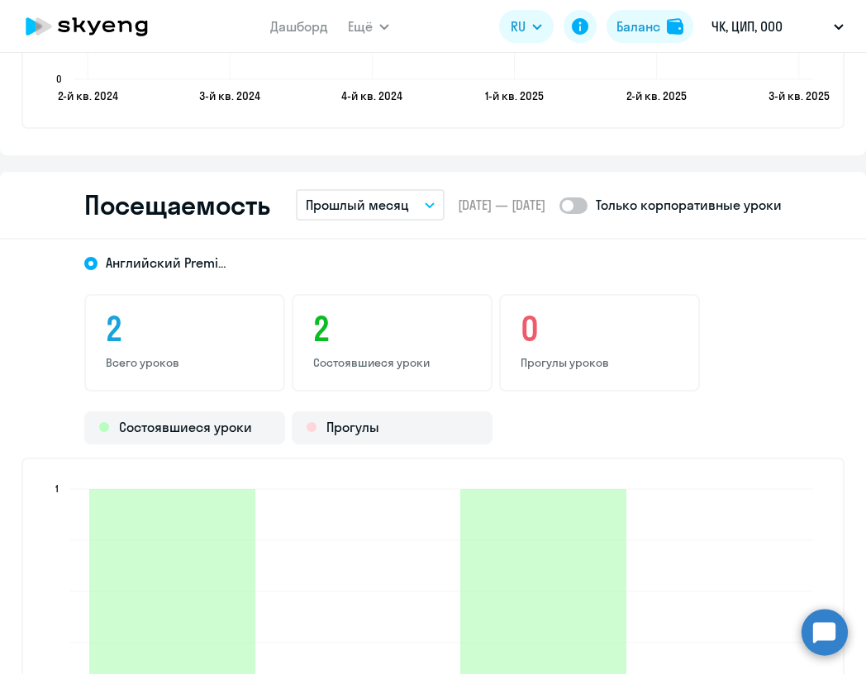
scroll to position [2044, 0]
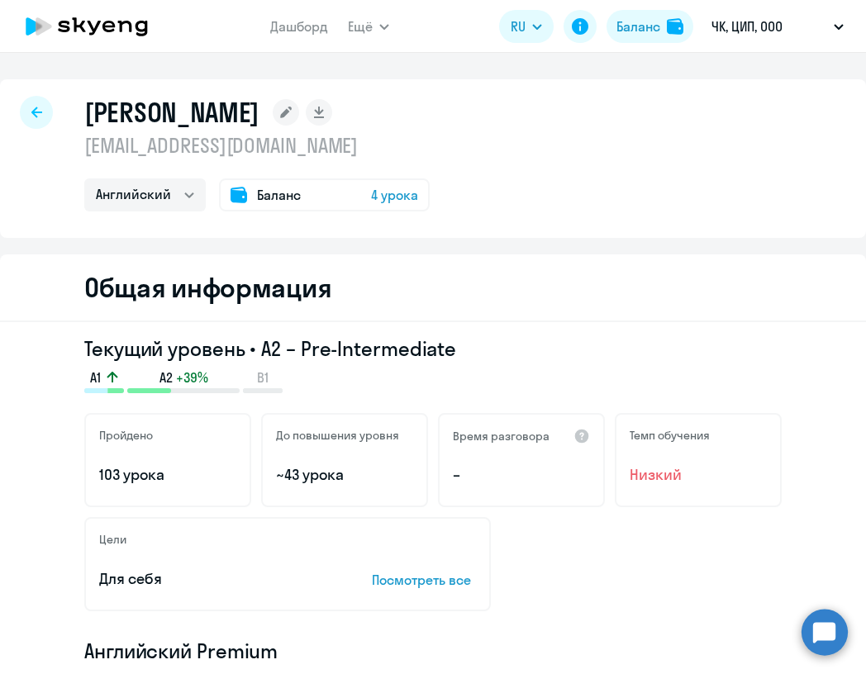
select select "30"
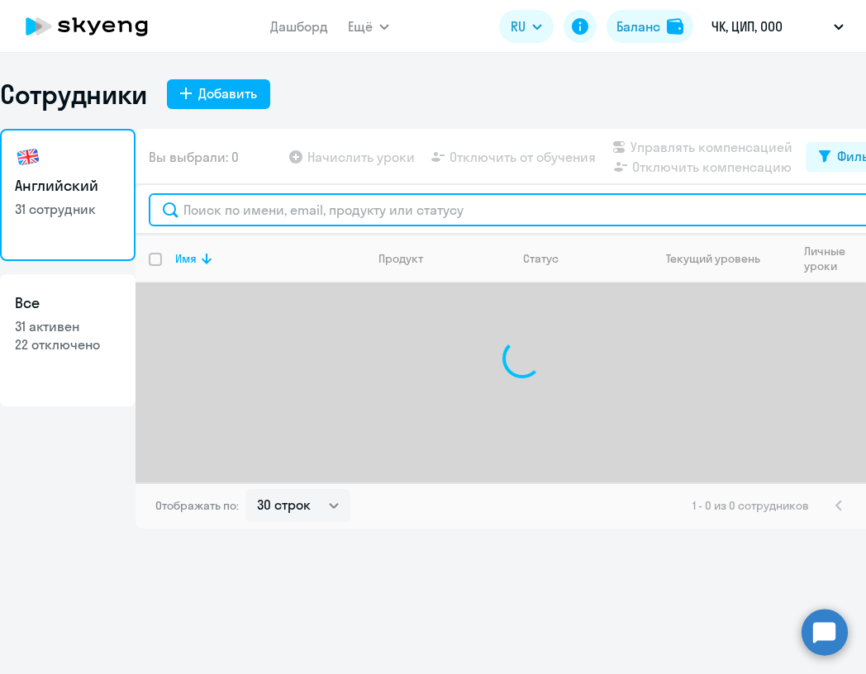
click at [284, 211] on input "text" at bounding box center [522, 209] width 746 height 33
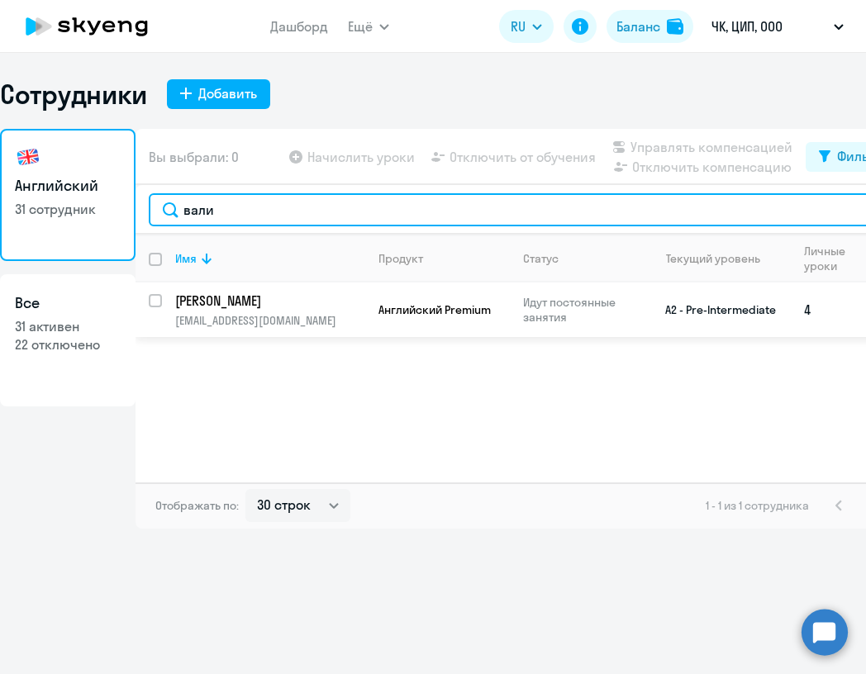
type input "вали"
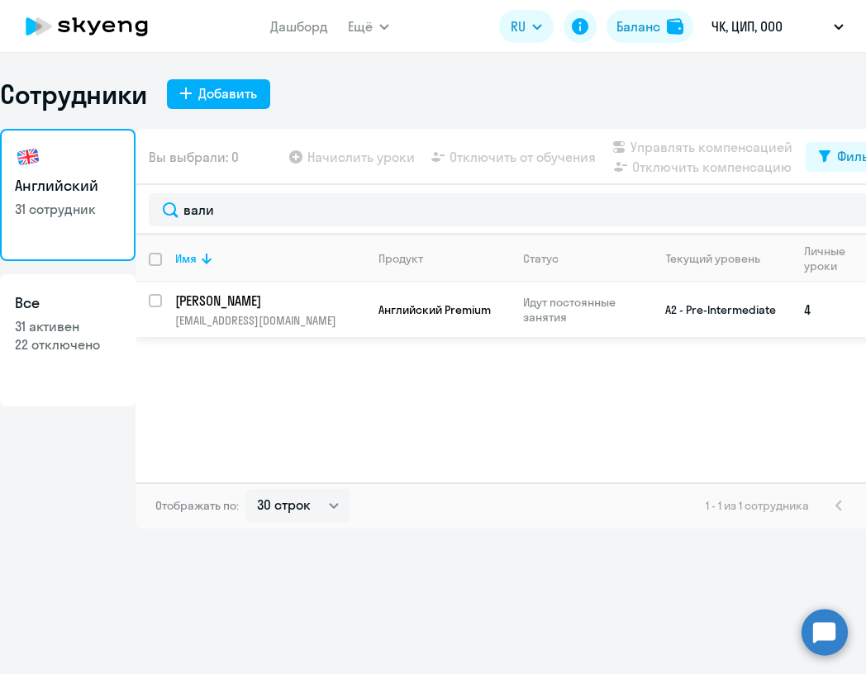
click at [273, 303] on p "[PERSON_NAME]" at bounding box center [268, 301] width 187 height 18
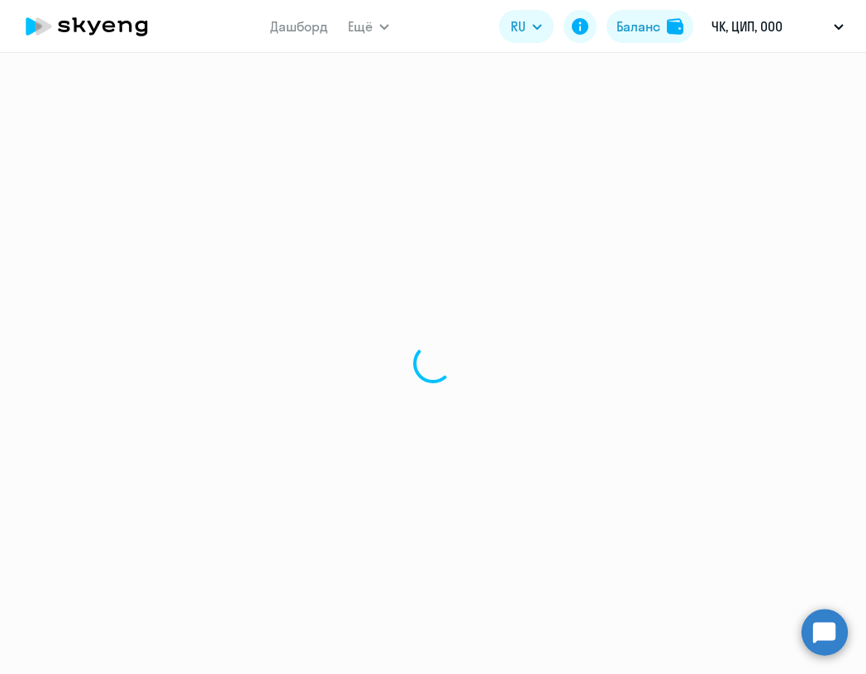
select select "english"
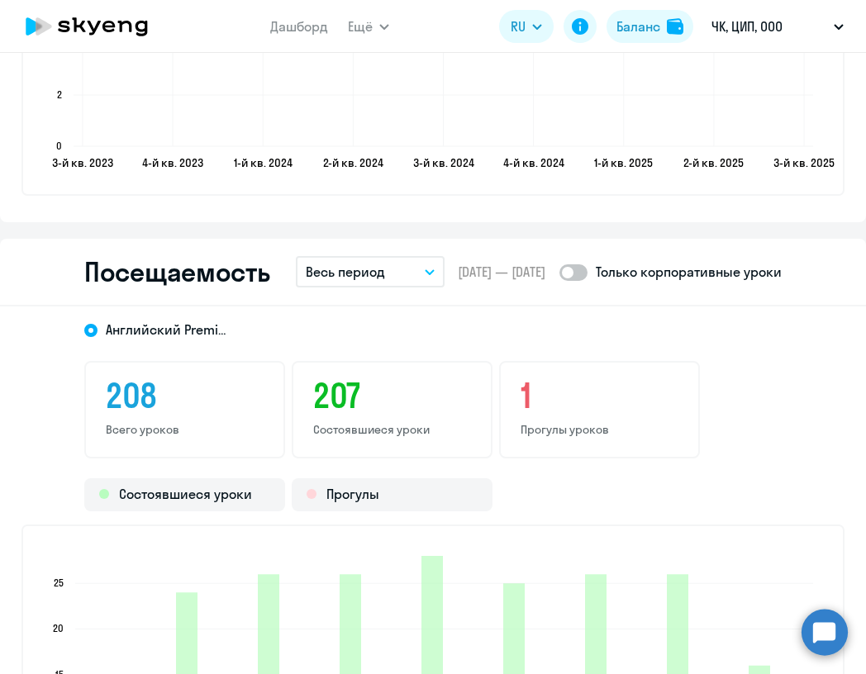
scroll to position [1968, 0]
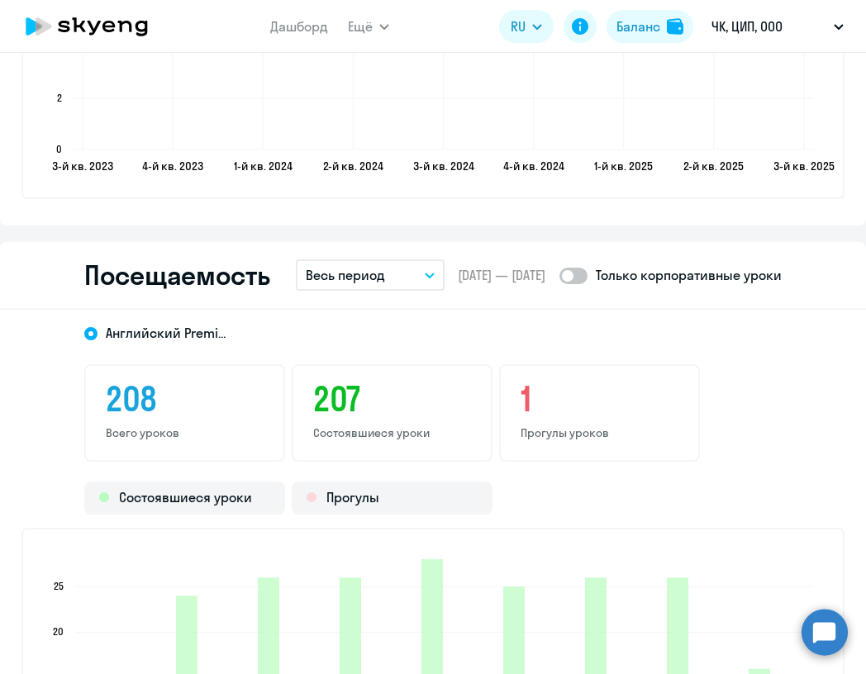
click at [357, 259] on div "Посещаемость Весь период – [DATE] — [DATE] Только корпоративные уроки" at bounding box center [433, 276] width 866 height 68
click at [357, 271] on p "Весь период" at bounding box center [345, 275] width 79 height 20
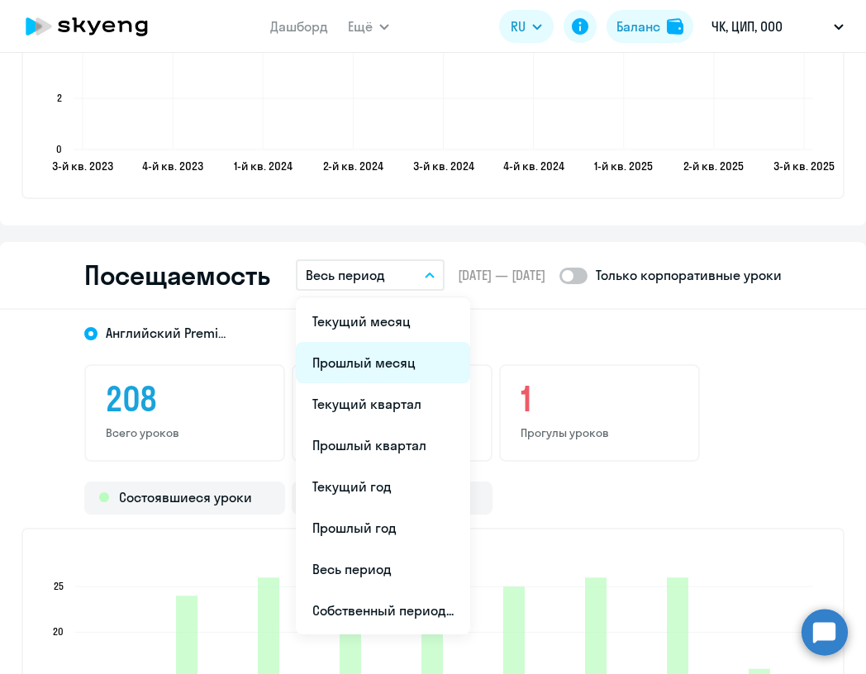
click at [388, 357] on li "Прошлый месяц" at bounding box center [383, 362] width 174 height 41
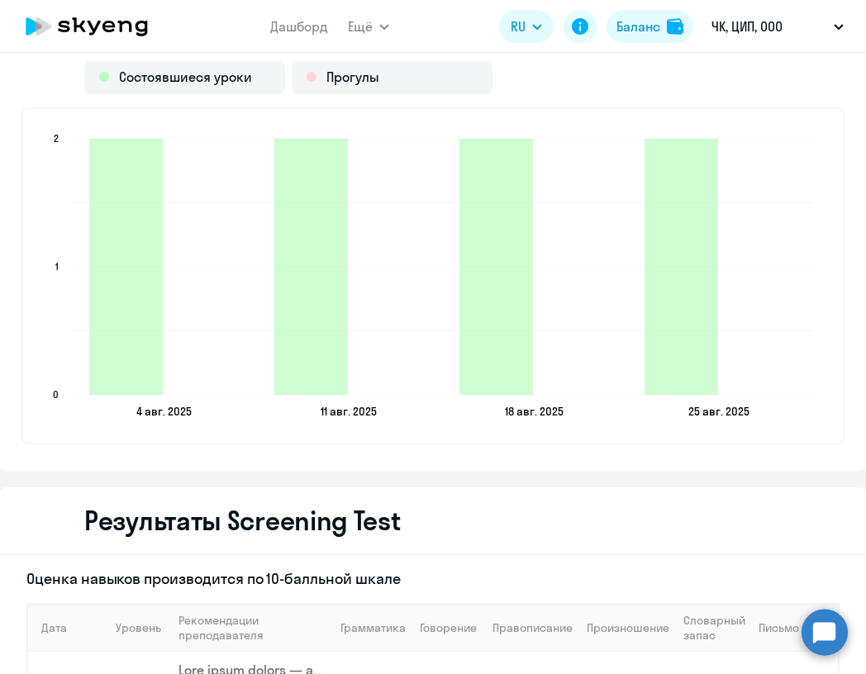
scroll to position [2390, 0]
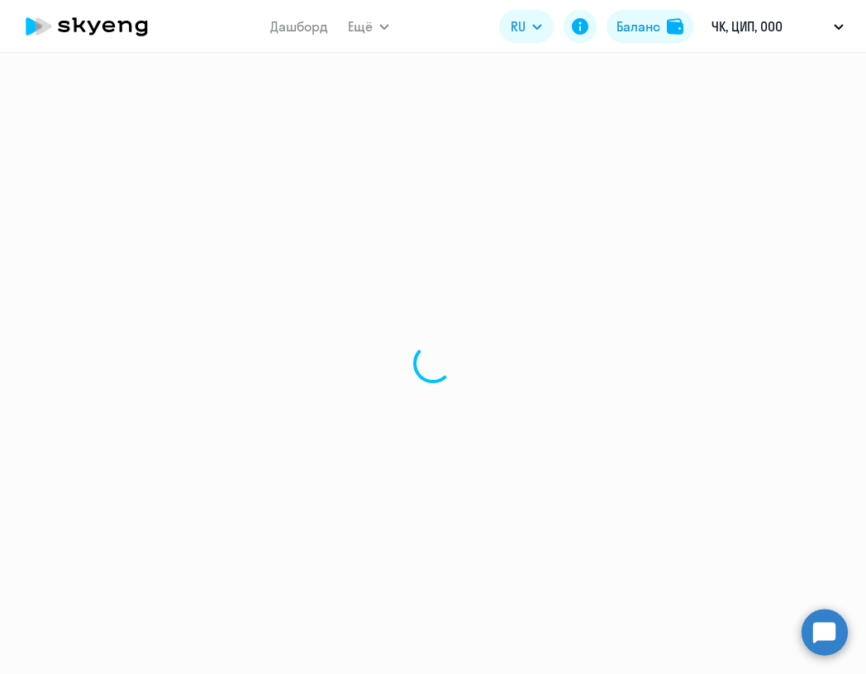
select select "30"
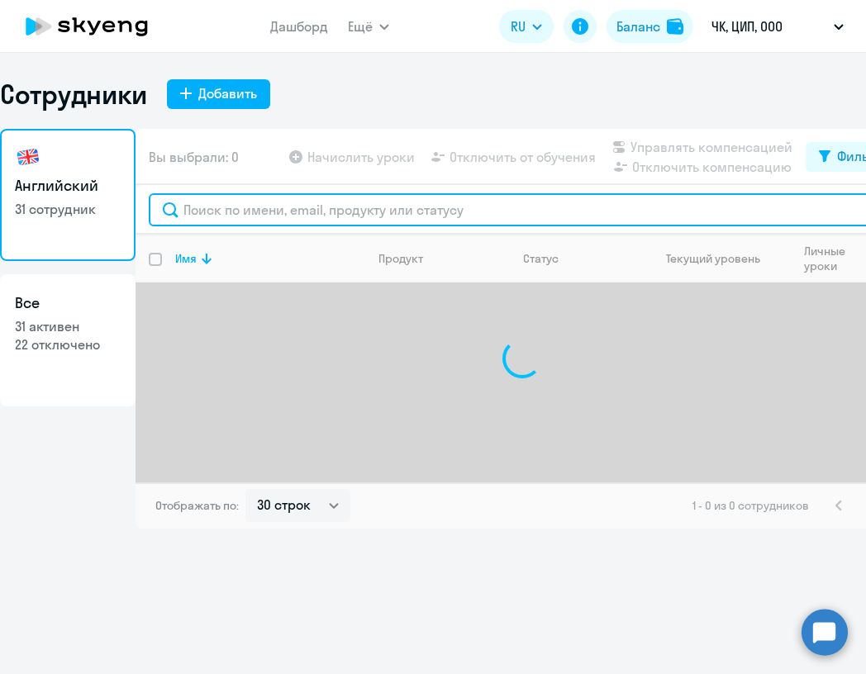
click at [202, 206] on input "text" at bounding box center [522, 209] width 746 height 33
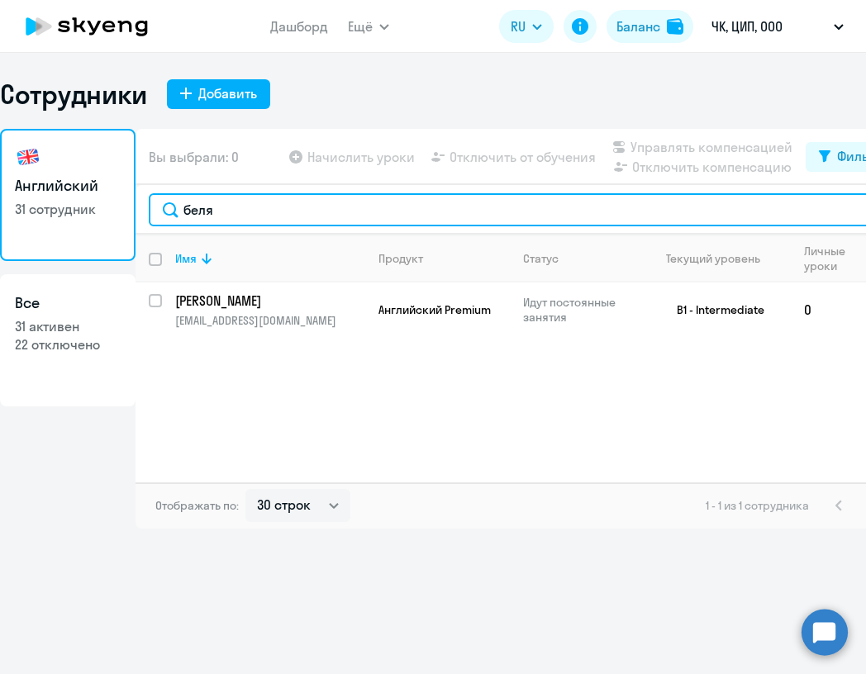
type input "беля"
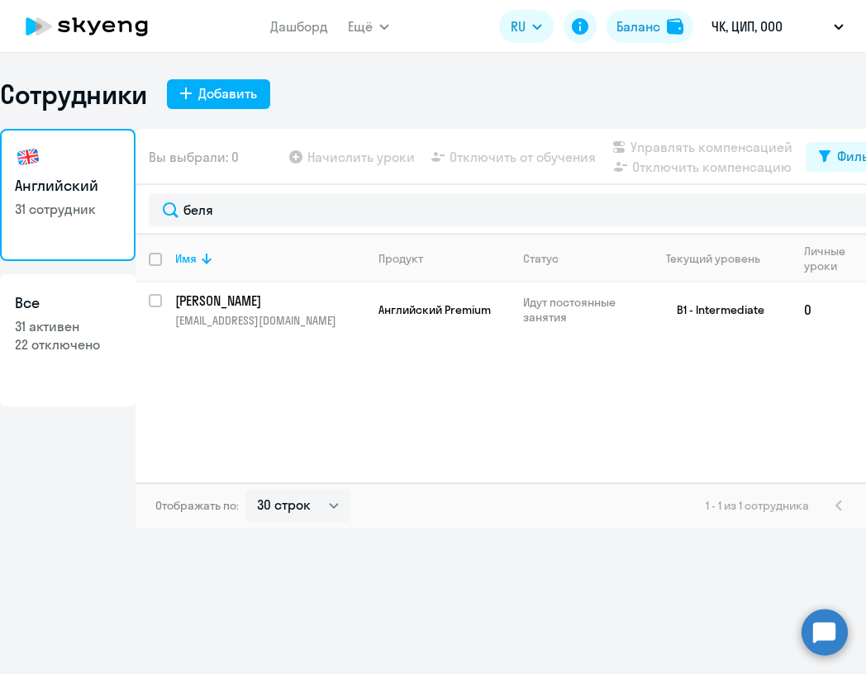
click at [277, 300] on p "[PERSON_NAME]" at bounding box center [268, 301] width 187 height 18
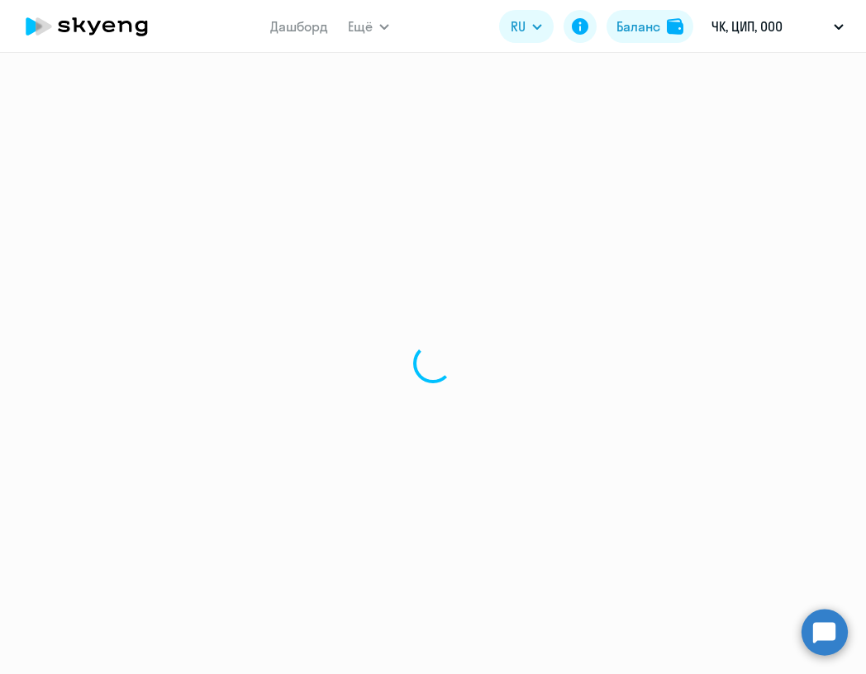
select select "english"
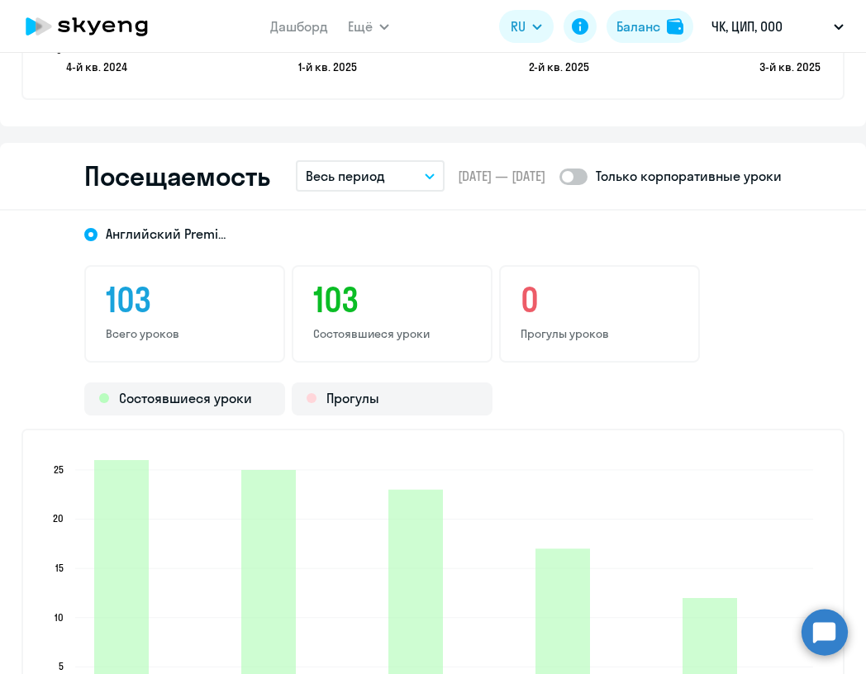
scroll to position [2061, 0]
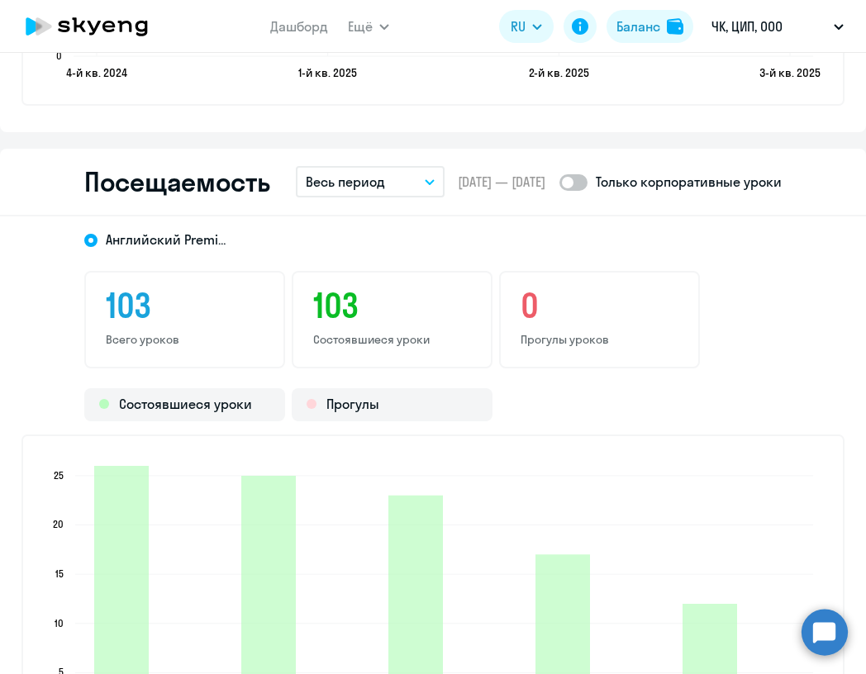
click at [393, 179] on button "Весь период" at bounding box center [370, 181] width 149 height 31
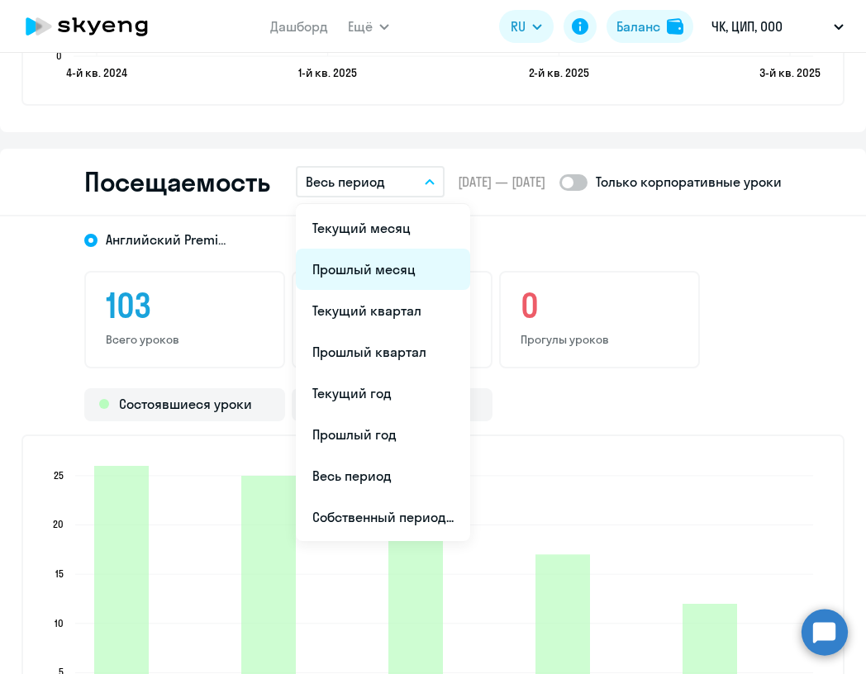
click at [394, 277] on li "Прошлый месяц" at bounding box center [383, 269] width 174 height 41
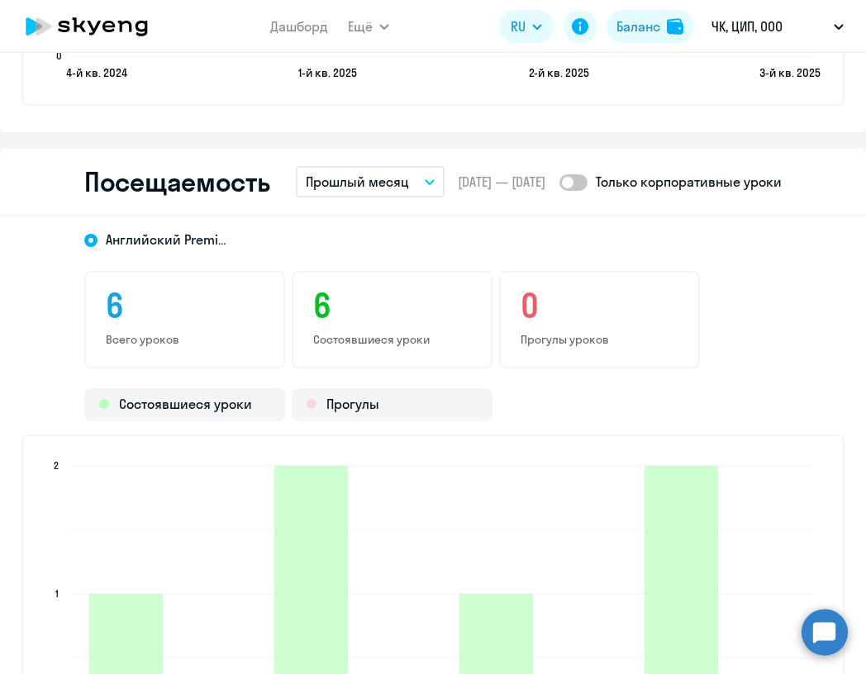
scroll to position [2231, 0]
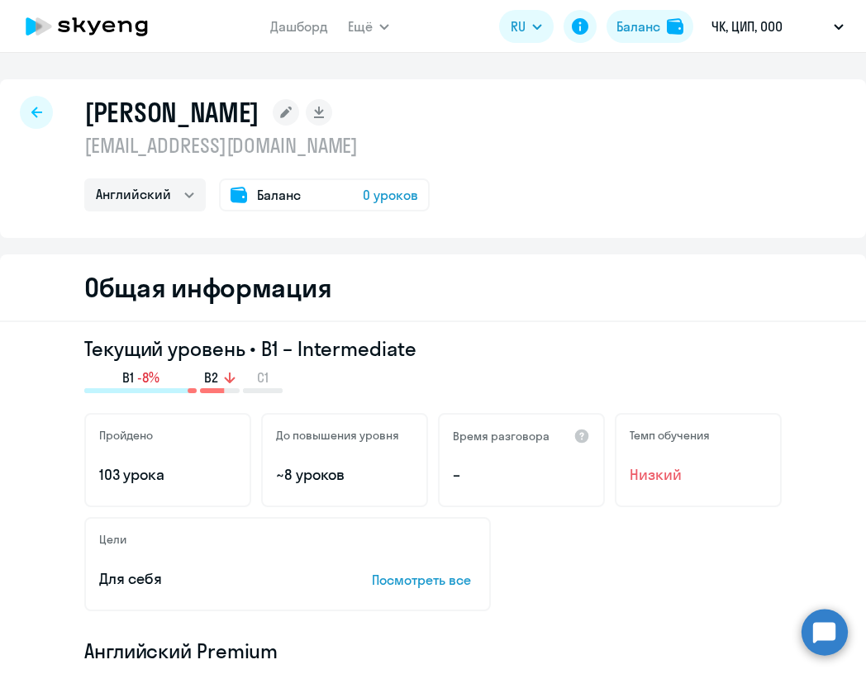
select select "30"
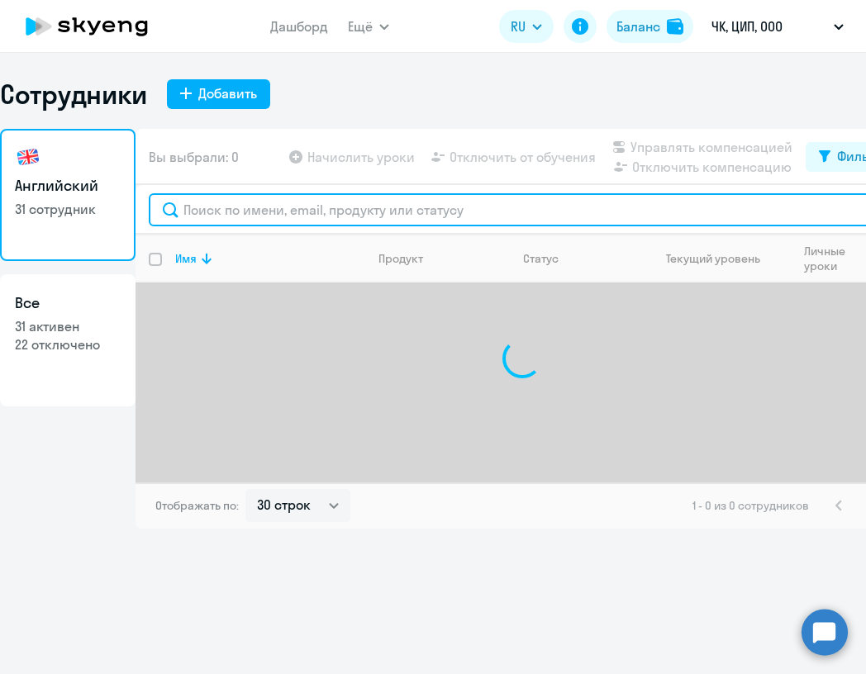
click at [241, 215] on input "text" at bounding box center [522, 209] width 746 height 33
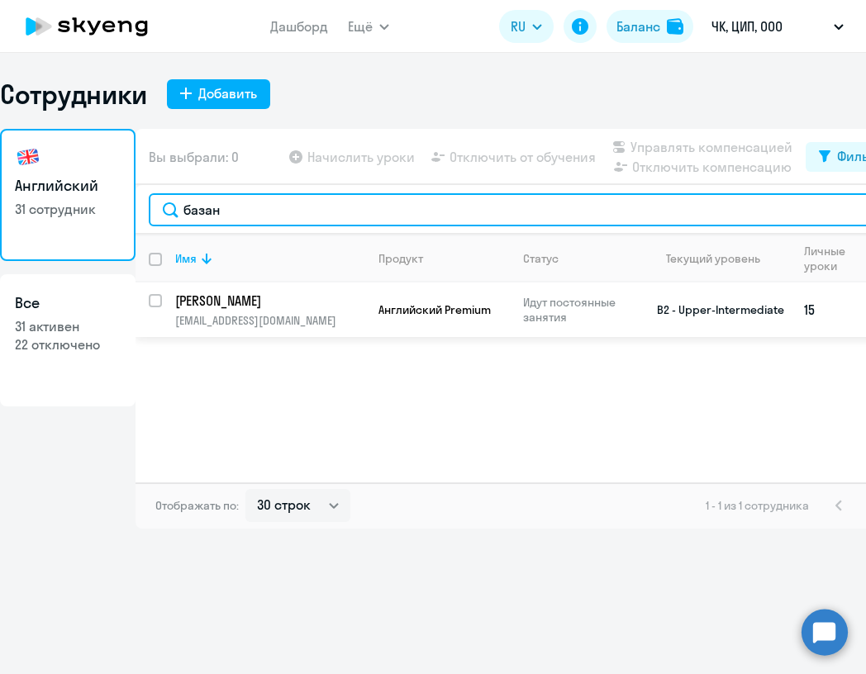
type input "базан"
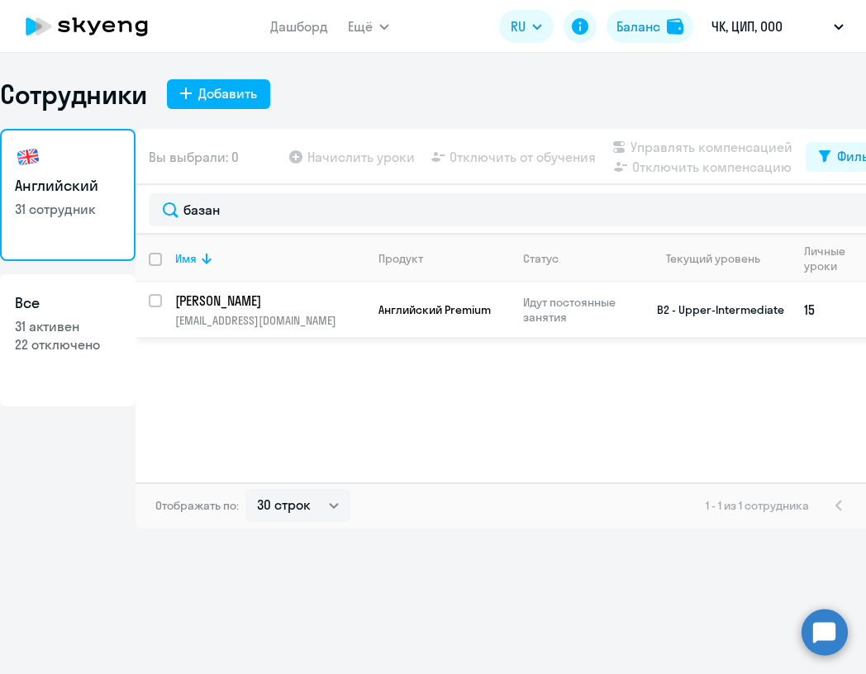
click at [328, 301] on p "[PERSON_NAME]" at bounding box center [268, 301] width 187 height 18
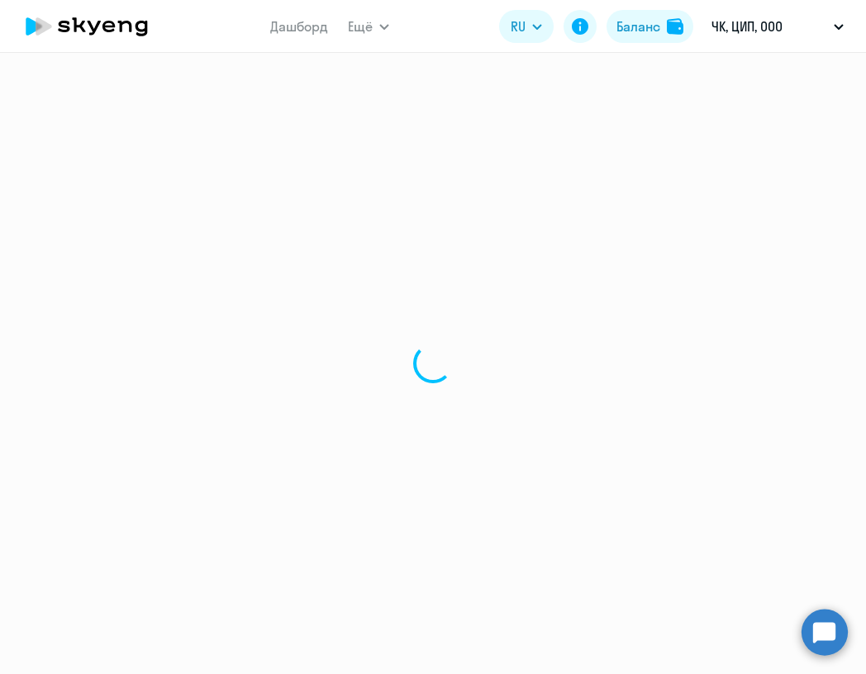
select select "english"
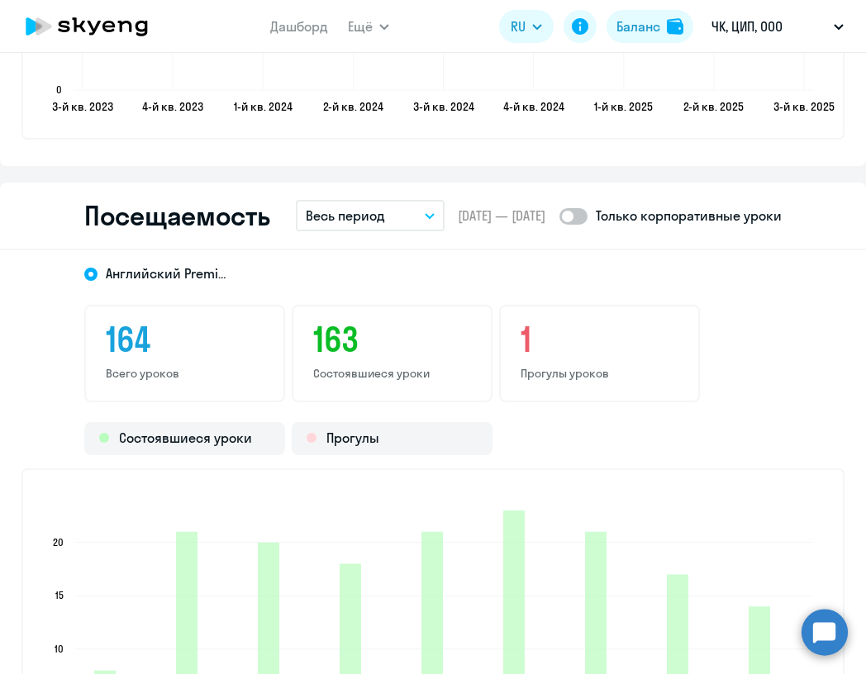
scroll to position [2014, 0]
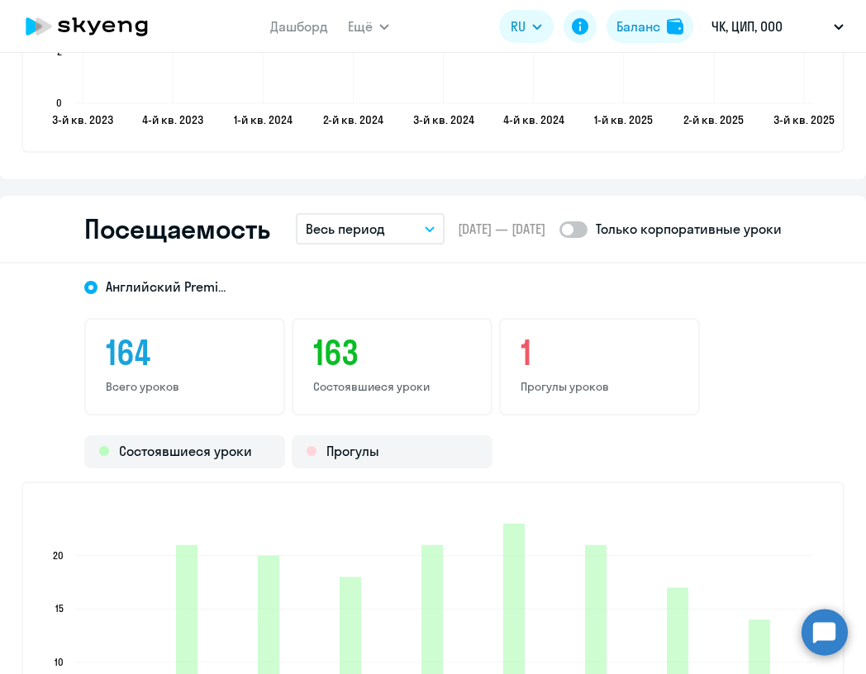
click at [374, 224] on p "Весь период" at bounding box center [345, 229] width 79 height 20
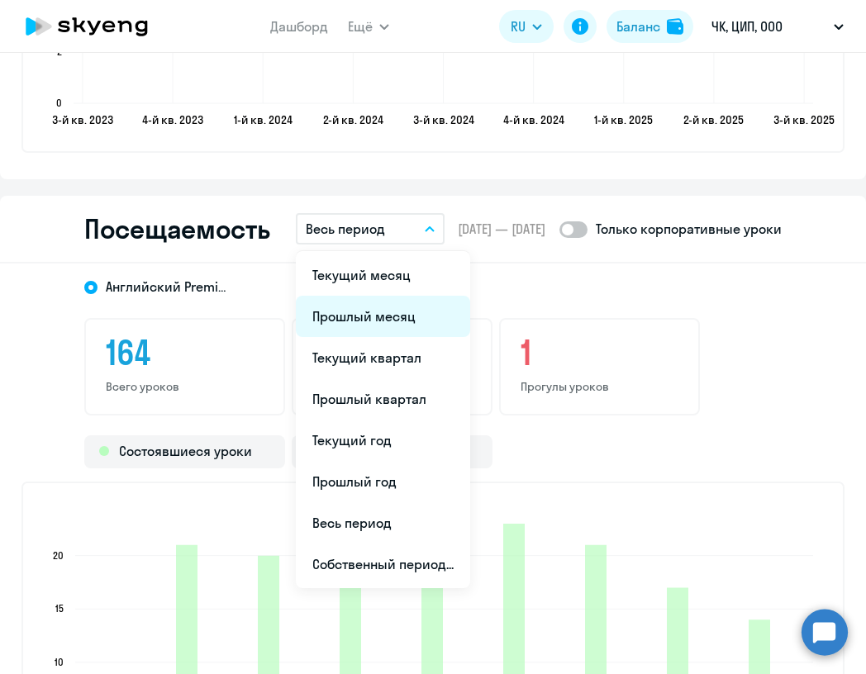
click at [380, 321] on li "Прошлый месяц" at bounding box center [383, 316] width 174 height 41
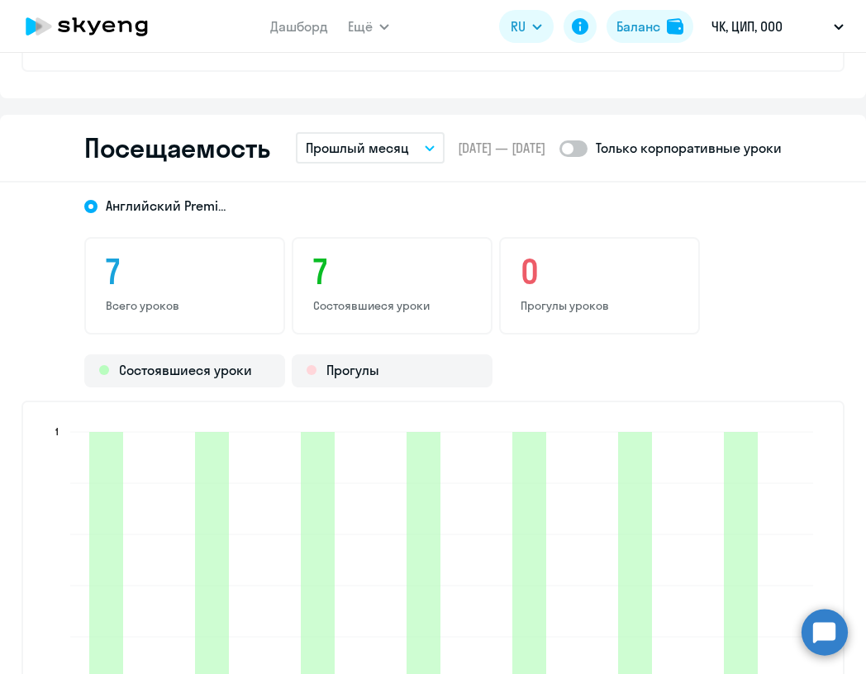
scroll to position [2159, 0]
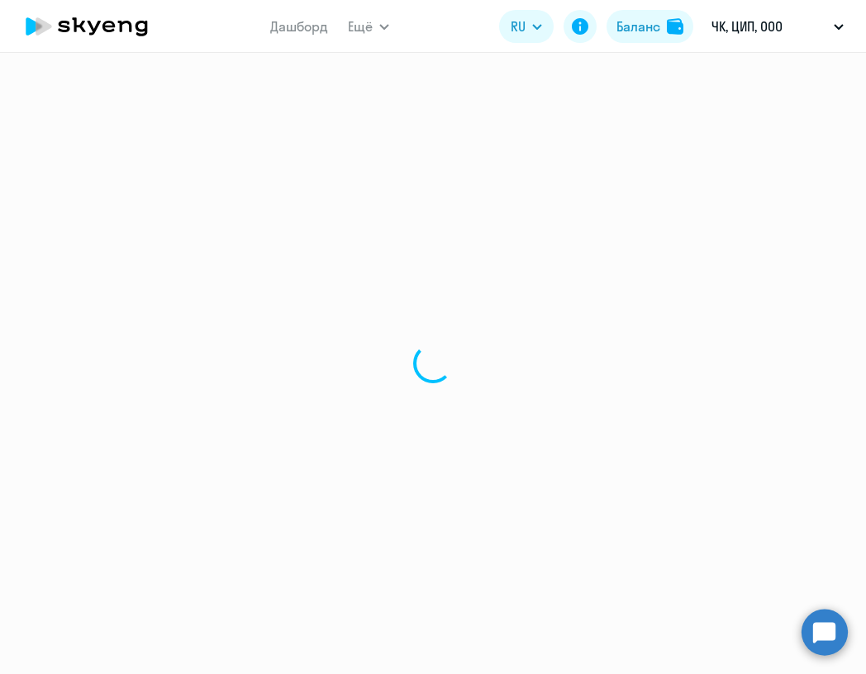
select select "30"
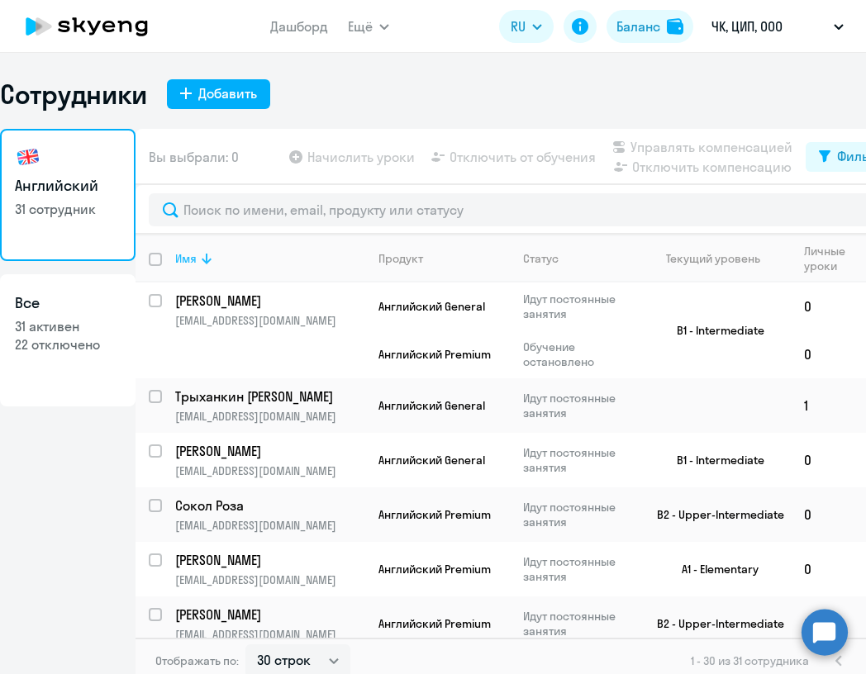
click at [200, 252] on icon at bounding box center [207, 259] width 20 height 20
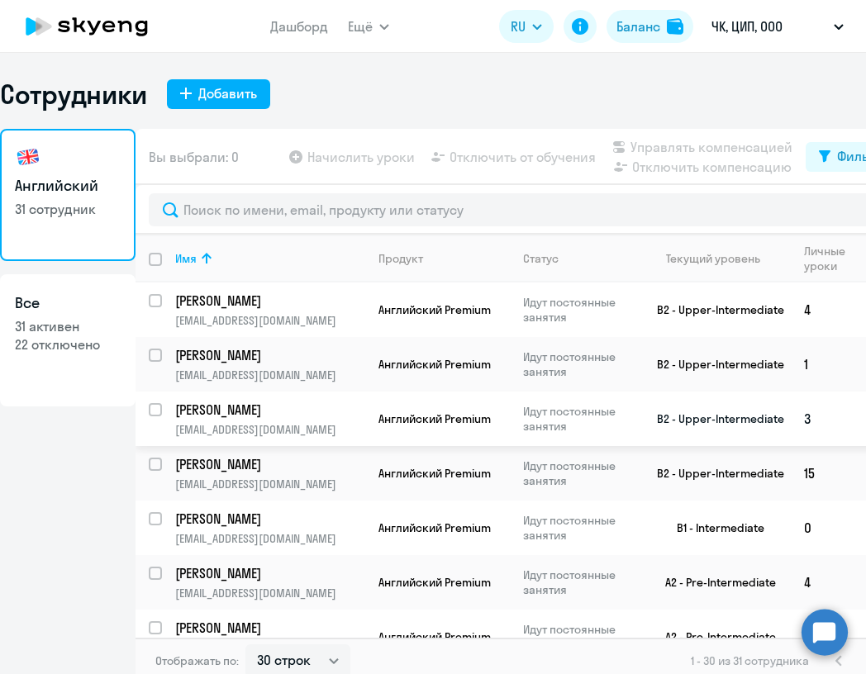
click at [251, 416] on p "[PERSON_NAME]" at bounding box center [268, 410] width 187 height 18
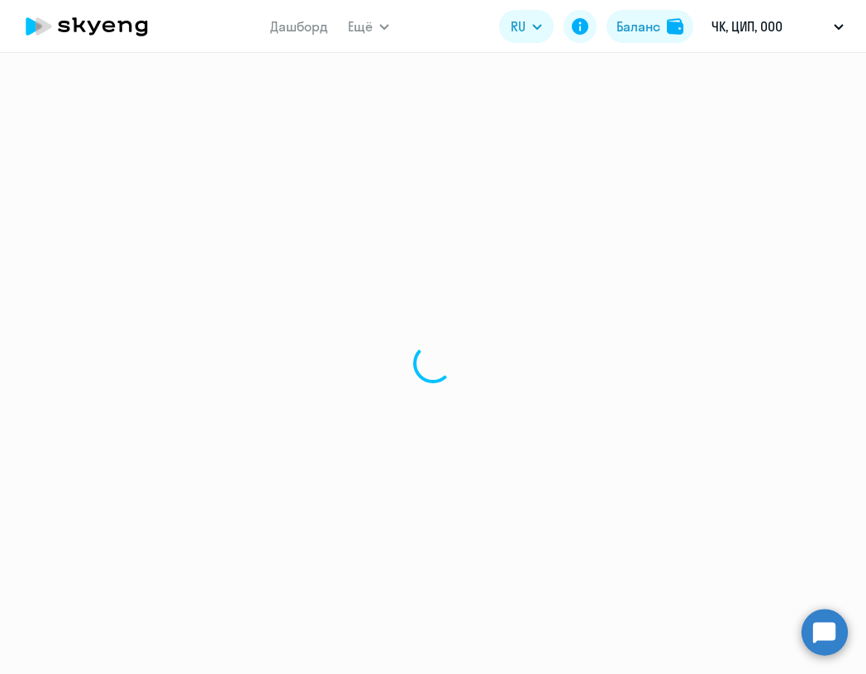
select select "english"
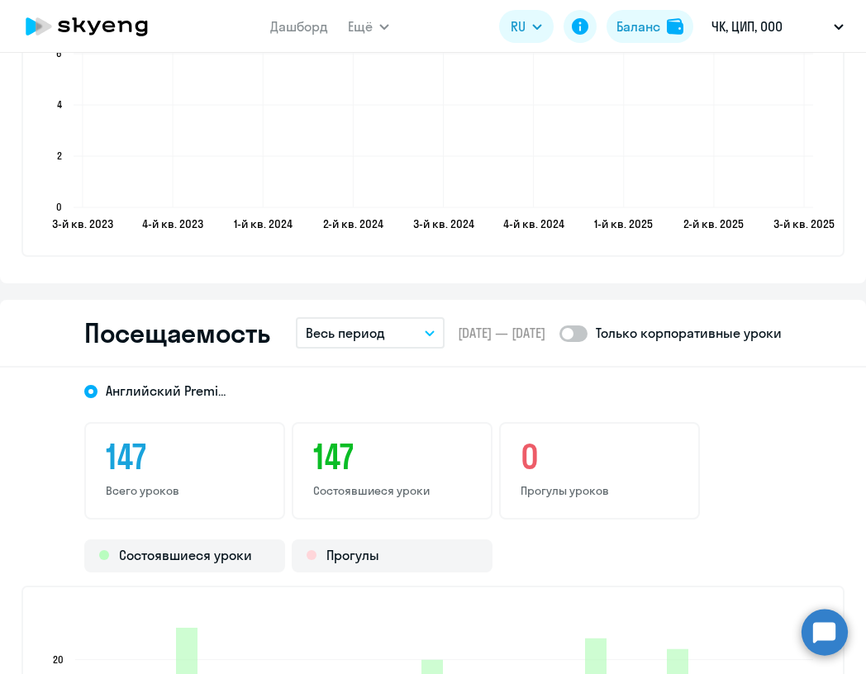
scroll to position [1902, 0]
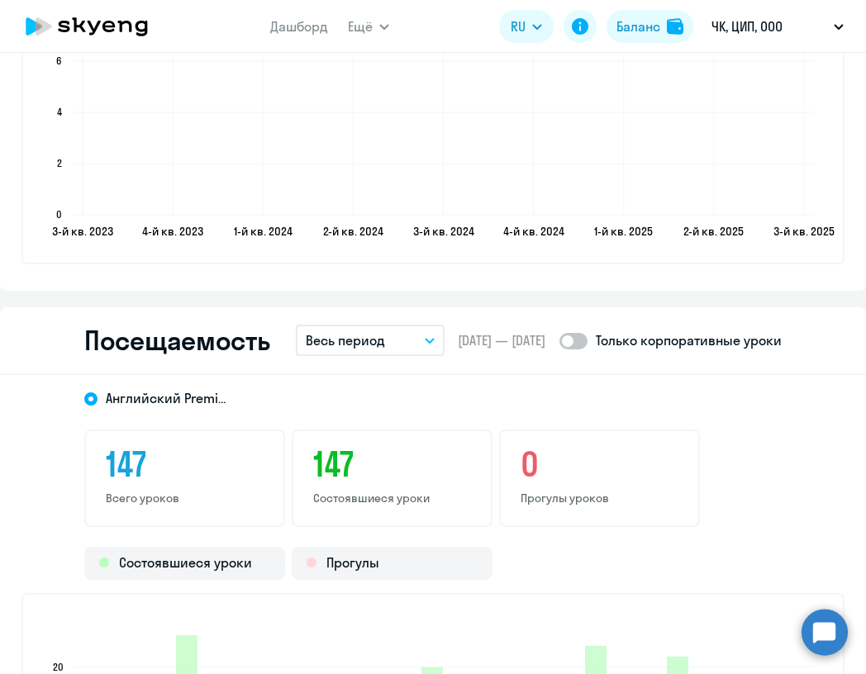
click at [403, 343] on button "Весь период" at bounding box center [370, 340] width 149 height 31
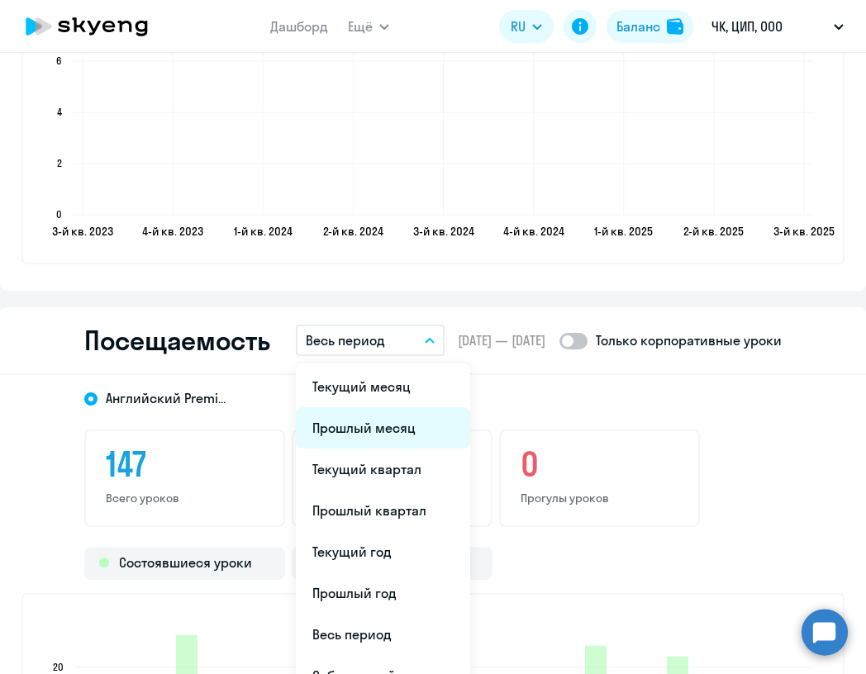
click at [392, 426] on li "Прошлый месяц" at bounding box center [383, 427] width 174 height 41
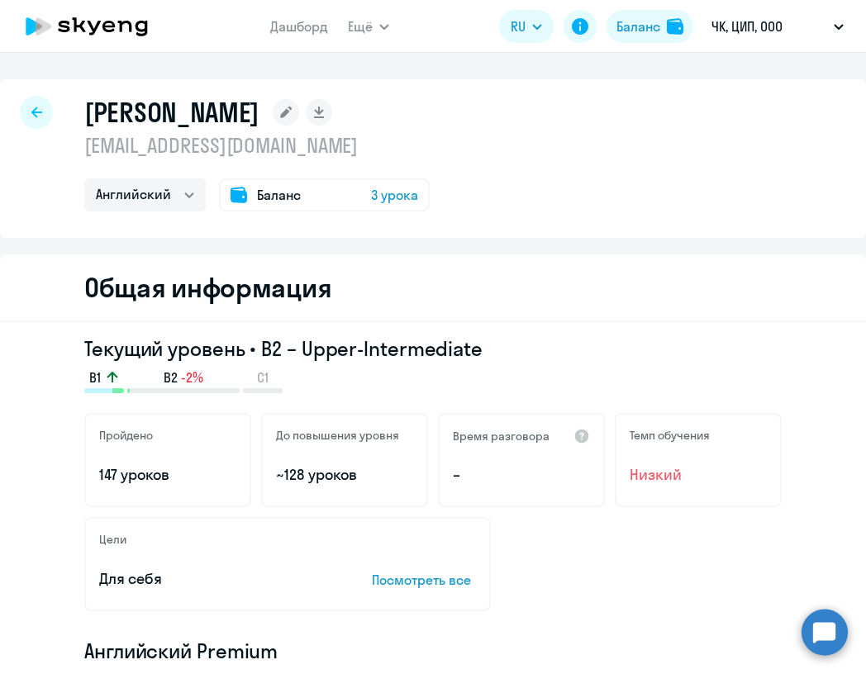
select select "30"
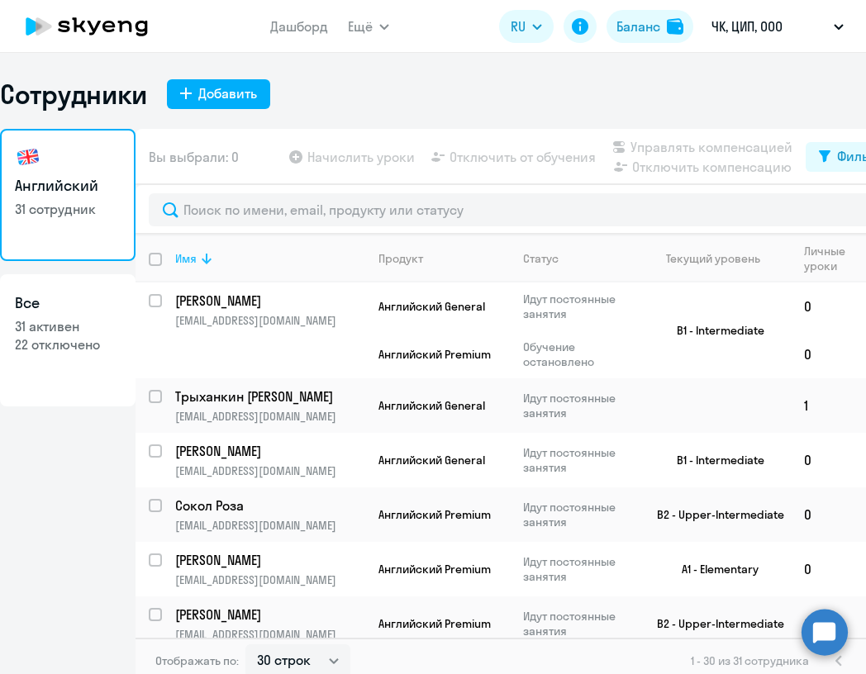
click at [195, 255] on div "Имя" at bounding box center [185, 258] width 21 height 15
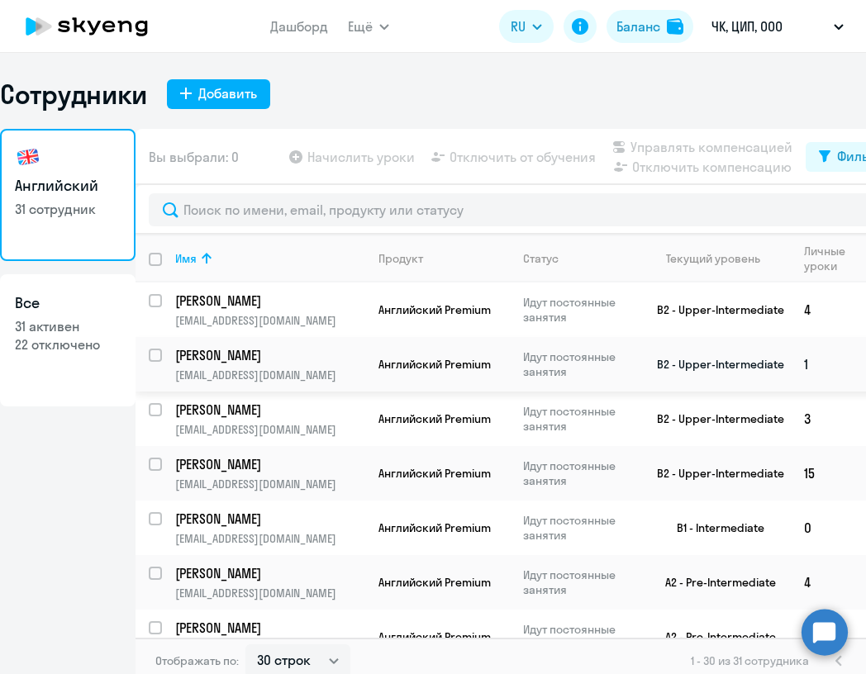
click at [240, 355] on p "[PERSON_NAME]" at bounding box center [268, 355] width 187 height 18
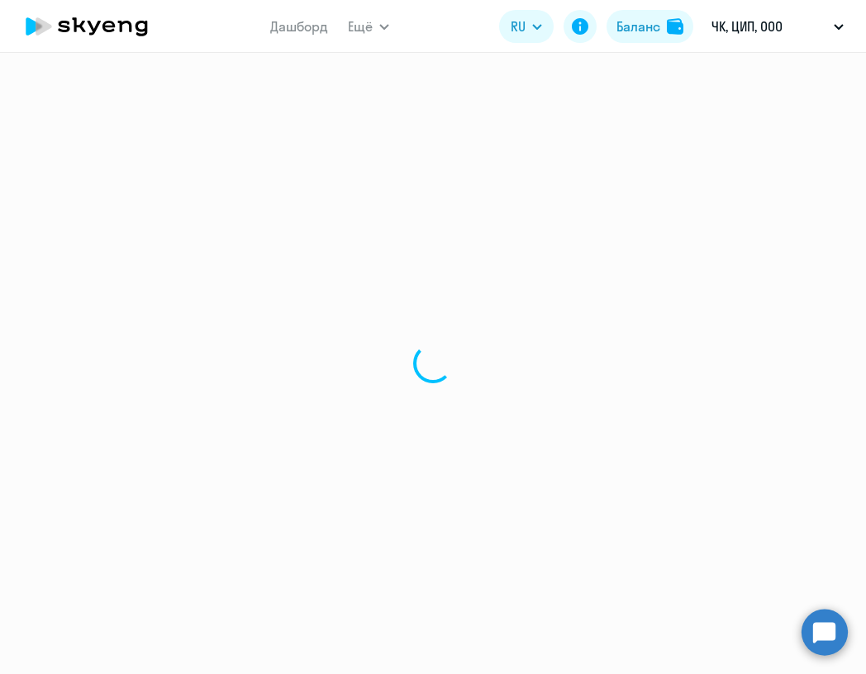
select select "english"
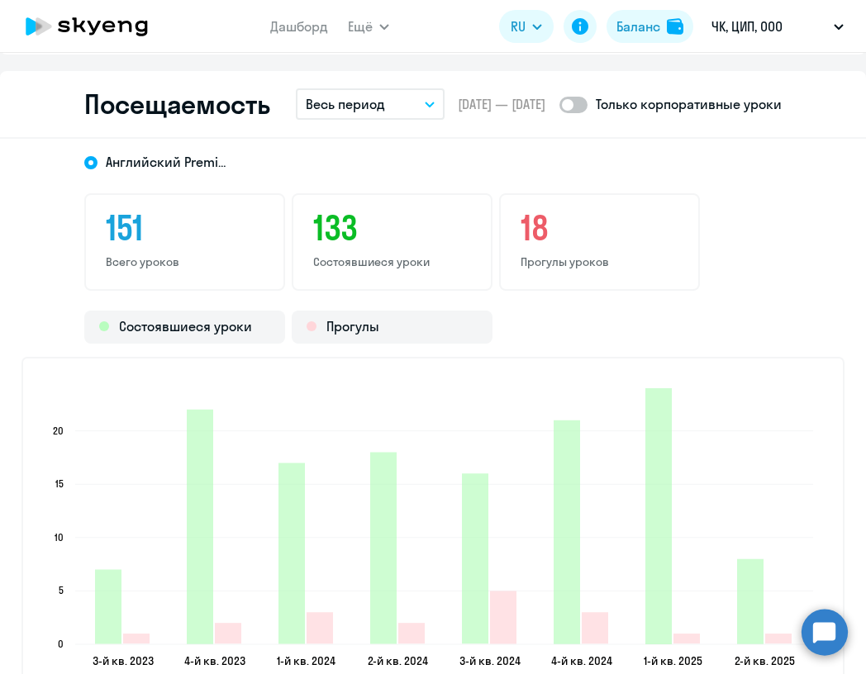
scroll to position [2143, 0]
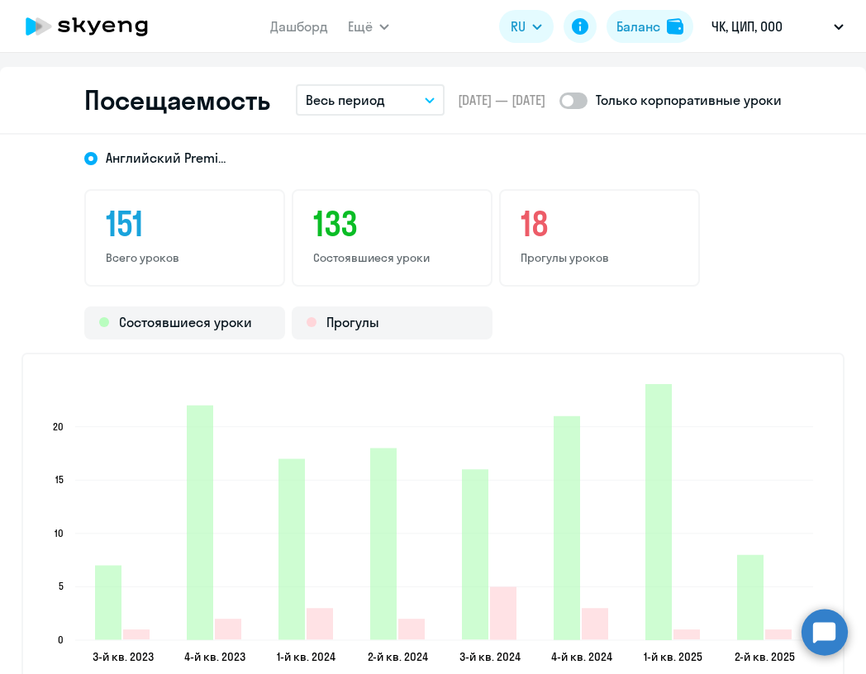
click at [410, 102] on button "Весь период" at bounding box center [370, 99] width 149 height 31
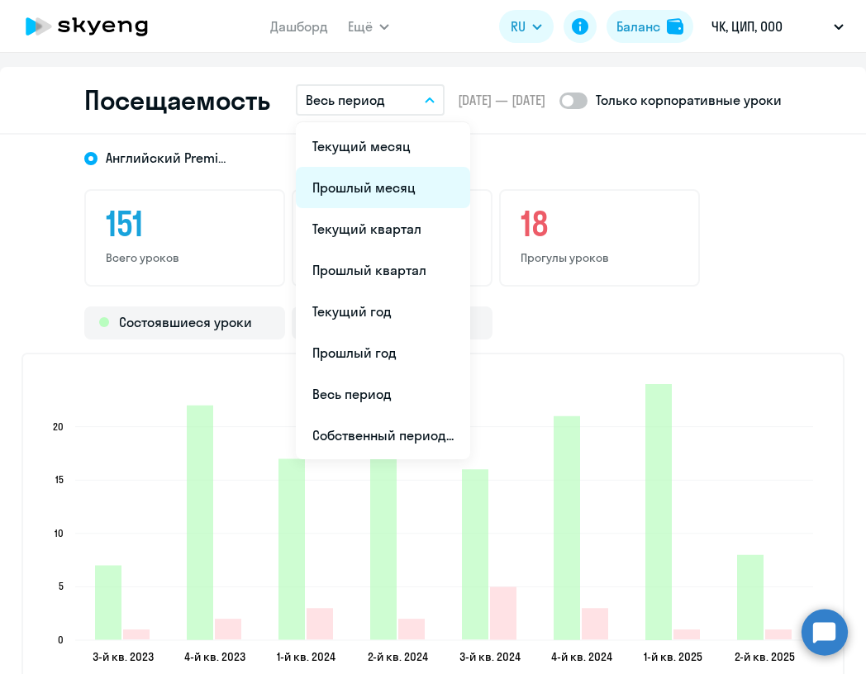
click at [382, 183] on li "Прошлый месяц" at bounding box center [383, 187] width 174 height 41
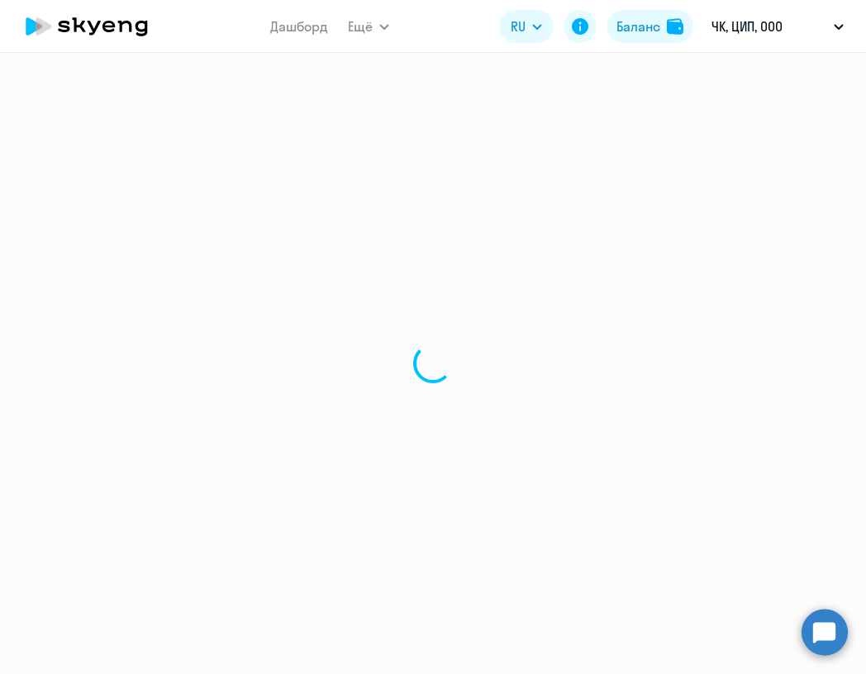
select select "30"
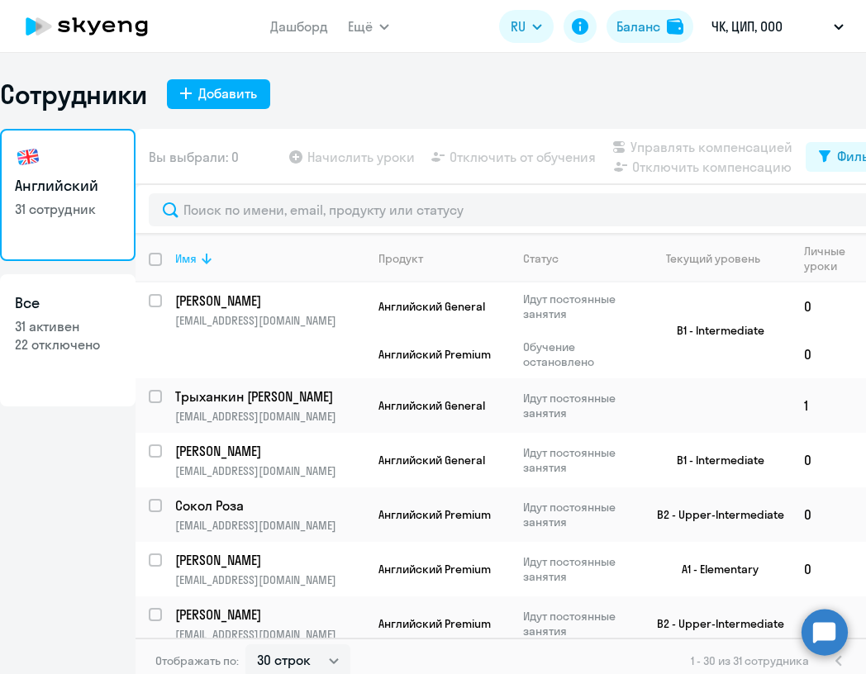
click at [193, 258] on div "Имя" at bounding box center [185, 258] width 21 height 15
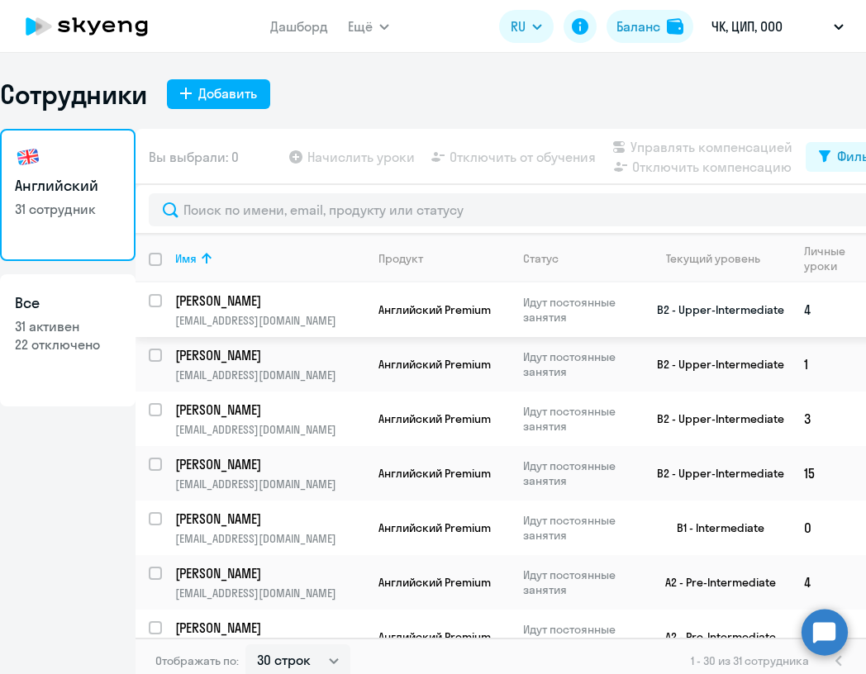
click at [286, 305] on p "[PERSON_NAME]" at bounding box center [268, 301] width 187 height 18
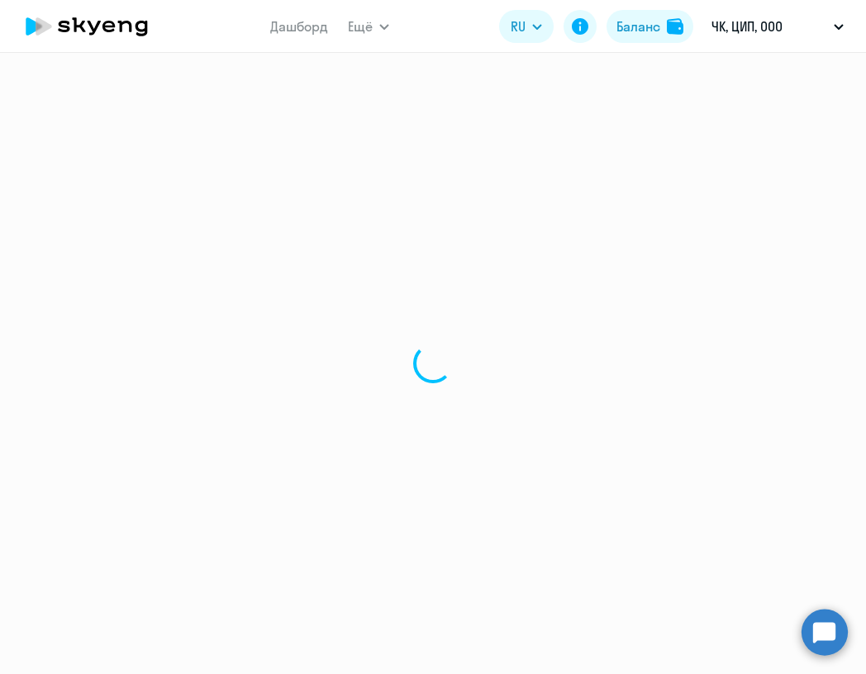
select select "english"
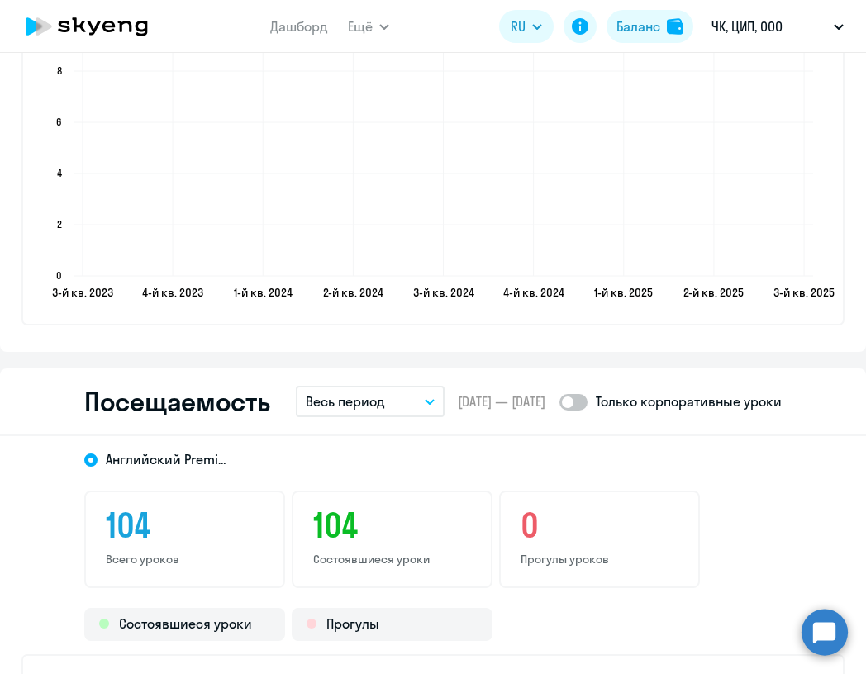
scroll to position [1845, 0]
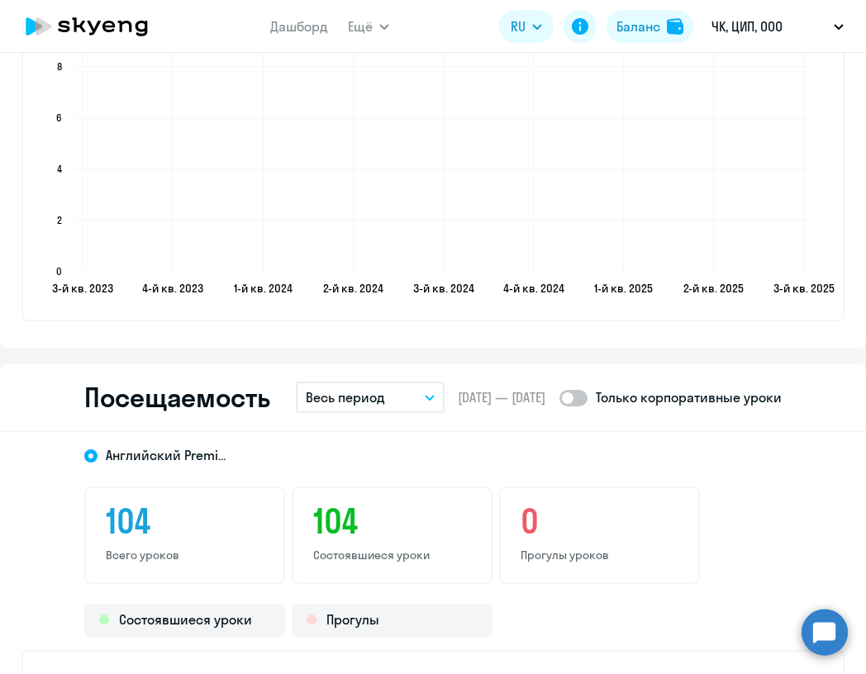
click at [388, 412] on button "Весь период" at bounding box center [370, 397] width 149 height 31
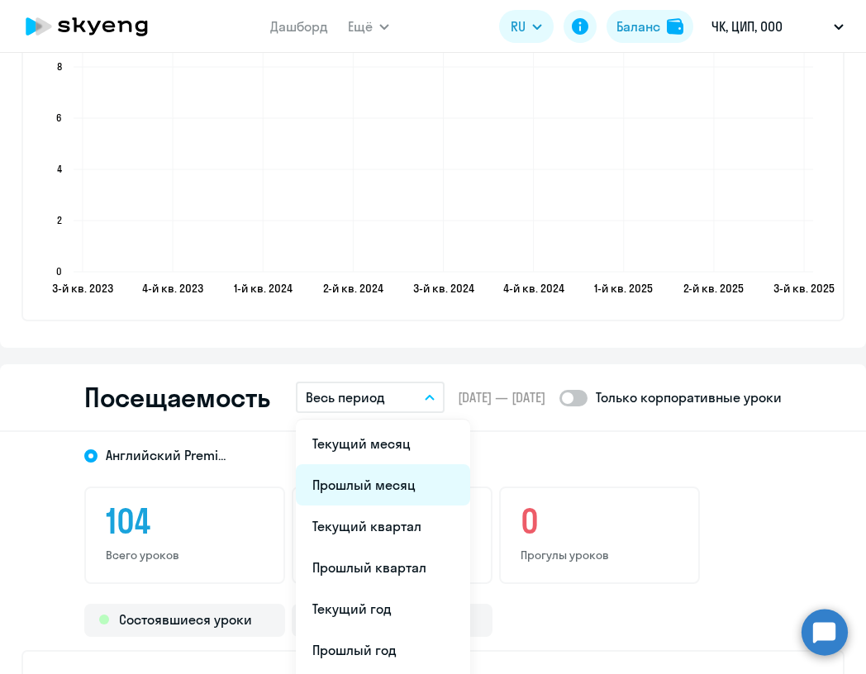
click at [384, 477] on li "Прошлый месяц" at bounding box center [383, 484] width 174 height 41
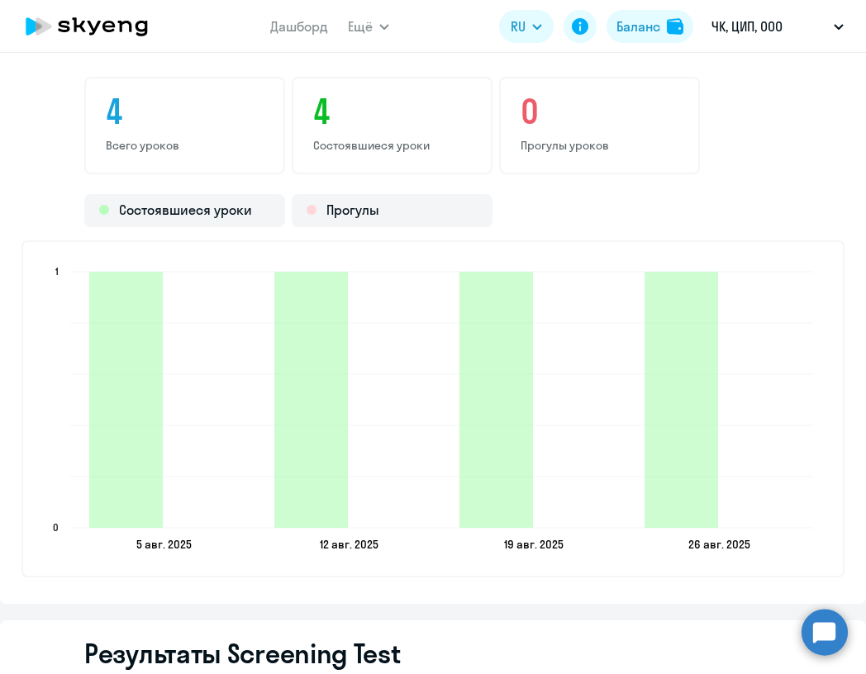
scroll to position [2258, 0]
